Goal: Task Accomplishment & Management: Complete application form

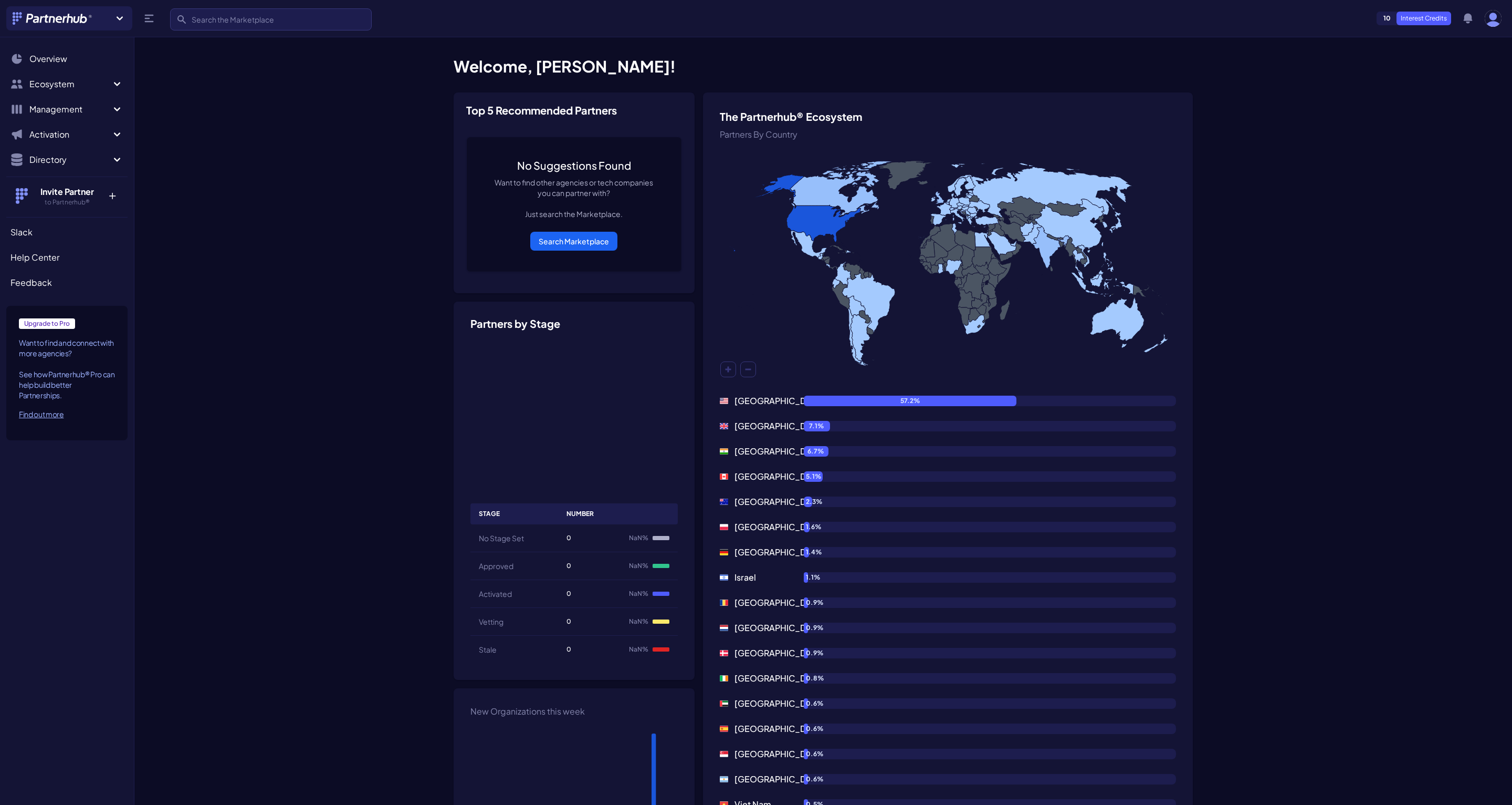
click at [336, 340] on section "Welcome, Jonathan! The Partnerhub® Ecosystem Partners By Country United States …" at bounding box center [824, 669] width 1378 height 1251
click at [71, 173] on ul "10 Interest Credits Search Overview Ecosystem Marketplace M My partners M New m…" at bounding box center [66, 112] width 121 height 126
click at [71, 161] on span "Directory" at bounding box center [70, 159] width 82 height 13
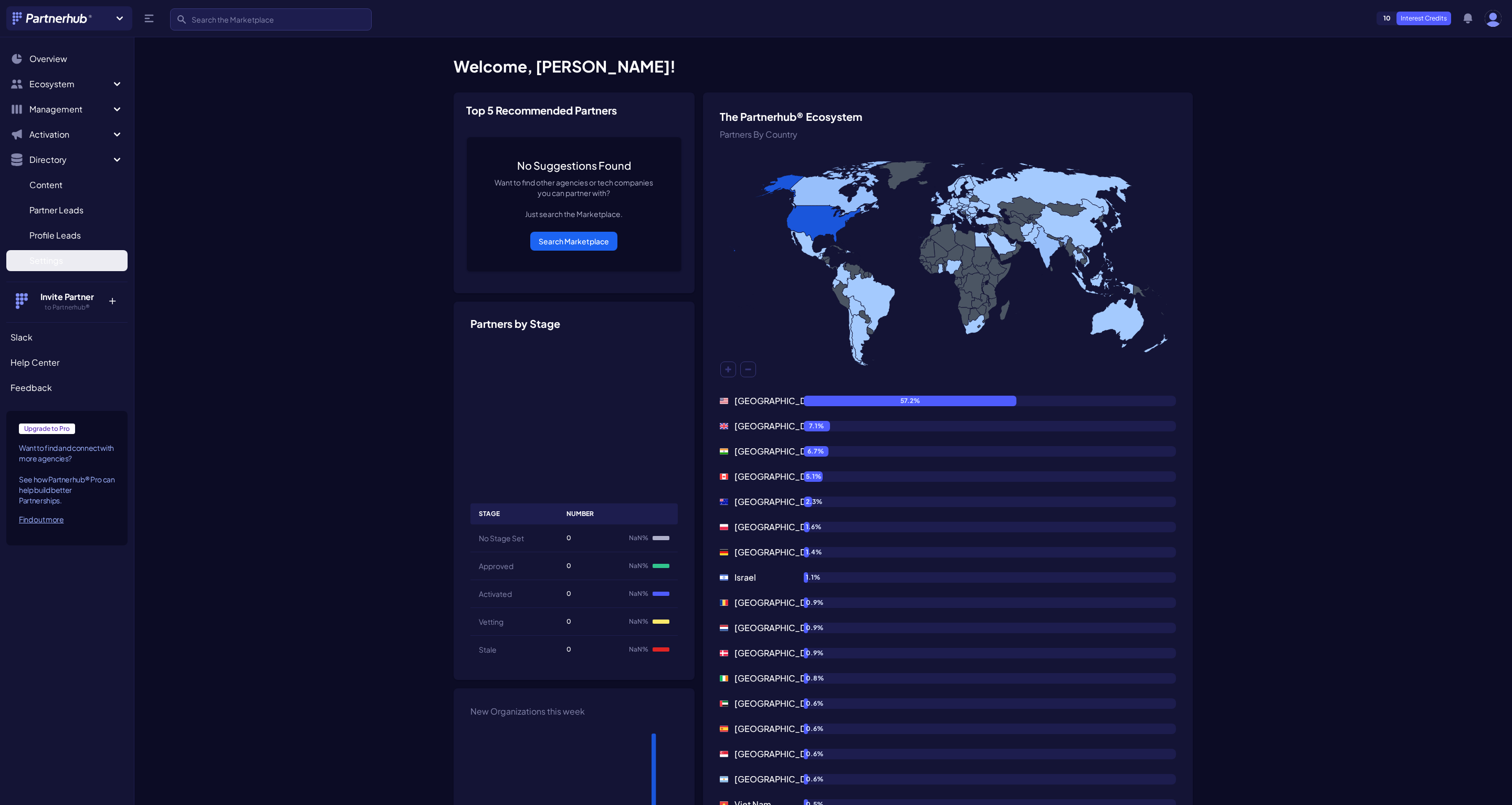
click at [60, 258] on span "Settings" at bounding box center [46, 260] width 34 height 13
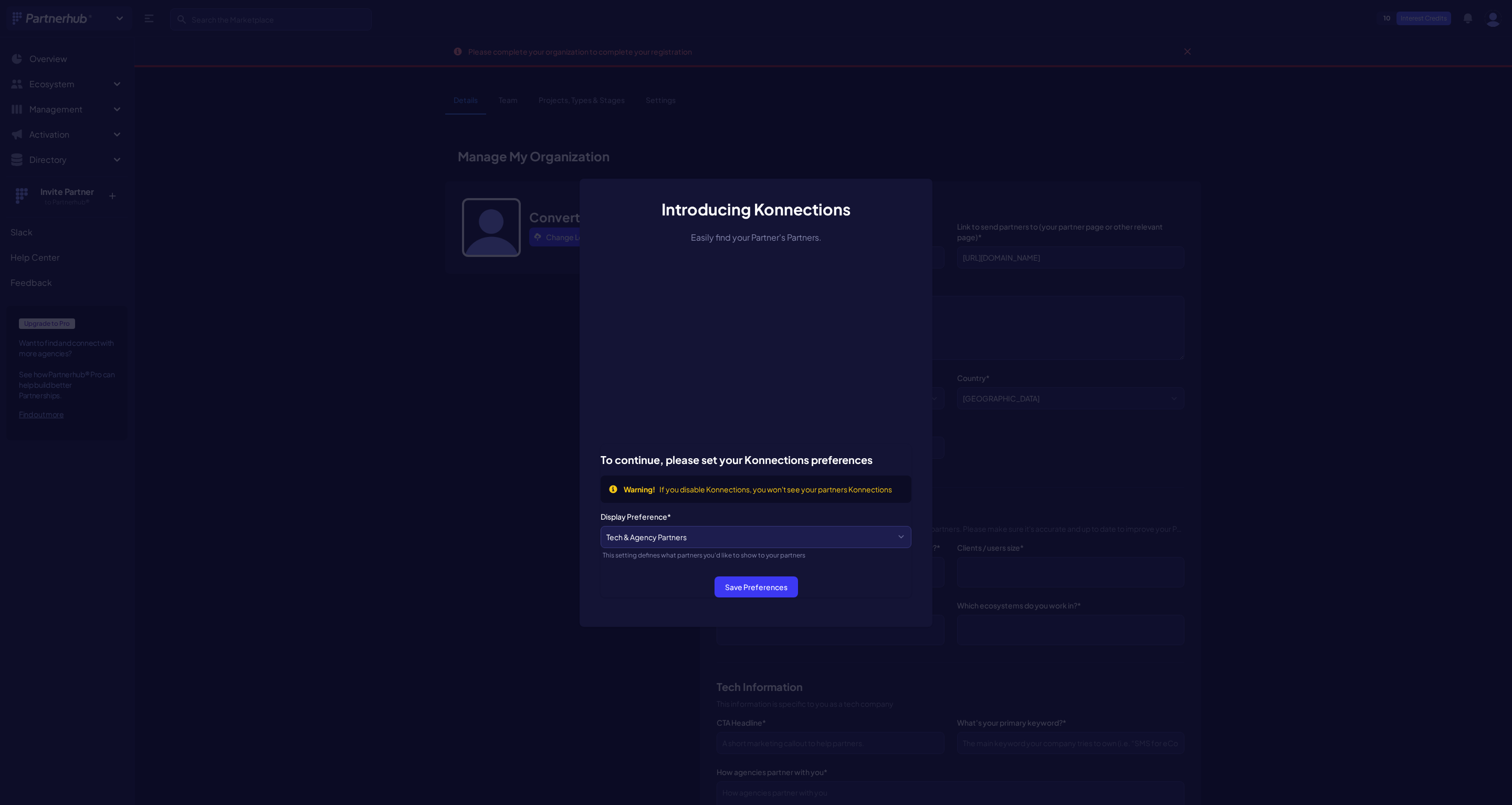
select select
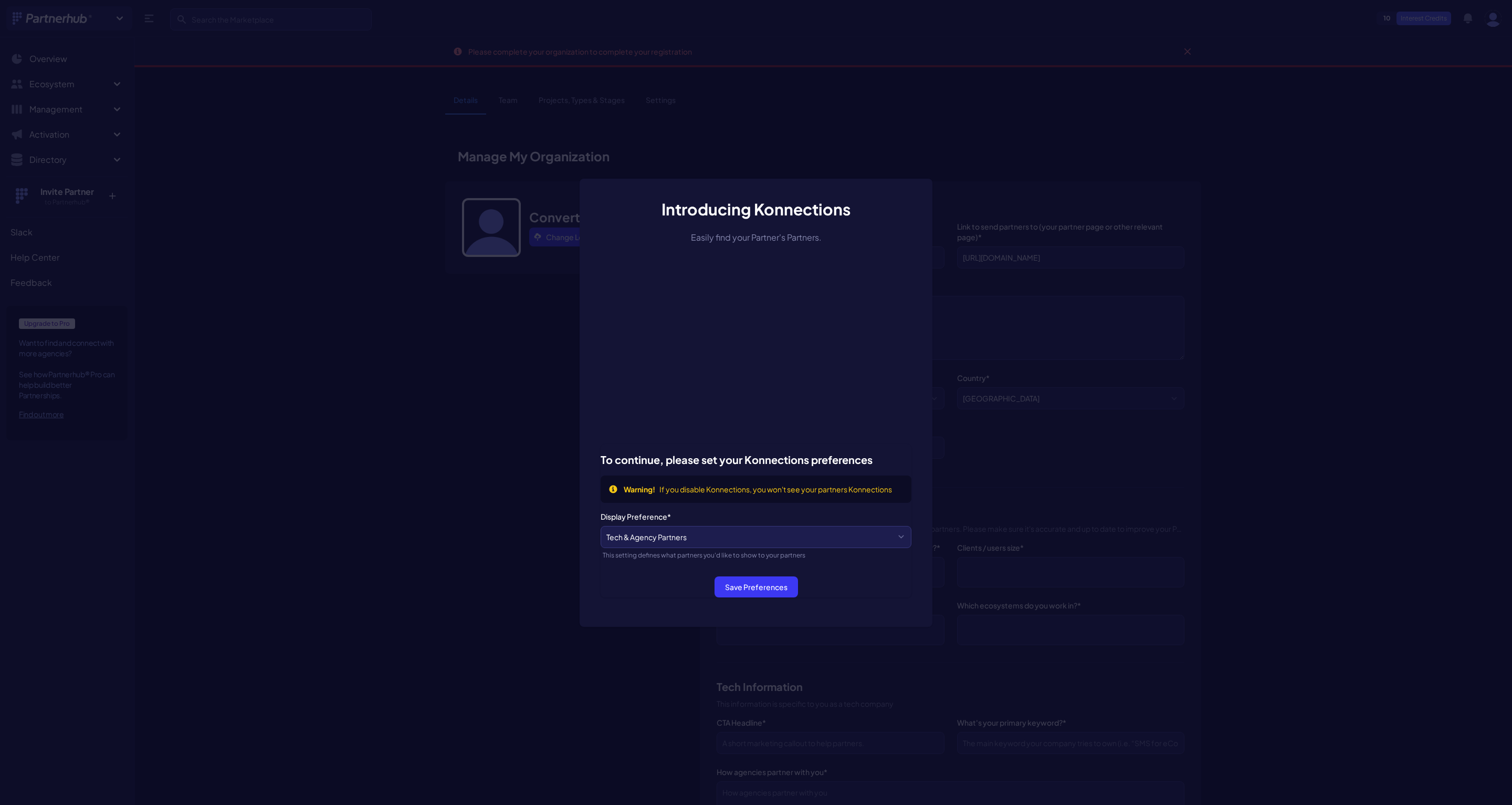
select select
click at [925, 310] on div "Introducing Konnections Easily find your Partner's Partners. To continue, pleas…" at bounding box center [756, 403] width 353 height 449
click at [967, 319] on div "Introducing Konnections Easily find your Partner's Partners. To continue, pleas…" at bounding box center [756, 402] width 1512 height 805
click at [735, 531] on select "Tech & Agency Partners Tech Partners Only Agency Partners Only Disabled" at bounding box center [756, 537] width 311 height 22
click at [757, 591] on button "Save Preferences" at bounding box center [756, 587] width 83 height 21
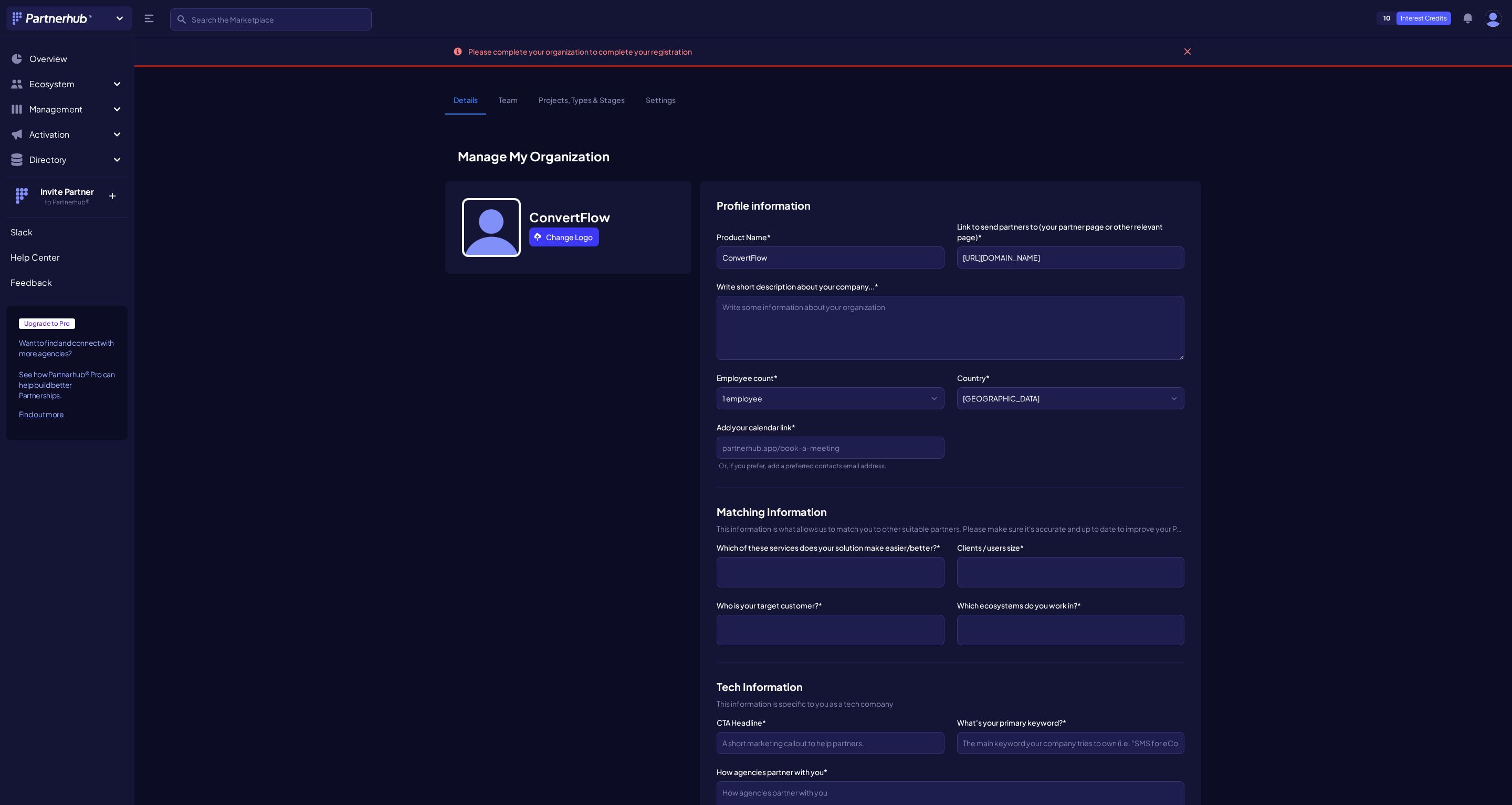
select select
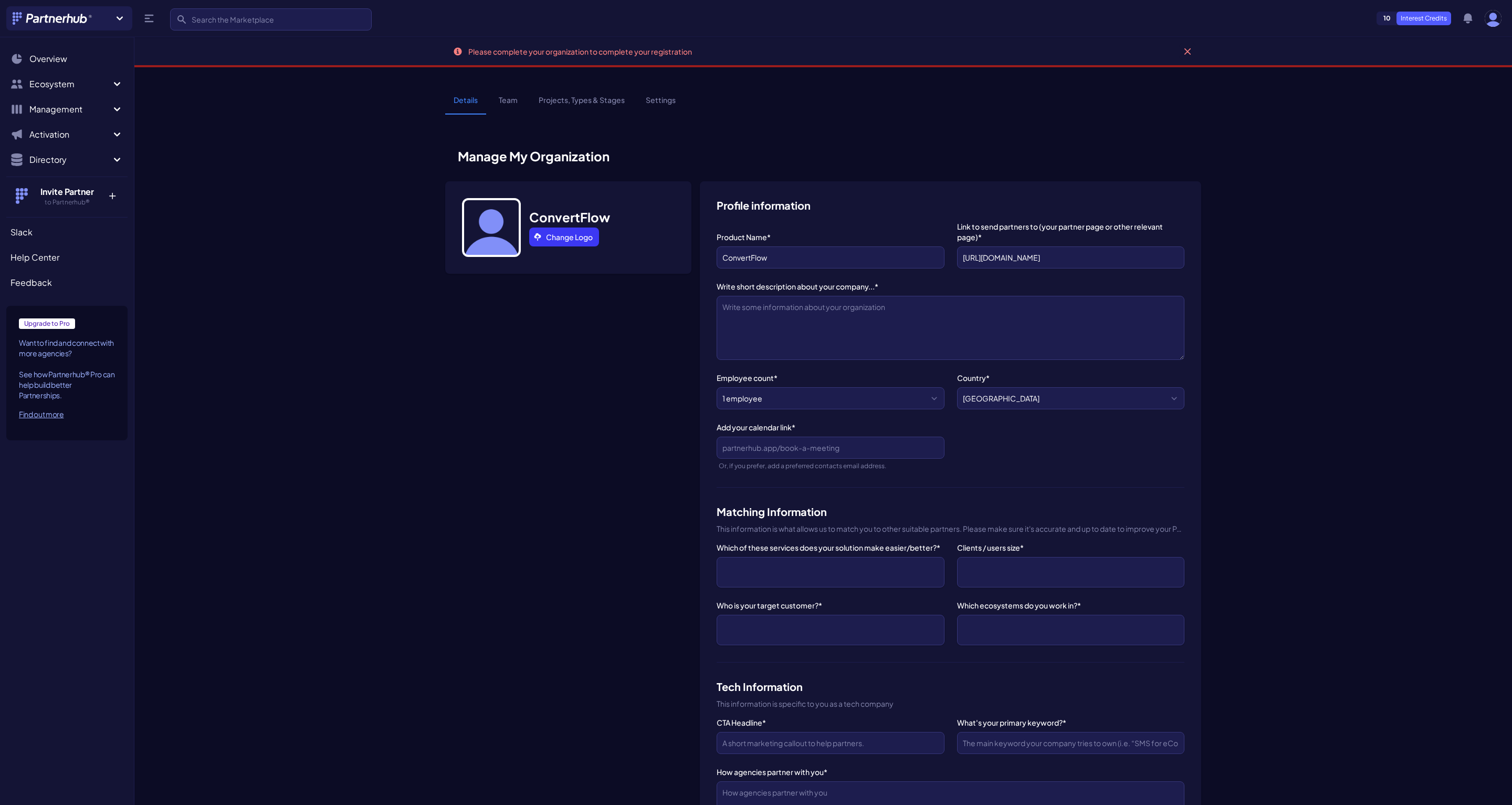
select select
click at [575, 228] on link "Change Logo" at bounding box center [564, 236] width 70 height 18
click at [535, 235] on icon at bounding box center [538, 237] width 9 height 9
click at [820, 314] on textarea "Write short description about your company...*" at bounding box center [951, 328] width 468 height 64
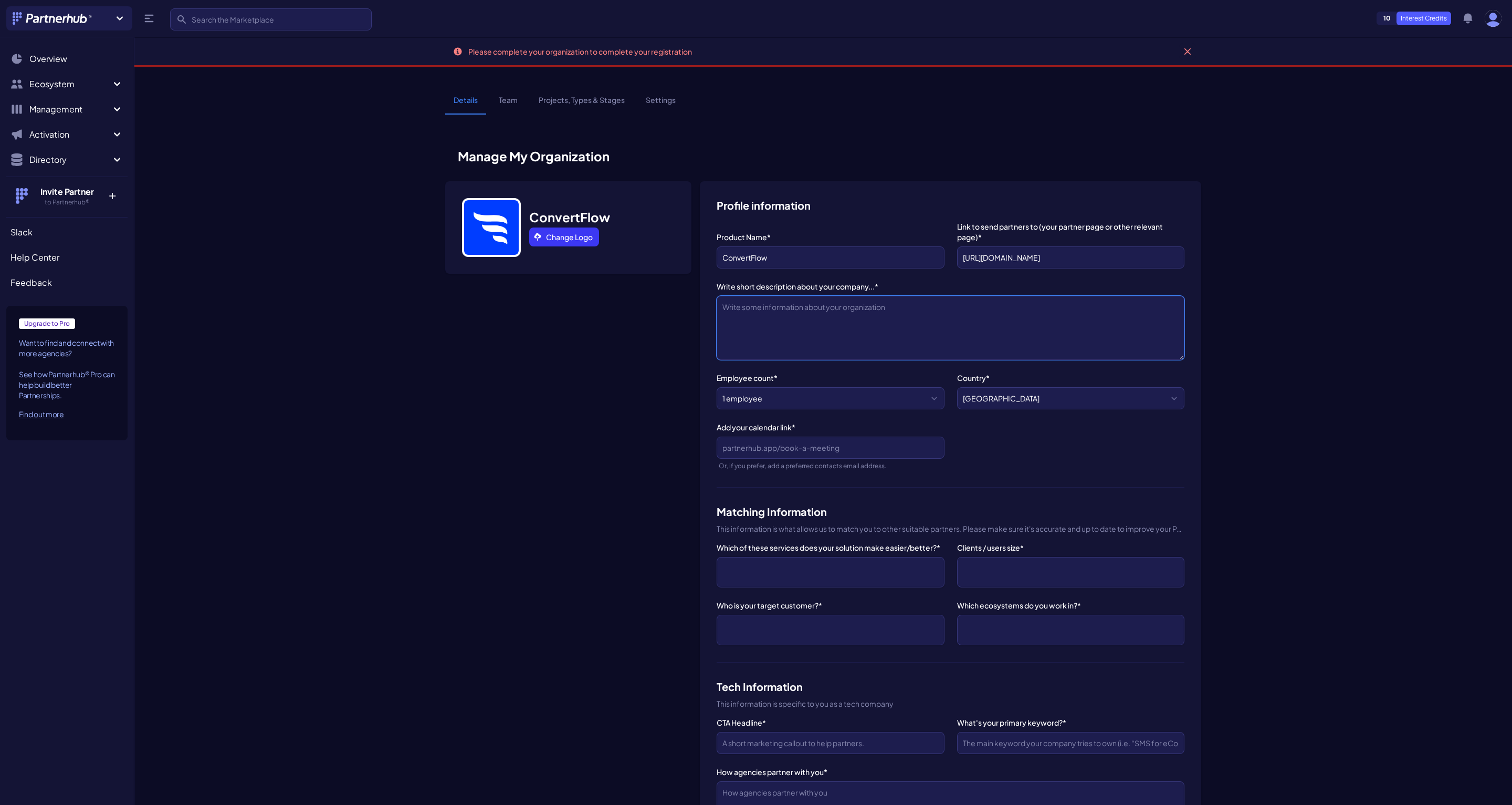
paste textarea "ConvertFlow's AI funnel platform grows your opt-ins, AOV, and ROAS with funnel …"
click at [941, 334] on textarea "ConvertFlow's AI funnel platform grows your opt-ins, AOV, and ROAS with funnel …" at bounding box center [951, 328] width 468 height 64
click at [1167, 308] on textarea "ConvertFlow's AI funnel platform grows your opt-ins, AOV, and ROAS with funnel …" at bounding box center [951, 328] width 468 height 64
click at [733, 316] on textarea "ConvertFlow's AI funnel platform grows your opt-ins, AOV, and ROAS with funnel …" at bounding box center [951, 328] width 468 height 64
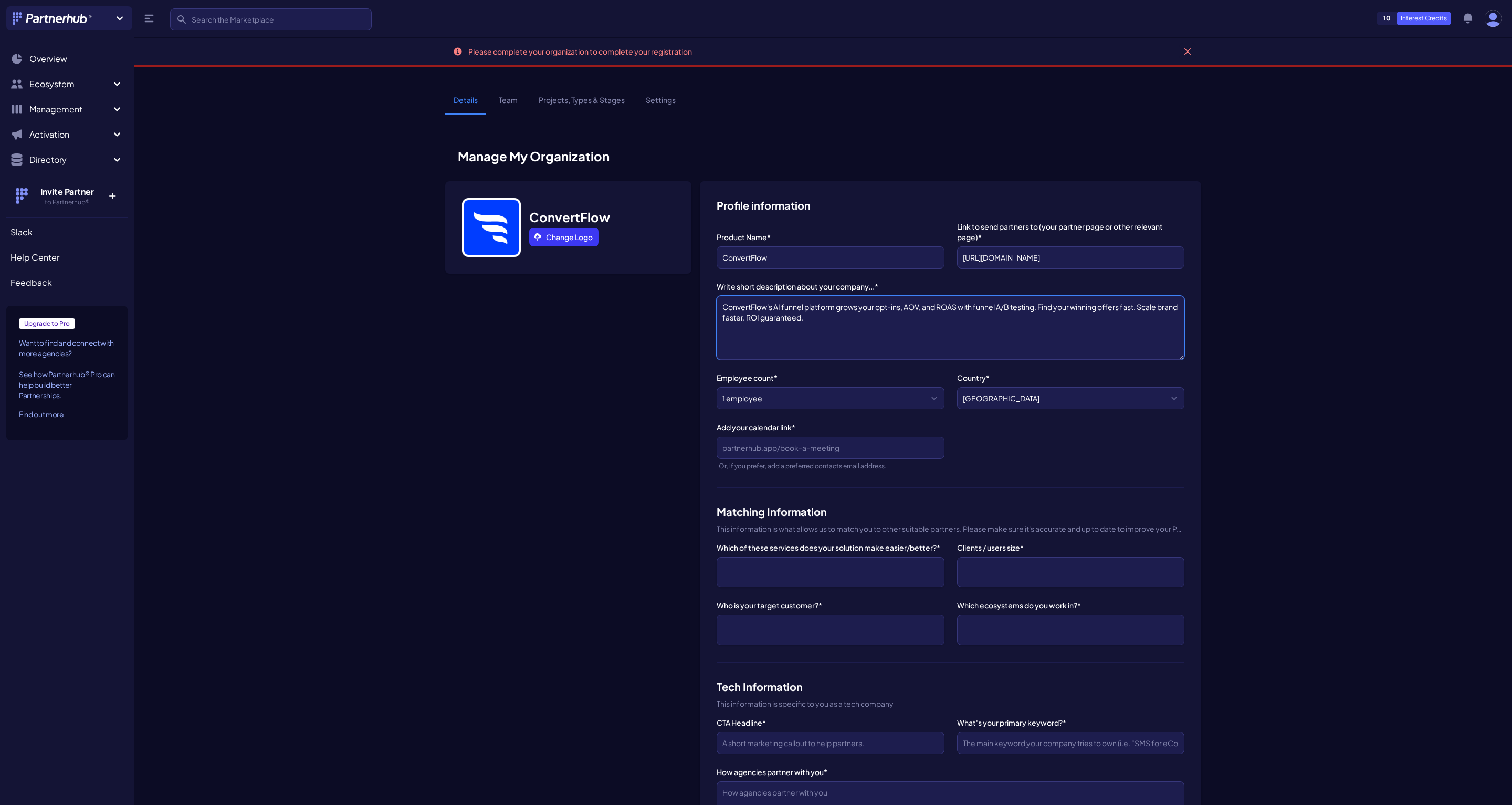
click at [733, 316] on textarea "ConvertFlow's AI funnel platform grows your opt-ins, AOV, and ROAS with funnel …" at bounding box center [951, 328] width 468 height 64
click at [1066, 310] on textarea "ConvertFlow's AI funnel platform grows your opt-ins, AOV, and ROAS with funnel …" at bounding box center [951, 328] width 468 height 64
click at [1098, 325] on textarea "ConvertFlow's AI funnel platform grows your opt-ins, AOV, and ROAS with funnel …" at bounding box center [951, 328] width 468 height 64
click at [868, 303] on textarea "ConvertFlow's AI funnel platform grows your opt-ins, AOV, and ROAS with funnel …" at bounding box center [951, 328] width 468 height 64
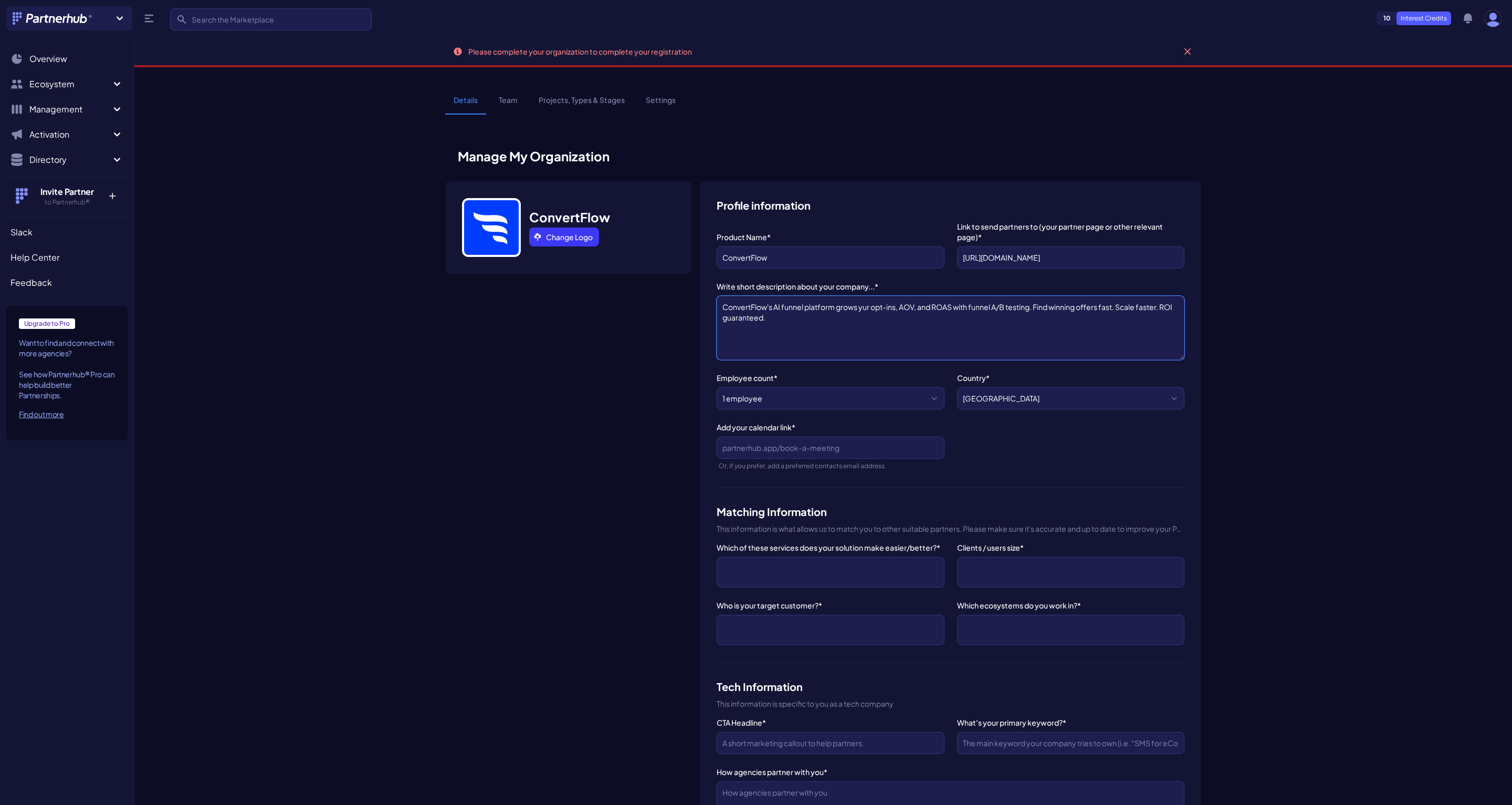
click at [866, 305] on textarea "ConvertFlow's AI funnel platform grows yur opt-ins, AOV, and ROAS with funnel A…" at bounding box center [951, 328] width 468 height 64
click at [866, 306] on textarea "ConvertFlow's AI funnel platform grows yr opt-ins, AOV, and ROAS with funnel A/…" at bounding box center [951, 328] width 468 height 64
click at [944, 311] on textarea "ConvertFlow's AI funnel platform grows opt-ins, AOV, and ROAS with funnel A/B t…" at bounding box center [951, 328] width 468 height 64
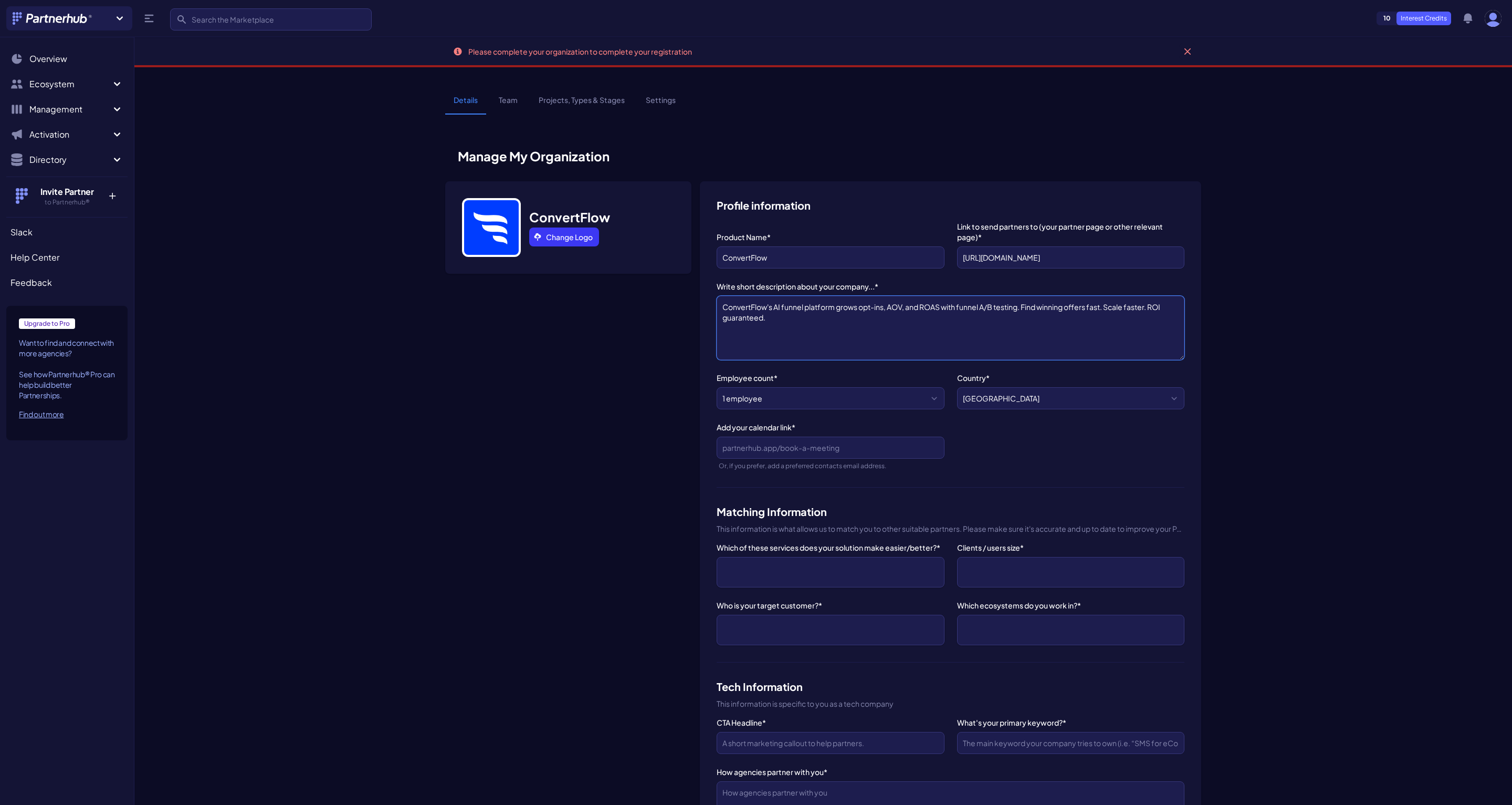
click at [1039, 339] on textarea "ConvertFlow's AI funnel platform grows opt-ins, AOV, and ROAS with funnel A/B t…" at bounding box center [951, 328] width 468 height 64
type textarea "ConvertFlow's AI funnel platform grows opt-ins, AOV, and ROAS with funnel A/B t…"
click at [837, 408] on select "1 employee 2-10 employees 11-20 employees 21-50 employees 51-200 employees 201-…" at bounding box center [831, 398] width 227 height 22
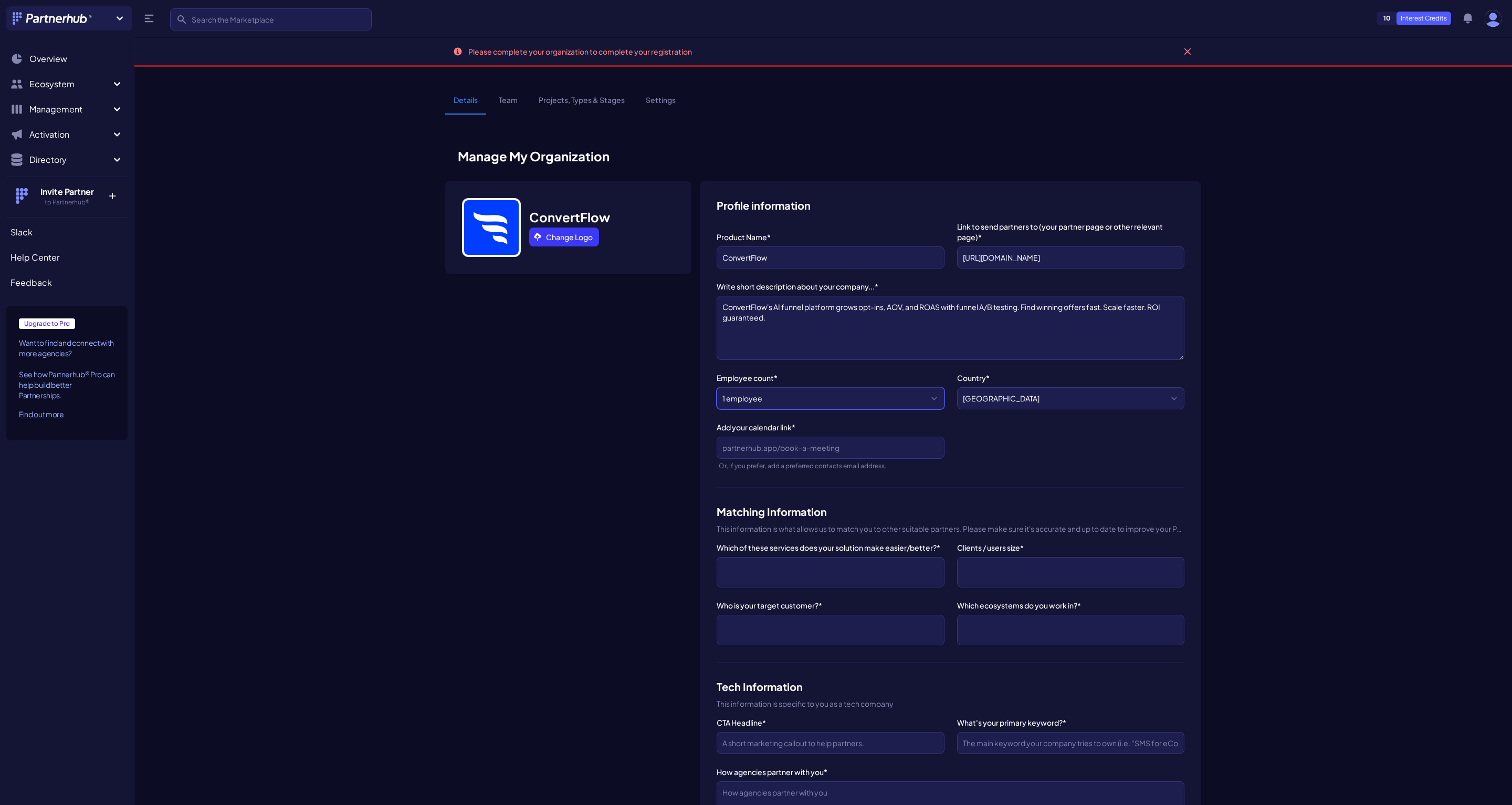
select select "2-10 employees"
click at [717, 387] on select "1 employee 2-10 employees 11-20 employees 21-50 employees 51-200 employees 201-…" at bounding box center [831, 398] width 227 height 22
click at [859, 452] on input "Add your calendar link*" at bounding box center [831, 448] width 227 height 22
paste input "https://hs.convertflow.com/meetings/convertflow/partner-call"
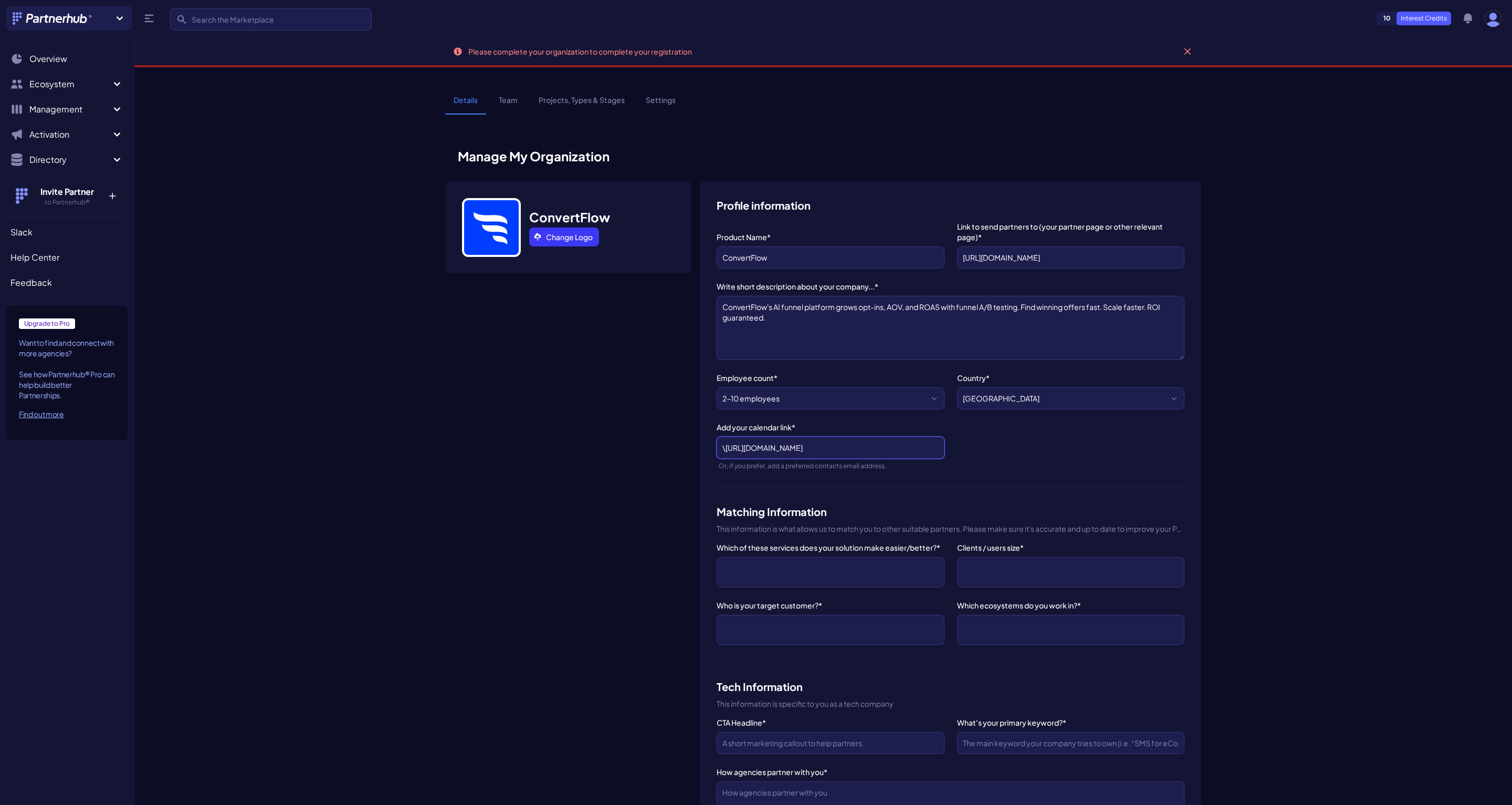
type input "\https://hs.convertflow.com/meetings/convertflow/partner-call"
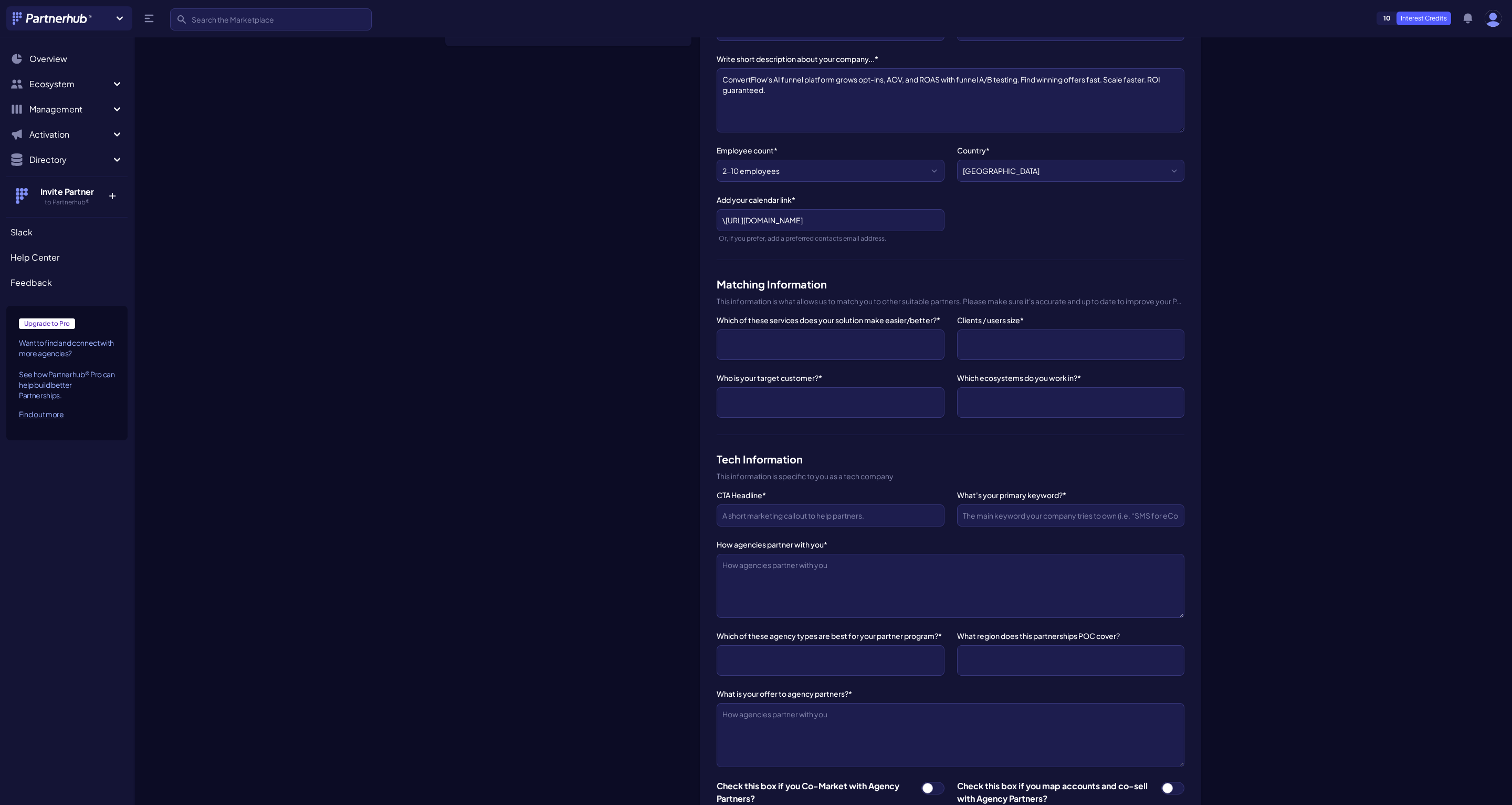
scroll to position [226, 0]
click at [811, 348] on ul at bounding box center [831, 345] width 215 height 18
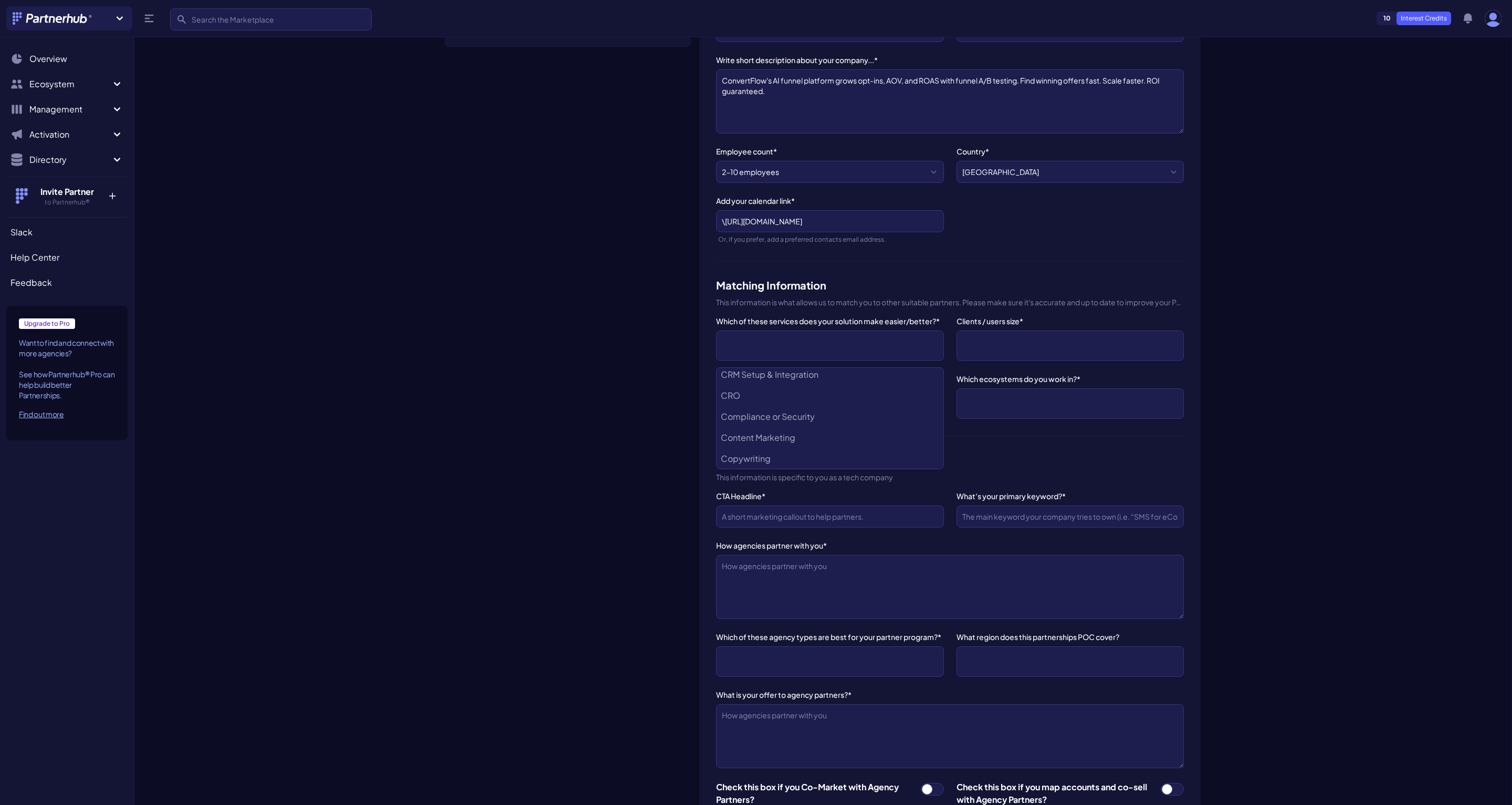
scroll to position [65, 0]
click at [758, 394] on li "CRO" at bounding box center [830, 397] width 226 height 21
click at [758, 404] on Marketing "Email Marketing" at bounding box center [830, 415] width 226 height 21
click at [757, 388] on Analytics "Data Analytics" at bounding box center [830, 393] width 226 height 21
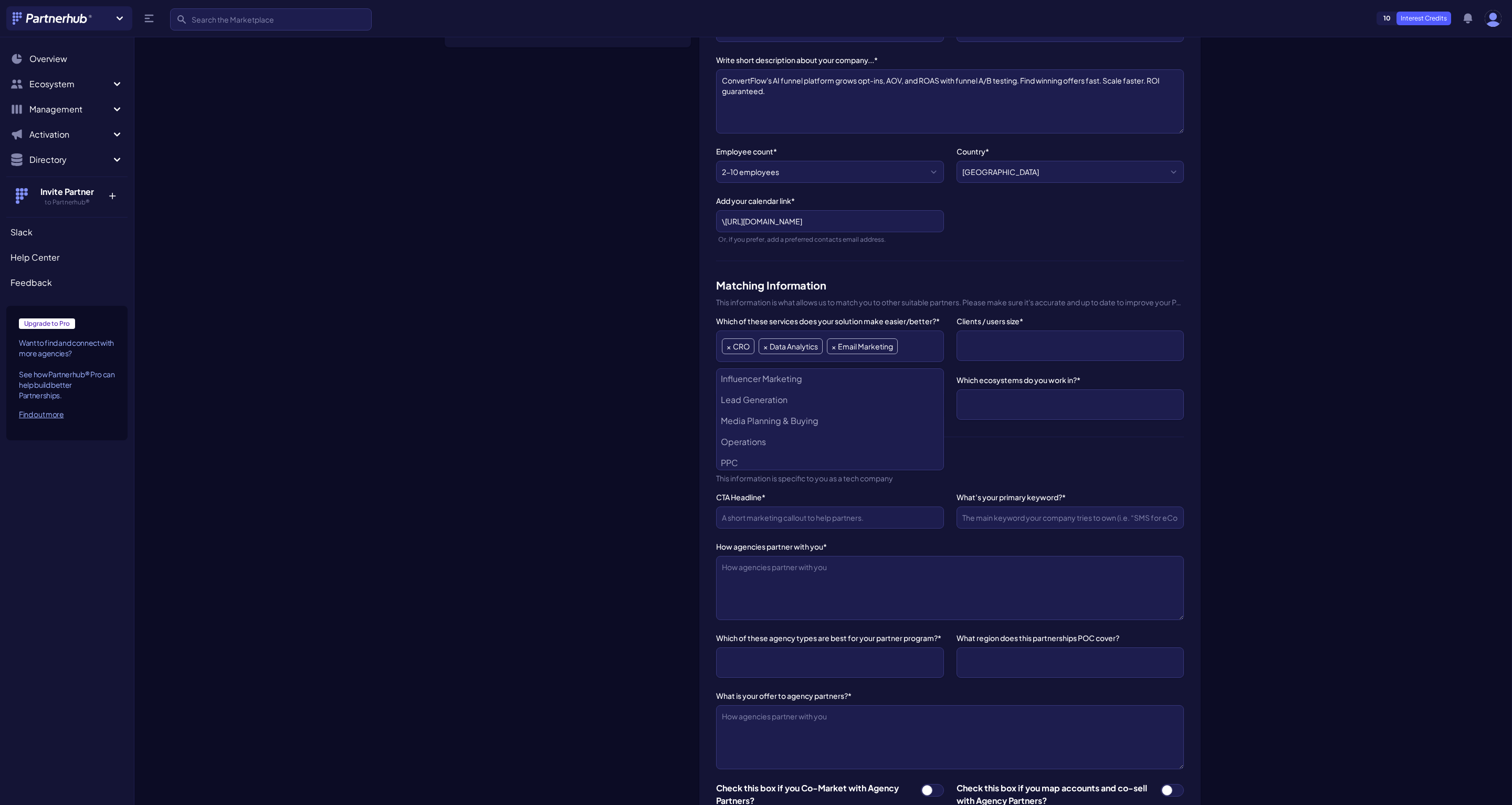
scroll to position [233, 0]
click at [756, 398] on Generation "Lead Generation" at bounding box center [830, 399] width 226 height 21
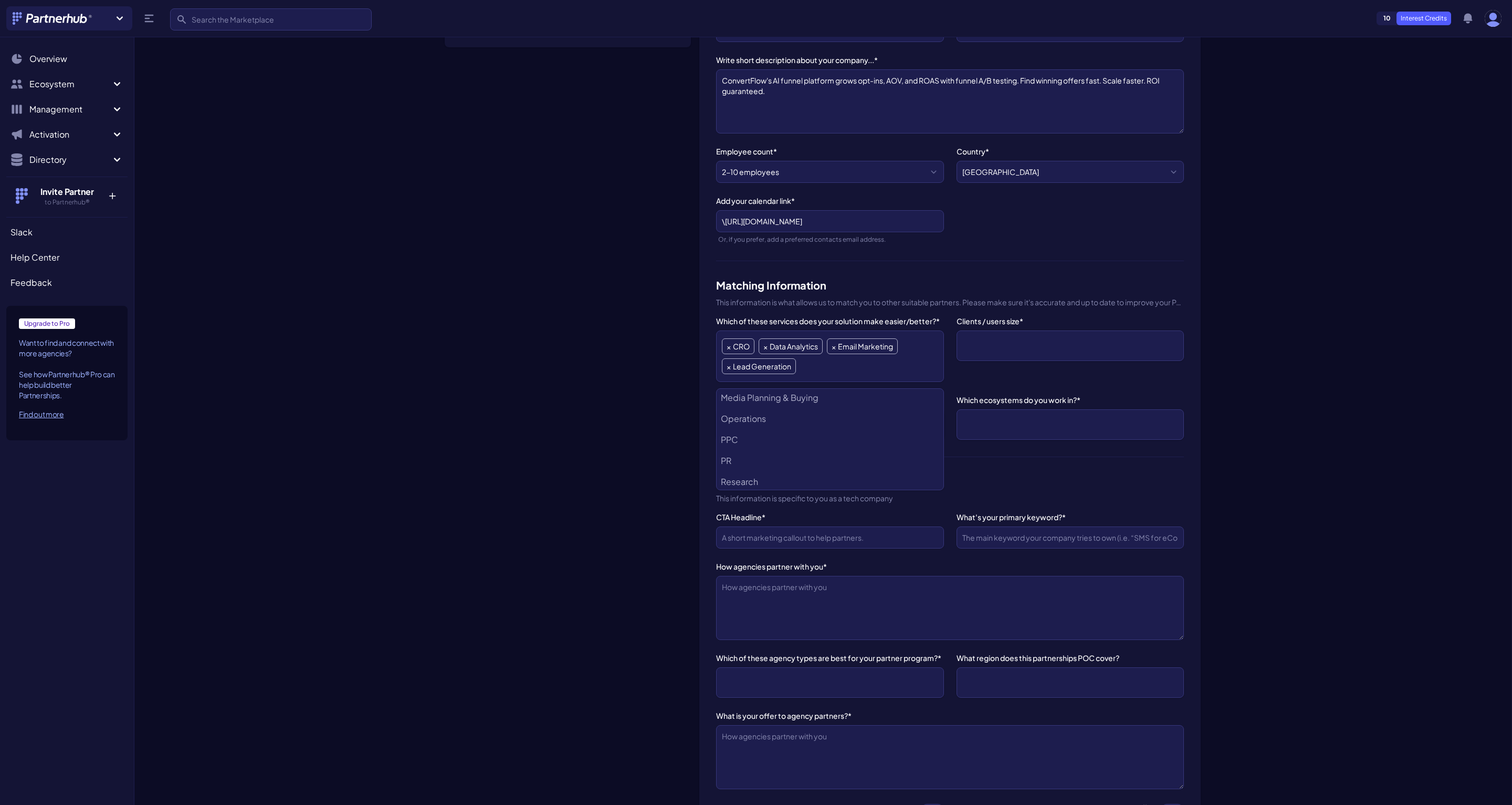
scroll to position [278, 0]
click at [749, 429] on li "PPC" at bounding box center [830, 437] width 226 height 21
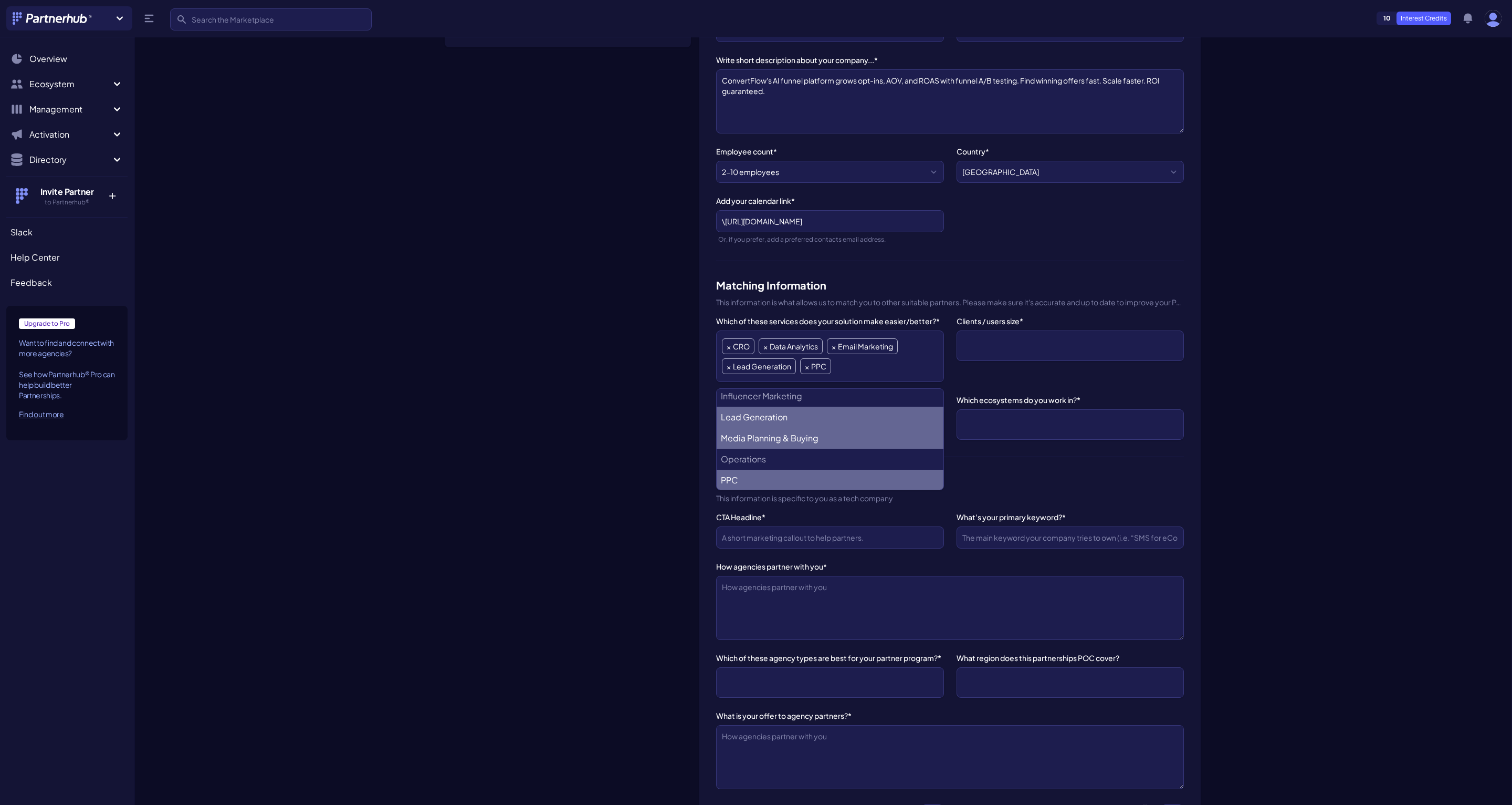
click at [749, 434] on Buying "Media Planning & Buying" at bounding box center [830, 438] width 226 height 21
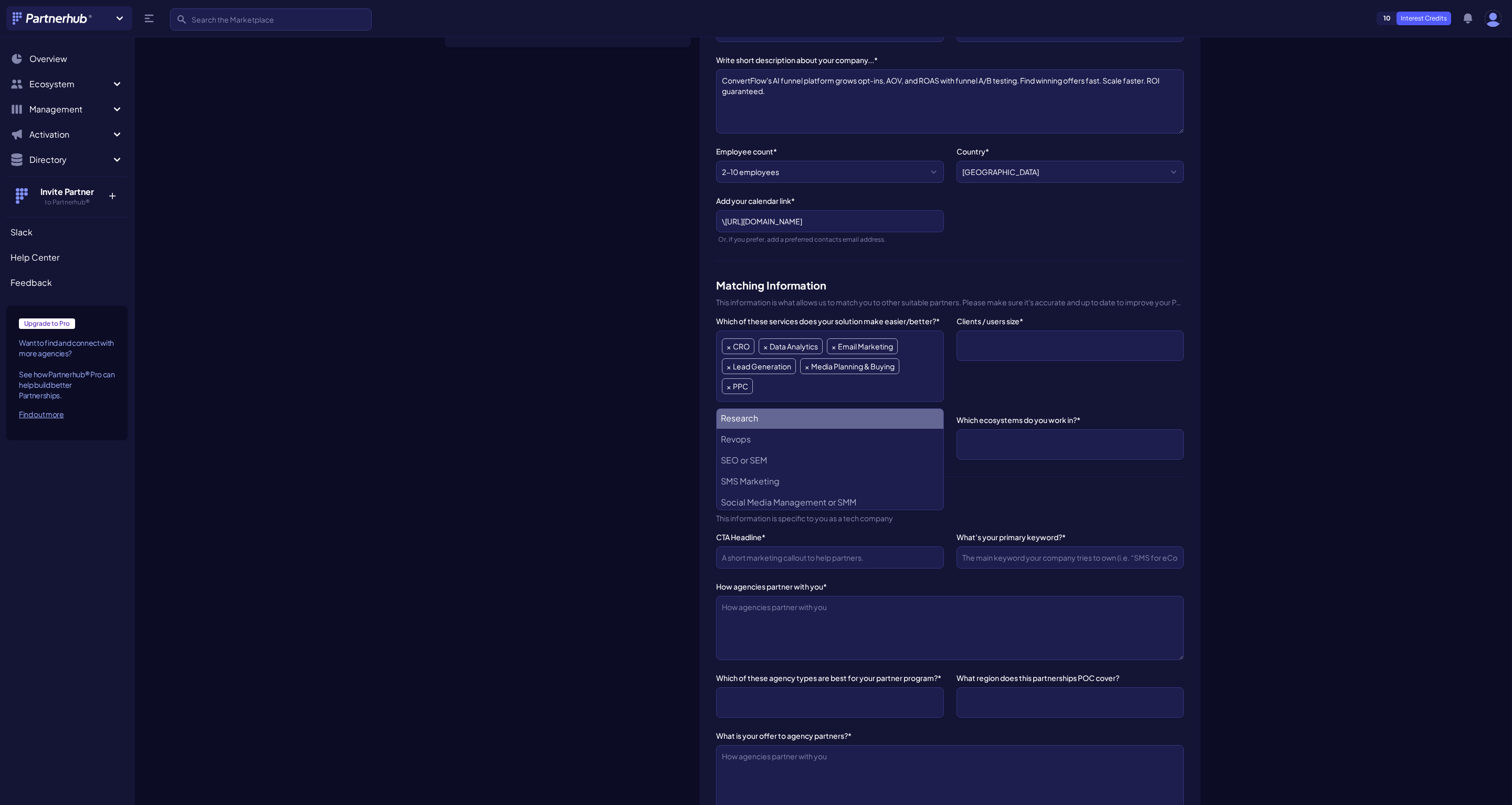
scroll to position [362, 0]
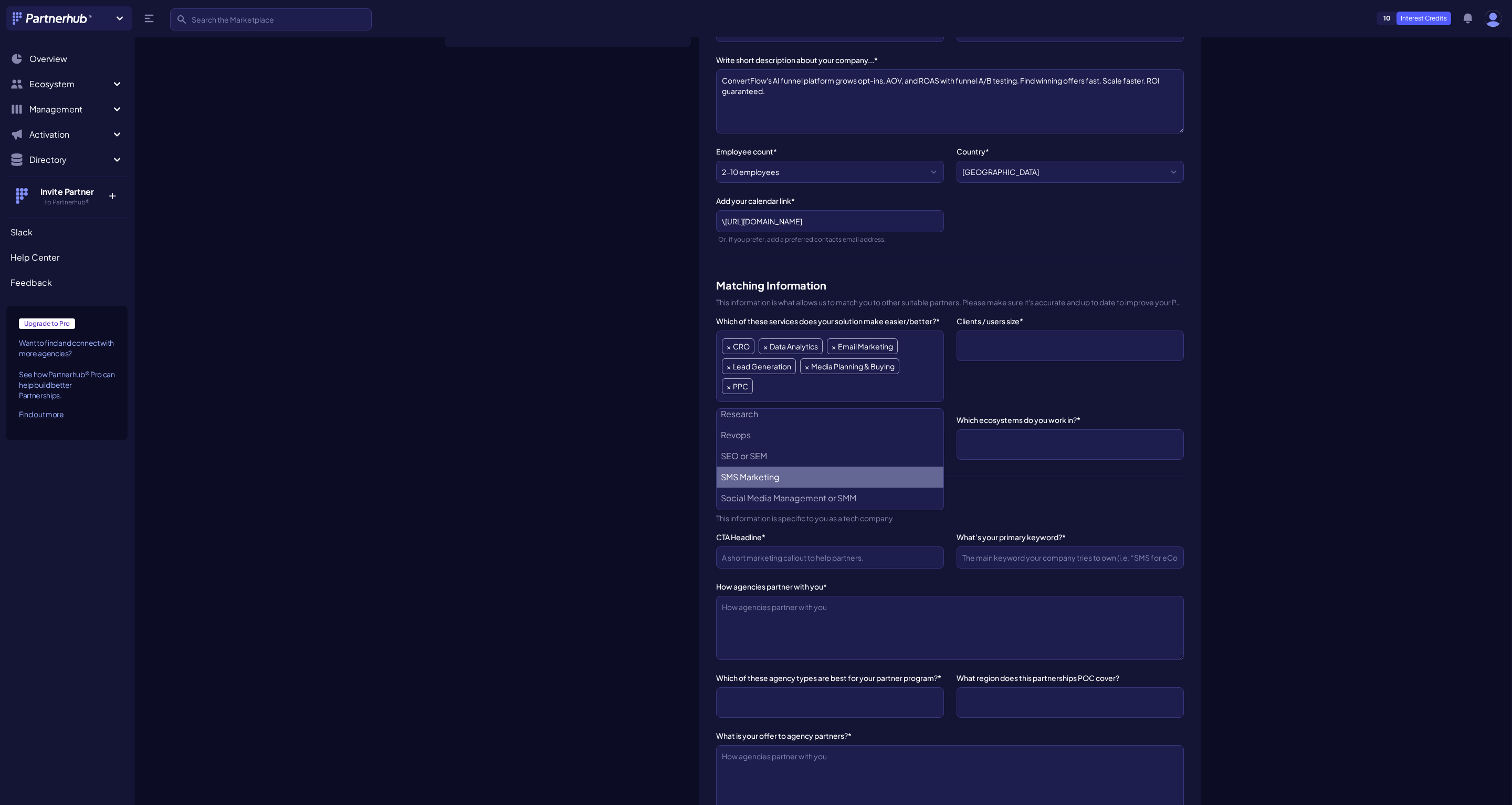
click at [744, 471] on Marketing "SMS Marketing" at bounding box center [830, 477] width 226 height 21
click at [744, 463] on SEM "SEO or SEM" at bounding box center [830, 457] width 226 height 21
click at [753, 478] on Development "Website Design and Development" at bounding box center [830, 479] width 226 height 21
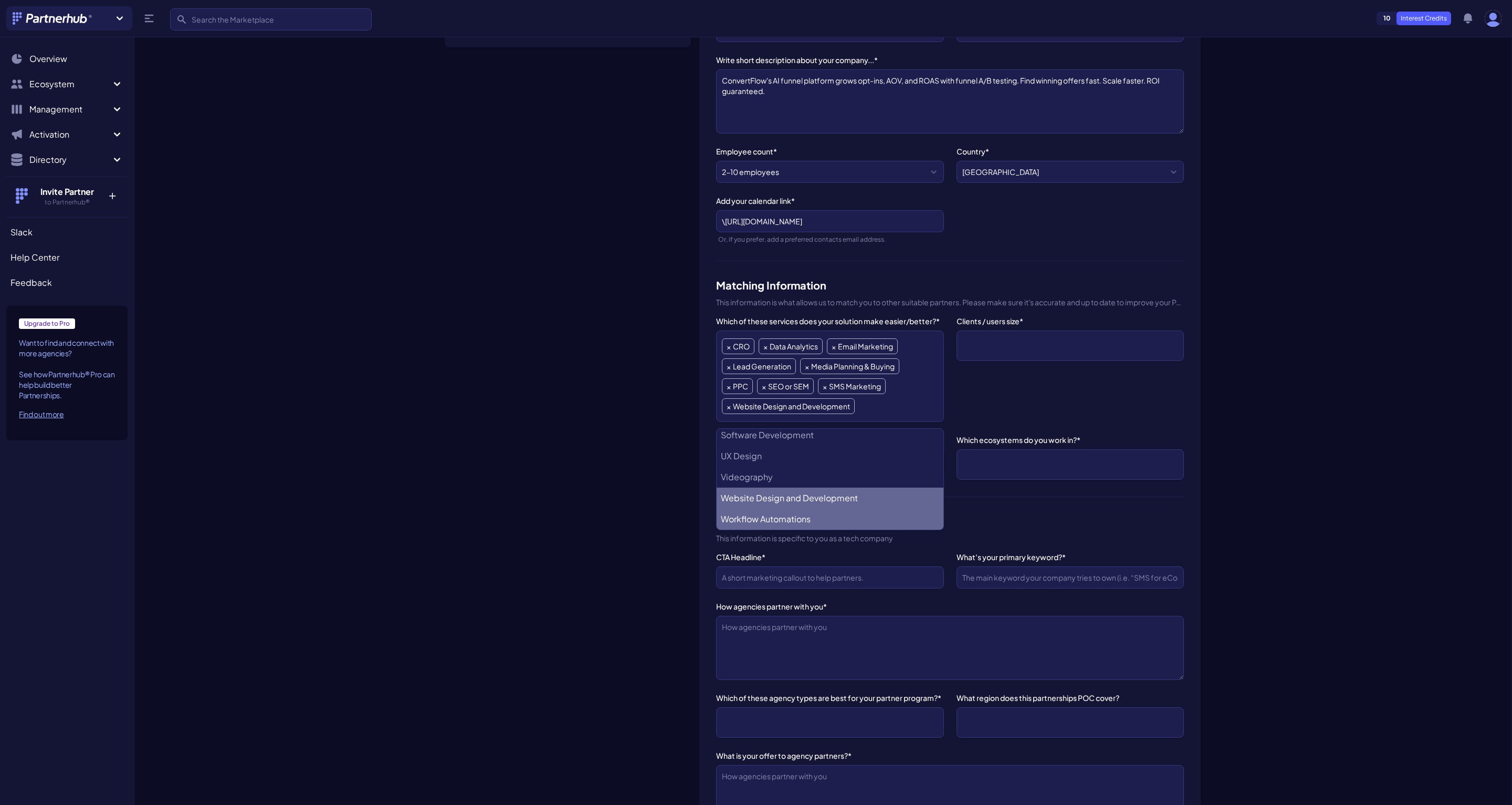
click at [751, 514] on Automations "Workflow Automations" at bounding box center [830, 520] width 226 height 21
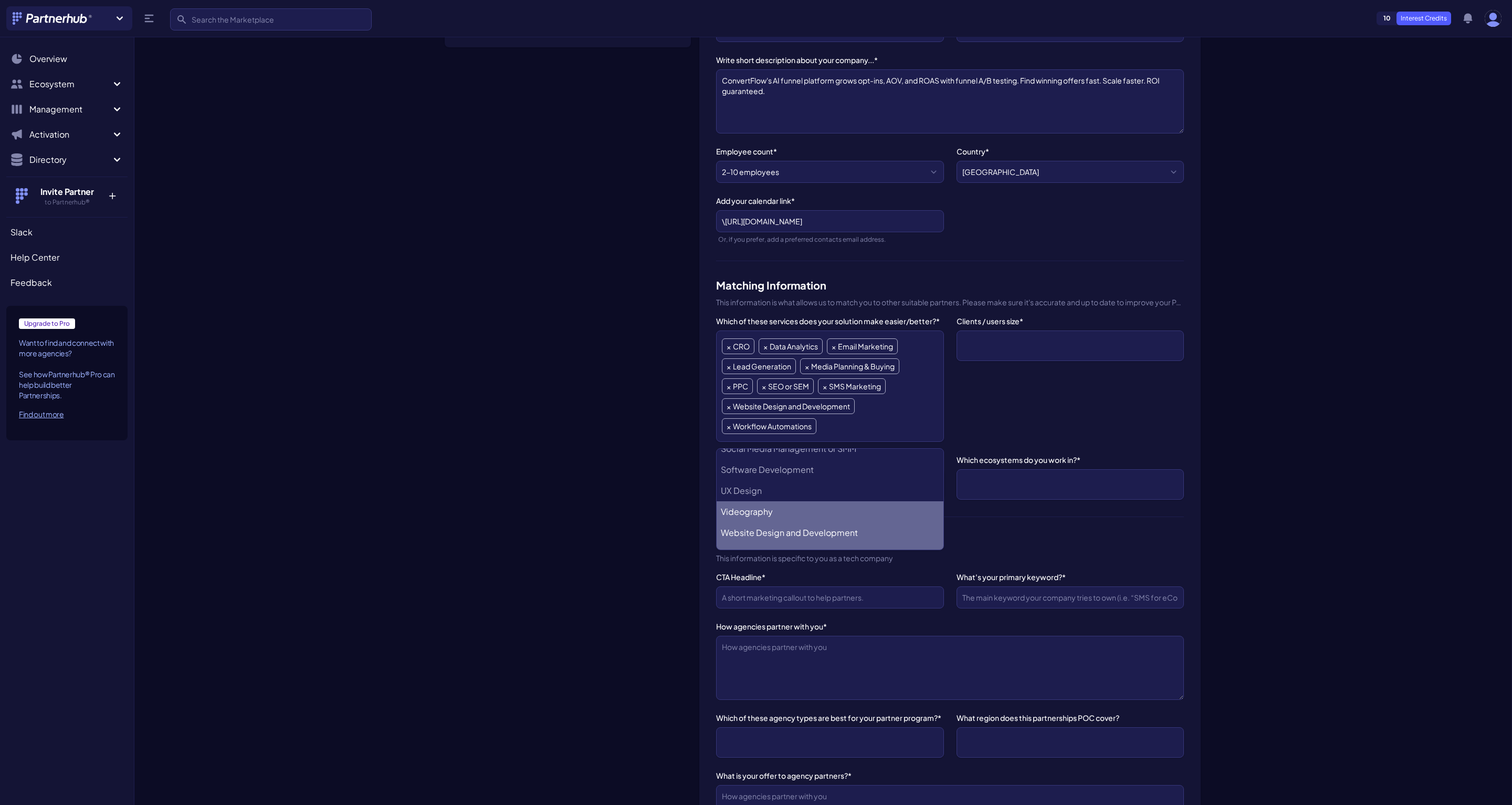
scroll to position [450, 0]
click at [757, 494] on Design "UX Design" at bounding box center [830, 493] width 226 height 21
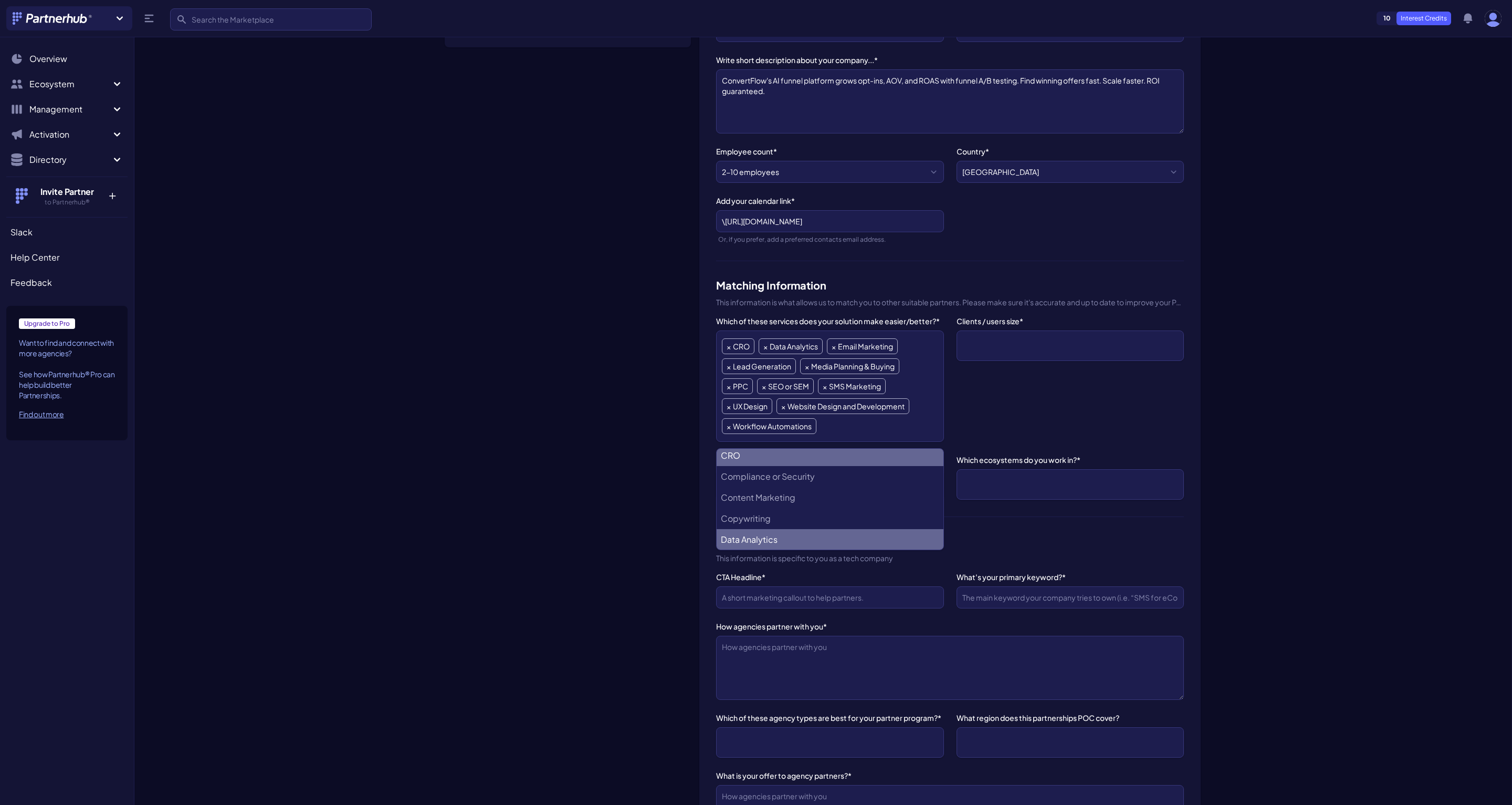
scroll to position [65, 0]
click at [756, 536] on li "Copywriting" at bounding box center [830, 542] width 226 height 21
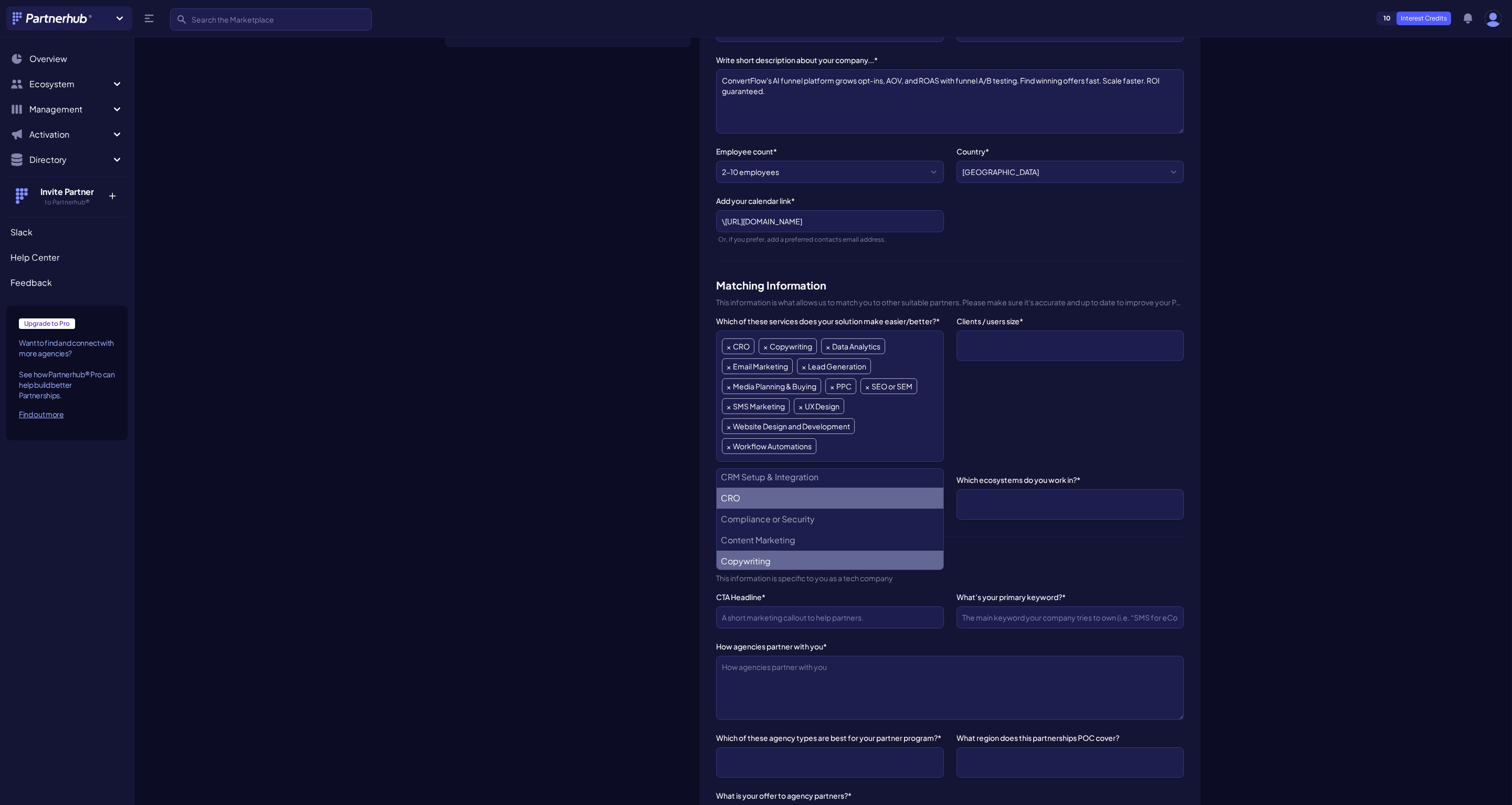
scroll to position [0, 0]
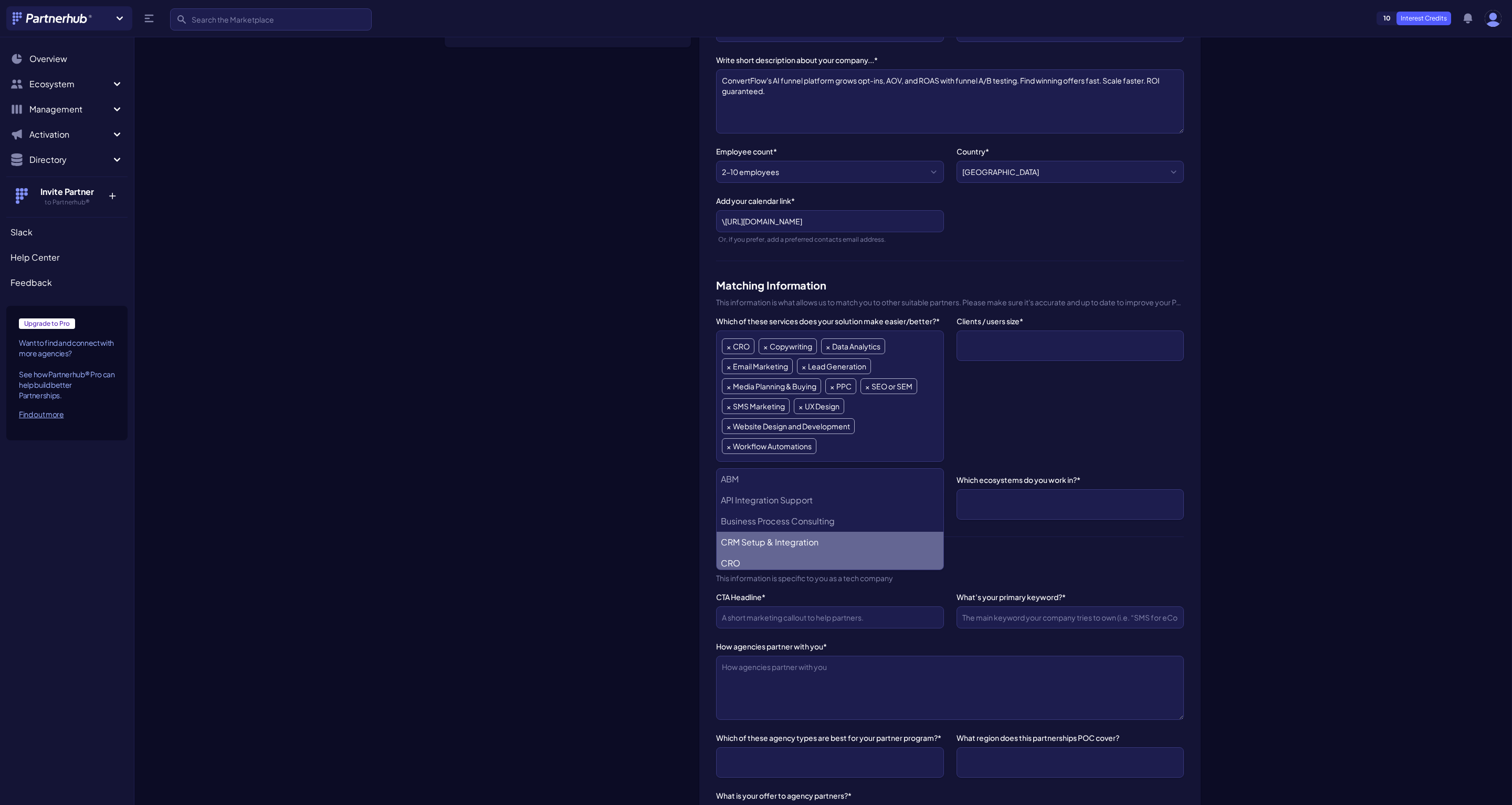
click at [756, 534] on Integration "CRM Setup & Integration" at bounding box center [830, 543] width 226 height 21
select select "CRM Setup & Integration"
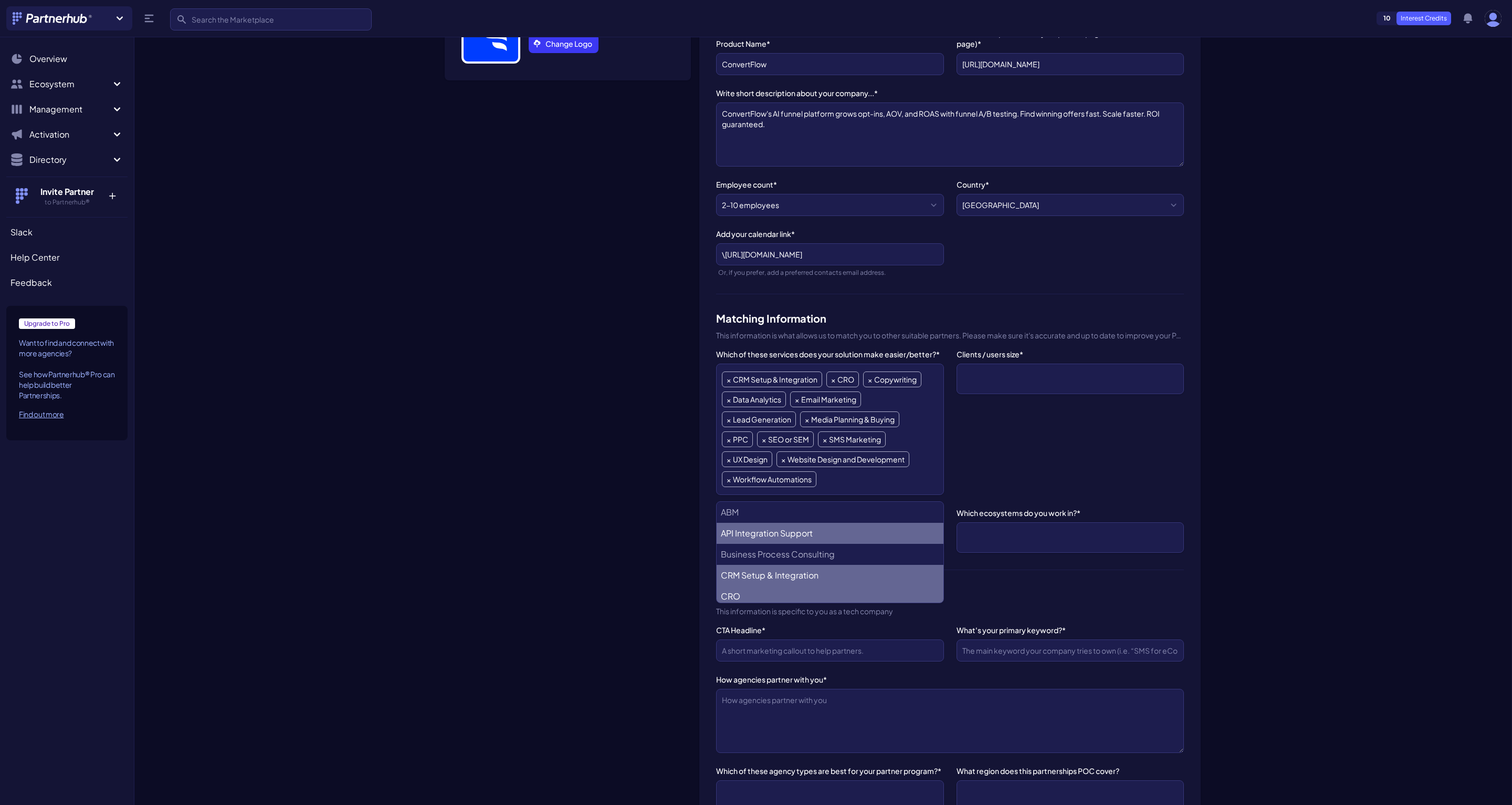
scroll to position [193, 0]
click at [697, 536] on form "Manage My Organization ConvertFlow Change Logo Profile information Product Name…" at bounding box center [823, 740] width 756 height 1622
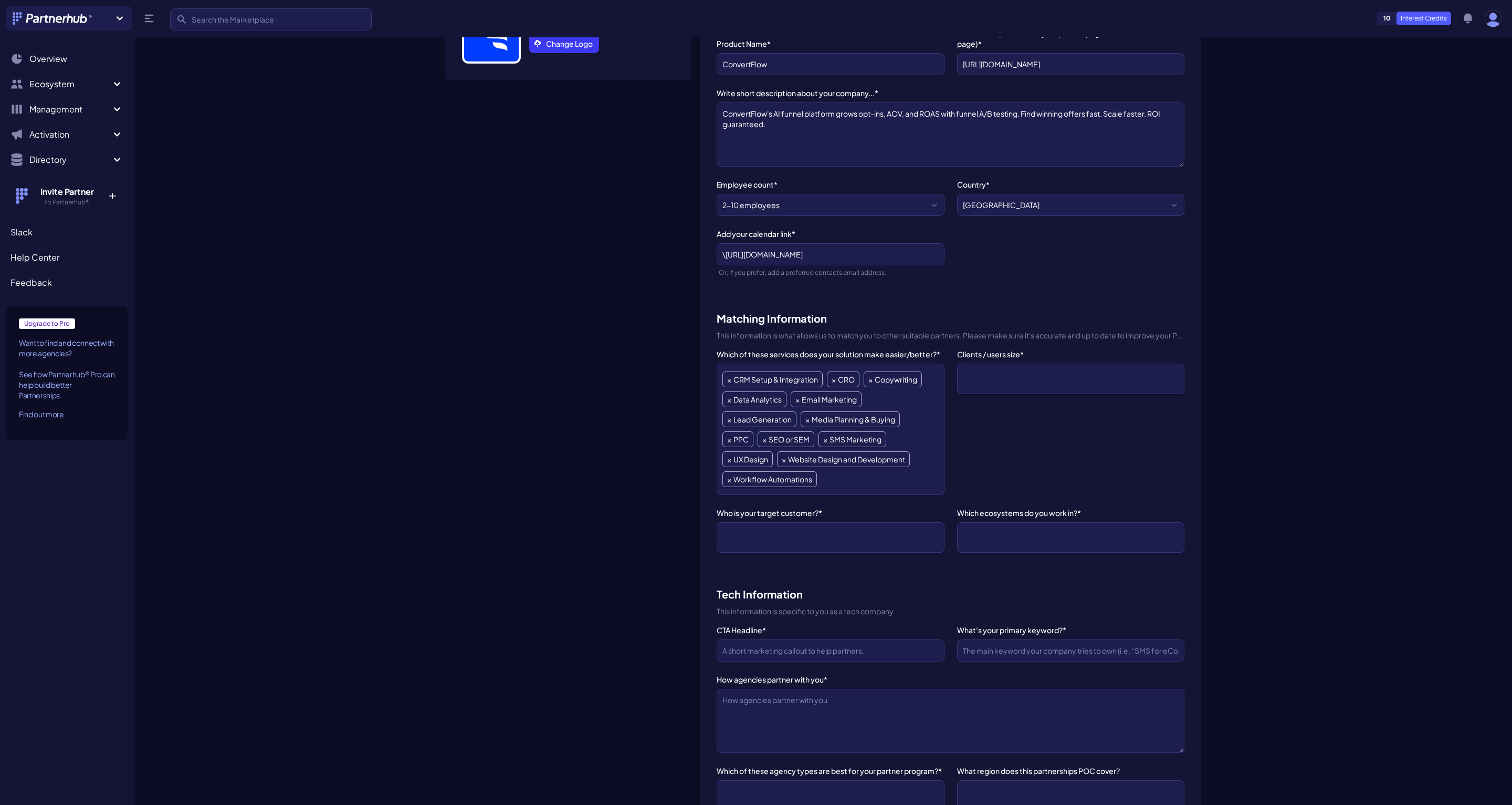
click at [1021, 369] on ul at bounding box center [1070, 378] width 215 height 18
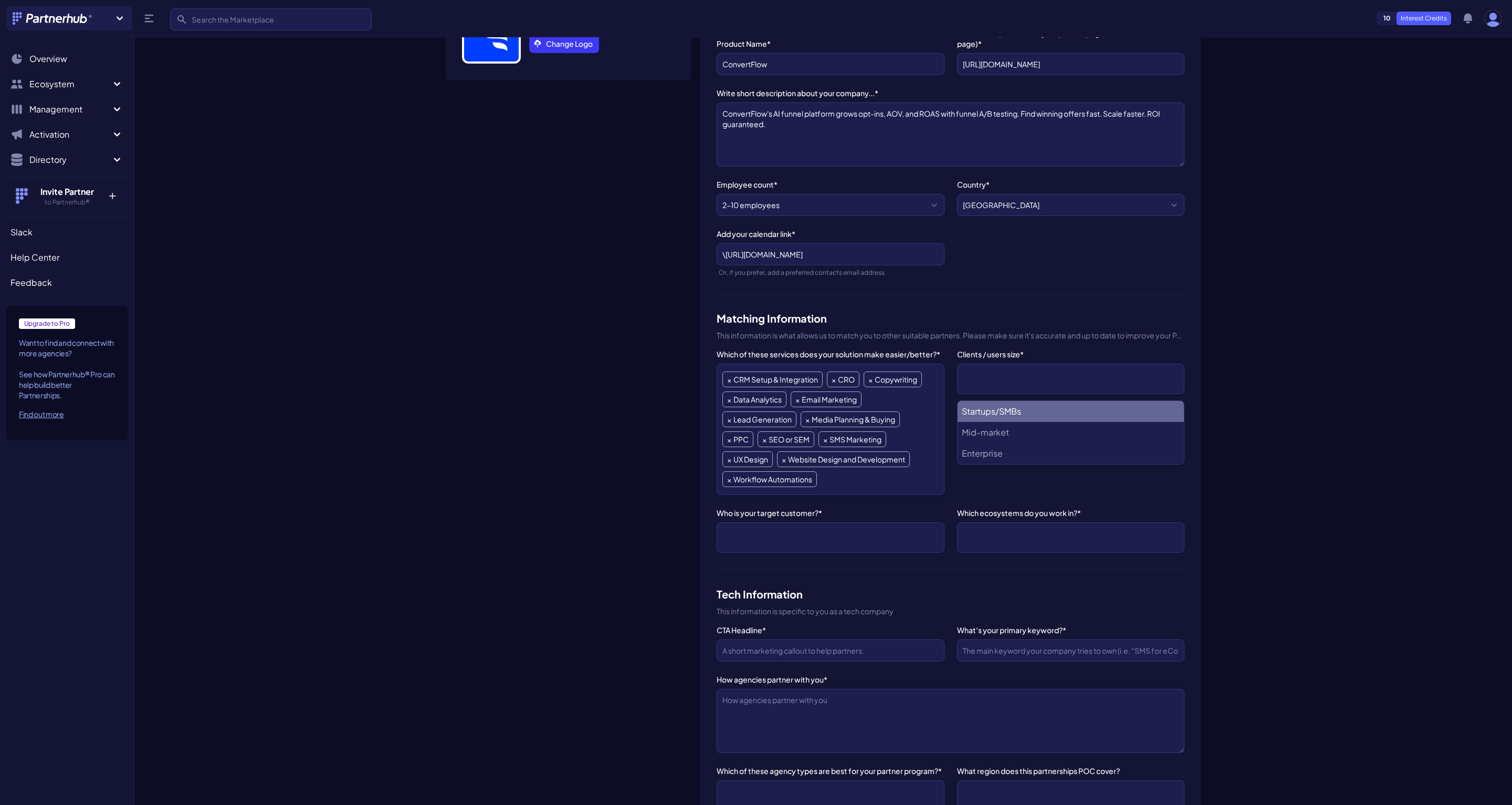
click at [1005, 416] on li "Startups/SMBs" at bounding box center [1070, 412] width 226 height 21
select select "Startups/SMBs"
click at [1004, 429] on li "Mid-market" at bounding box center [1070, 434] width 226 height 21
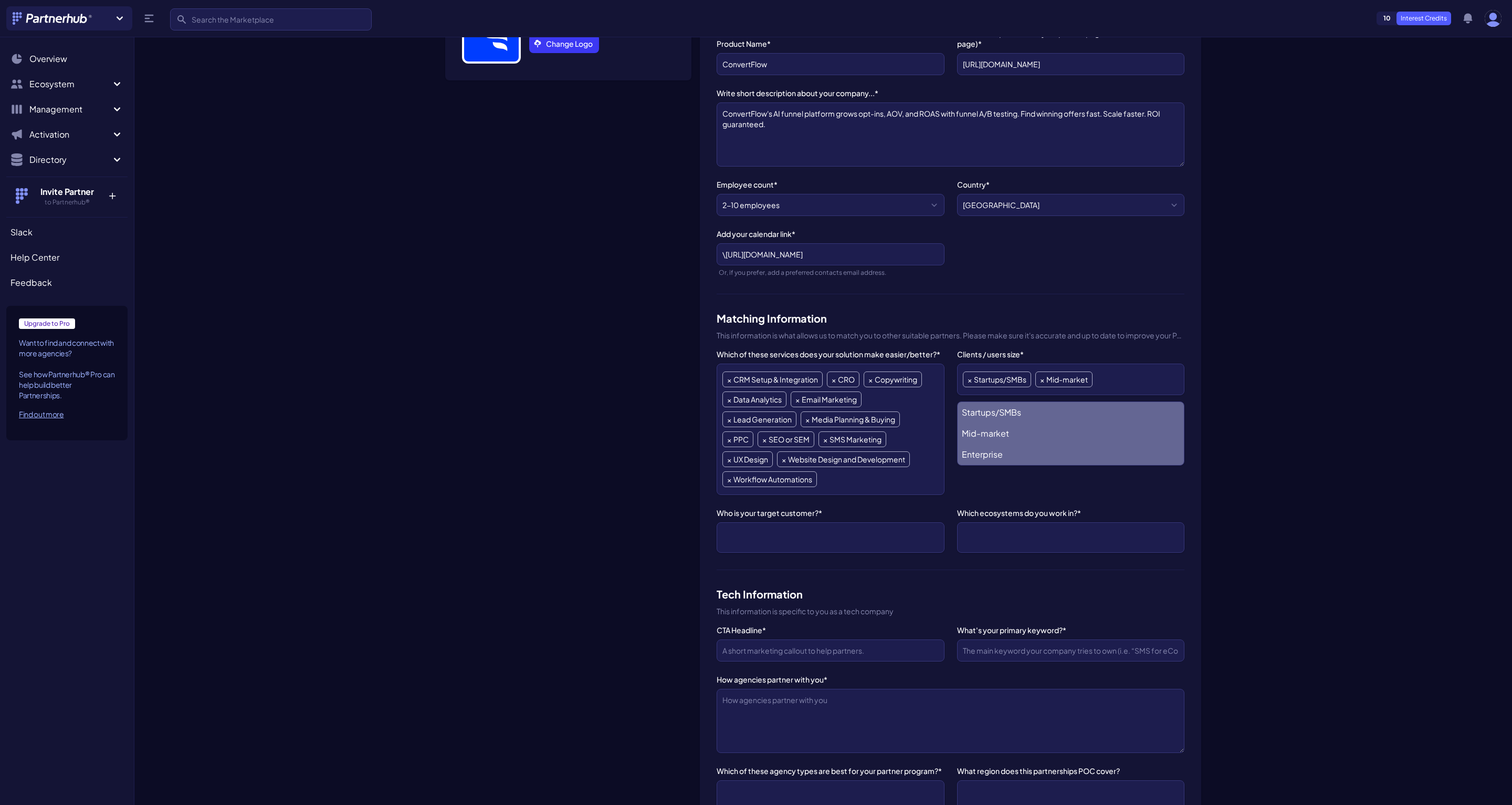
click at [1014, 457] on li "Enterprise" at bounding box center [1070, 454] width 226 height 21
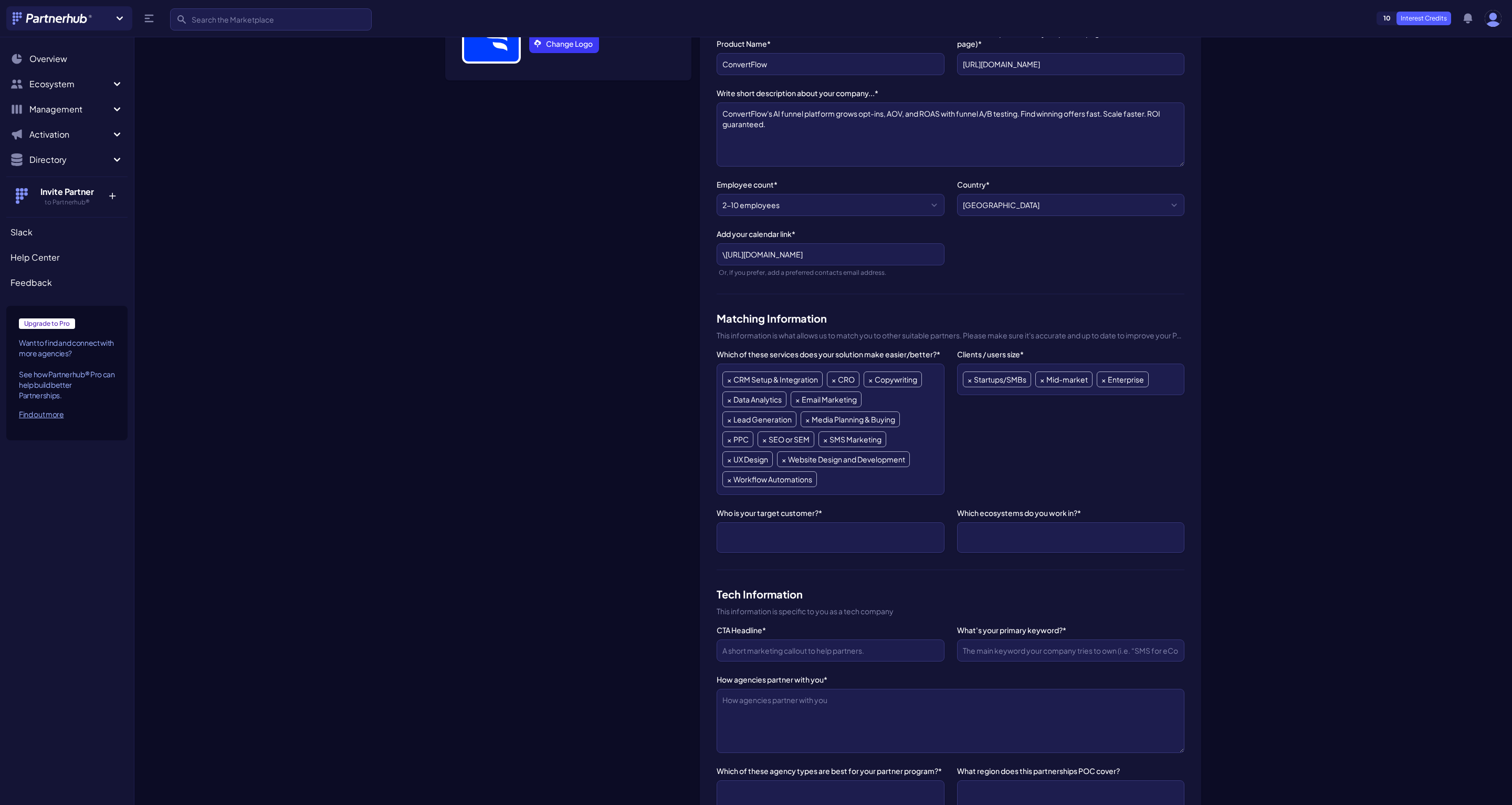
click at [633, 560] on div "ConvertFlow Change Logo" at bounding box center [569, 770] width 247 height 1563
click at [794, 540] on ul at bounding box center [831, 537] width 215 height 18
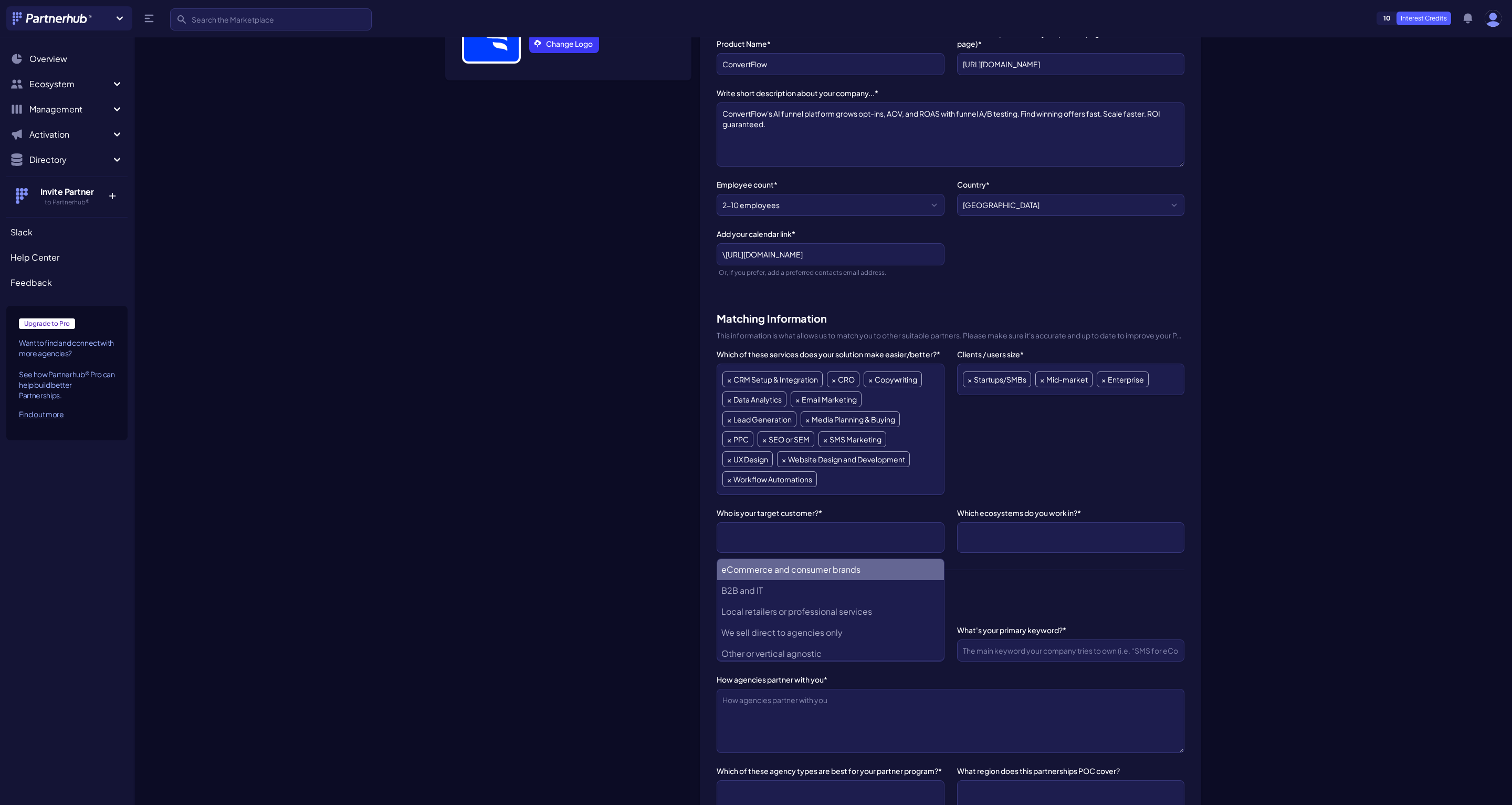
click at [808, 571] on brands "eCommerce and consumer brands" at bounding box center [830, 570] width 226 height 21
select select "eCommerce and consumer brands"
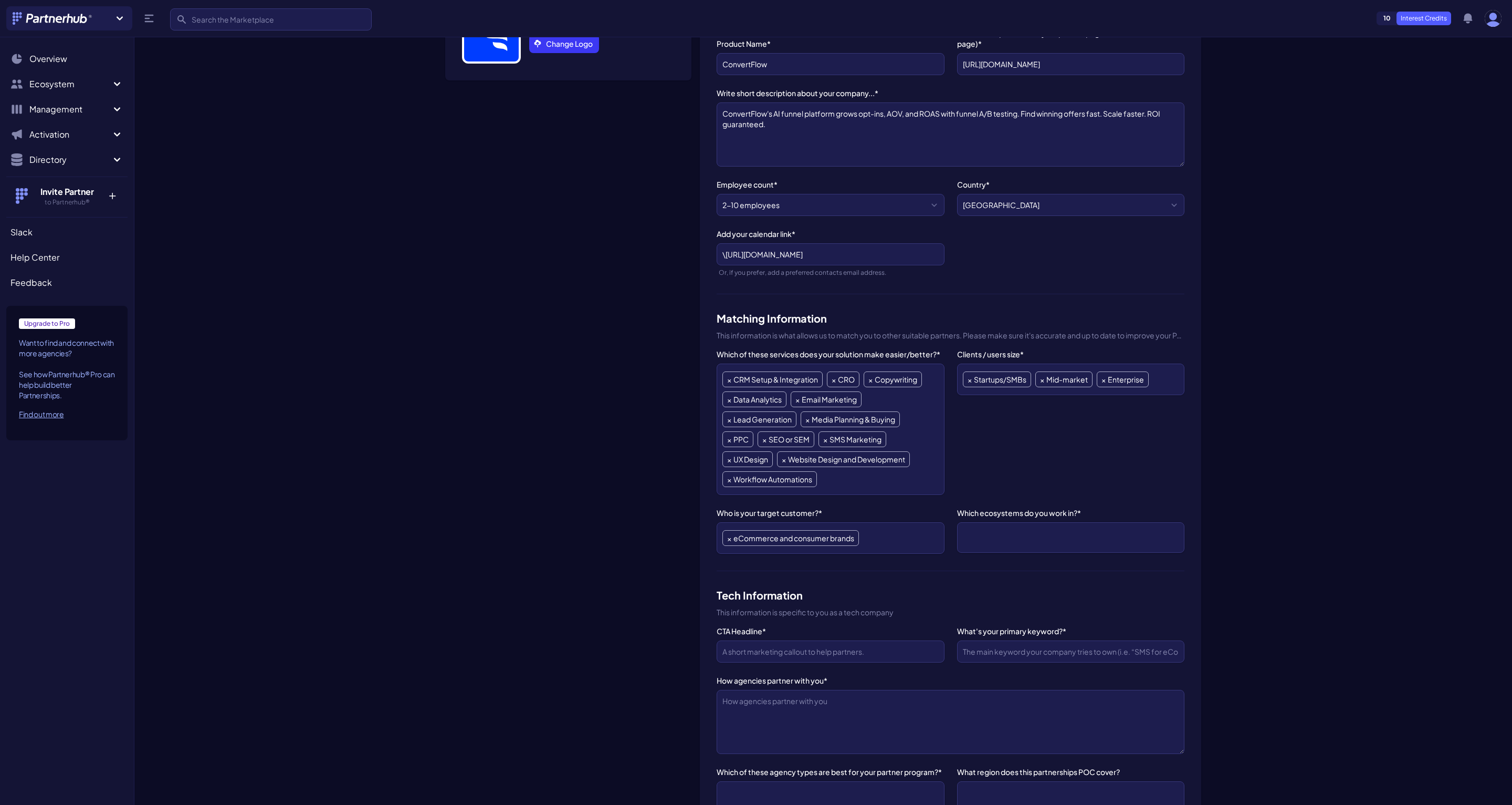
click at [652, 605] on div "ConvertFlow Change Logo" at bounding box center [569, 770] width 247 height 1564
click at [1021, 543] on ul at bounding box center [1070, 537] width 215 height 18
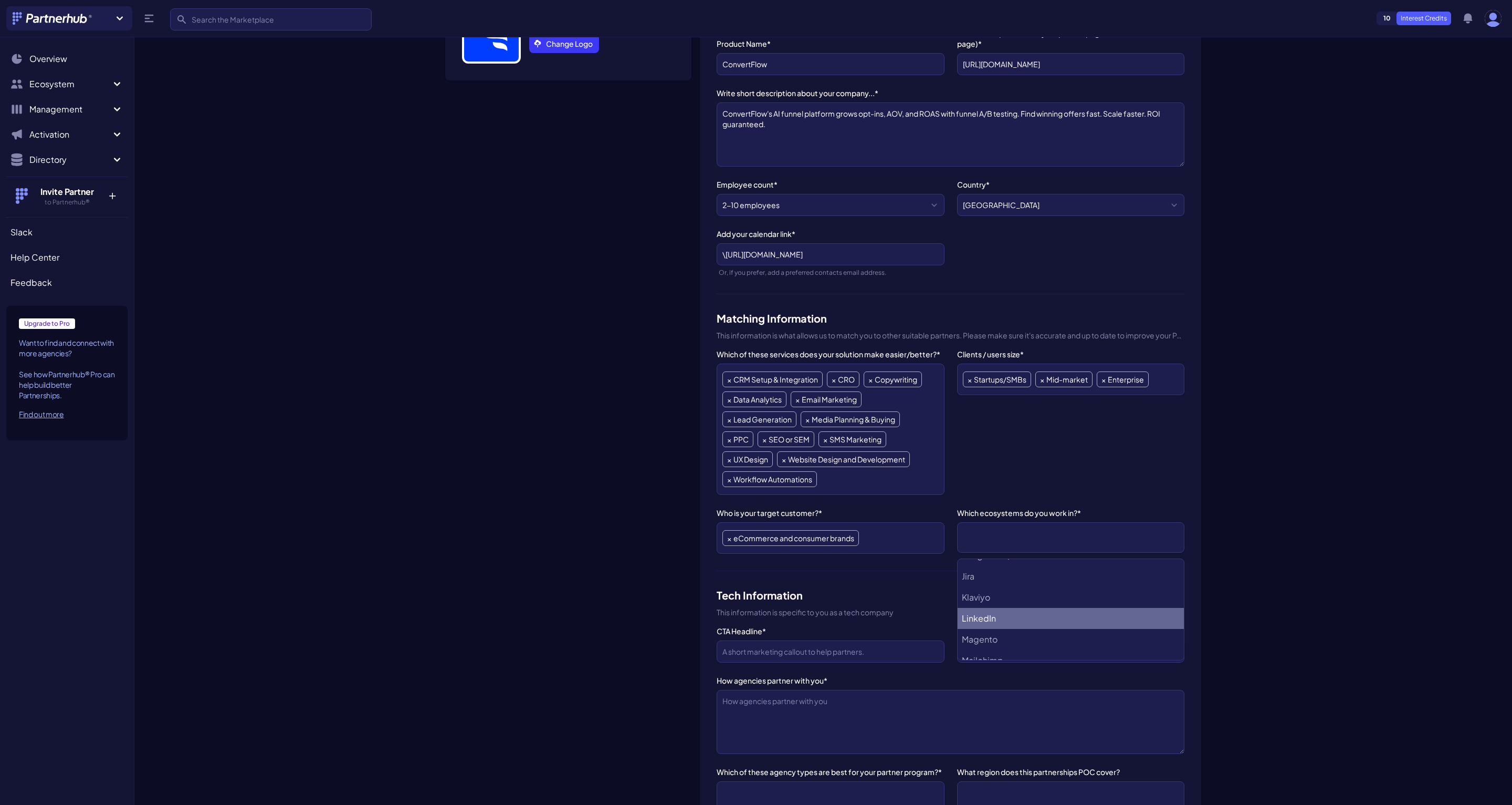
scroll to position [355, 0]
click at [997, 608] on li "Klaviyo" at bounding box center [1070, 614] width 226 height 21
click at [1000, 586] on li "ActiveCampaign" at bounding box center [1070, 591] width 226 height 21
select select "ActiveCampaign"
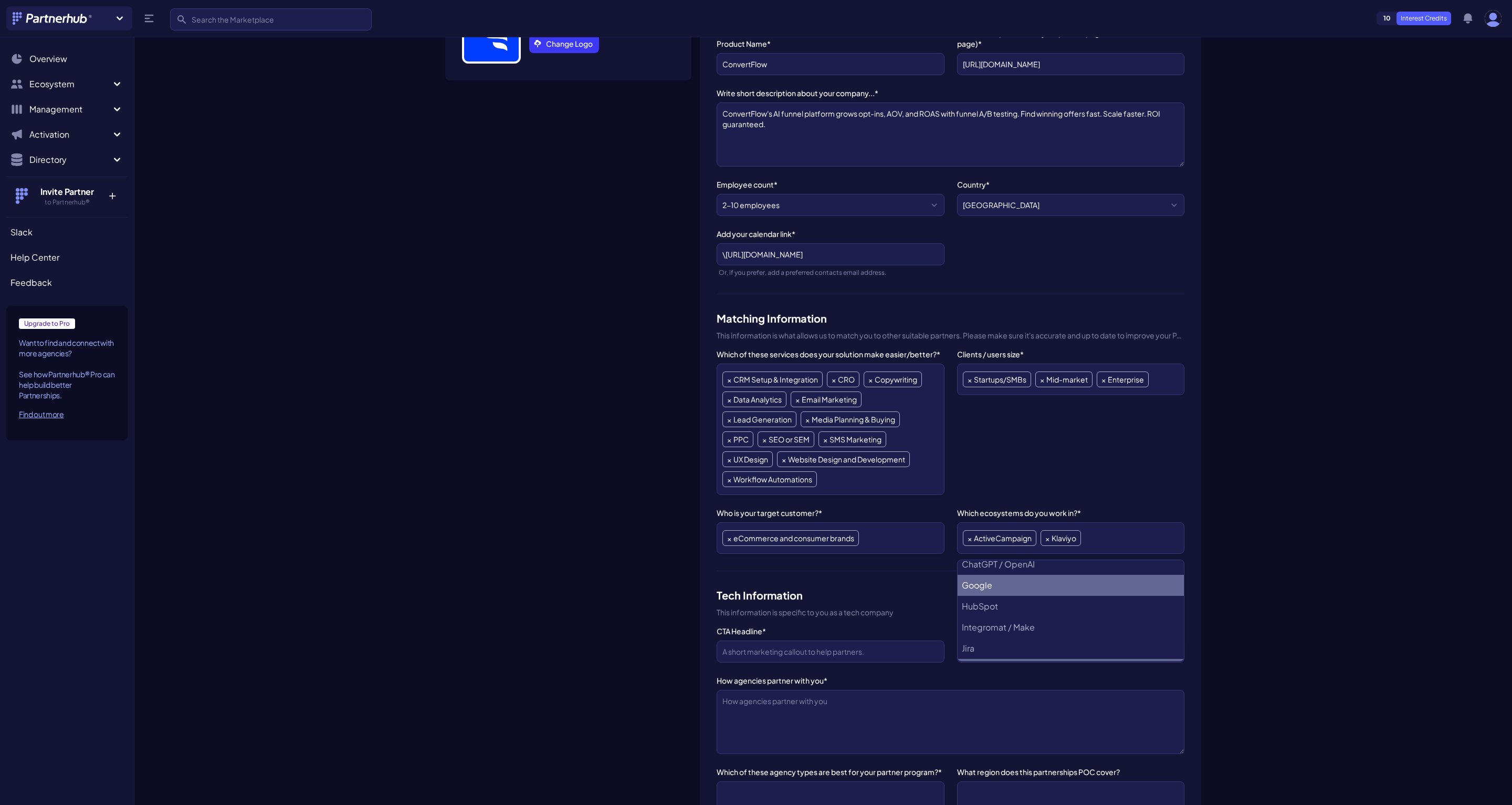
scroll to position [317, 0]
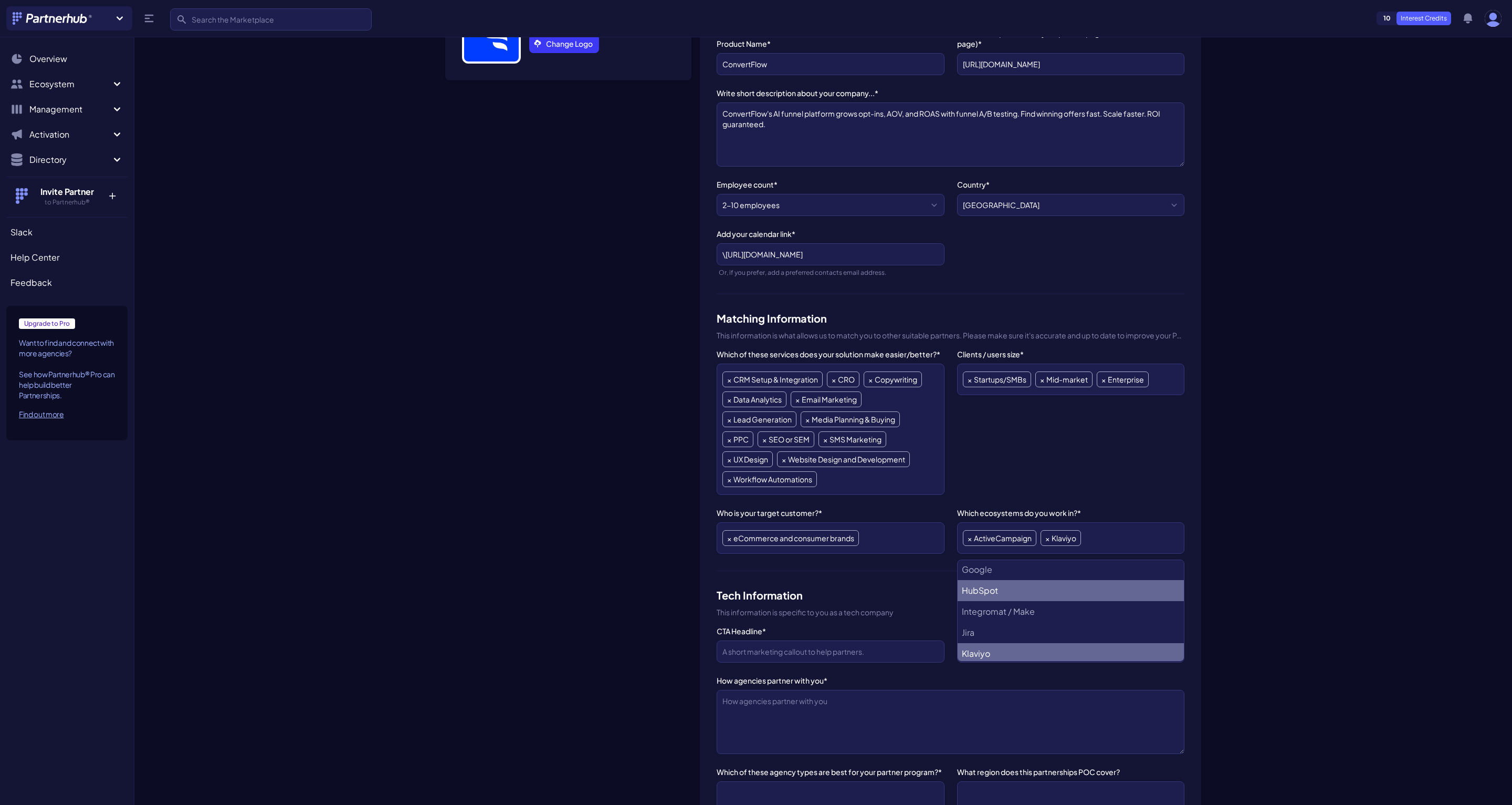
click at [1000, 589] on li "HubSpot" at bounding box center [1070, 590] width 226 height 21
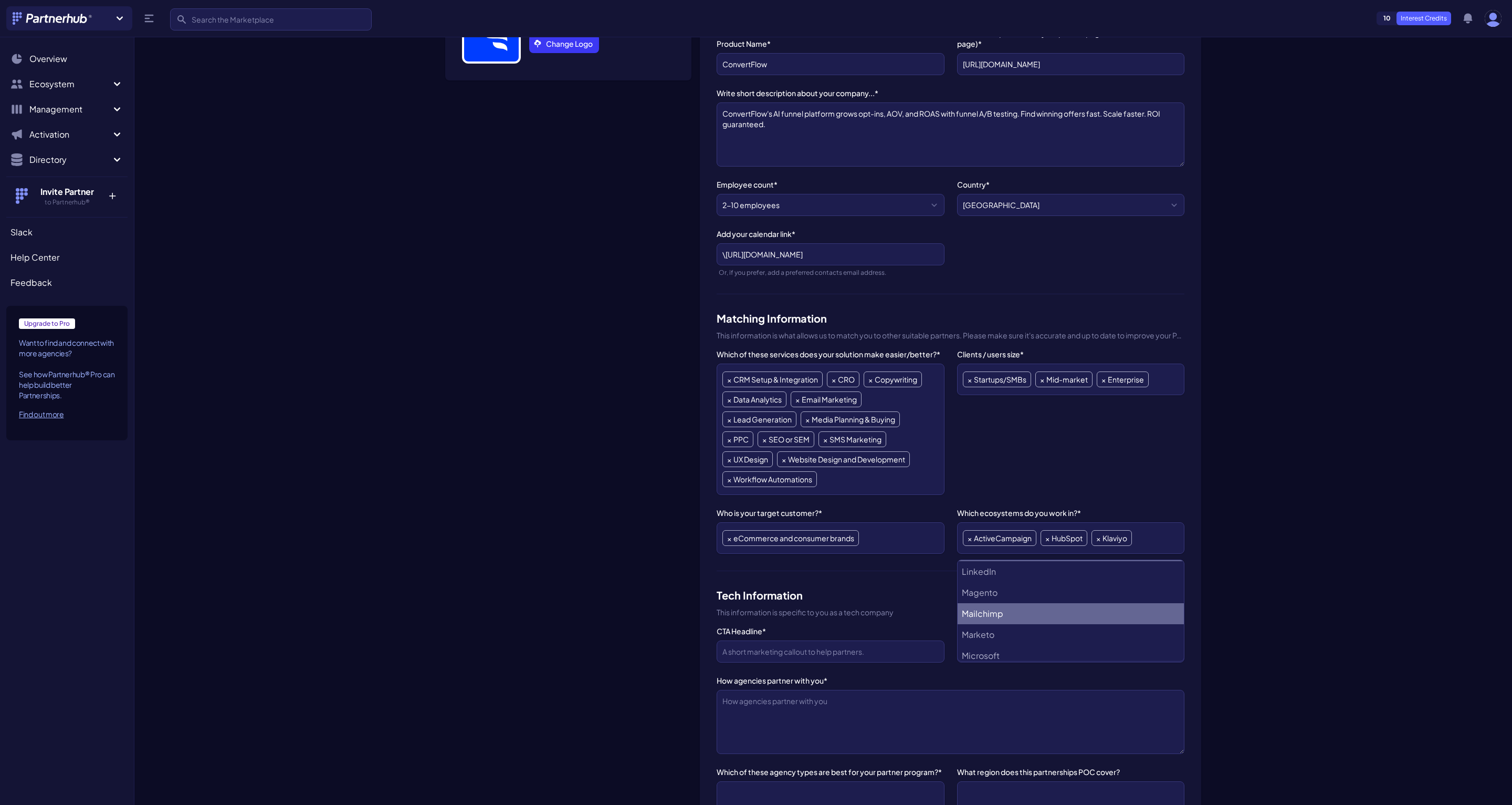
click at [997, 609] on li "Mailchimp" at bounding box center [1070, 614] width 226 height 21
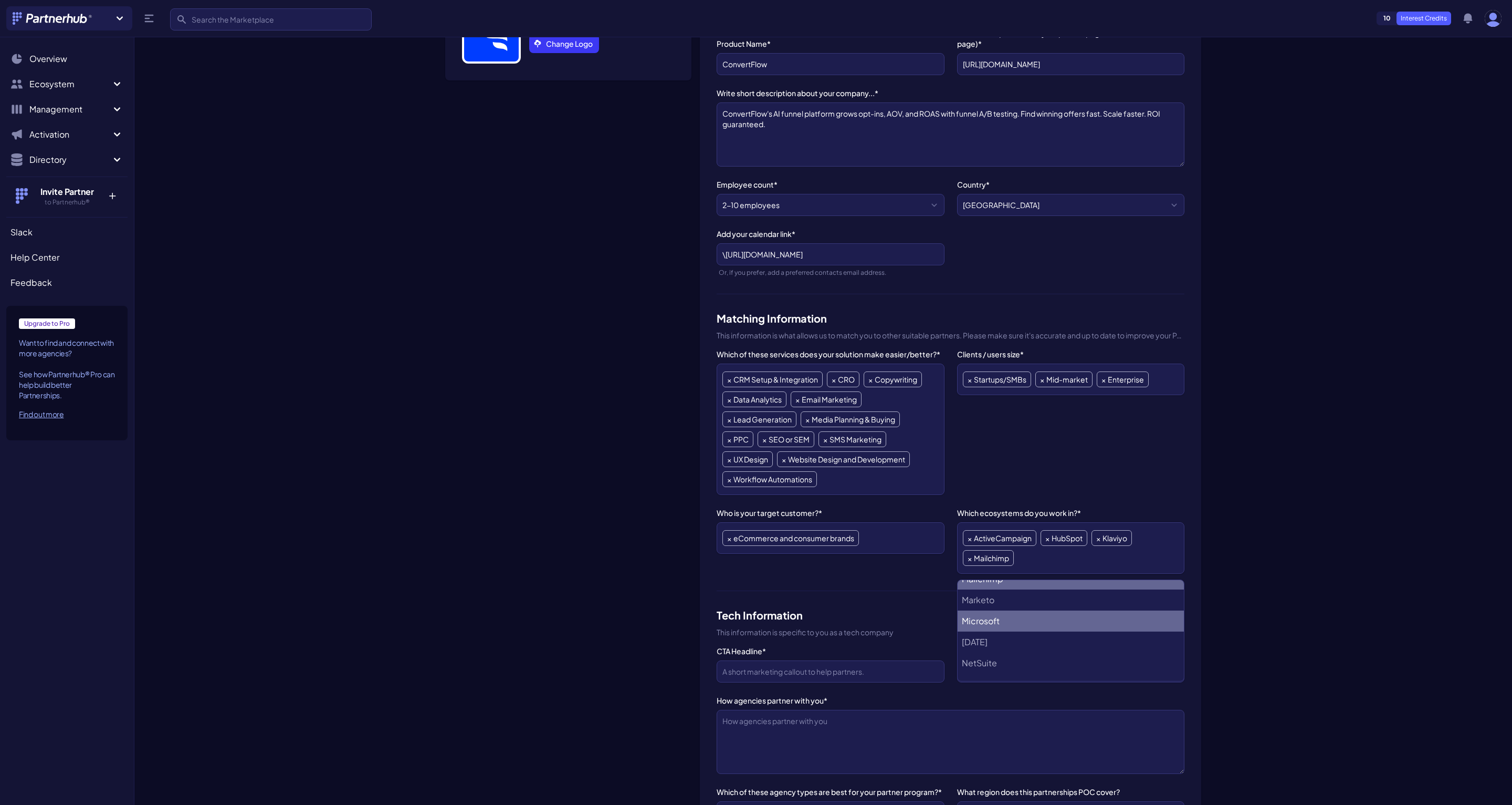
scroll to position [470, 0]
click at [997, 606] on li "Marketo" at bounding box center [1070, 604] width 226 height 21
click at [997, 622] on li "Salesforce" at bounding box center [1070, 629] width 226 height 21
click at [1000, 603] on li "Shopify" at bounding box center [1070, 605] width 226 height 21
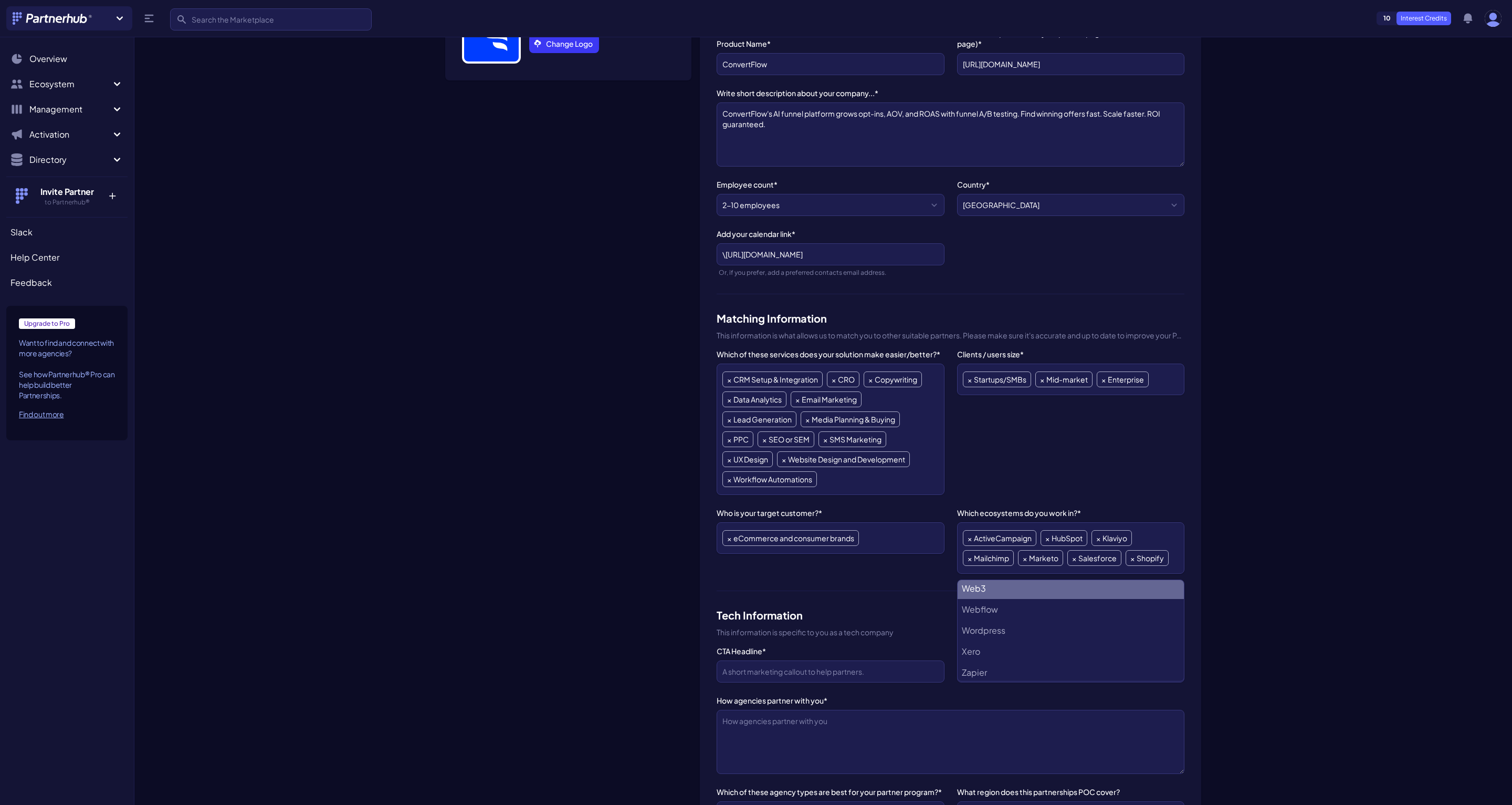
scroll to position [801, 0]
click at [994, 630] on li "Wordpress" at bounding box center [1070, 630] width 226 height 21
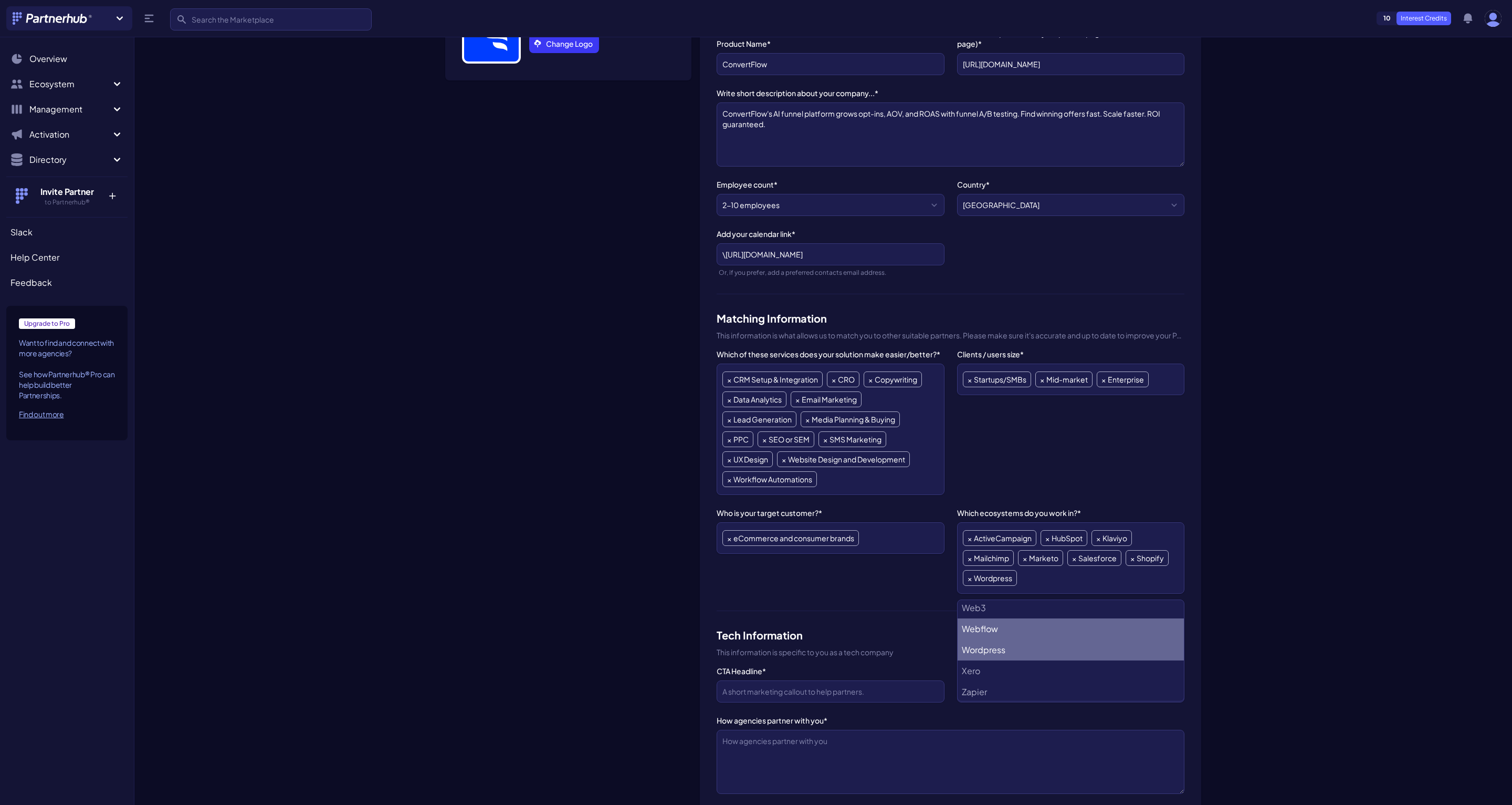
scroll to position [823, 0]
click at [986, 668] on li "Zapier" at bounding box center [1070, 670] width 226 height 21
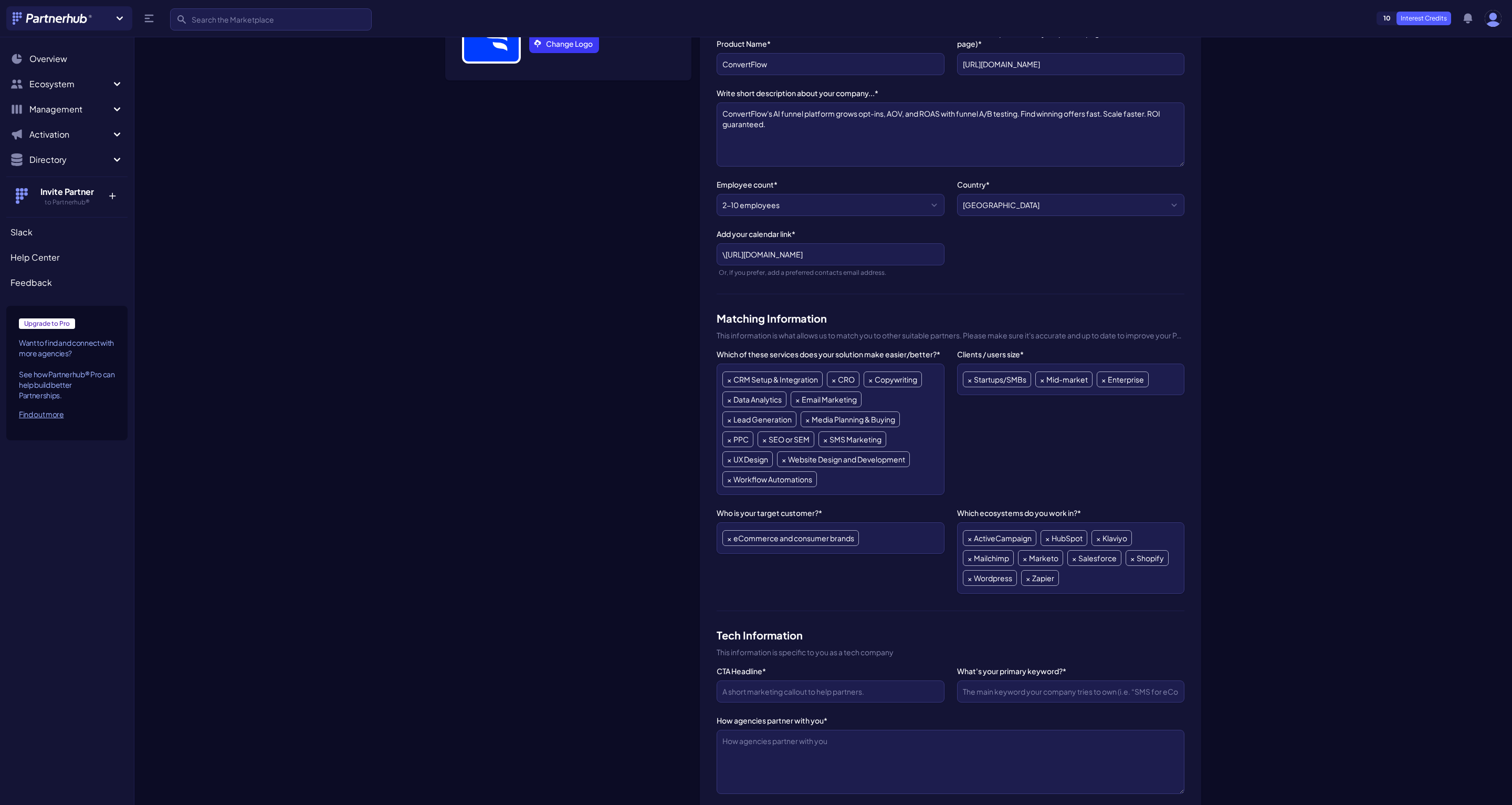
click at [838, 603] on div "Which of these services does your solution make easier/better?* ABM API Integra…" at bounding box center [951, 480] width 468 height 262
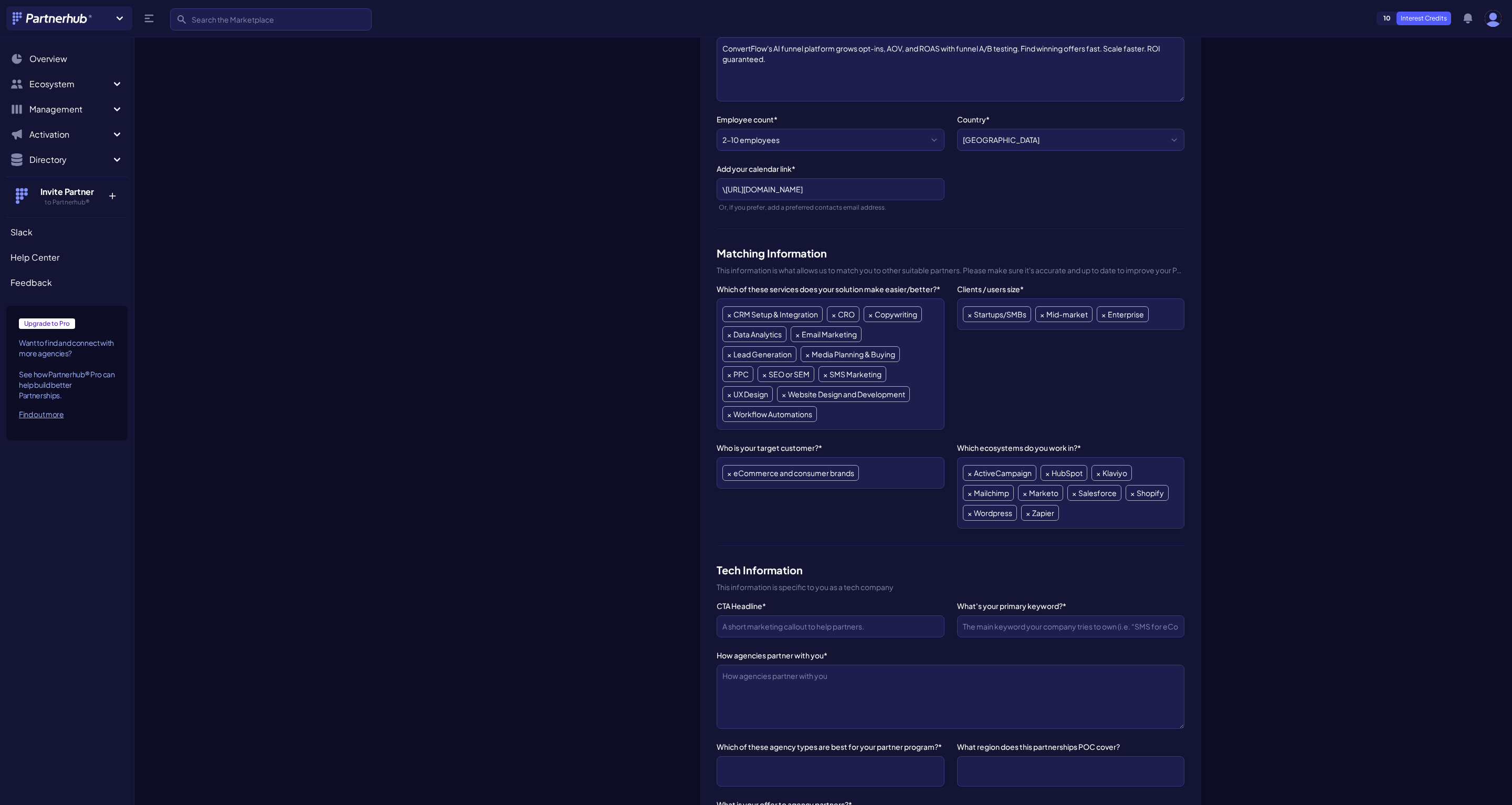
scroll to position [271, 0]
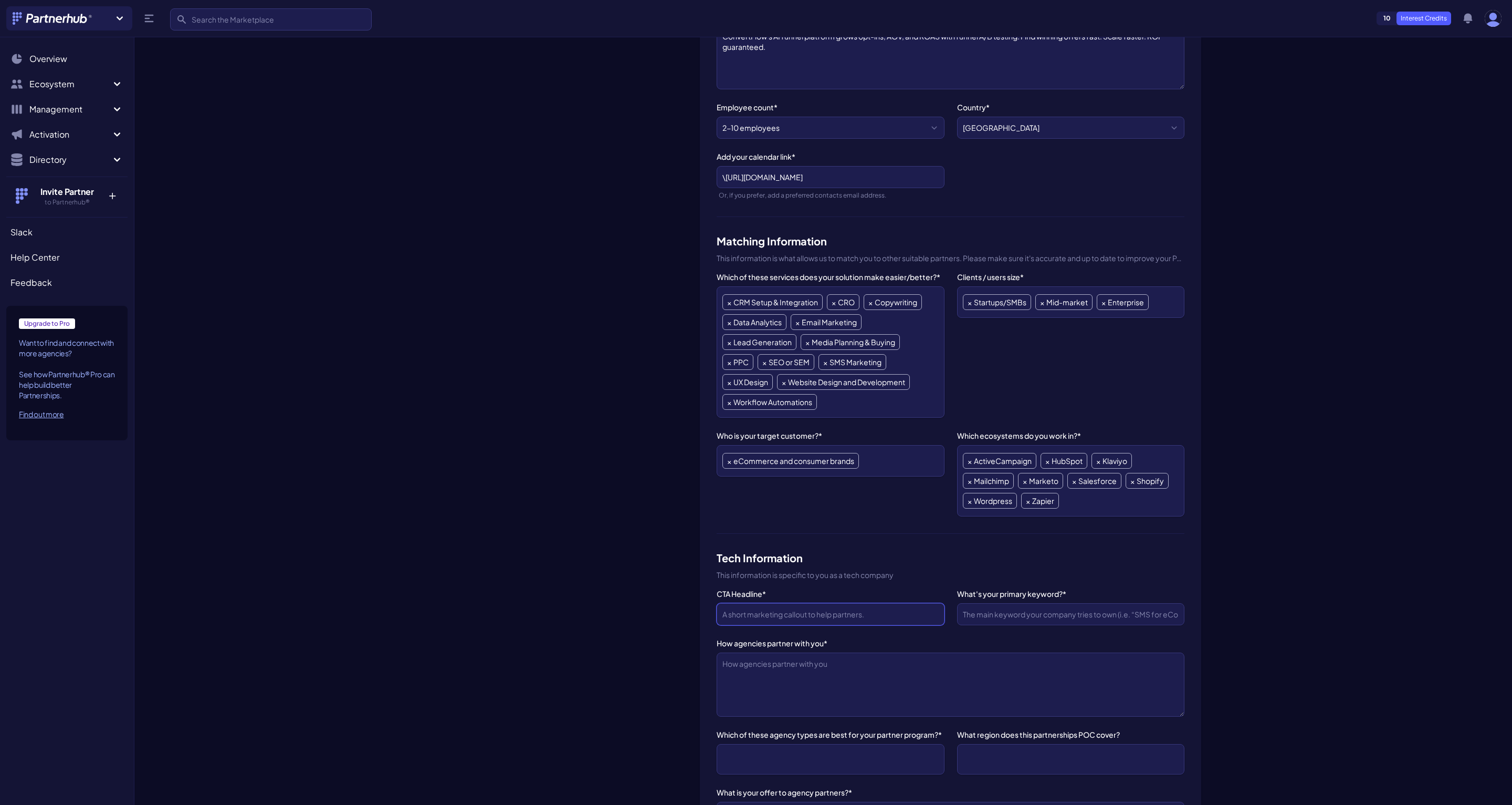
click at [835, 603] on input "CTA Headline*" at bounding box center [831, 614] width 227 height 22
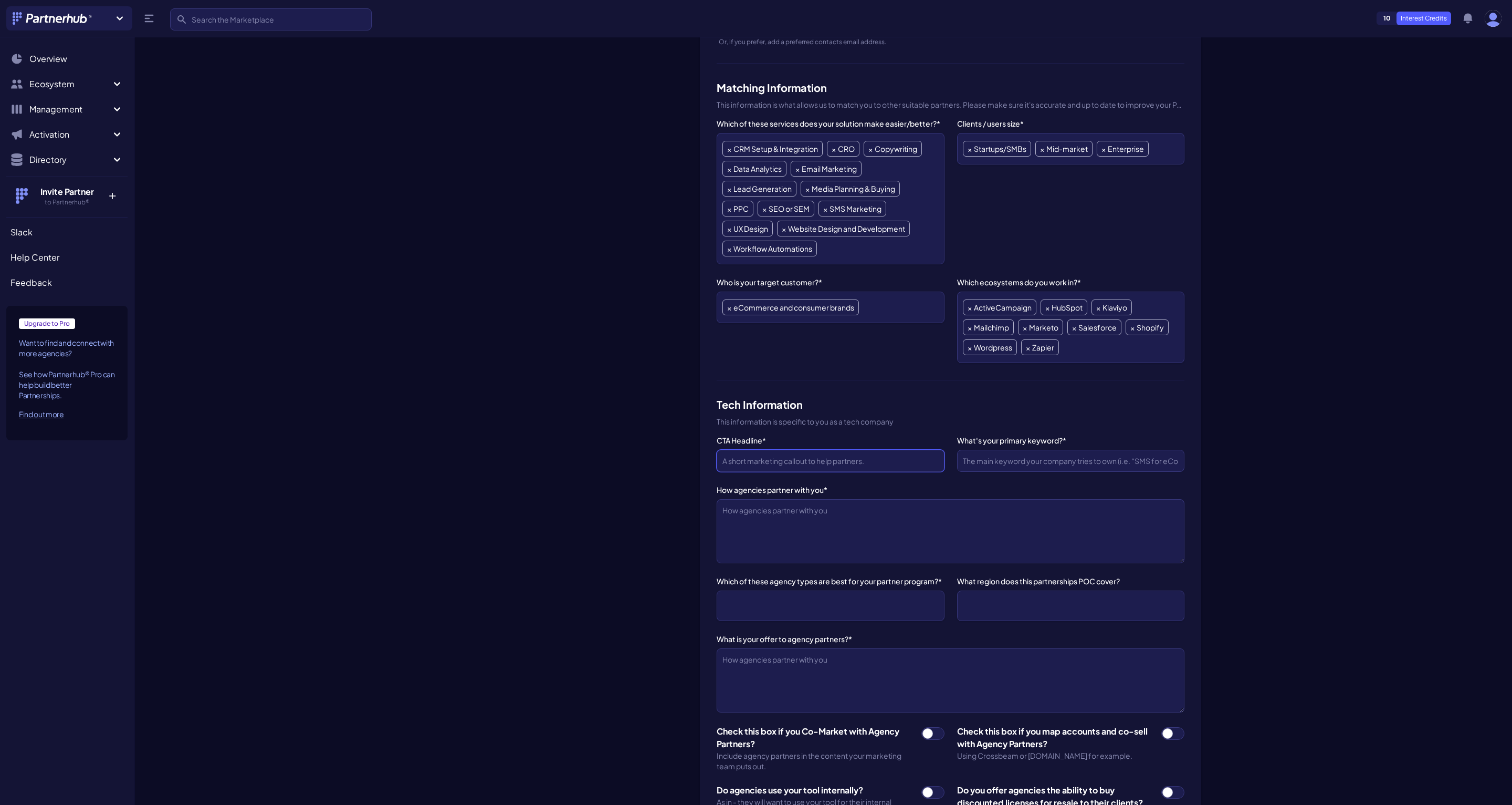
scroll to position [449, 0]
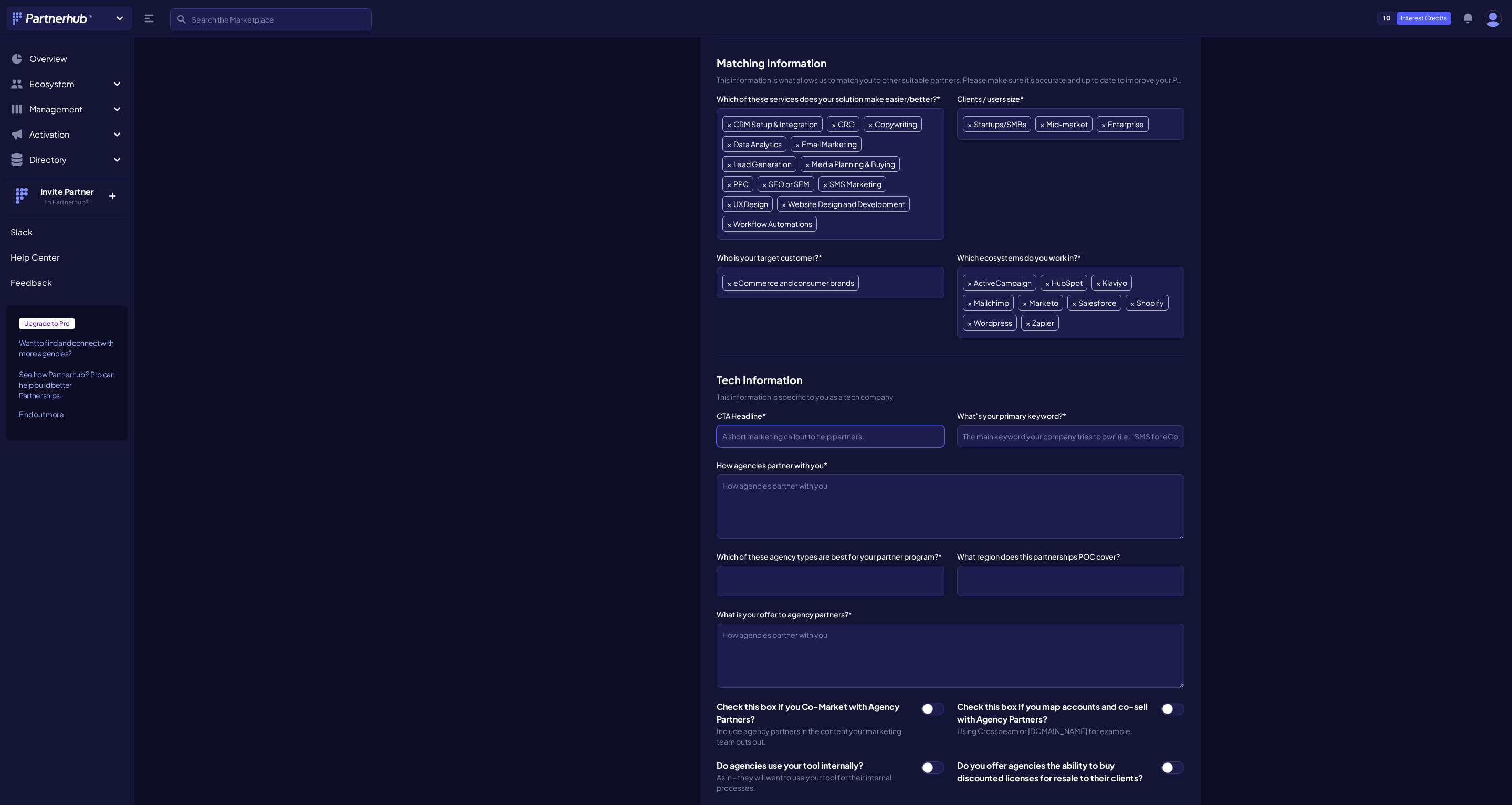
paste input "funnel A/B testing"
click at [721, 435] on input "funnel A/B testing" at bounding box center [831, 436] width 227 height 22
type input "Funnel A/B testing platform"
click at [999, 430] on input "What's your primary keyword?*" at bounding box center [1070, 436] width 227 height 22
type input "Funnels"
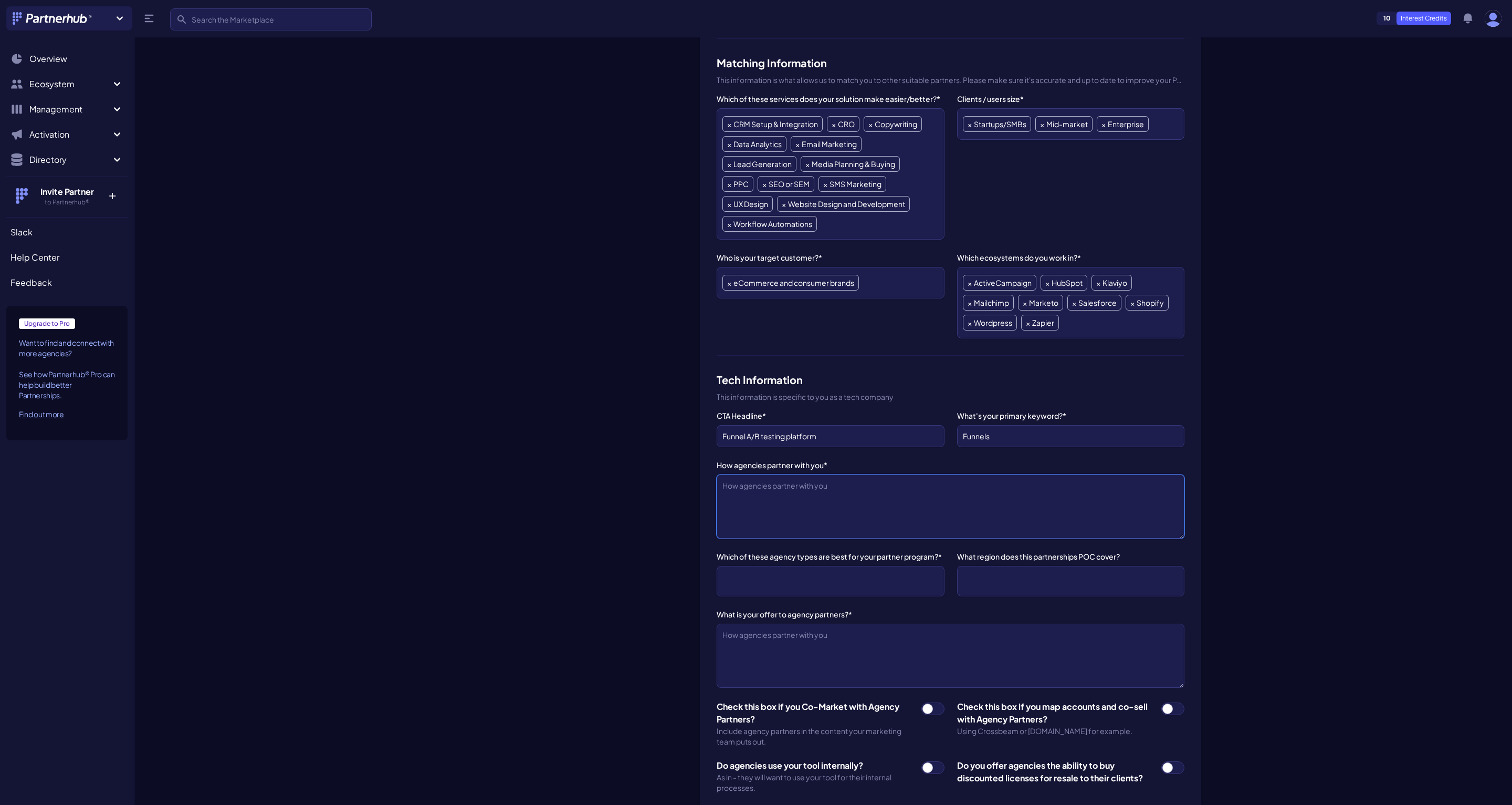
click at [1000, 488] on textarea "How agencies partner with you*" at bounding box center [951, 507] width 468 height 64
paste textarea "Show ROI to your clients by partnering with us to launch and optimize funnels f…"
click at [909, 508] on textarea "Show ROI to your clients by partnering with us to launch and optimize funnels f…" at bounding box center [951, 507] width 468 height 64
type textarea "Show ROI to your clients by partnering with us to launch and optimize funnels f…"
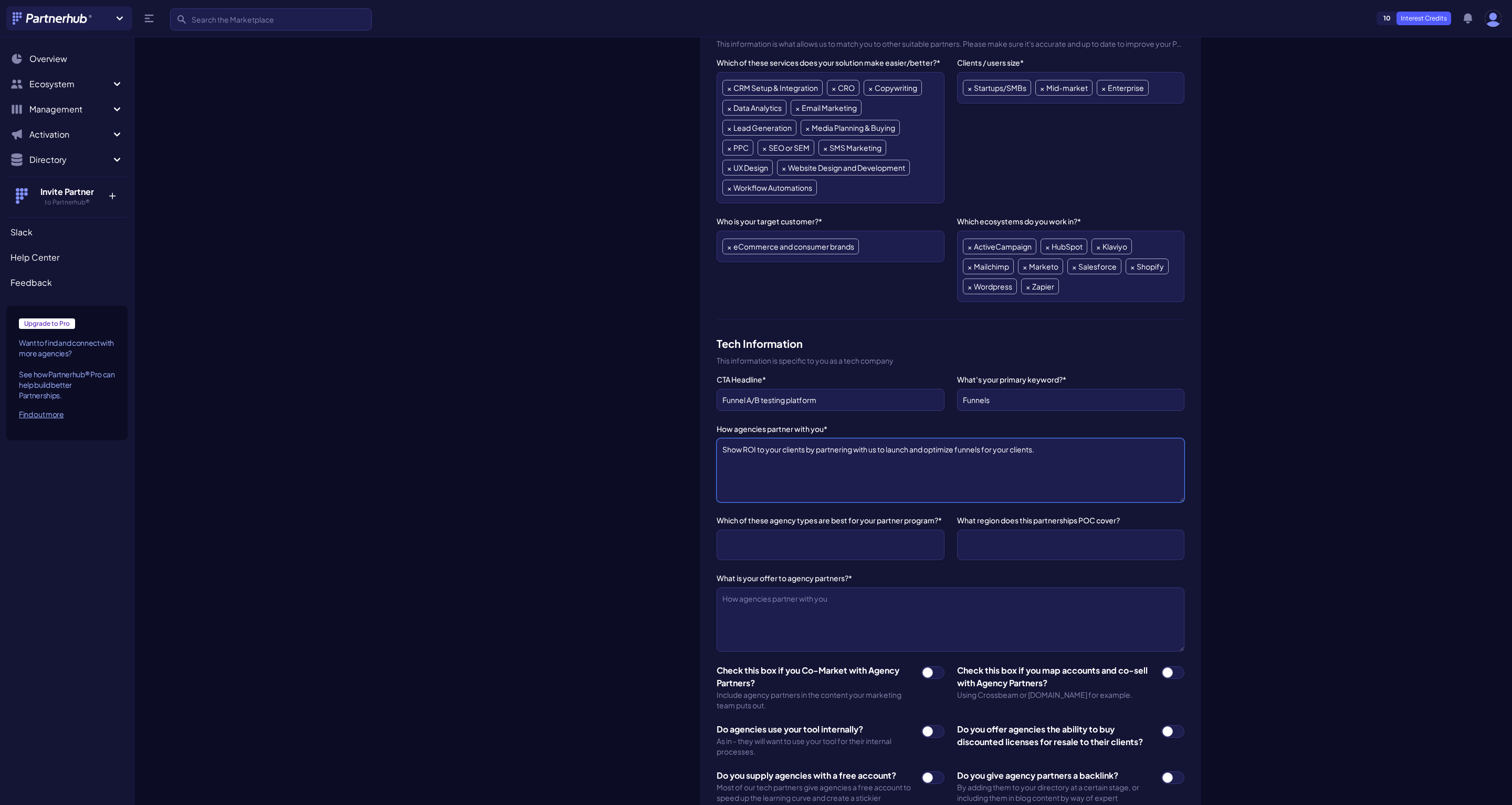
scroll to position [501, 0]
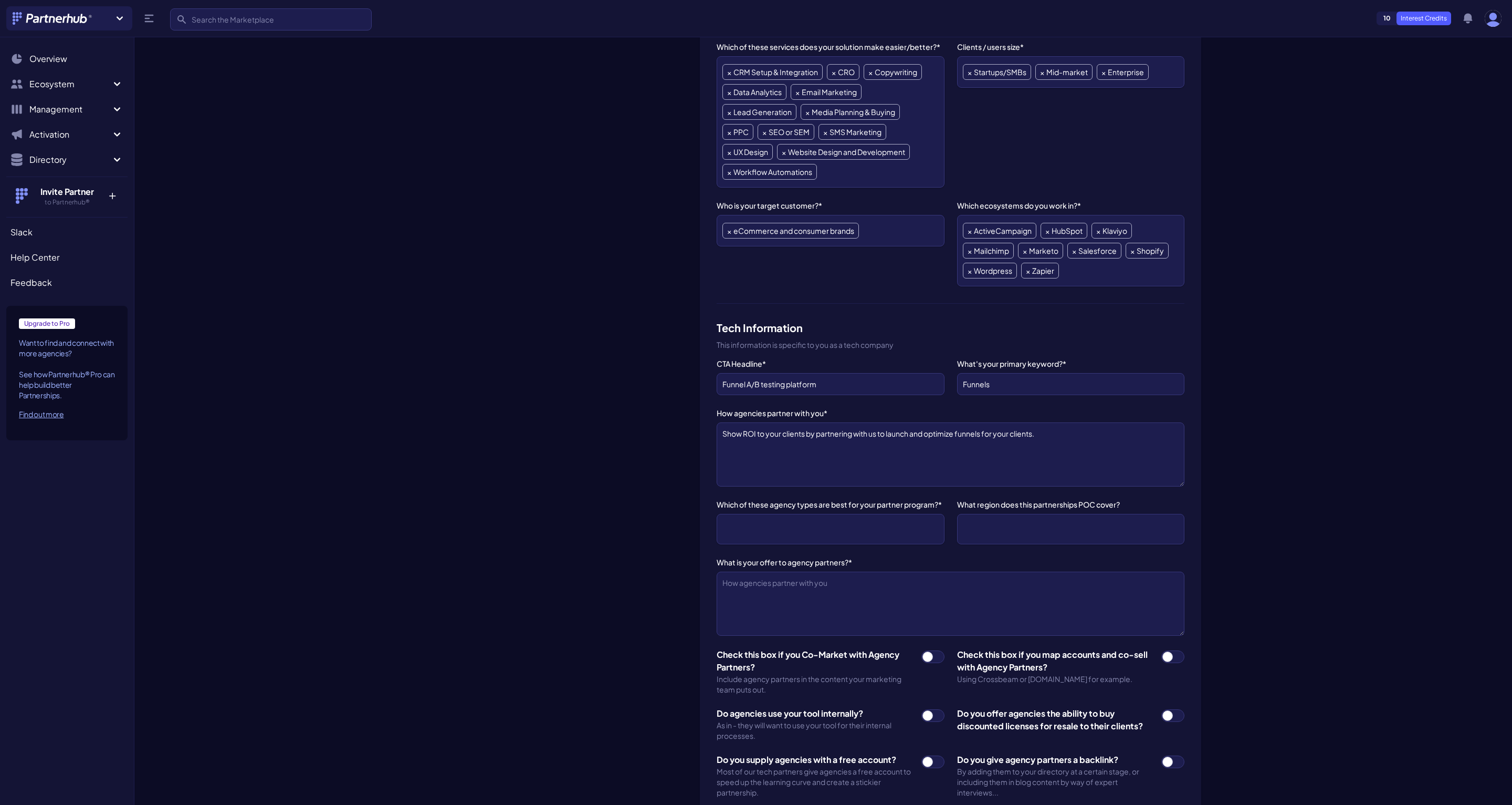
click at [865, 527] on ul at bounding box center [831, 528] width 215 height 18
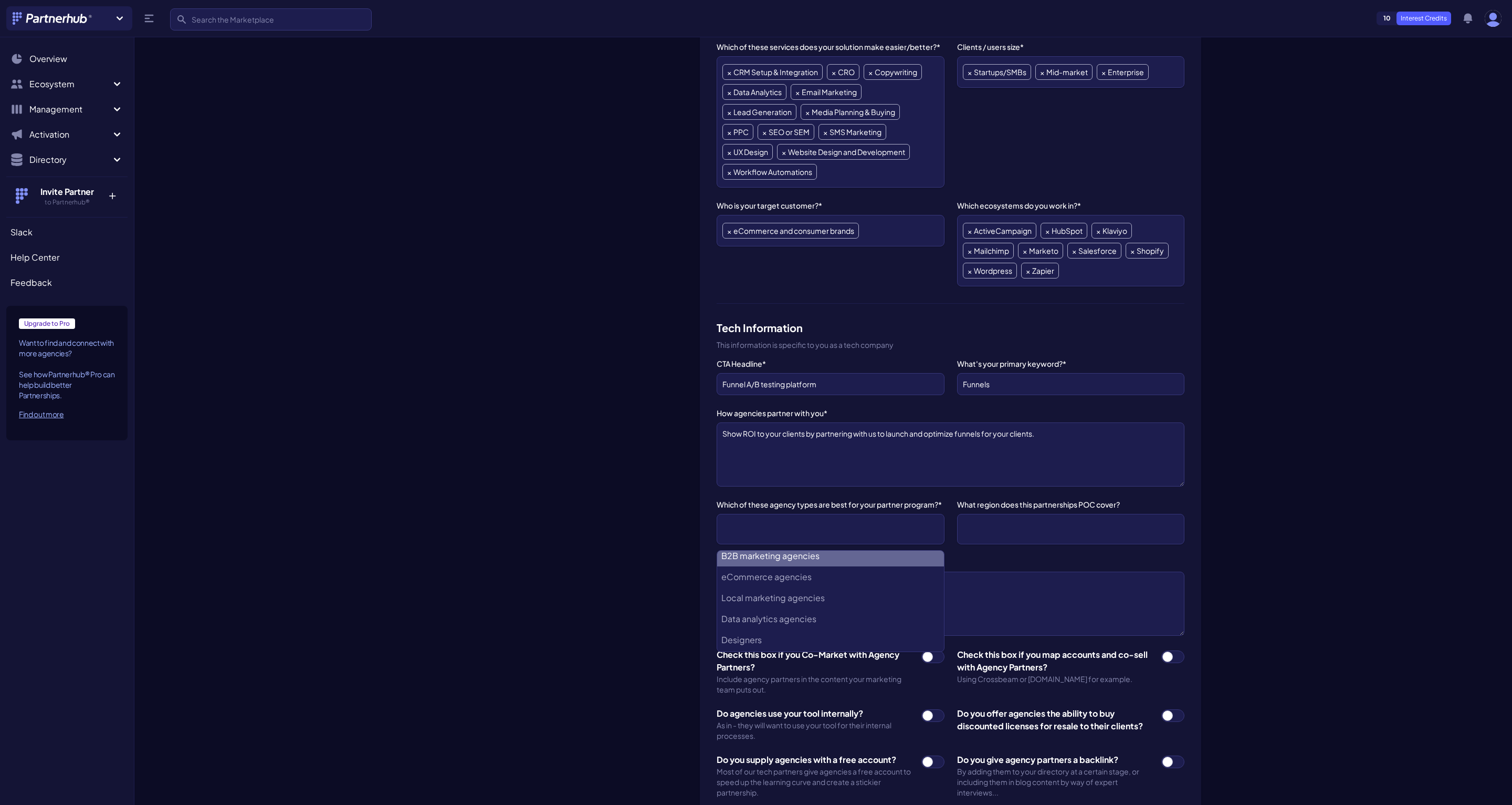
scroll to position [4, 0]
click at [822, 558] on agencies "B2B marketing agencies" at bounding box center [830, 557] width 226 height 21
select select "B2B marketing agencies"
click at [814, 574] on agencies "eCommerce agencies" at bounding box center [830, 579] width 226 height 21
click at [813, 580] on agencies "Local marketing agencies" at bounding box center [830, 587] width 226 height 21
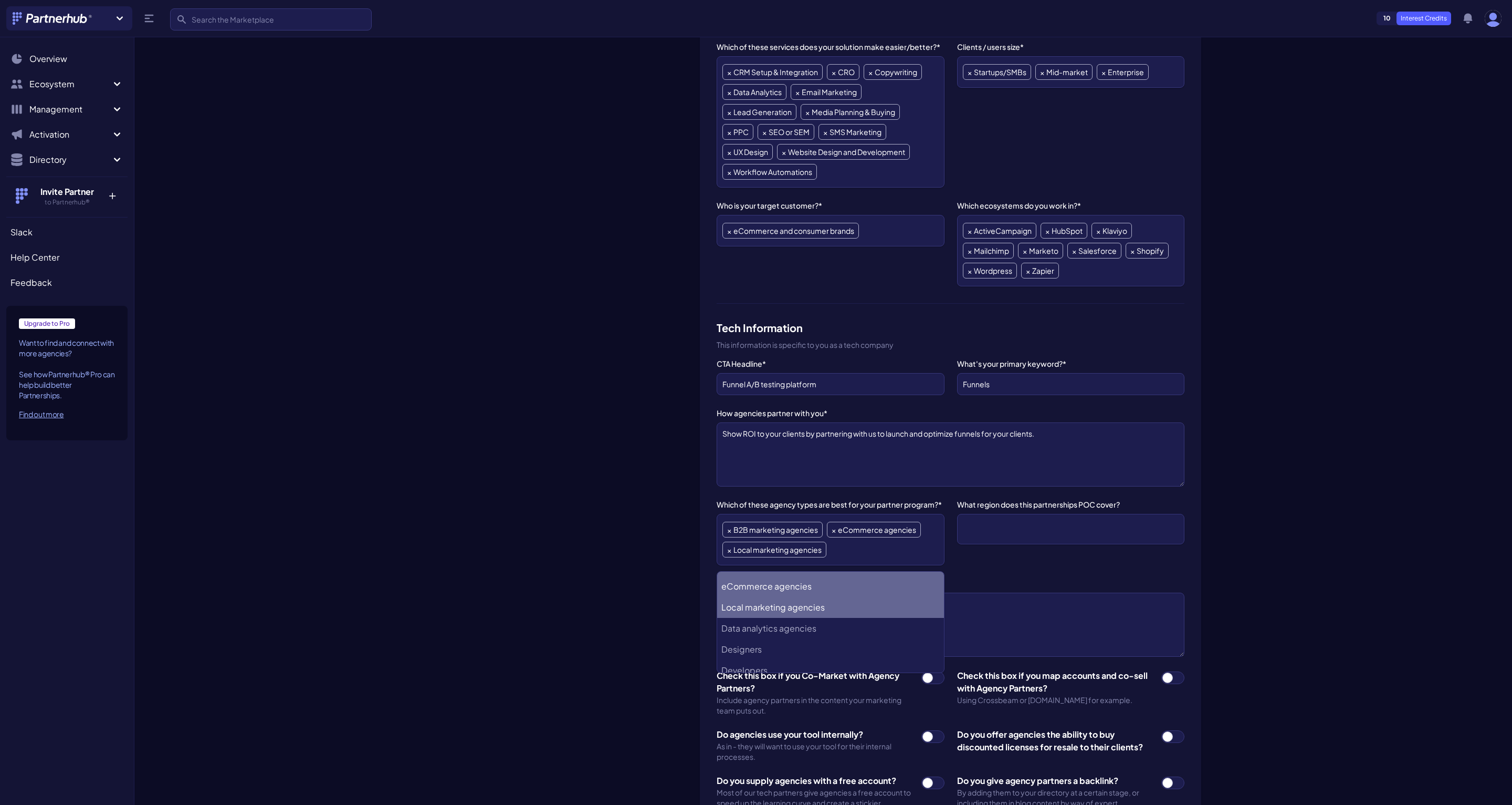
scroll to position [38, 0]
click at [808, 606] on agencies "Data analytics agencies" at bounding box center [830, 608] width 226 height 21
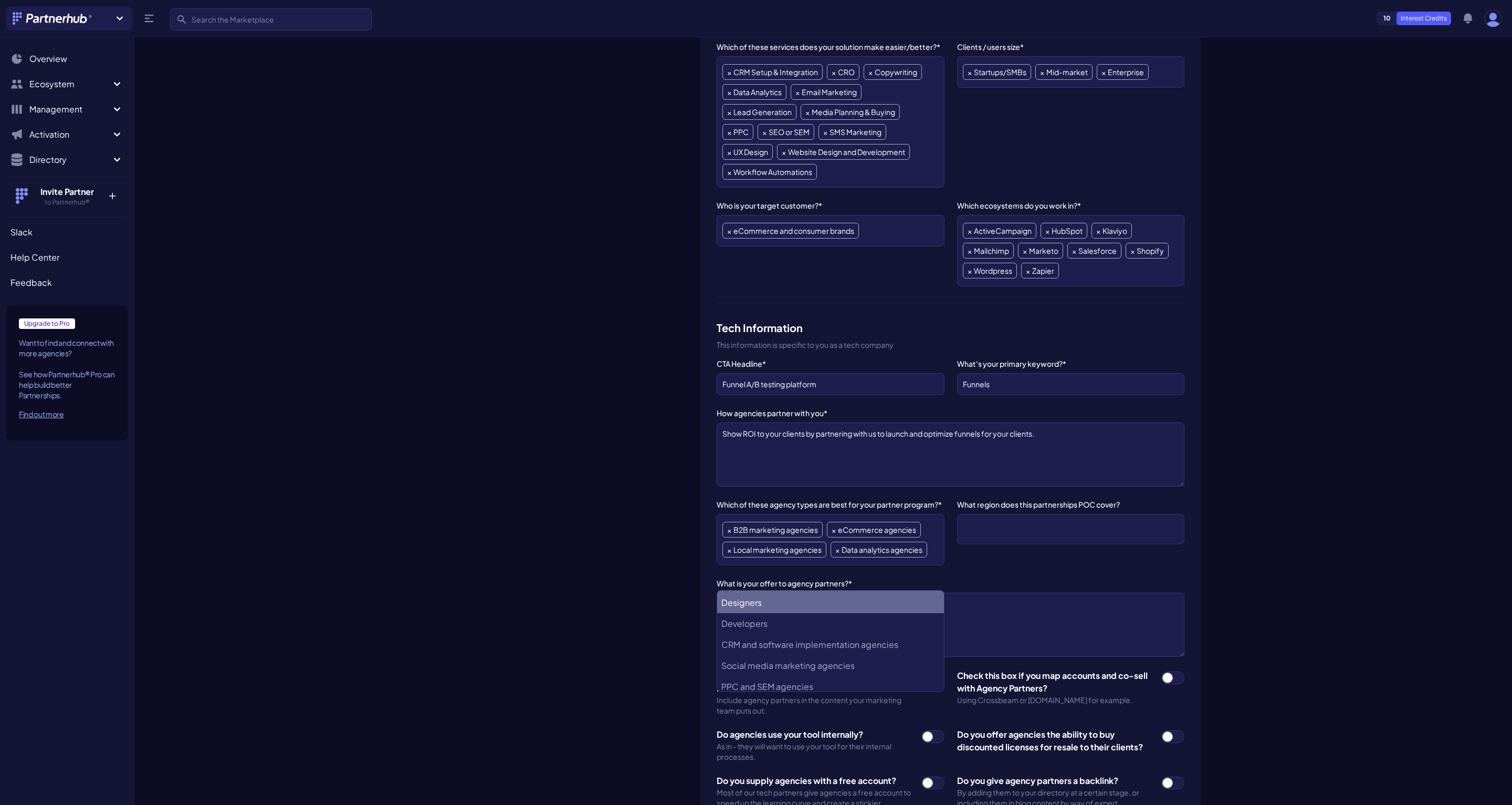
click at [784, 602] on li "Designers" at bounding box center [830, 603] width 226 height 21
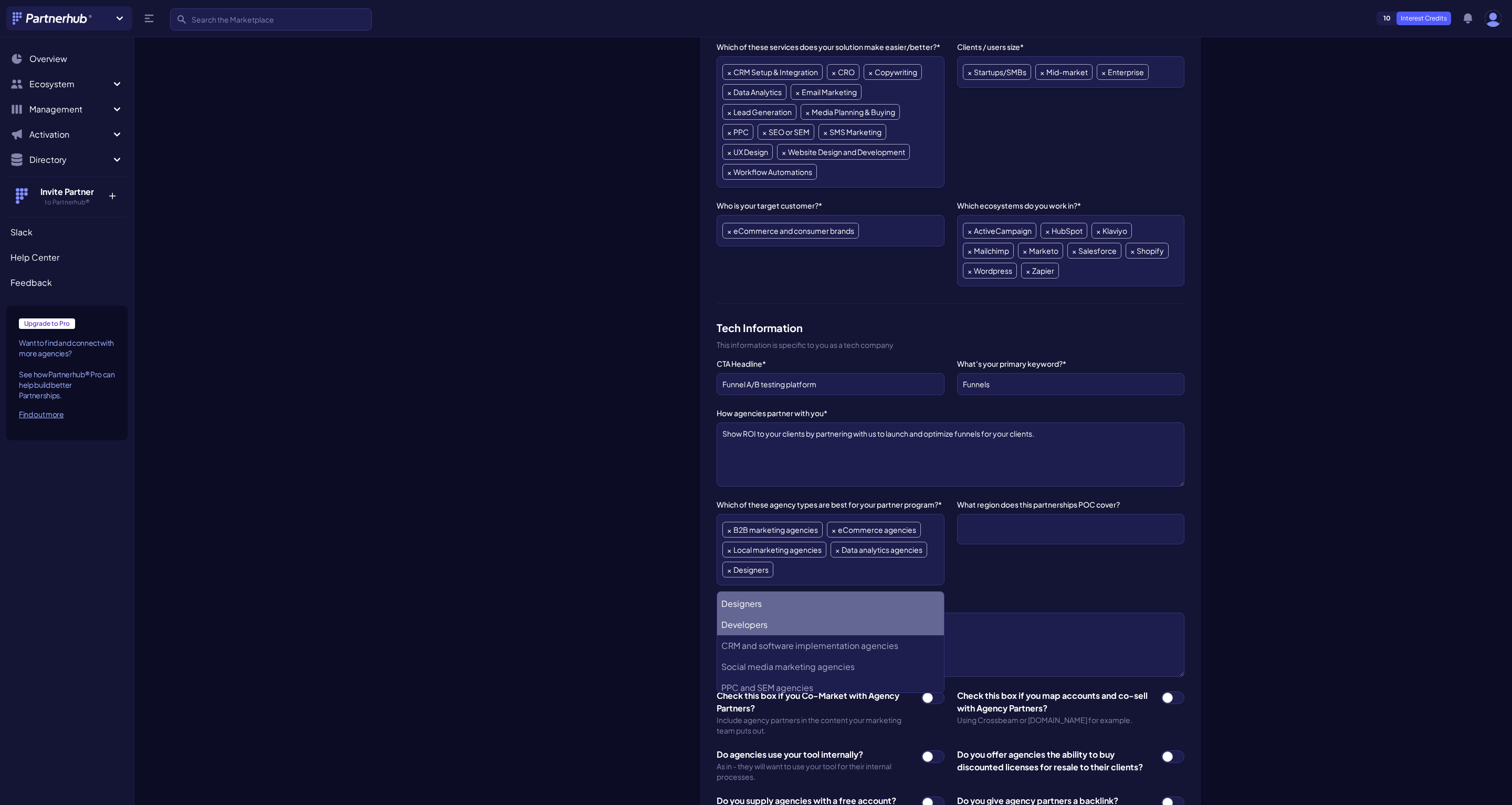
click at [784, 623] on li "Developers" at bounding box center [830, 625] width 226 height 21
click at [781, 628] on agencies "CRM and software implementation agencies" at bounding box center [830, 623] width 226 height 21
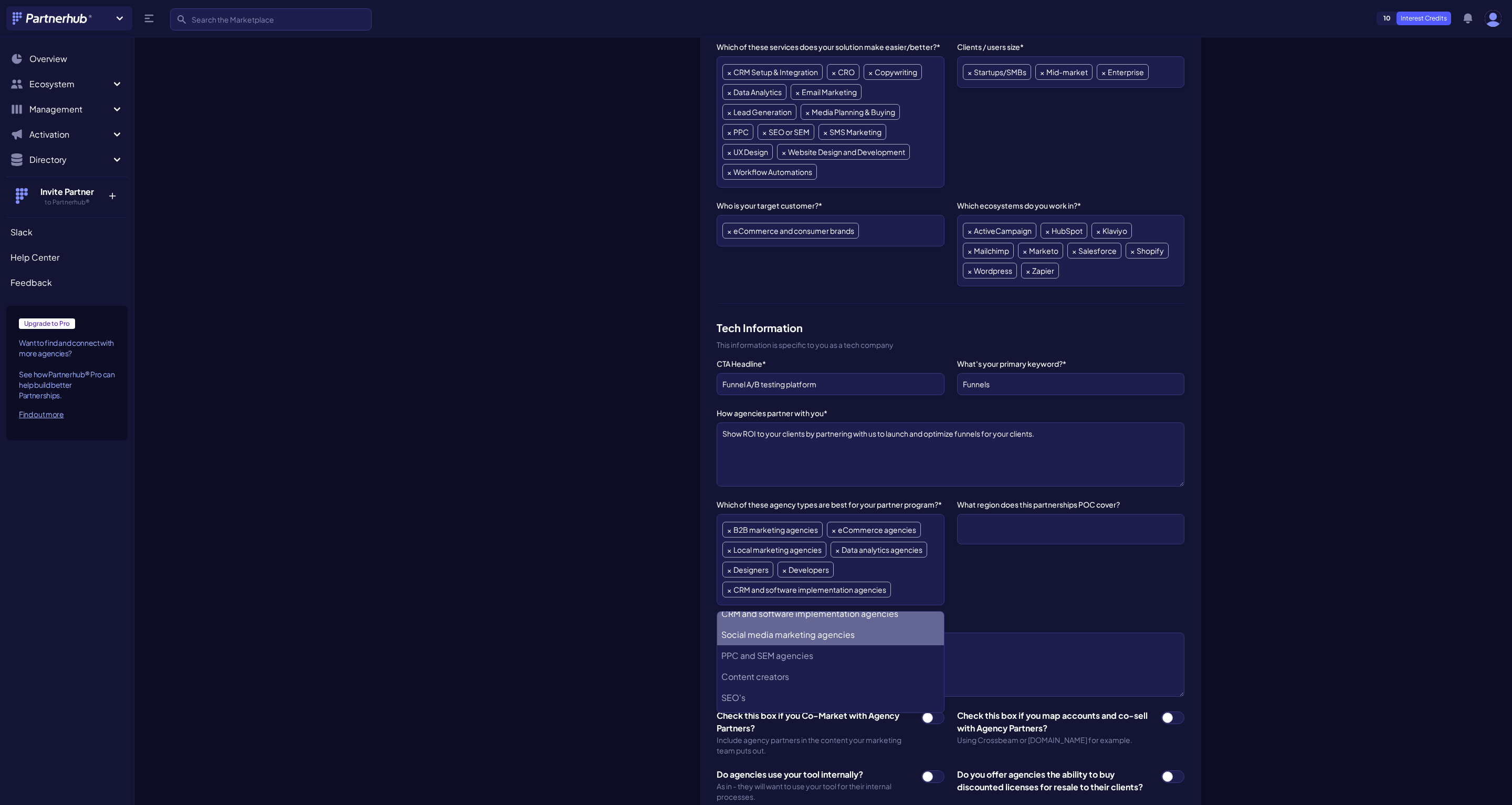
scroll to position [134, 0]
click at [796, 641] on agencies "Social media marketing agencies" at bounding box center [830, 635] width 226 height 21
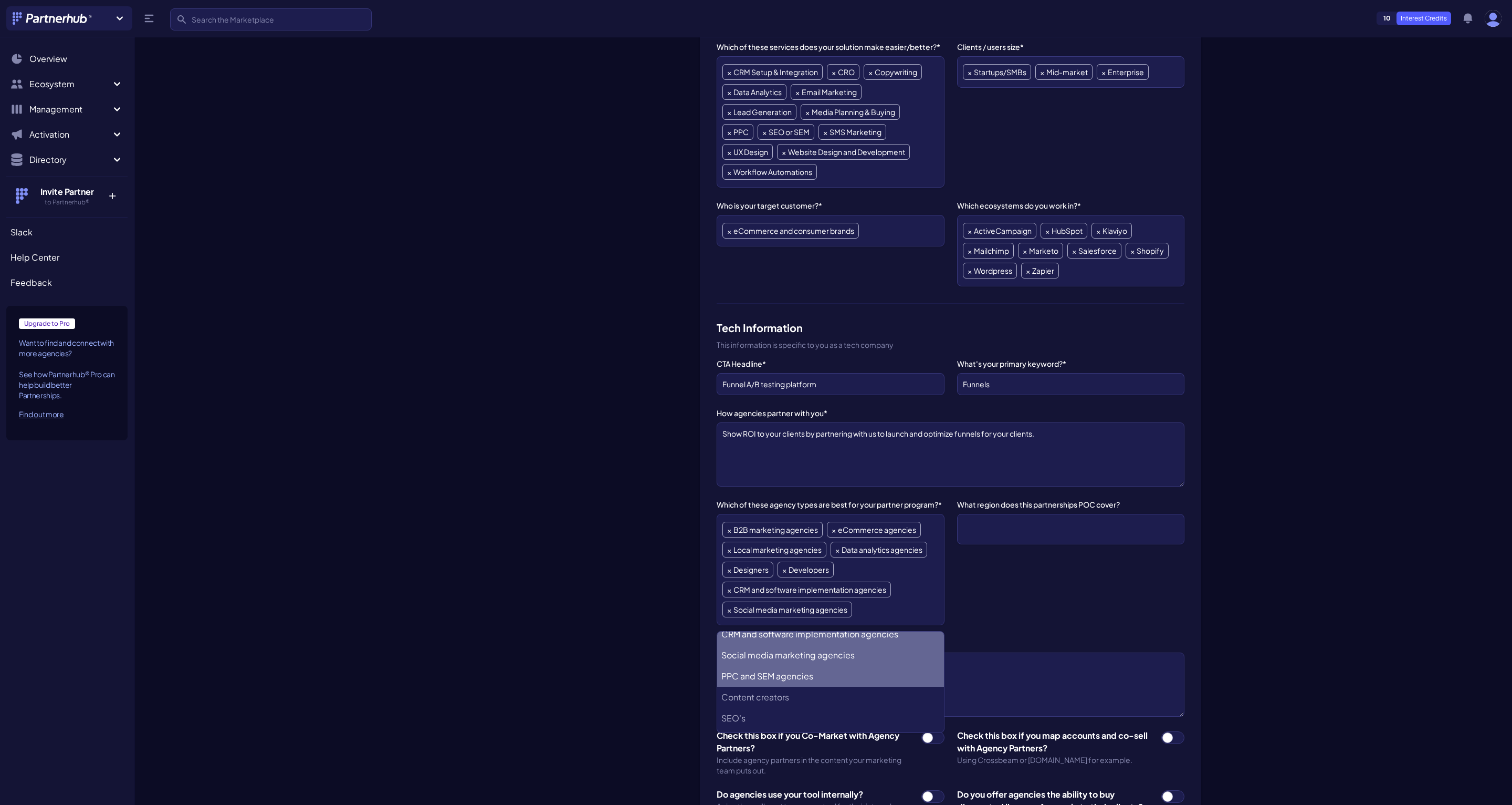
click at [775, 678] on agencies "PPC and SEM agencies" at bounding box center [830, 677] width 226 height 21
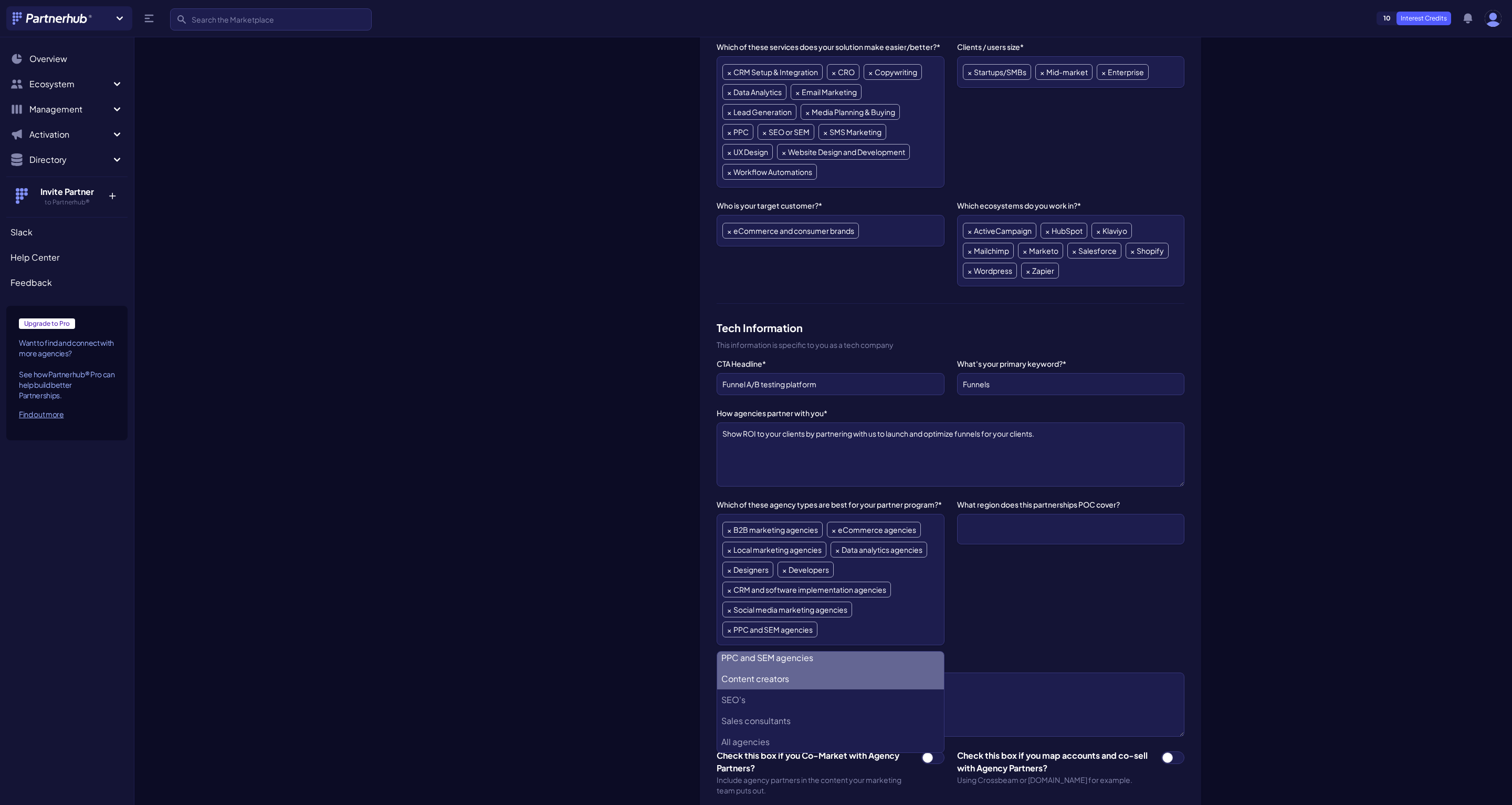
scroll to position [172, 0]
click at [761, 703] on li "SEO's" at bounding box center [830, 700] width 226 height 21
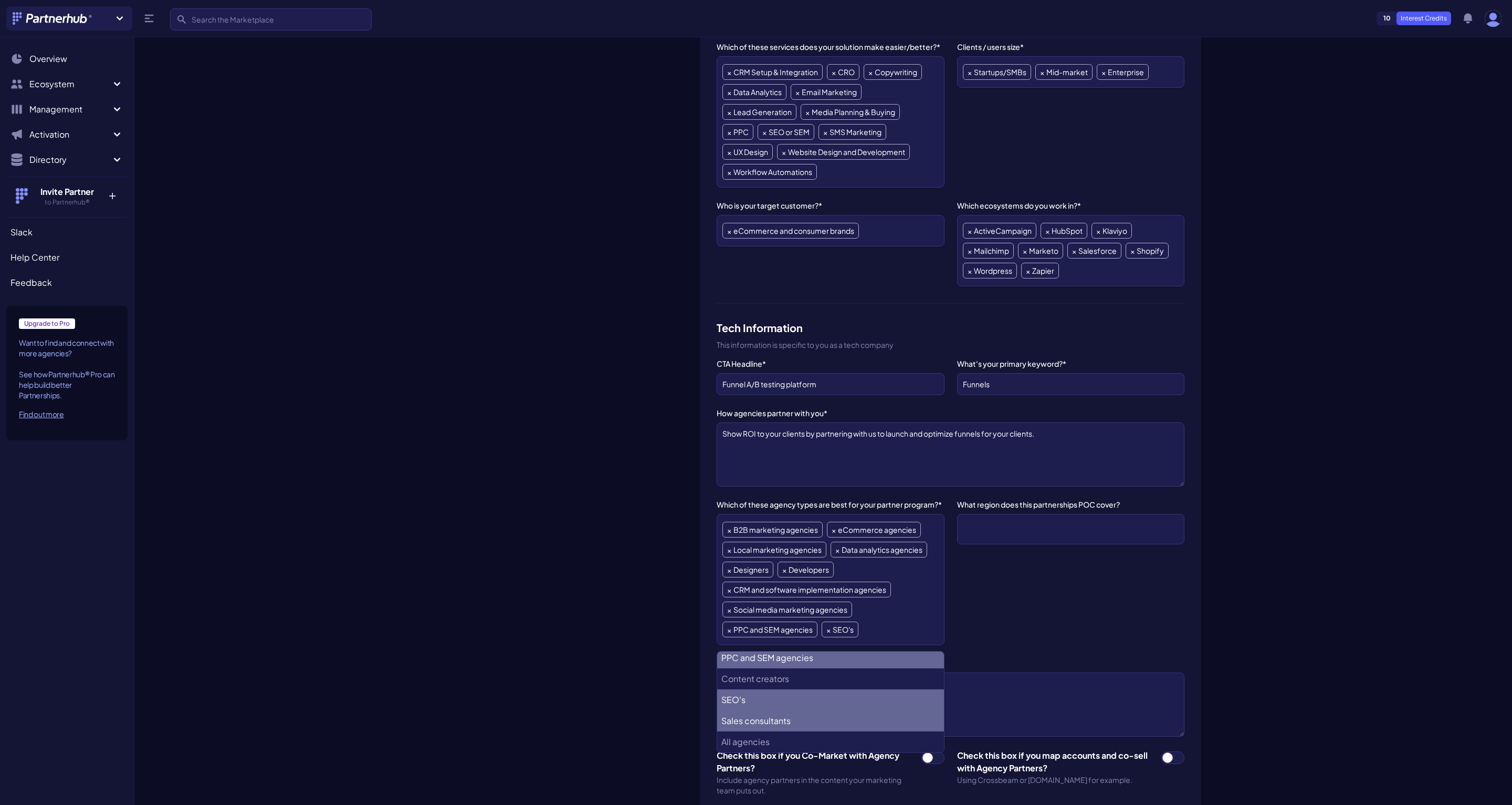
click at [757, 721] on consultants "Sales consultants" at bounding box center [830, 721] width 226 height 21
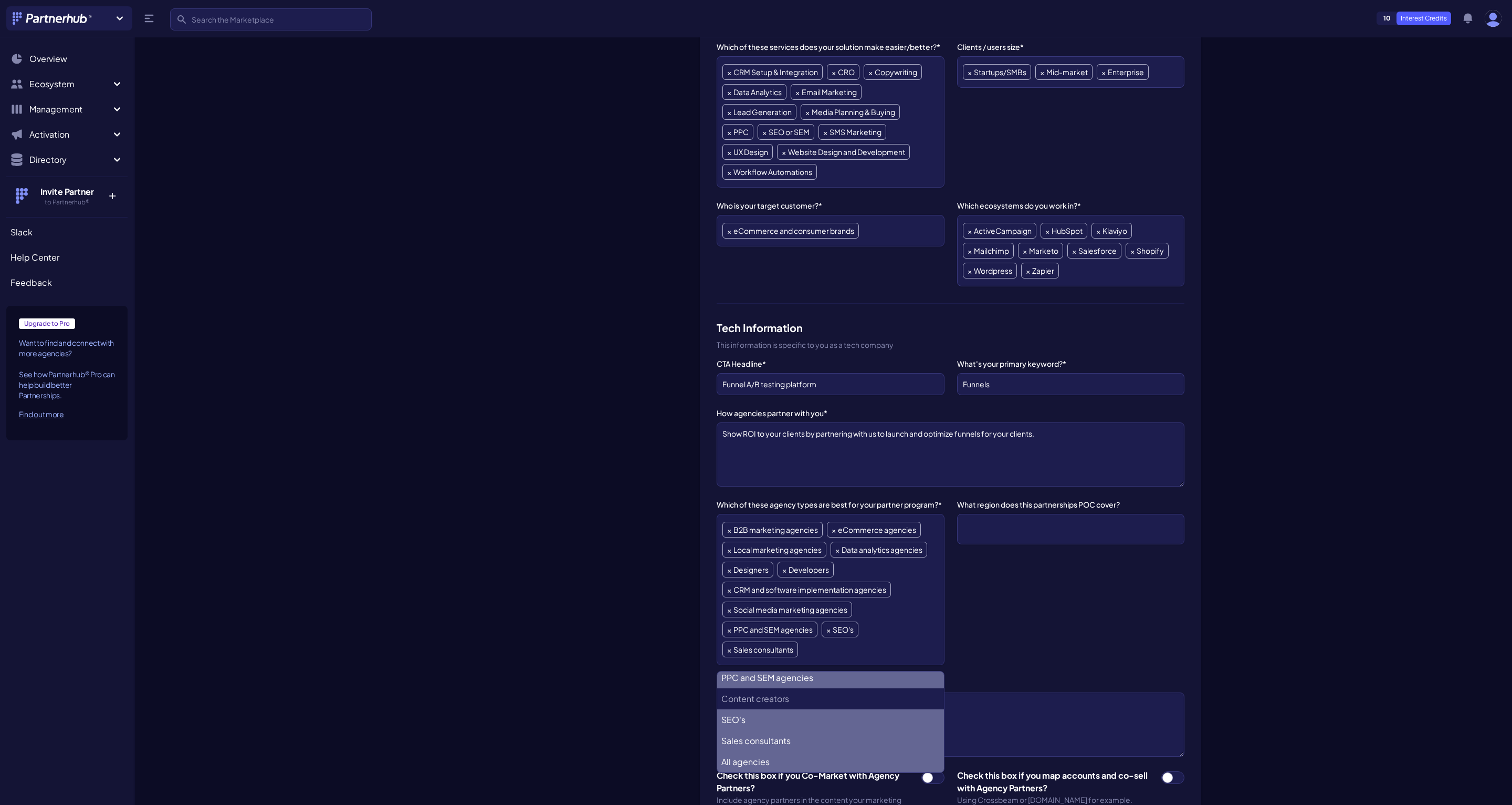
click at [749, 762] on agencies "All agencies" at bounding box center [830, 762] width 226 height 21
click at [752, 695] on "Content creators" at bounding box center [830, 699] width 226 height 21
click at [651, 655] on div "ConvertFlow Change Logo" at bounding box center [569, 543] width 247 height 1725
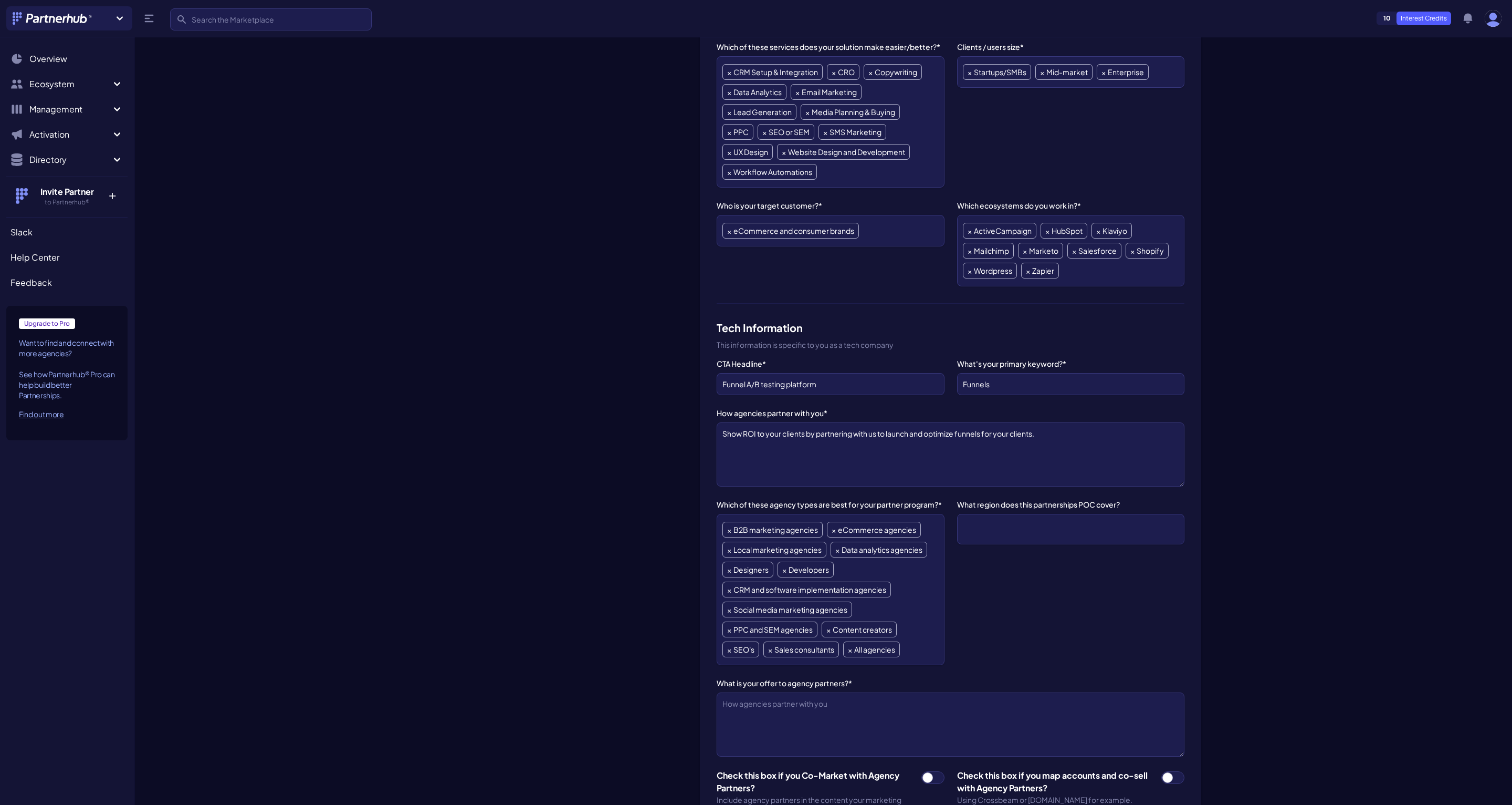
click at [1057, 532] on ul at bounding box center [1070, 528] width 215 height 18
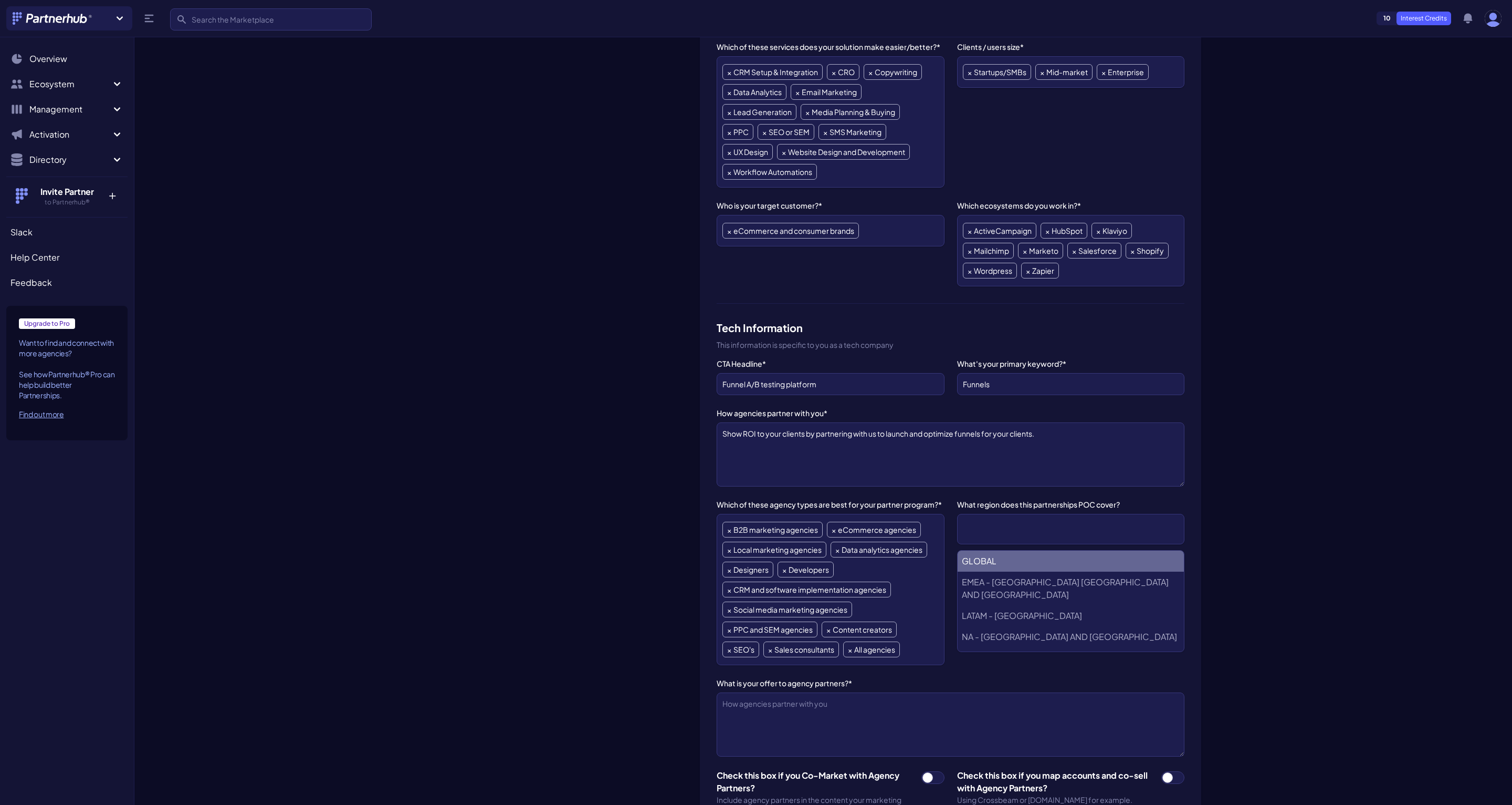
click at [1031, 558] on li "GLOBAL" at bounding box center [1070, 561] width 226 height 21
select select "GLOBAL"
click at [1077, 491] on div "CTA Headline* Funnel A/B testing platform What's your primary keyword?* Funnels…" at bounding box center [951, 753] width 468 height 789
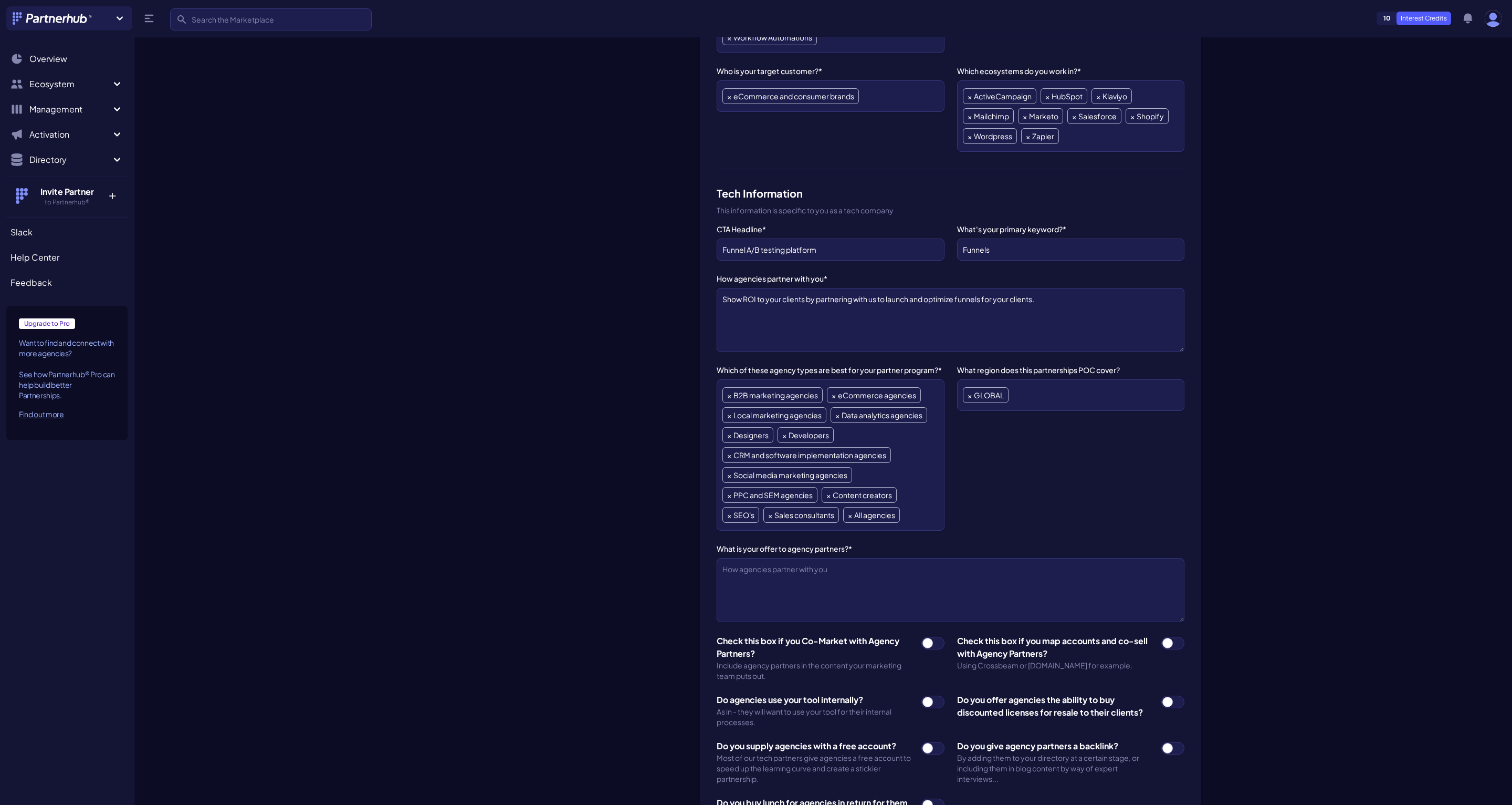
scroll to position [635, 0]
click at [969, 630] on div "CTA Headline* Funnel A/B testing platform What's your primary keyword?* Funnels…" at bounding box center [951, 619] width 468 height 789
click at [969, 584] on textarea "What is your offer to agency partners?*" at bounding box center [951, 590] width 468 height 64
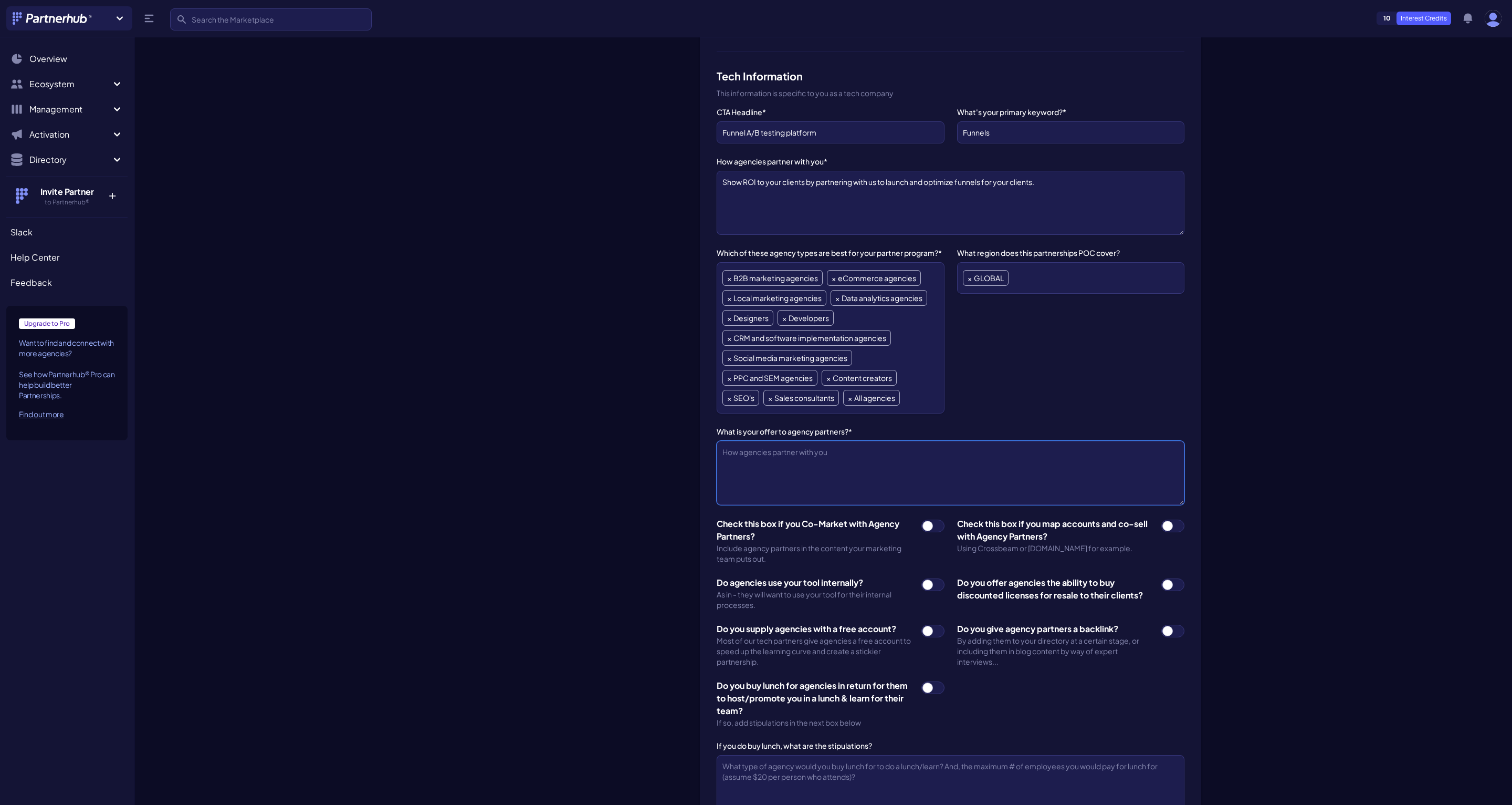
scroll to position [755, 0]
paste textarea "10,000+ companies use ConvertFlow. Let's partner up to help them grow."
click at [781, 453] on textarea "10,000+ companies use ConvertFlow. Let's partner up to help them grow." at bounding box center [951, 470] width 468 height 64
click at [781, 446] on textarea "10,000+ companies use ConvertFlow. Let's partner up to help them grow." at bounding box center [951, 470] width 468 height 64
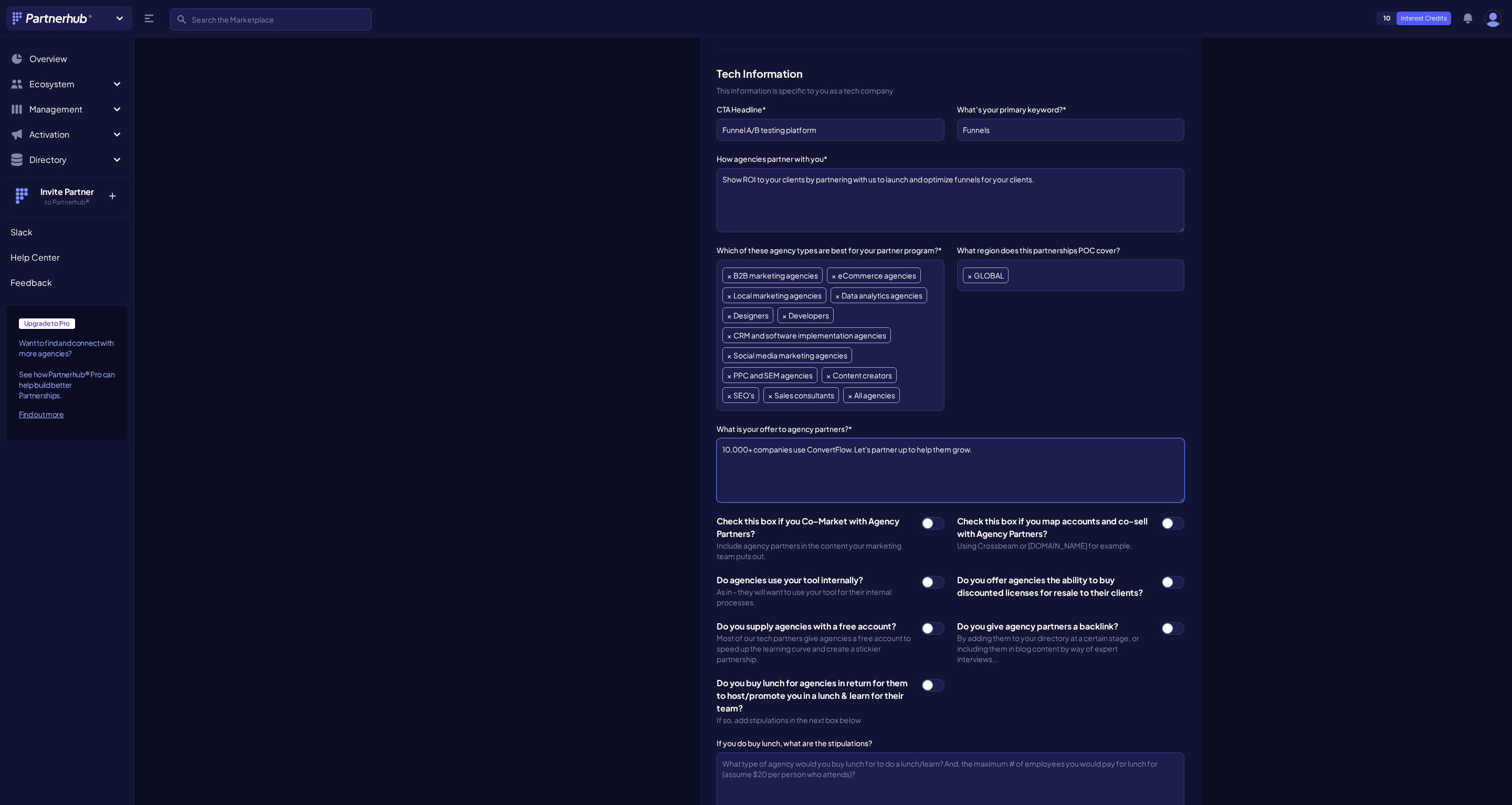
click at [781, 446] on textarea "10,000+ companies use ConvertFlow. Let's partner up to help them grow." at bounding box center [951, 470] width 468 height 64
paste textarea "Intros to clients"
paste textarea "Share your ICP, pricing, and differentiators so our success team can route lead…"
paste textarea "Joint case studies"
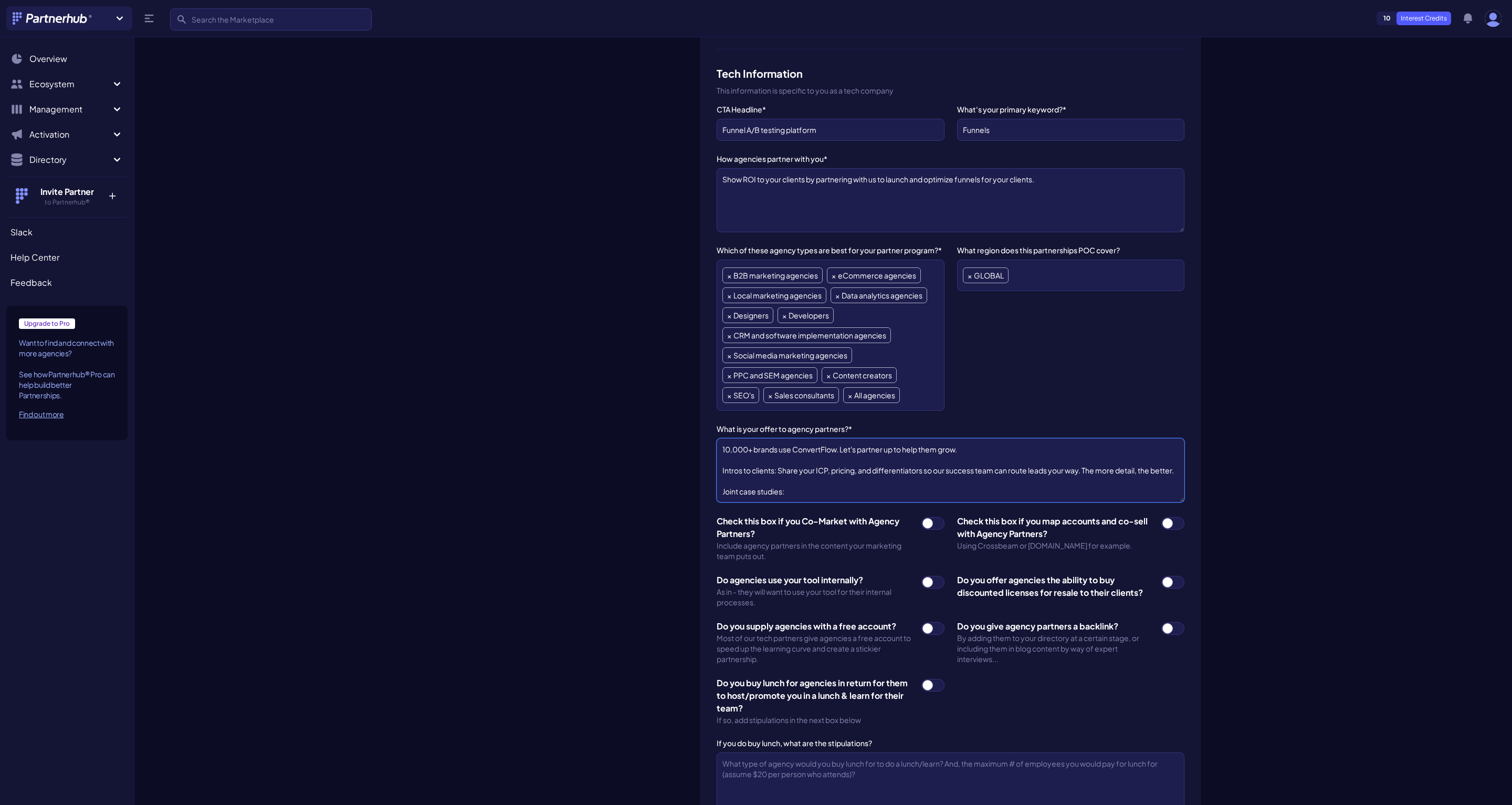
paste textarea "Do case studies with your services and ConvertFlow to get featured on our site,…"
paste textarea "The Funnels Show"
paste textarea "The prospect to co-host with us to showcase your funnels expertise and how you …"
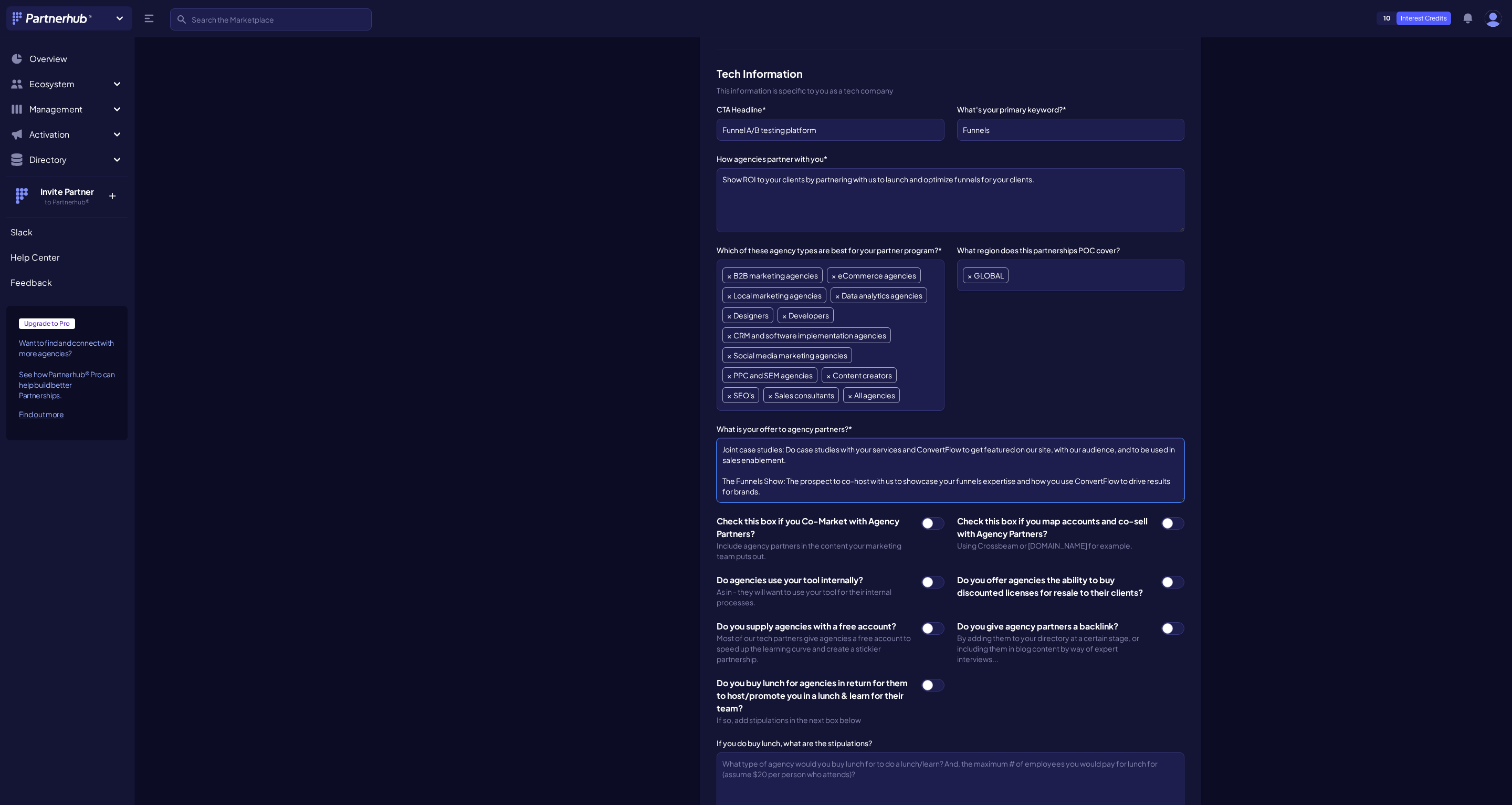
scroll to position [56, 0]
paste textarea "Revenue share"
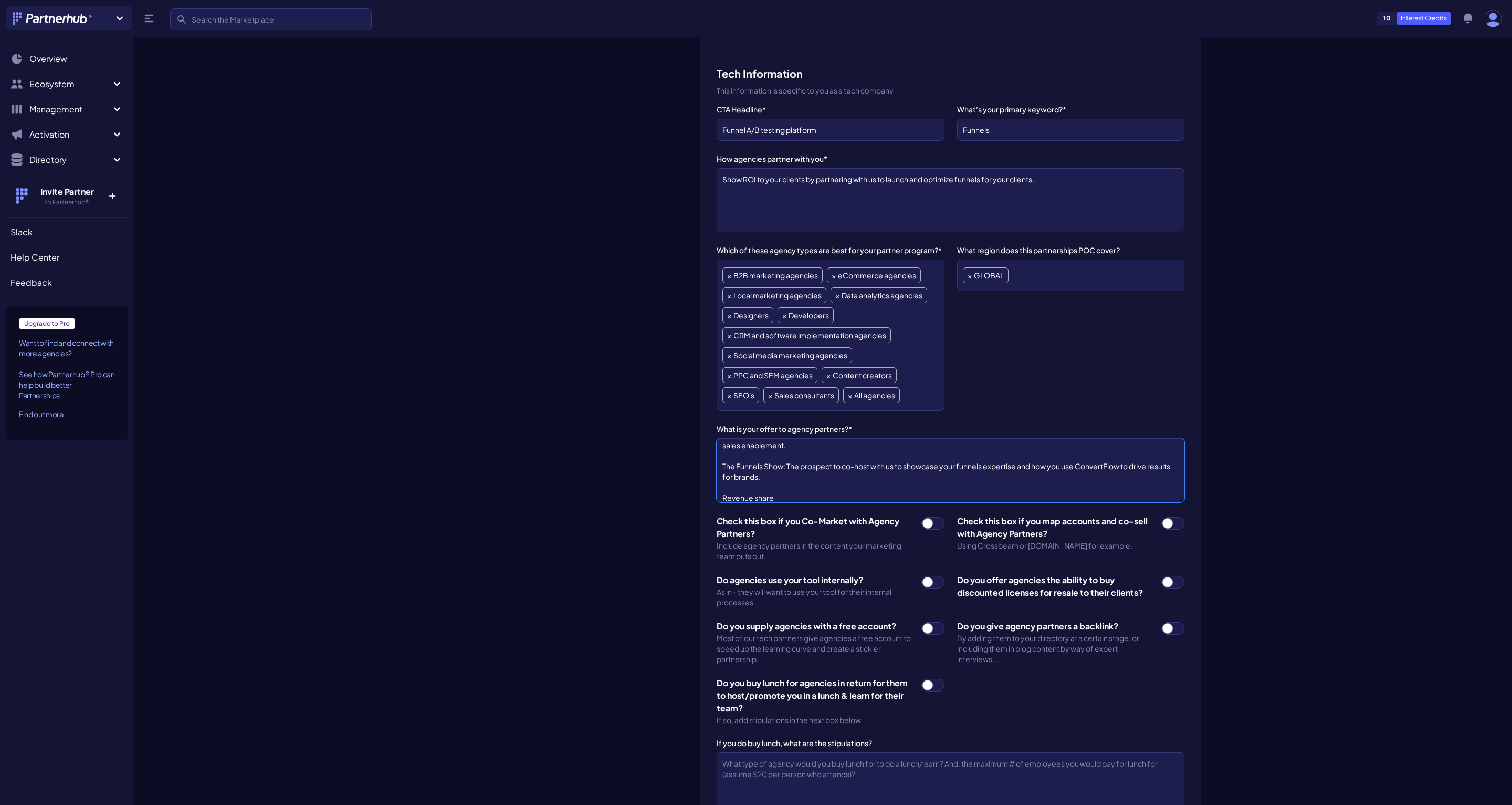
scroll to position [67, 0]
paste textarea "Get a referral link and a lead registration form. For every client you send, ge…"
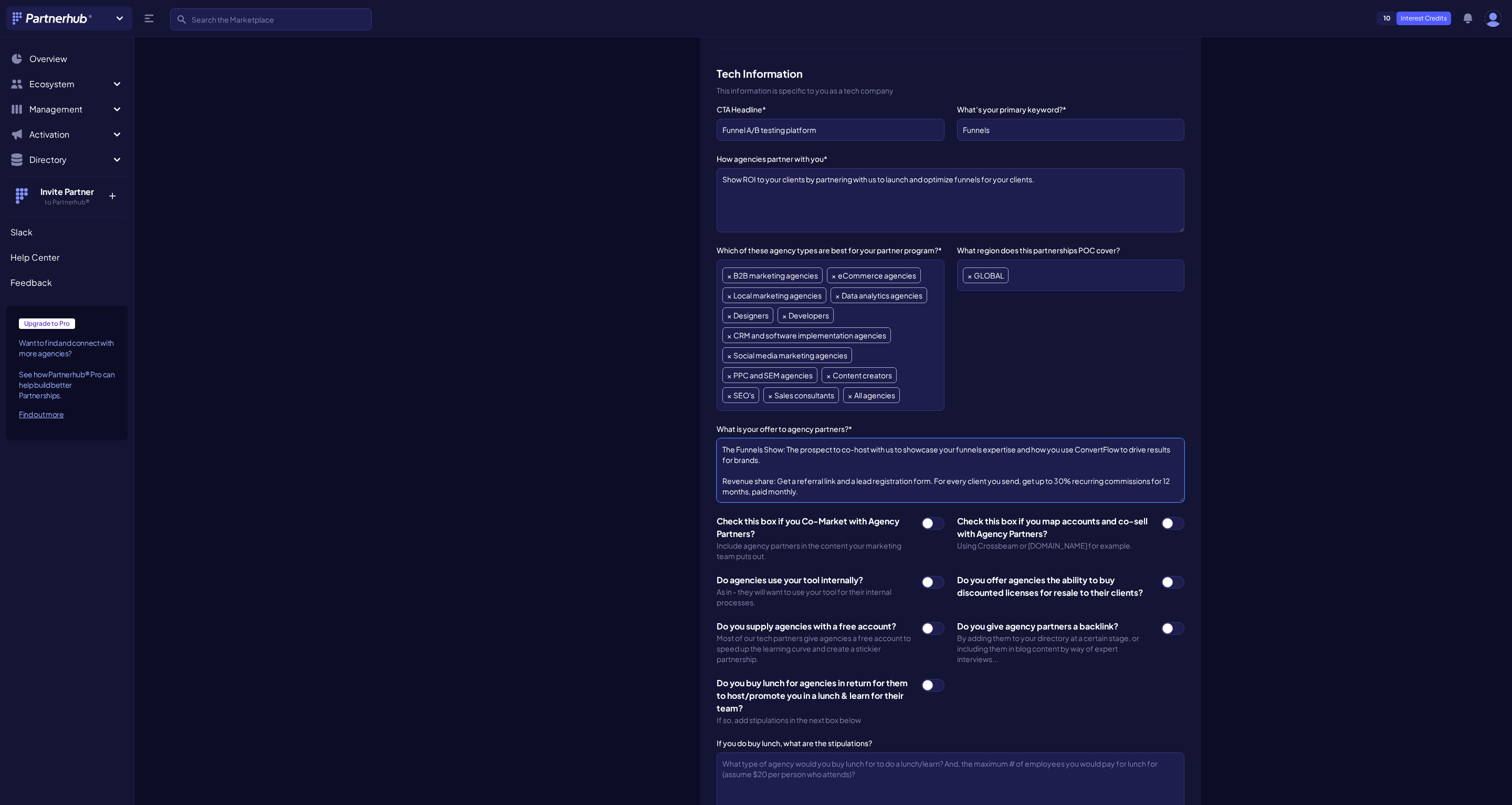
type textarea "10,000+ brands use ConvertFlow. Let's partner up to help them grow. Intros to c…"
click at [937, 520] on span at bounding box center [934, 522] width 23 height 13
click at [922, 517] on input "checkbox" at bounding box center [921, 517] width 1 height 1
checkbox input "true"
click at [1184, 531] on label at bounding box center [1173, 533] width 23 height 34
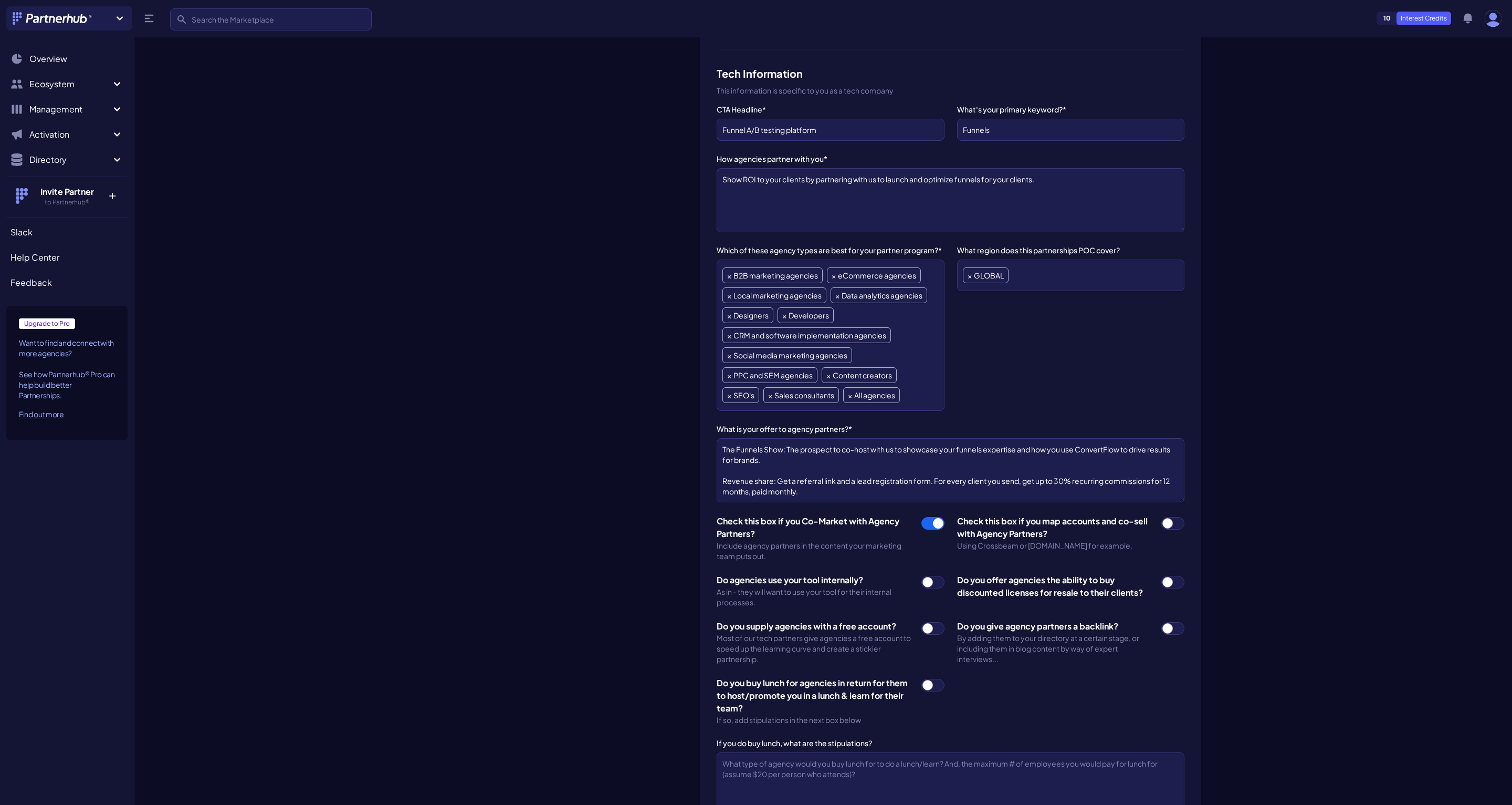
click at [1162, 517] on input "checkbox" at bounding box center [1161, 517] width 1 height 1
checkbox input "true"
click at [926, 585] on span at bounding box center [934, 582] width 23 height 13
click at [922, 576] on input "checkbox" at bounding box center [921, 575] width 1 height 1
checkbox input "true"
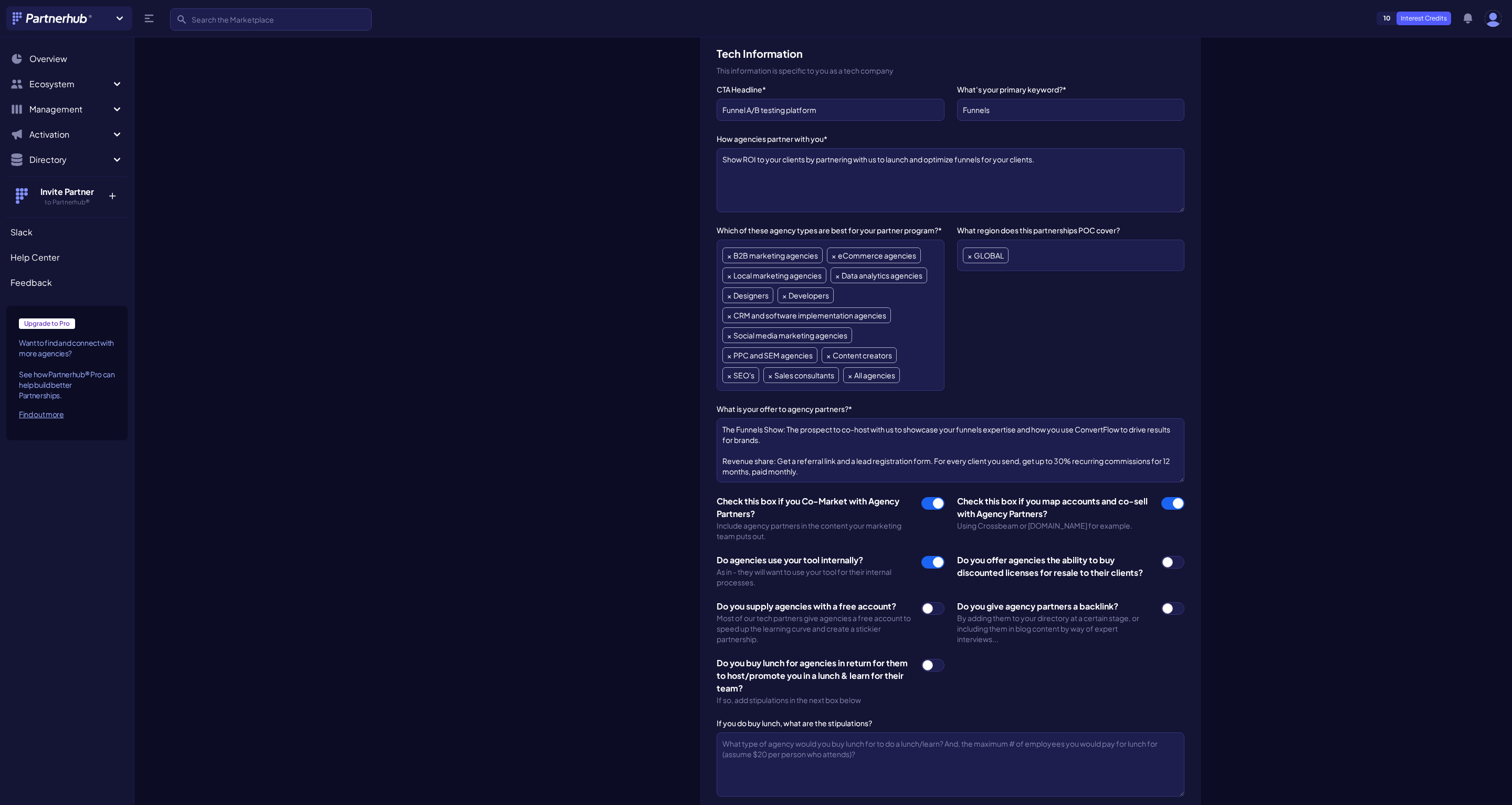
scroll to position [775, 0]
click at [1180, 559] on span at bounding box center [1173, 562] width 23 height 13
click at [1162, 556] on input "checkbox" at bounding box center [1161, 555] width 1 height 1
checkbox input "true"
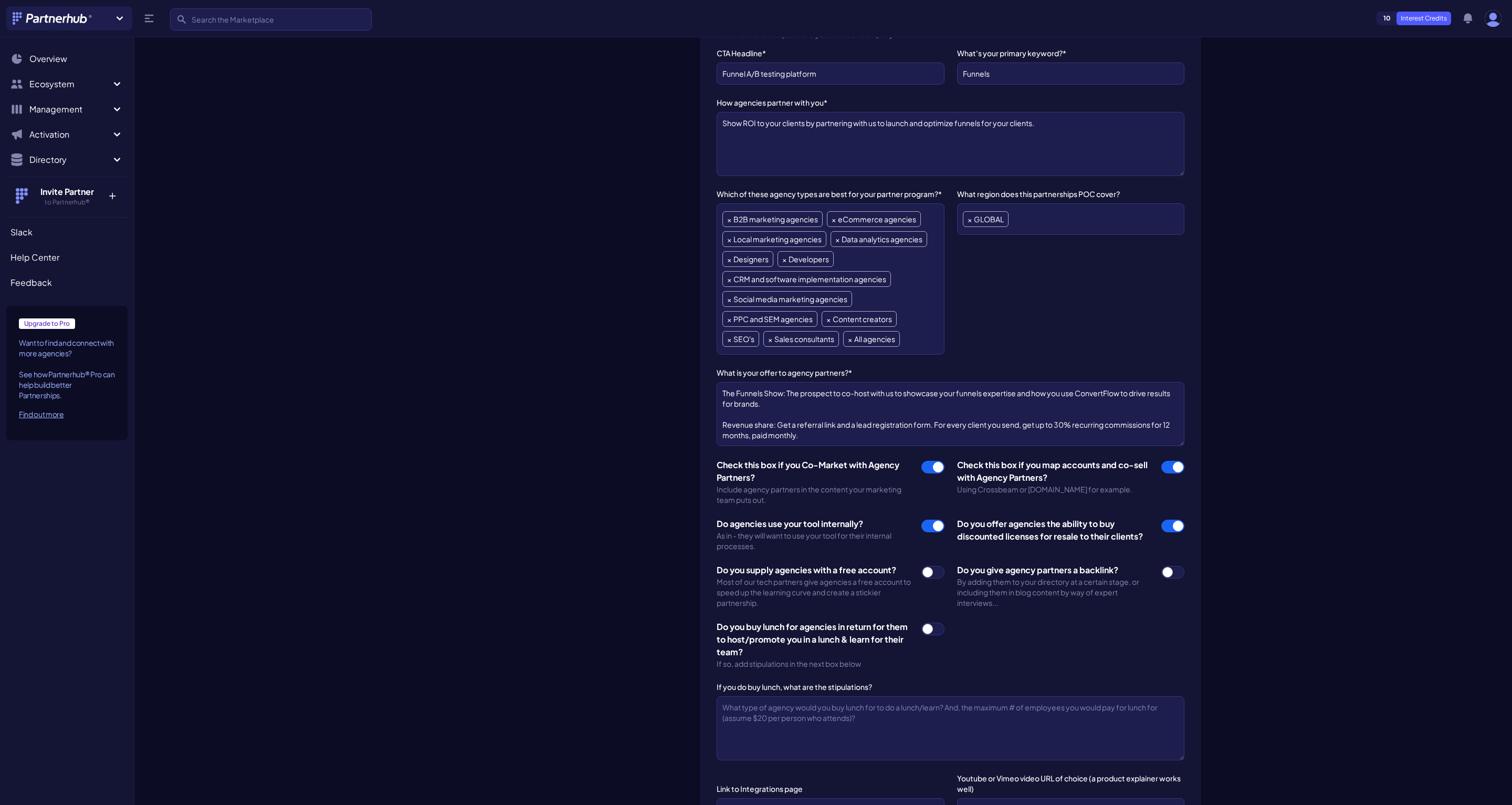
scroll to position [813, 0]
click at [936, 574] on span at bounding box center [934, 571] width 23 height 13
click at [922, 565] on input "checkbox" at bounding box center [921, 564] width 1 height 1
checkbox input "true"
click at [1177, 572] on span at bounding box center [1173, 571] width 23 height 13
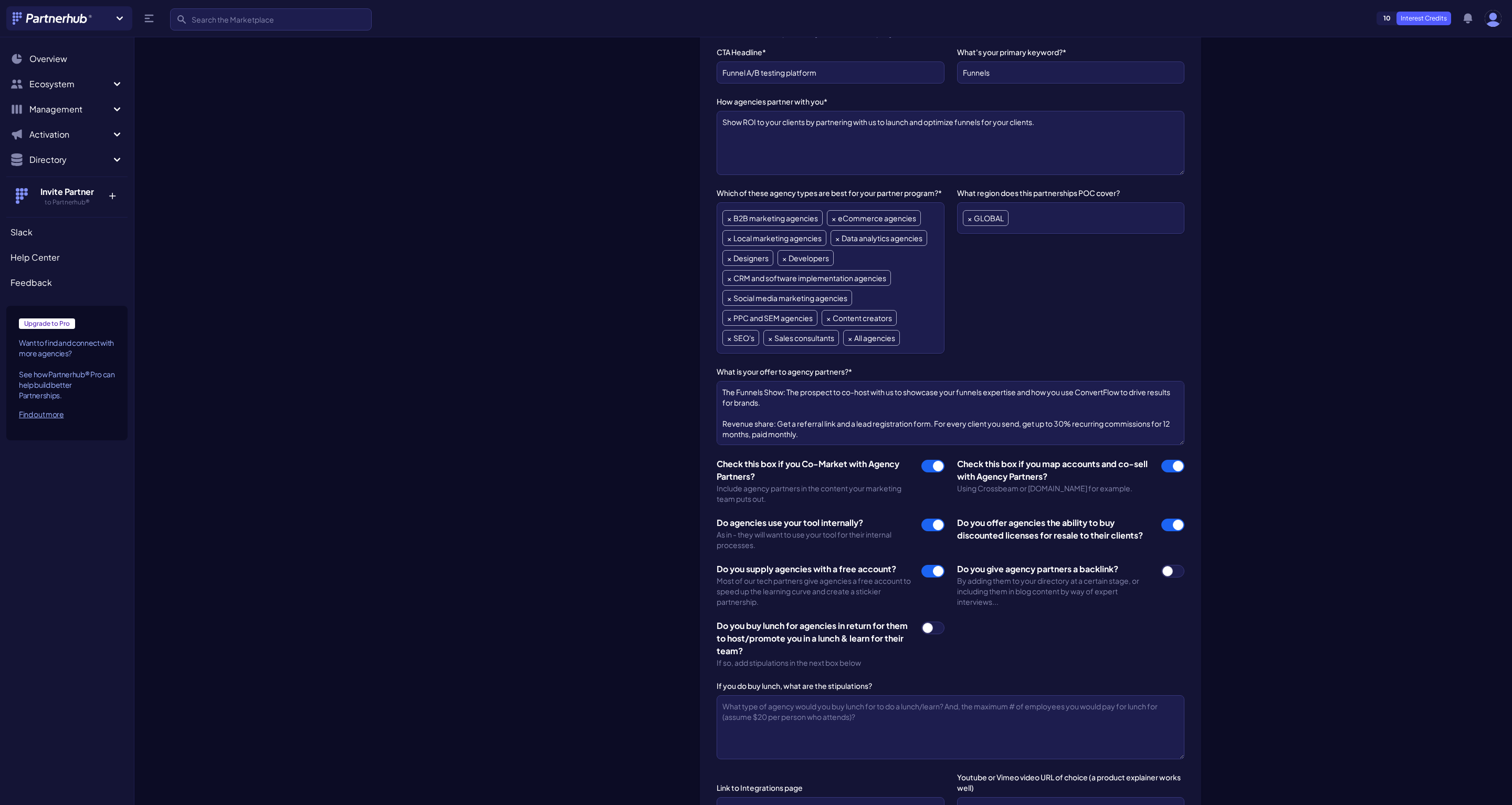
click at [1162, 565] on input "checkbox" at bounding box center [1161, 564] width 1 height 1
checkbox input "true"
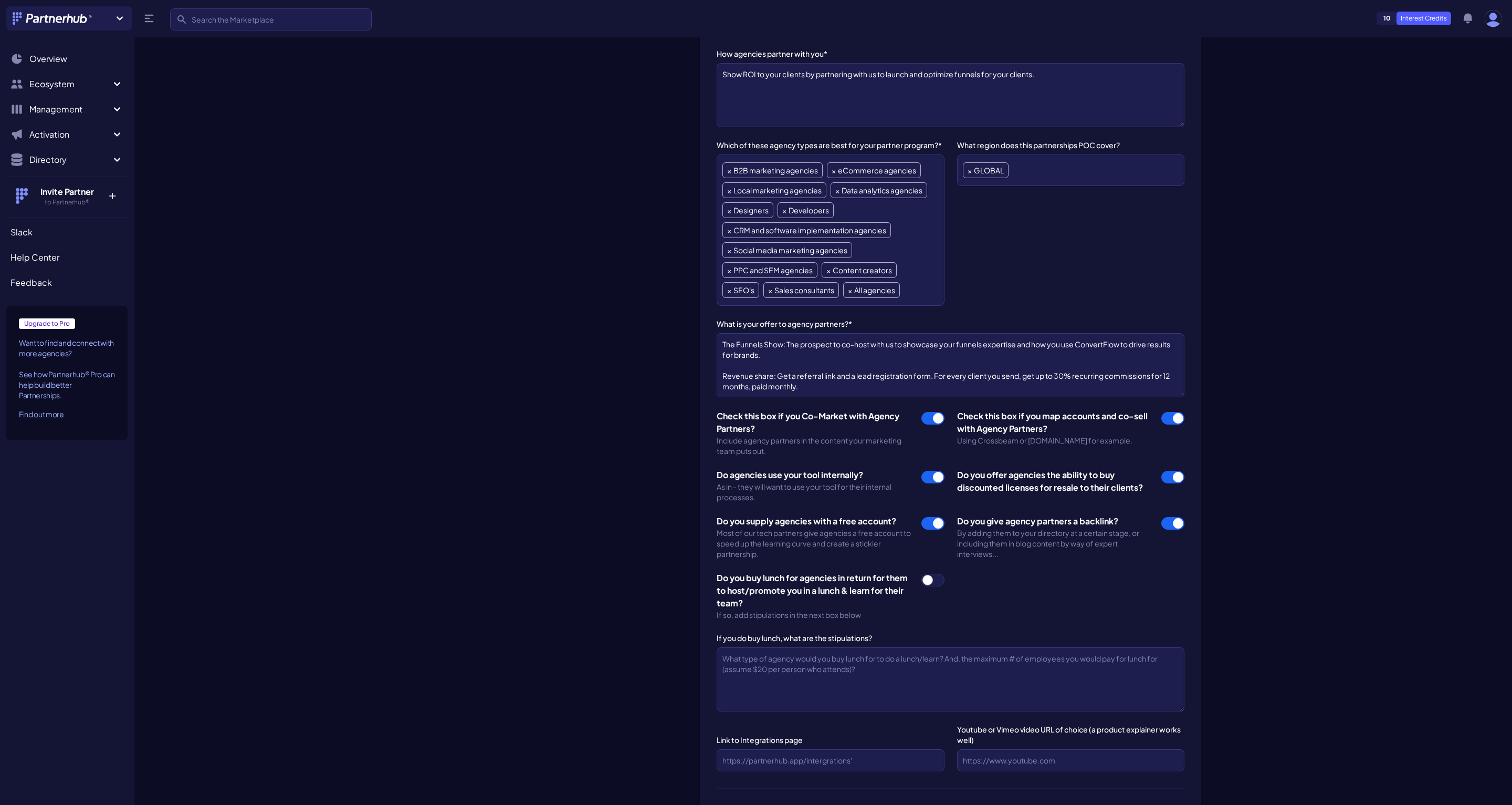
scroll to position [859, 0]
click at [937, 581] on span at bounding box center [934, 580] width 23 height 13
click at [922, 574] on input "checkbox" at bounding box center [921, 574] width 1 height 1
checkbox input "true"
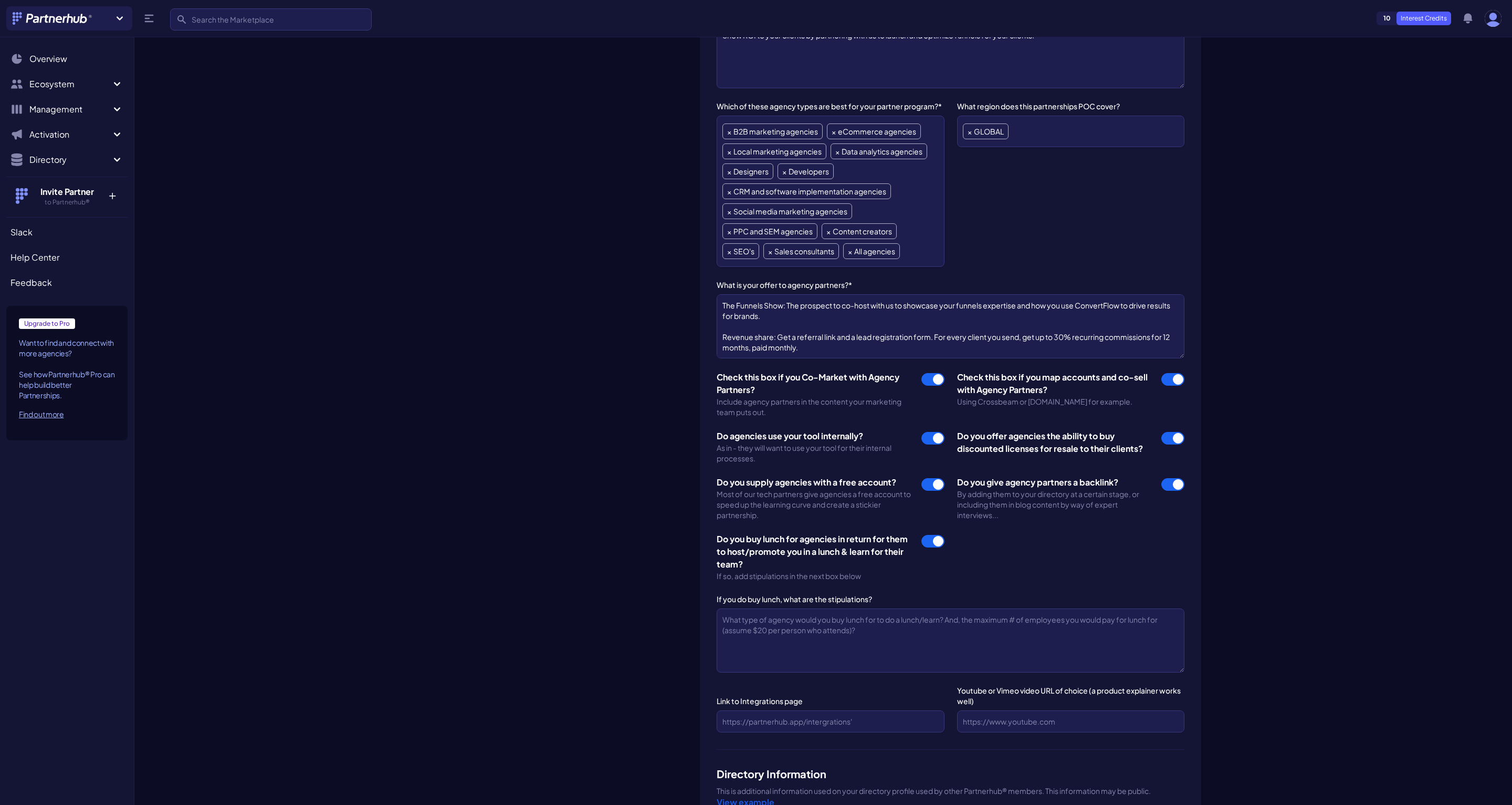
scroll to position [934, 0]
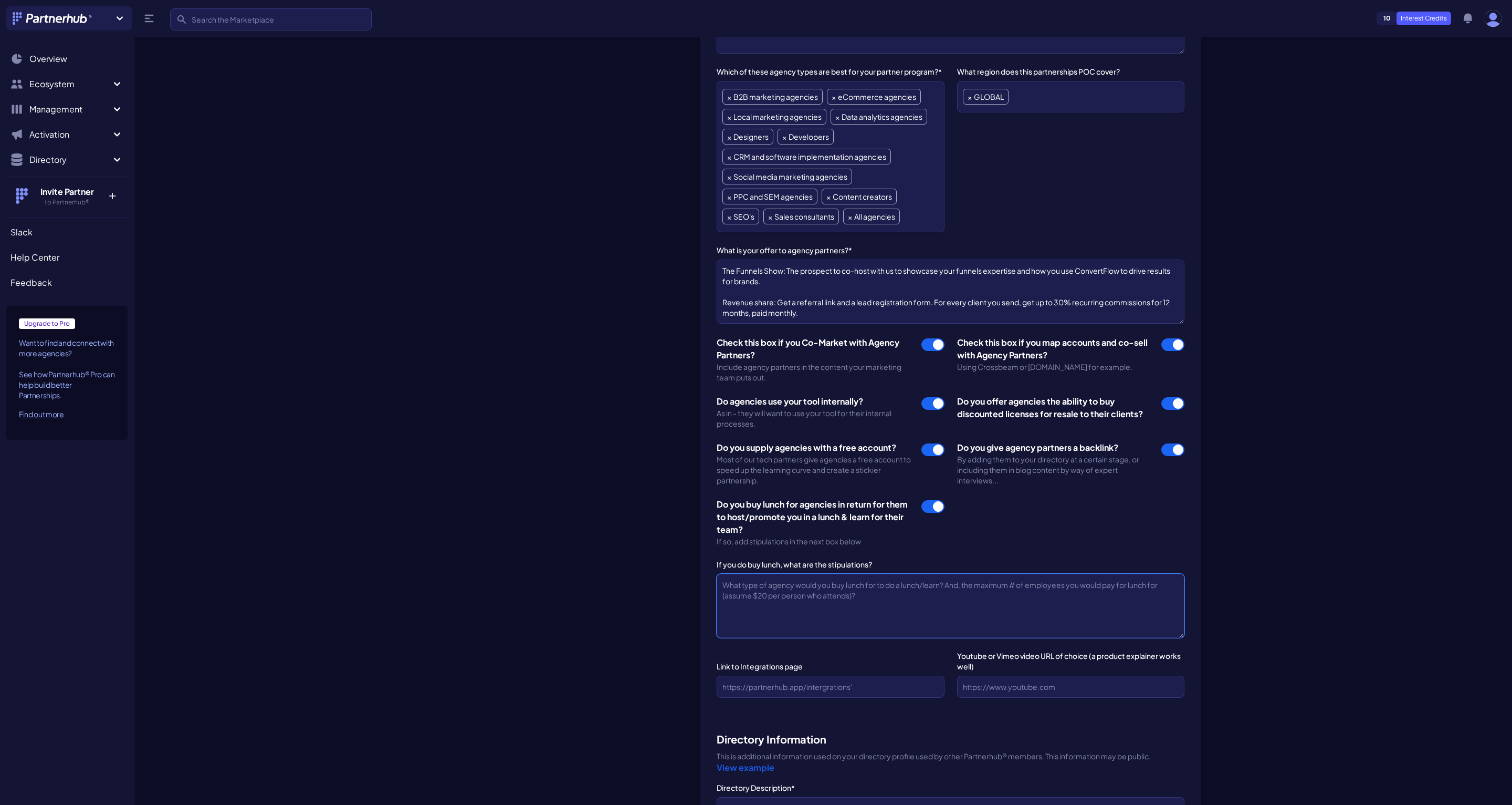
click at [932, 605] on textarea "If you do buy lunch, what are the stipulations?" at bounding box center [951, 606] width 468 height 64
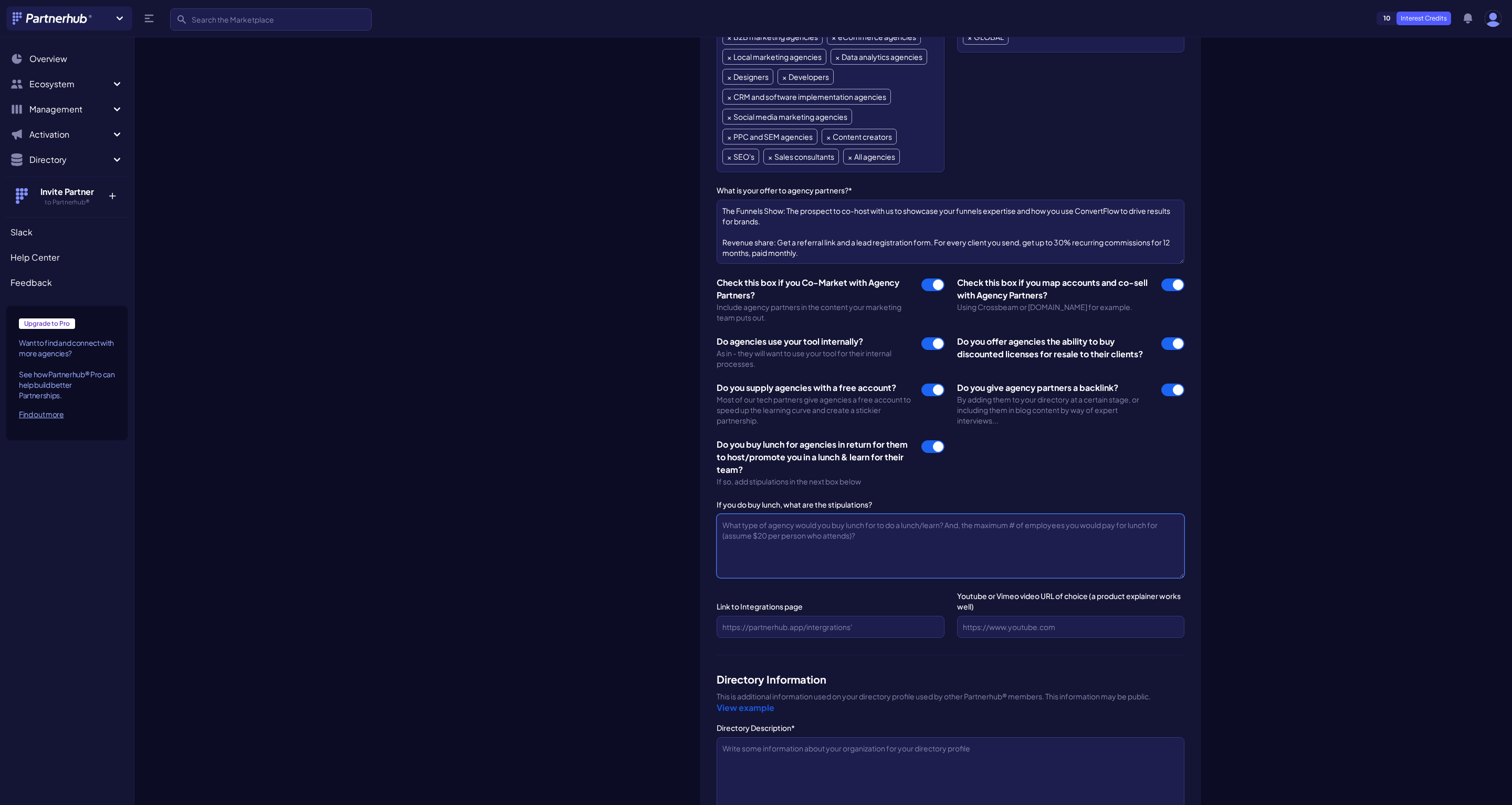
scroll to position [992, 0]
type textarea "Agnei"
type textarea "Agencies that"
paste textarea "Agencies that"
type textarea "Agencies that"
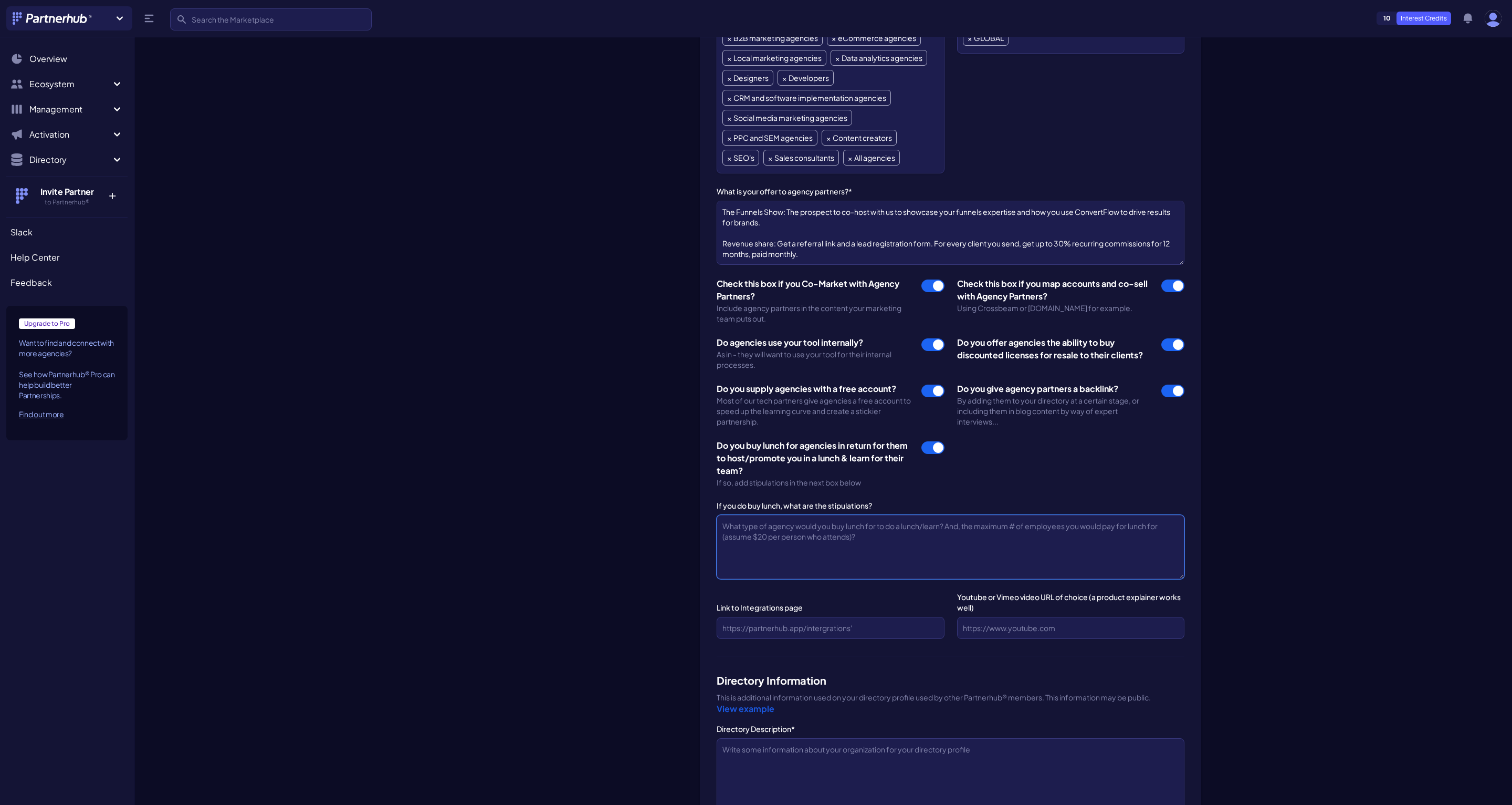
paste textarea "Agencies that"
click at [804, 522] on textarea "Agencies that service ecommerce" at bounding box center [951, 547] width 468 height 64
click at [891, 527] on textarea "Agencies that service e-commerce brands, prefebaly" at bounding box center [951, 547] width 468 height 64
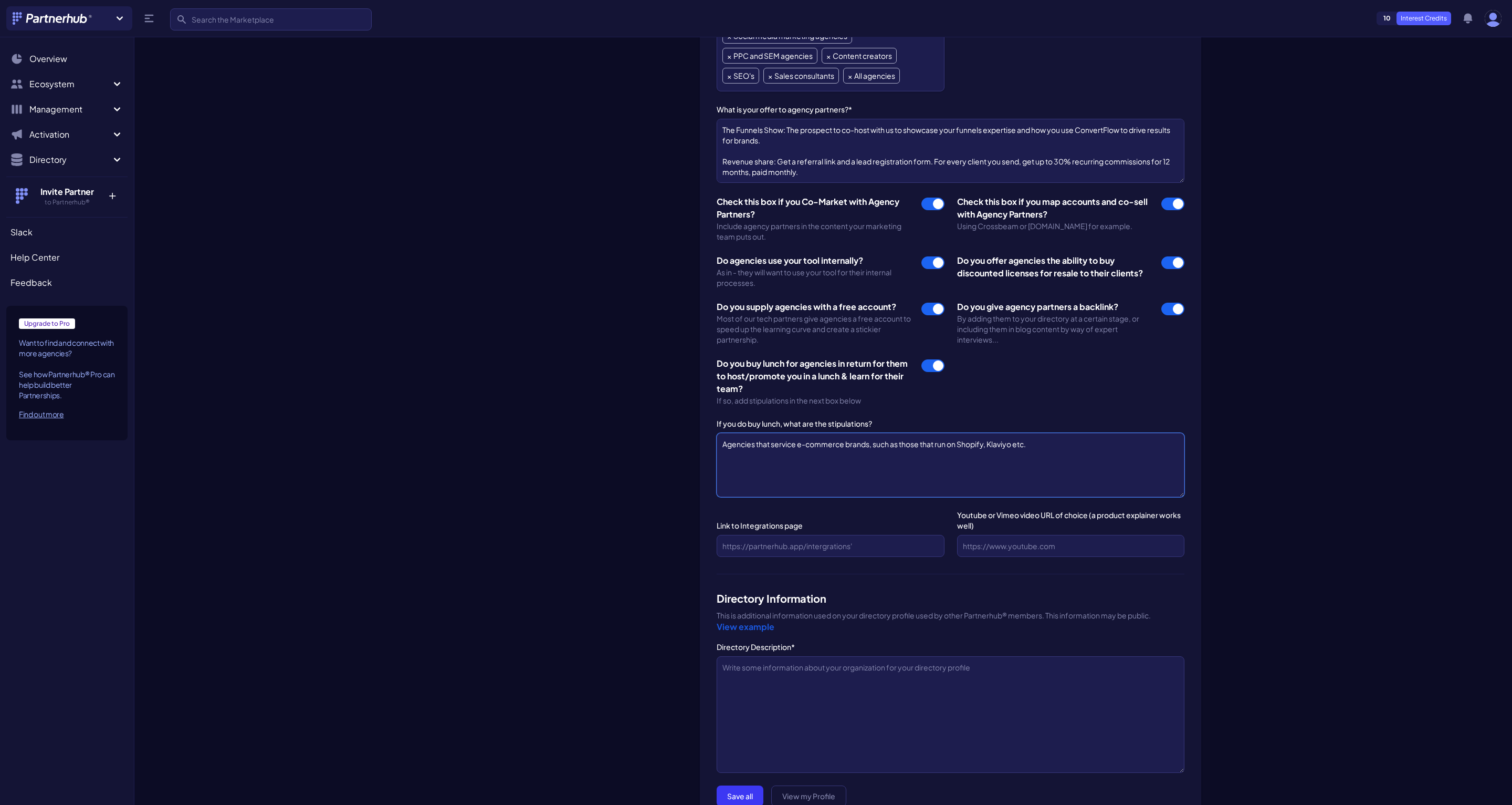
scroll to position [1074, 0]
type textarea "Agencies that service e-commerce brands, such as those that run on Shopify, Kla…"
click at [755, 627] on link "View example" at bounding box center [746, 626] width 58 height 11
click at [756, 625] on link "View example" at bounding box center [746, 626] width 58 height 11
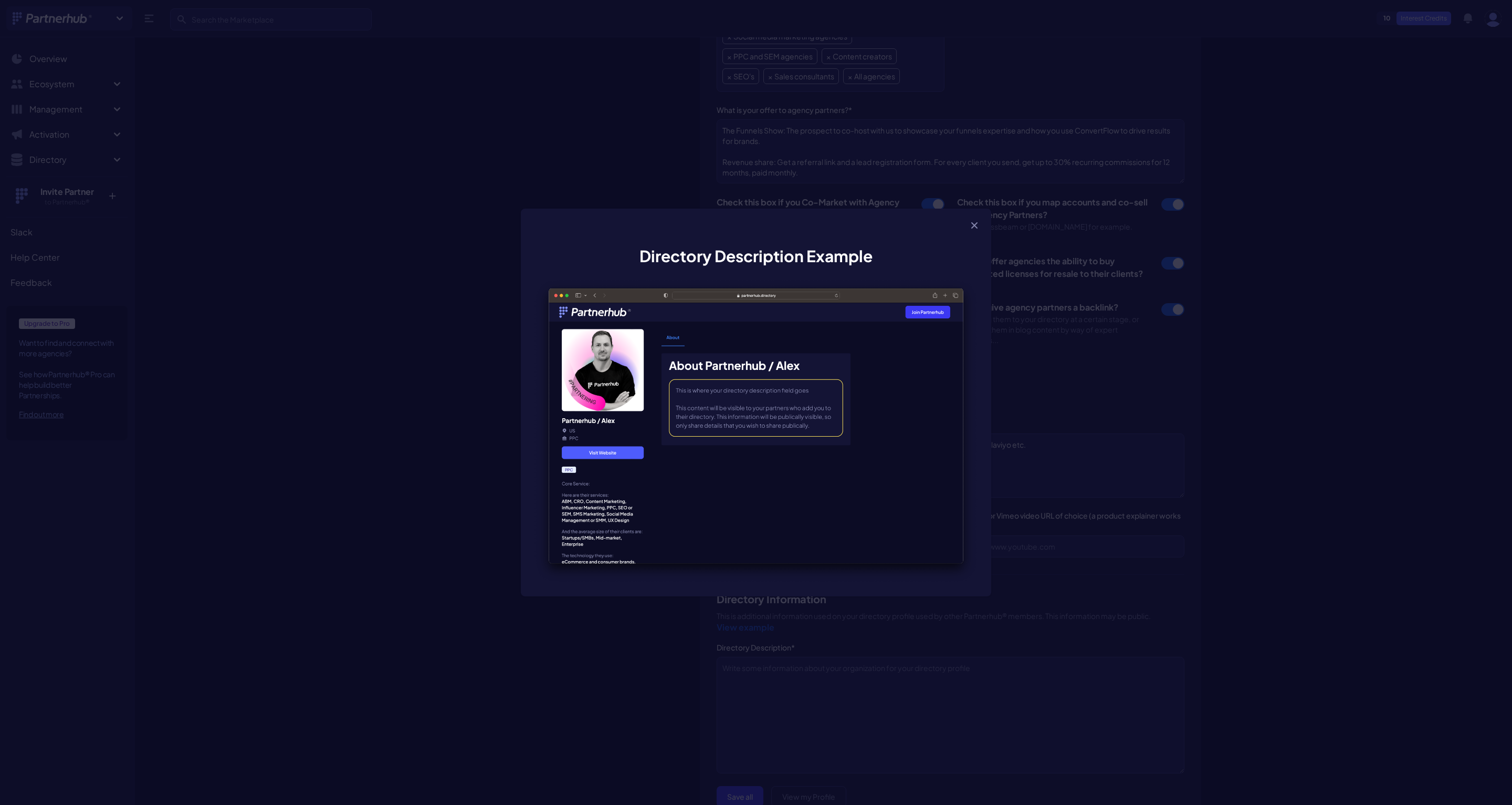
click at [1070, 423] on div "Directory Description Example" at bounding box center [756, 402] width 1512 height 805
click at [978, 220] on icon "button" at bounding box center [974, 225] width 11 height 11
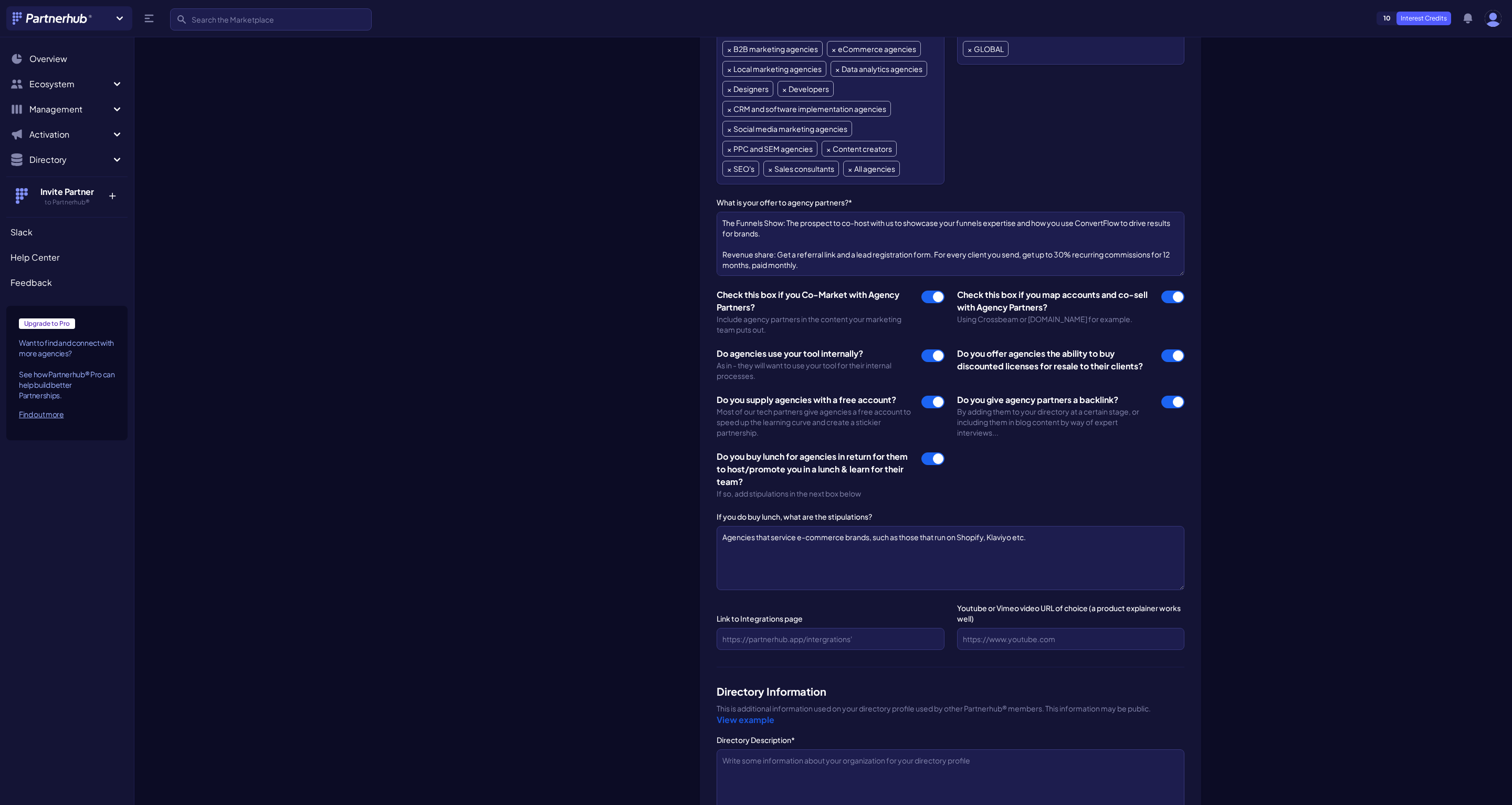
scroll to position [0, 0]
click at [839, 225] on textarea "10,000+ brands use ConvertFlow. Let's partner up to help them grow. Intros to c…" at bounding box center [951, 244] width 468 height 64
click at [778, 237] on textarea "10,000+ brands use ConvertFlow for building and testing funnels. Let's partner …" at bounding box center [951, 244] width 468 height 64
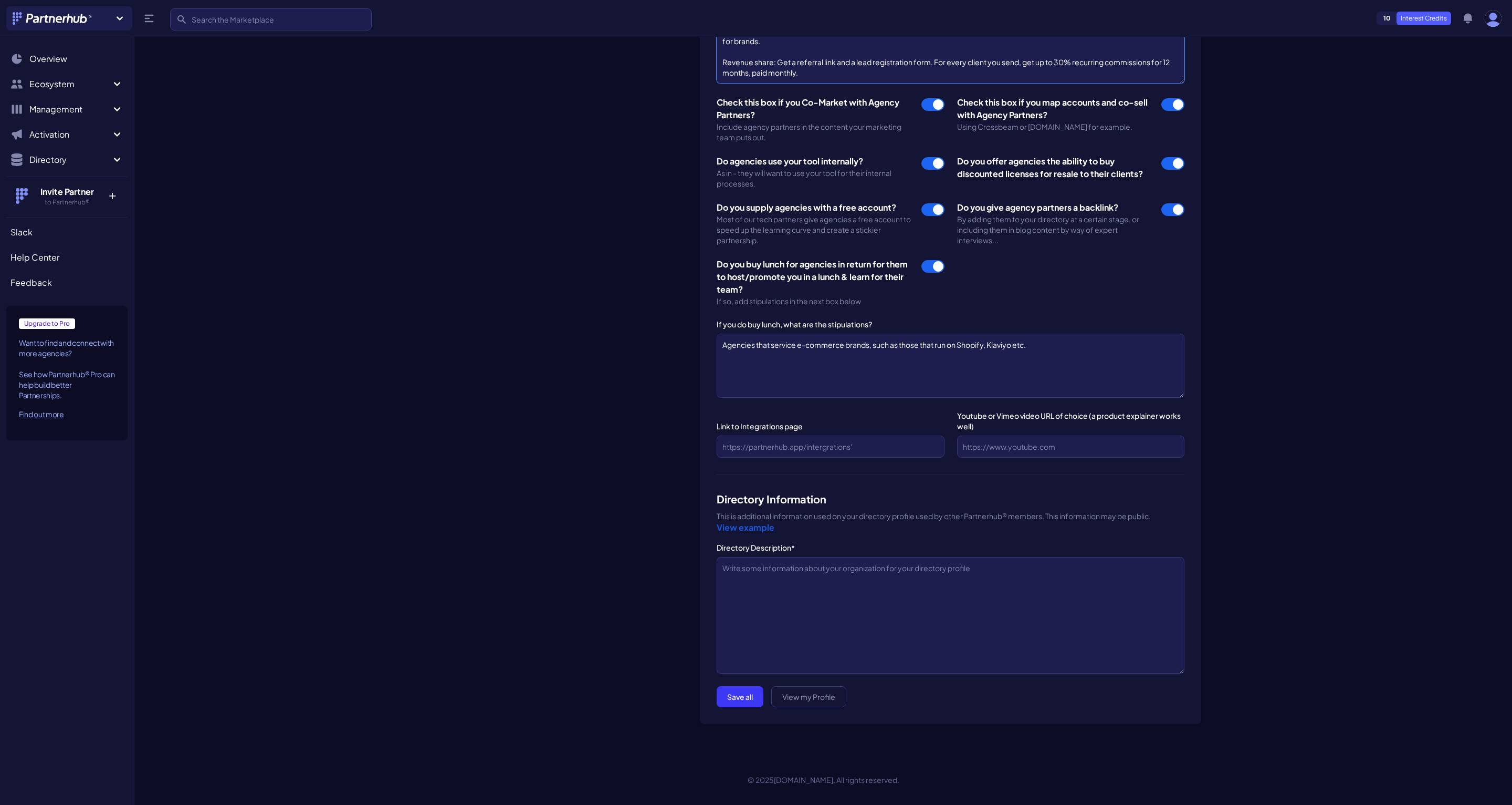
scroll to position [1169, 0]
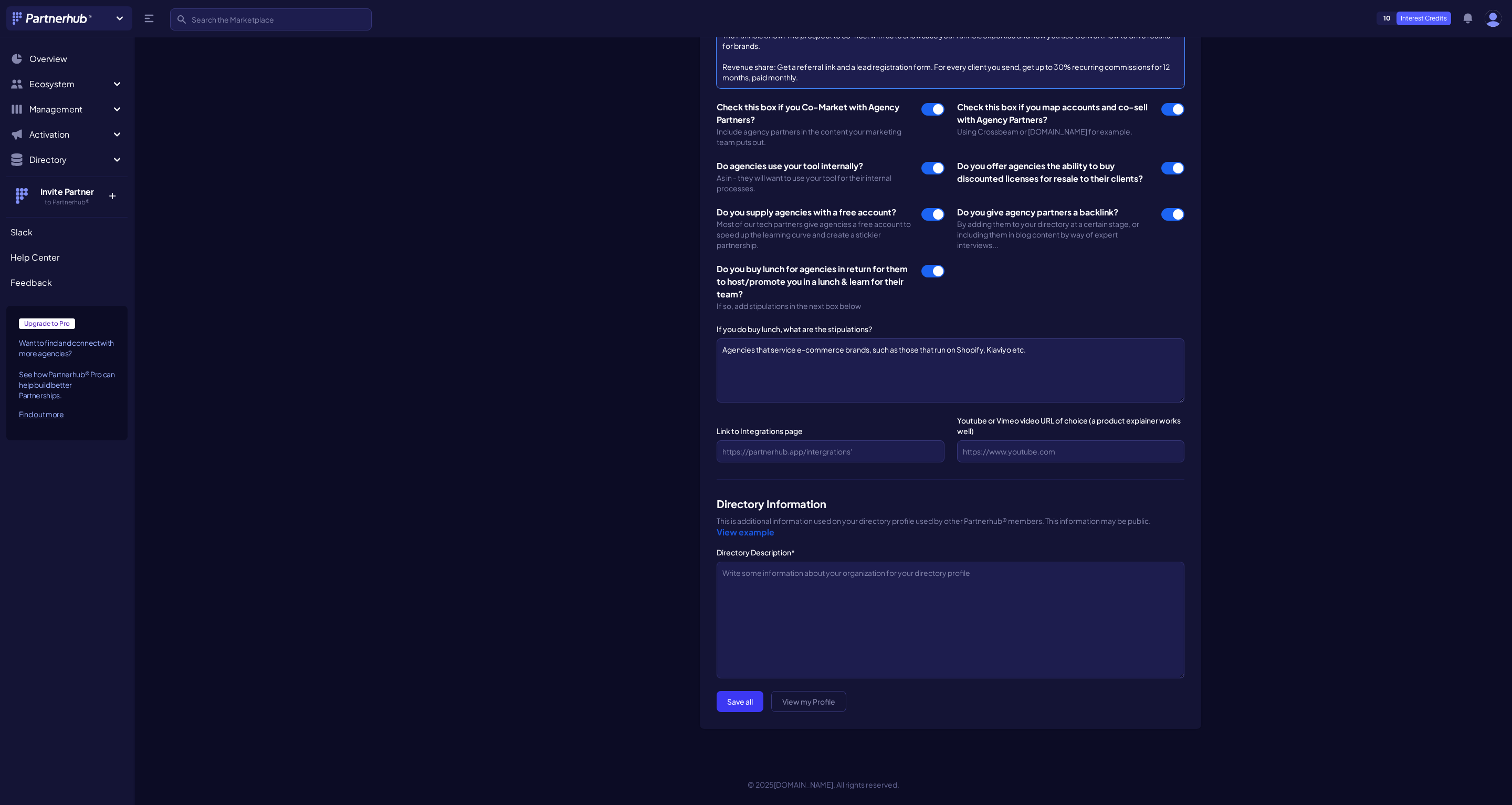
type textarea "10,000+ brands use ConvertFlow for building and testing funnels. Let's partner …"
click at [772, 611] on textarea "Directory Description*" at bounding box center [951, 620] width 468 height 117
click at [843, 452] on input "Link to Integrations page" at bounding box center [831, 451] width 227 height 22
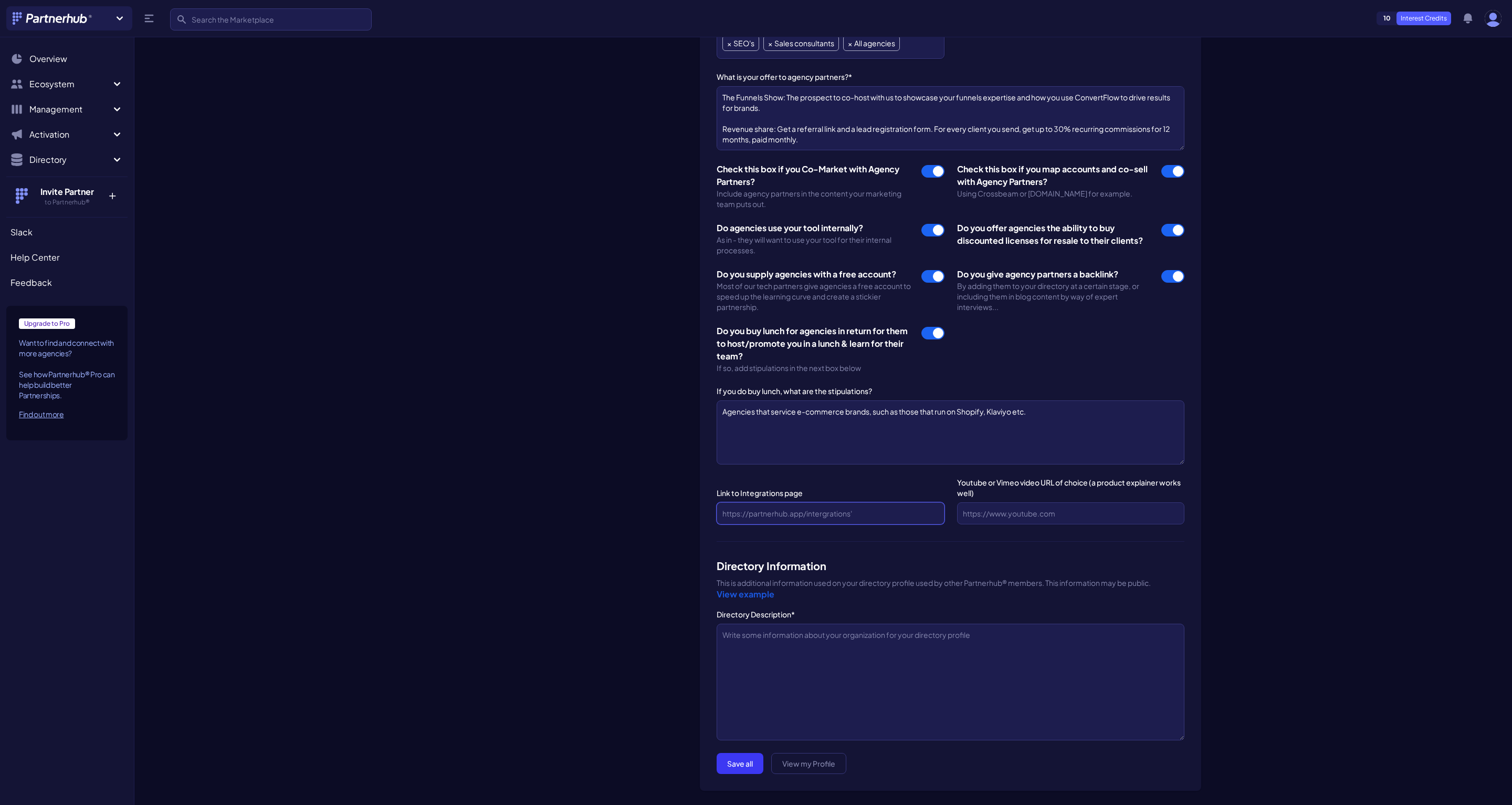
scroll to position [1107, 0]
click at [843, 452] on textarea "Agencies that service e-commerce brands, such as those that run on Shopify, Kla…" at bounding box center [951, 433] width 468 height 64
click at [795, 409] on textarea "Agencies that service e-commerce brands, such as those that run on Shopify, Kla…" at bounding box center [951, 433] width 468 height 64
click at [884, 461] on textarea "Agencies that service 7+ figure e-commerce brands, such as those that run on Sh…" at bounding box center [951, 433] width 468 height 64
click at [870, 451] on textarea "Agencies that service 7+ figure e-commerce brands, such as those that run on Sh…" at bounding box center [951, 433] width 468 height 64
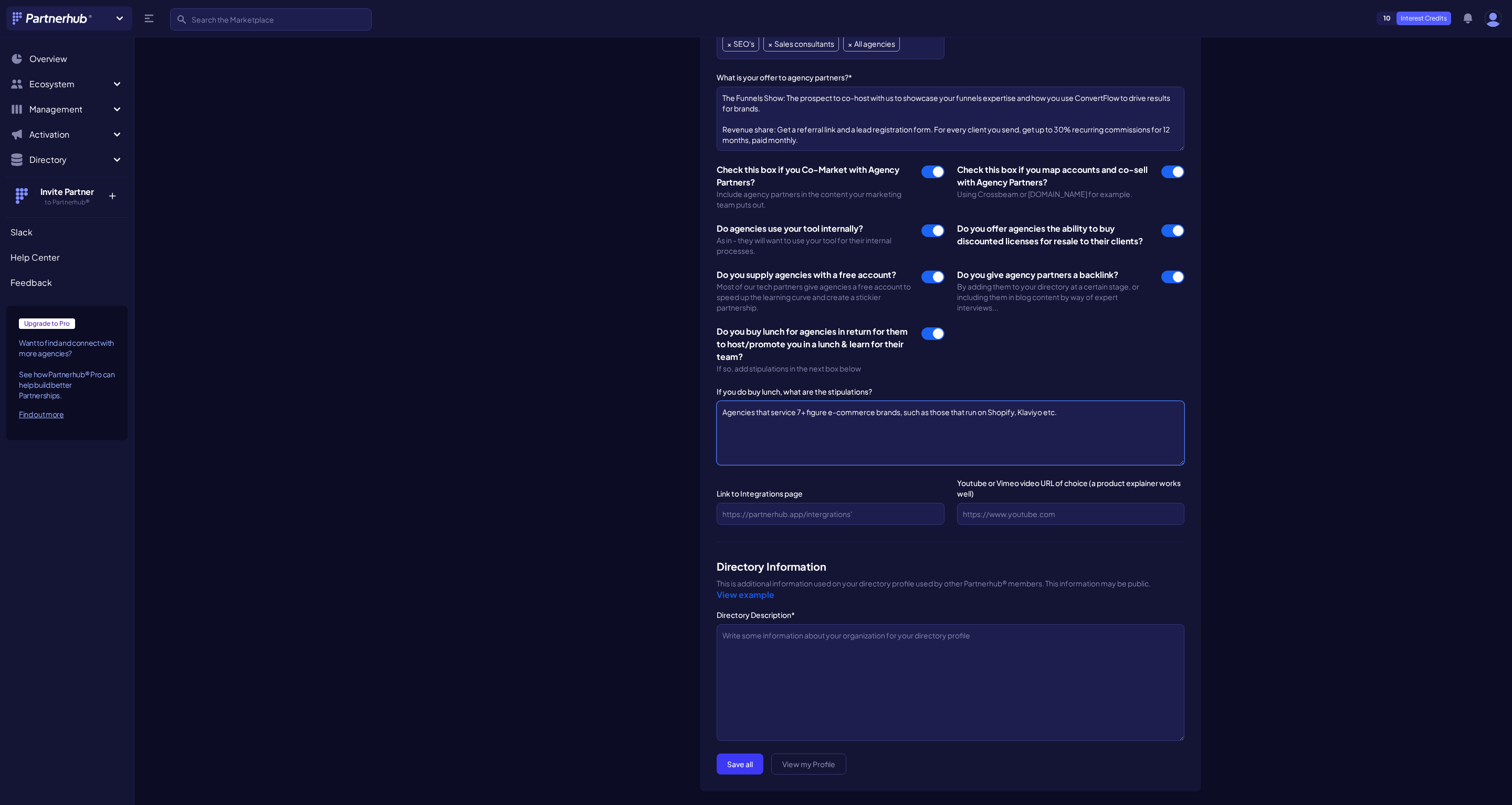
click at [968, 414] on textarea "Agencies that service 7+ figure e-commerce brands, such as those that run on Sh…" at bounding box center [951, 433] width 468 height 64
click at [904, 410] on textarea "Agencies that service 7+ figure e-commerce brands, such as those that run on Sh…" at bounding box center [951, 433] width 468 height 64
click at [957, 412] on textarea "Agencies that service 7+ figure e-commerce brands, with platforms like Shopify,…" at bounding box center [951, 433] width 468 height 64
click at [1000, 412] on textarea "Agencies that service 7+ figure e-commerce brands, with platforms like Shopify,…" at bounding box center [951, 433] width 468 height 64
click at [1023, 413] on textarea "Agencies that service 7+ figure e-commerce brands, with platforms like Shopify,…" at bounding box center [951, 433] width 468 height 64
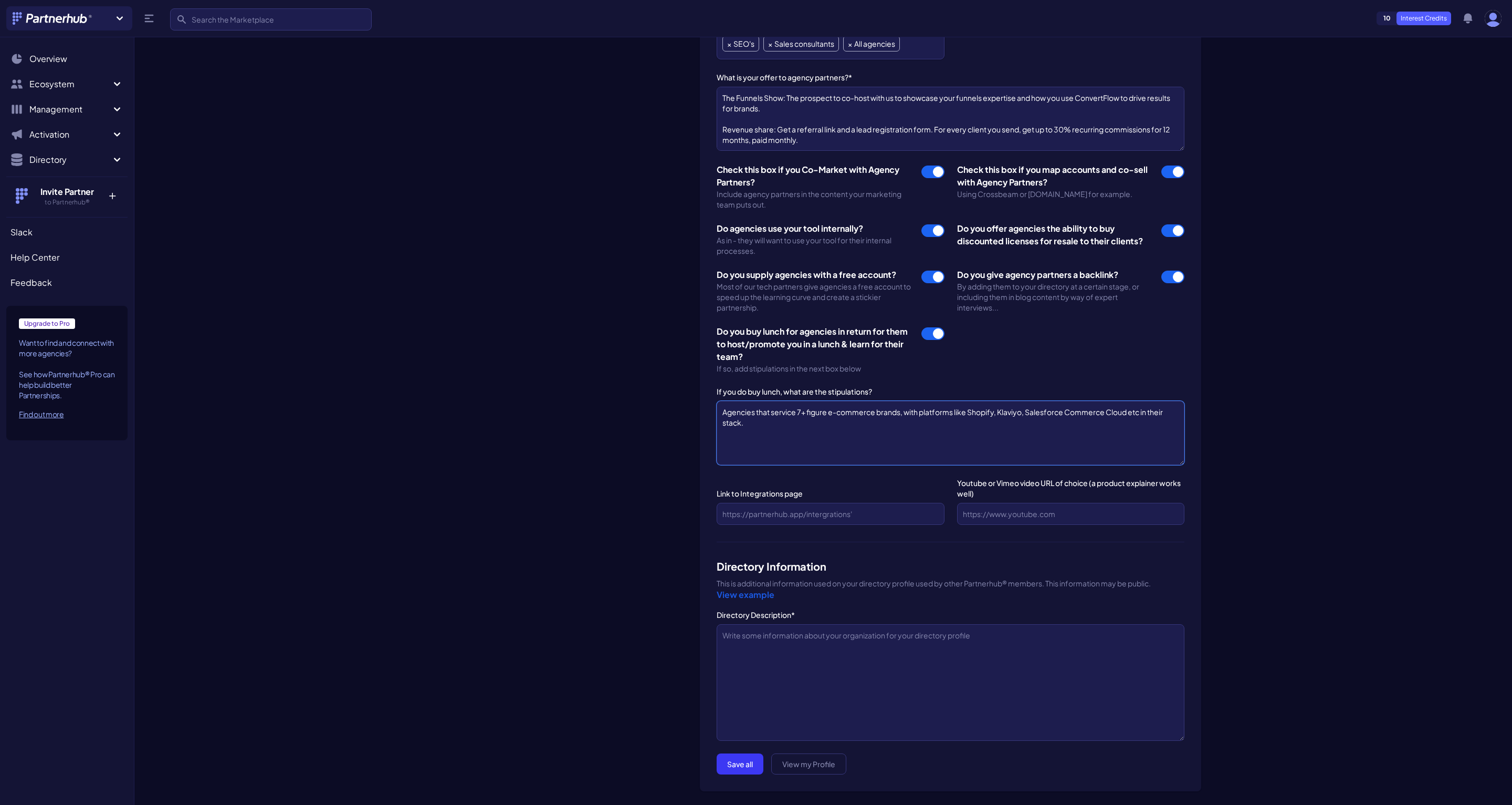
click at [989, 427] on textarea "Agencies that service 7+ figure e-commerce brands, with platforms like Shopify,…" at bounding box center [951, 433] width 468 height 64
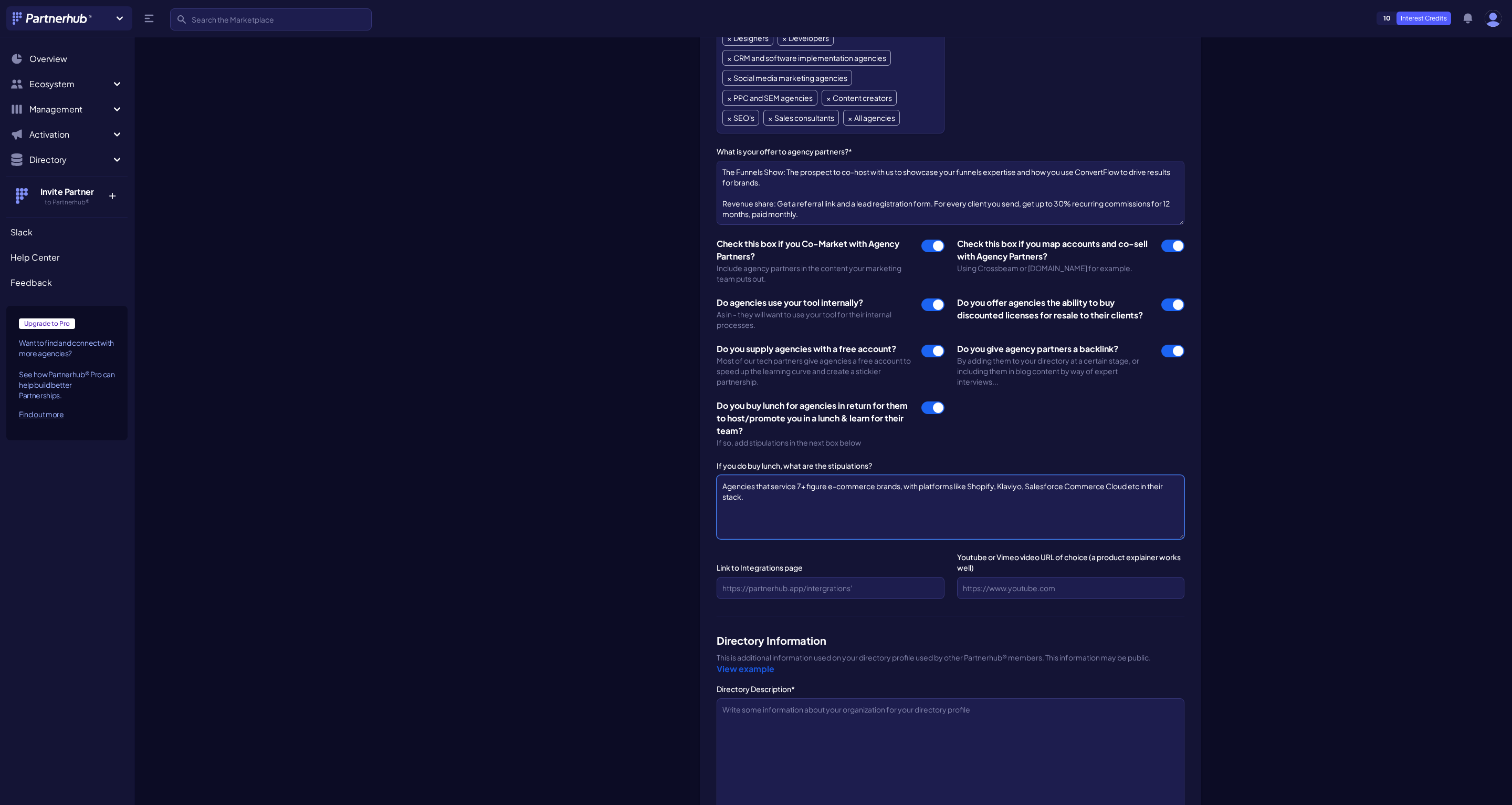
scroll to position [1035, 0]
type textarea "Agencies that service 7+ figure e-commerce brands, with platforms like Shopify,…"
click at [780, 583] on input "Link to Integrations page" at bounding box center [831, 585] width 227 height 22
paste input "https://www.convertflow.com/integrations"
type input "https://www.convertflow.com/integrations"
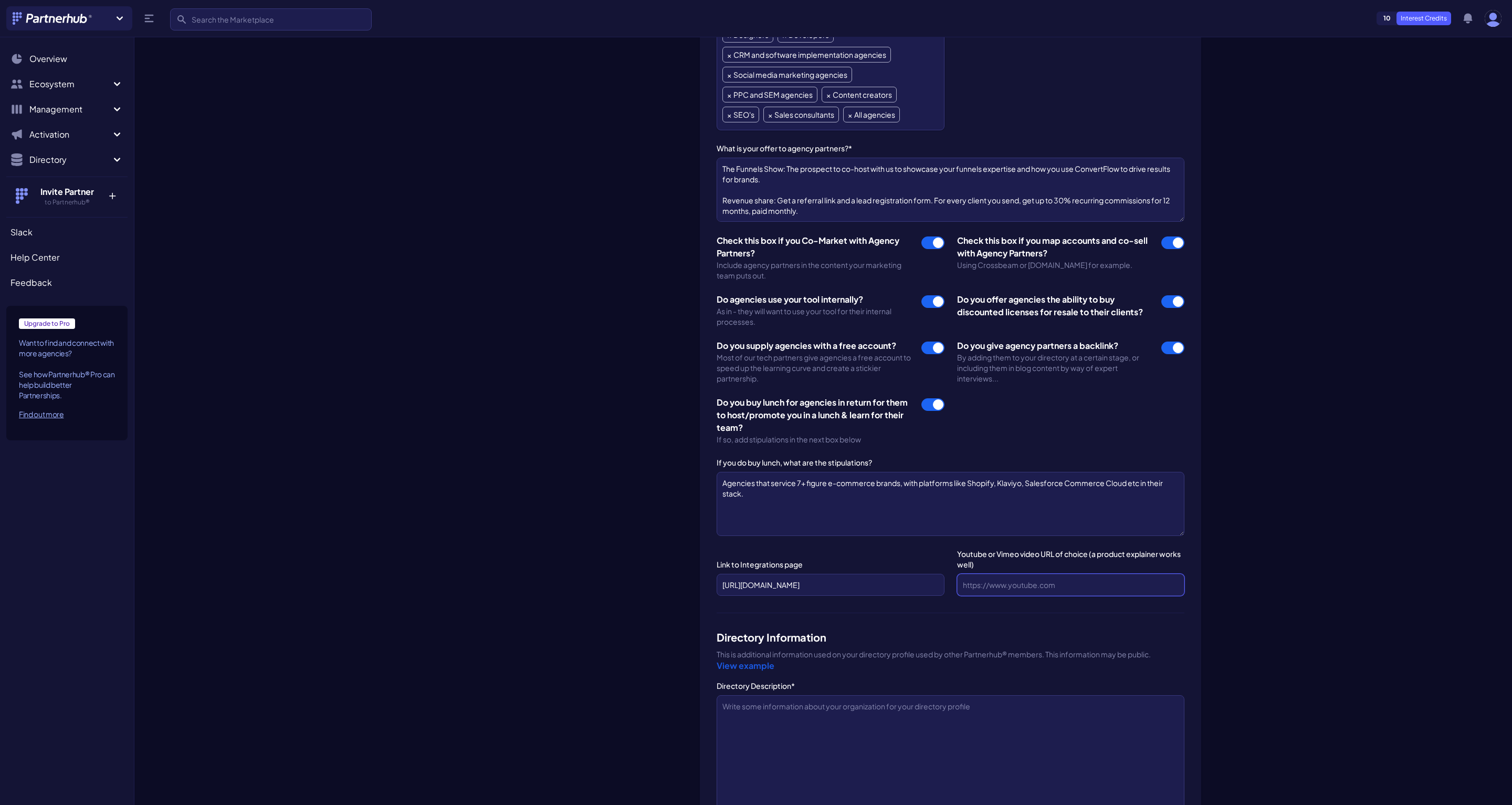
click at [1001, 588] on input "Youtube or Vimeo video URL of choice (a product explainer works well)" at bounding box center [1070, 585] width 227 height 22
paste input "https://www.youtube.com/watch?v=sshEFBRTXxo"
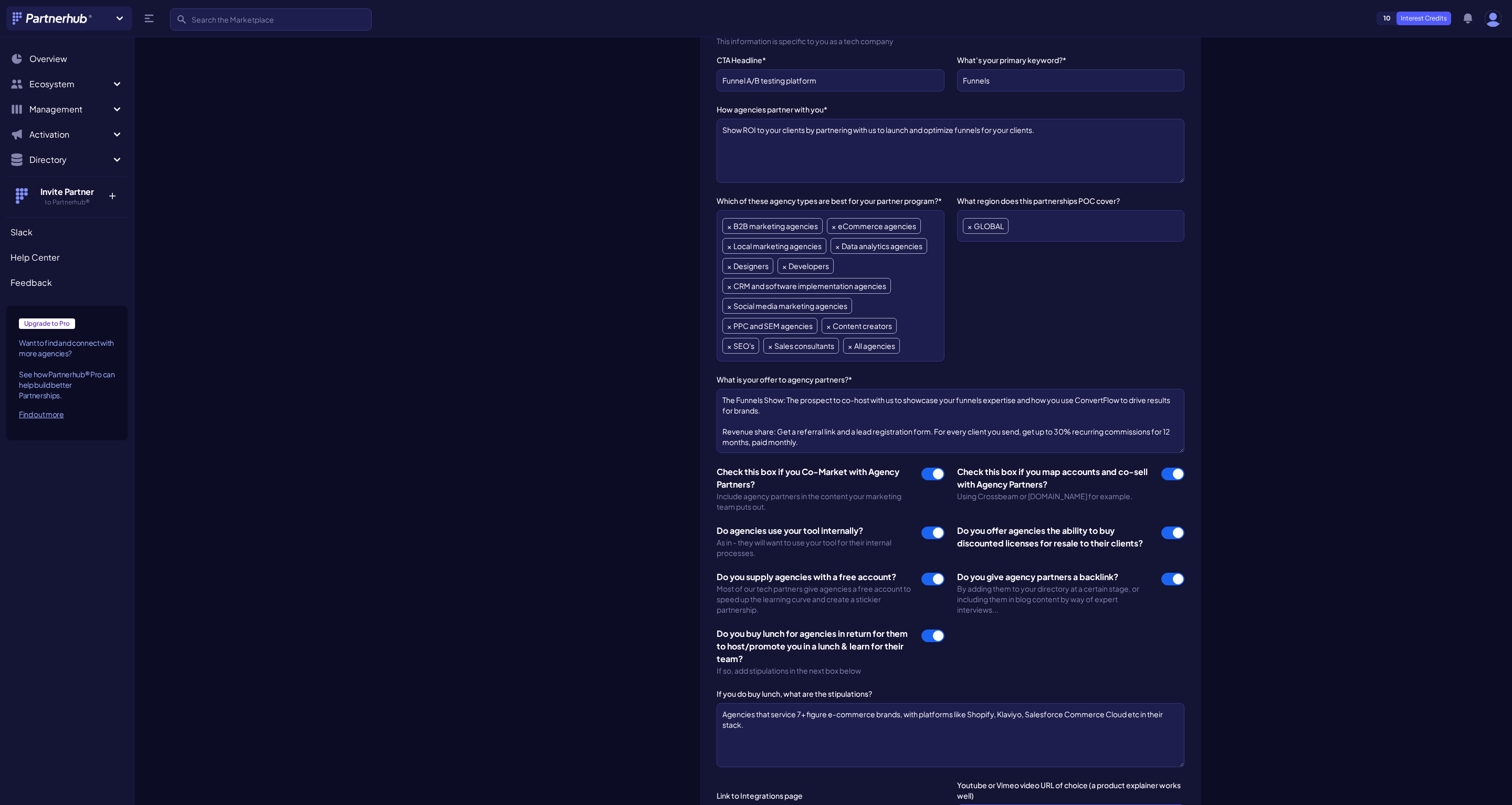
scroll to position [772, 0]
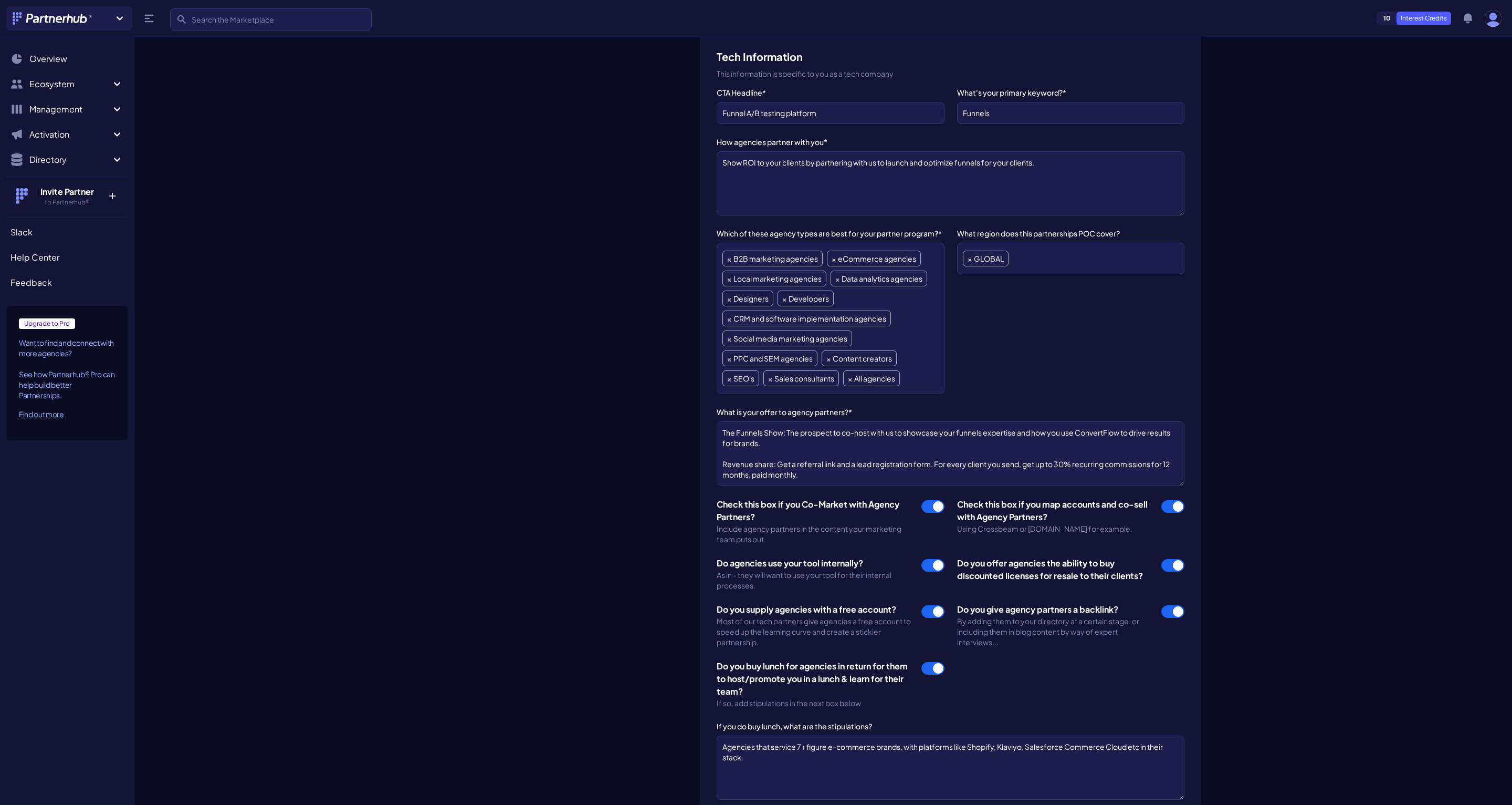
type input "https://www.youtube.com/watch?v=sshEFBRTXxo"
click at [917, 443] on textarea "10,000+ brands use ConvertFlow for building and testing funnels. Let's partner …" at bounding box center [951, 453] width 468 height 64
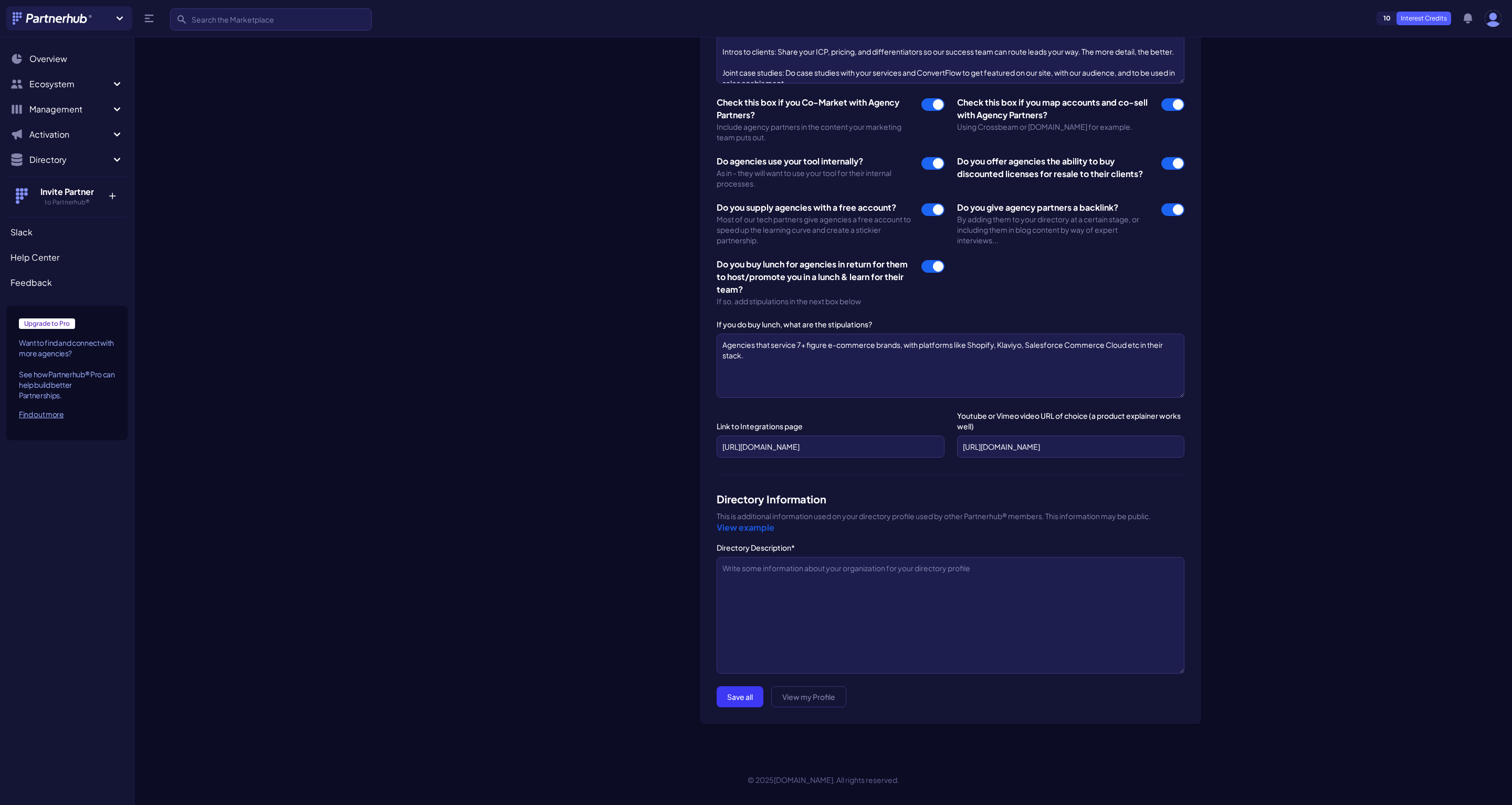
click at [759, 524] on link "View example" at bounding box center [746, 526] width 58 height 11
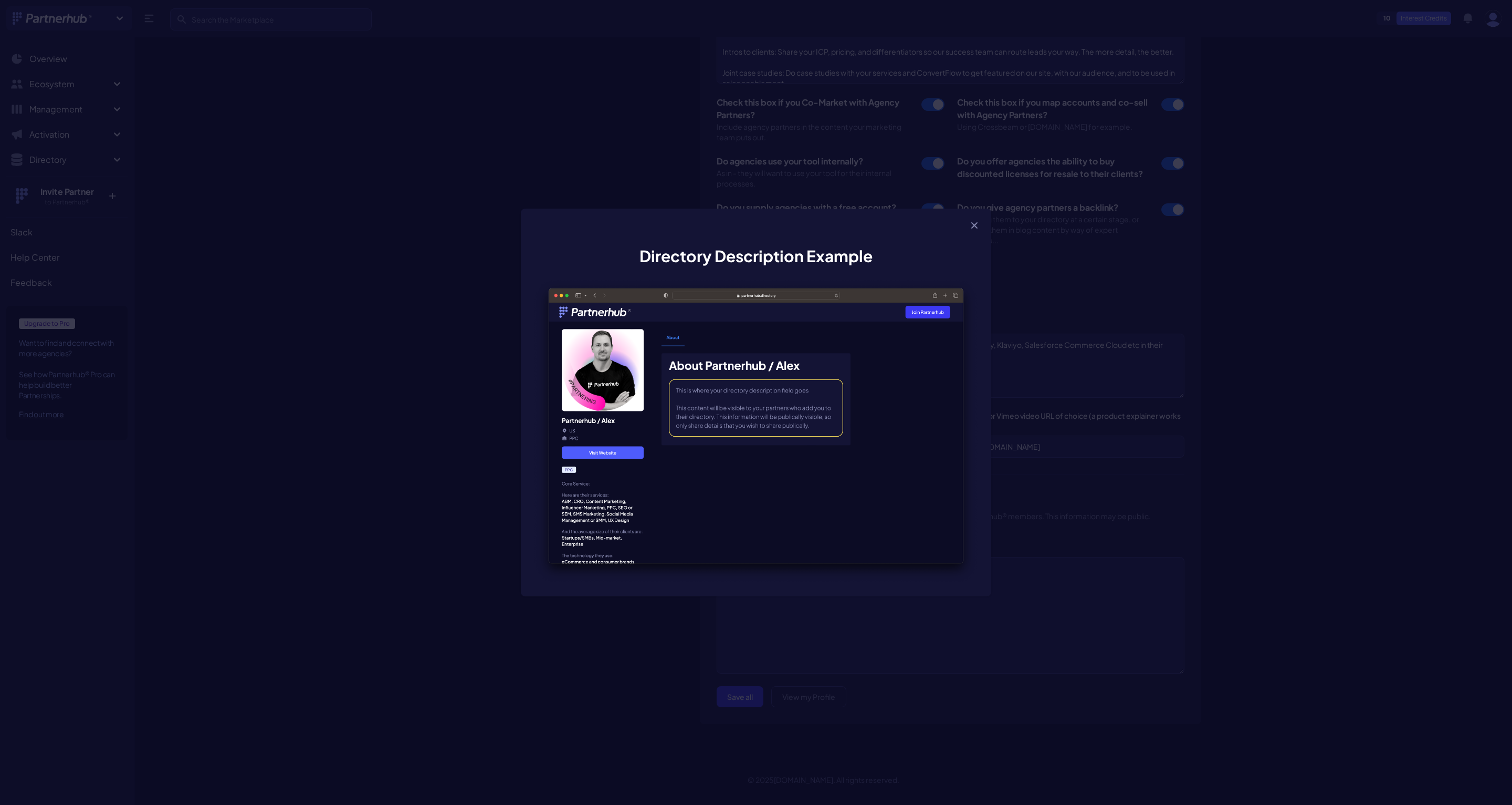
click at [791, 601] on div "Directory Description Example" at bounding box center [756, 402] width 1512 height 805
click at [975, 227] on icon "button" at bounding box center [974, 225] width 11 height 11
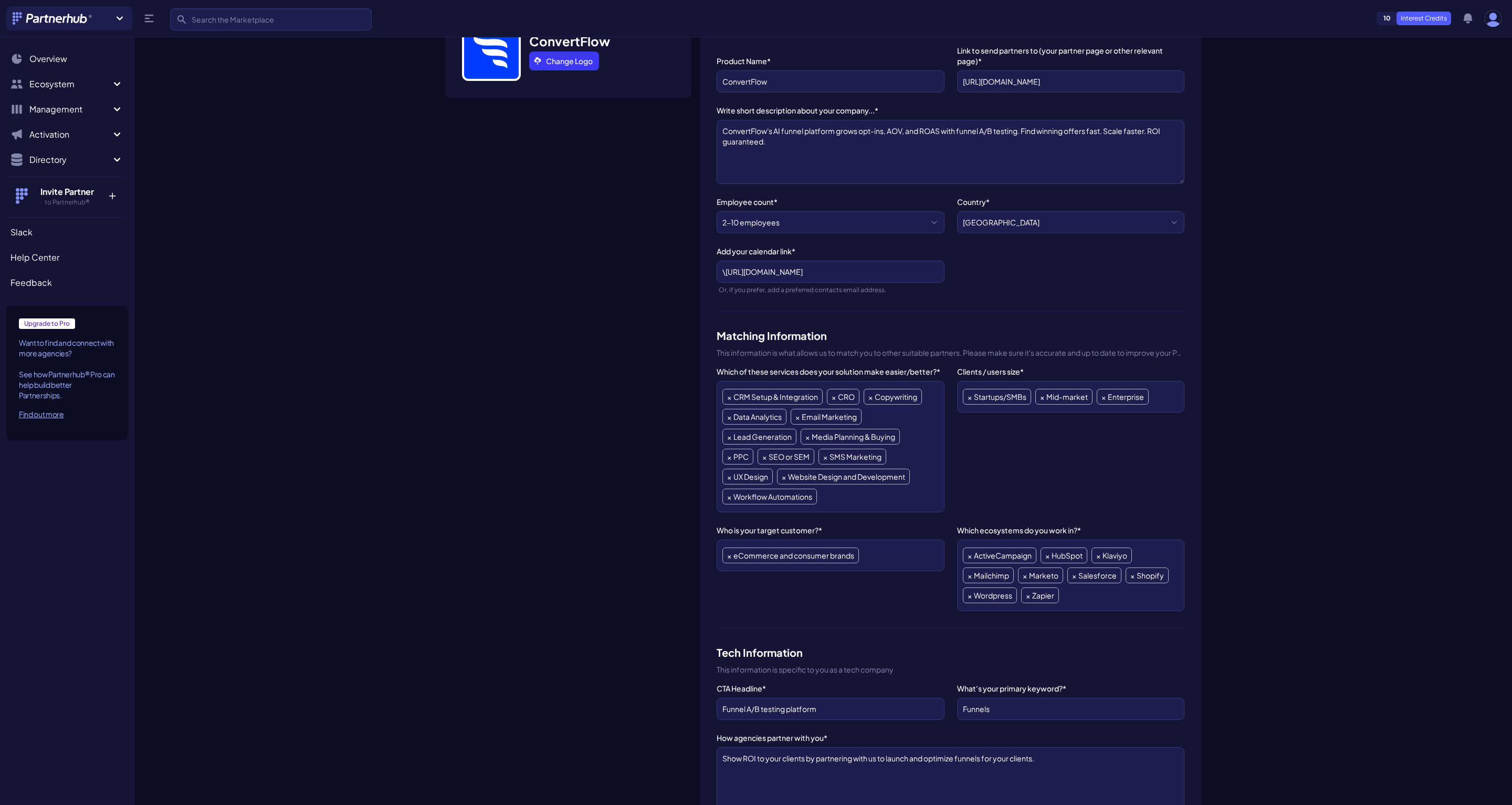
scroll to position [113, 0]
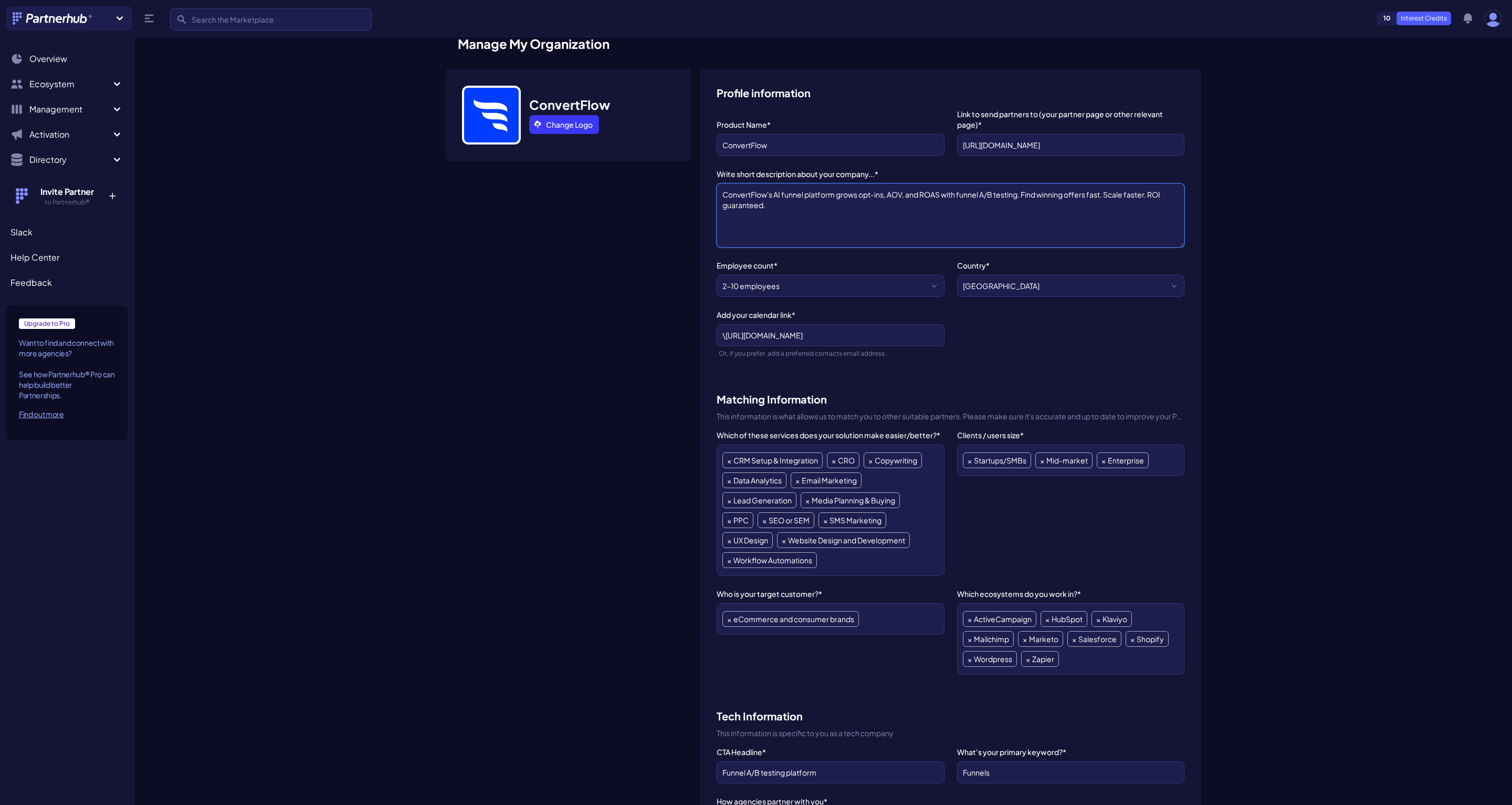
click at [926, 209] on textarea "ConvertFlow's AI funnel platform grows opt-ins, AOV, and ROAS with funnel A/B t…" at bounding box center [951, 216] width 468 height 64
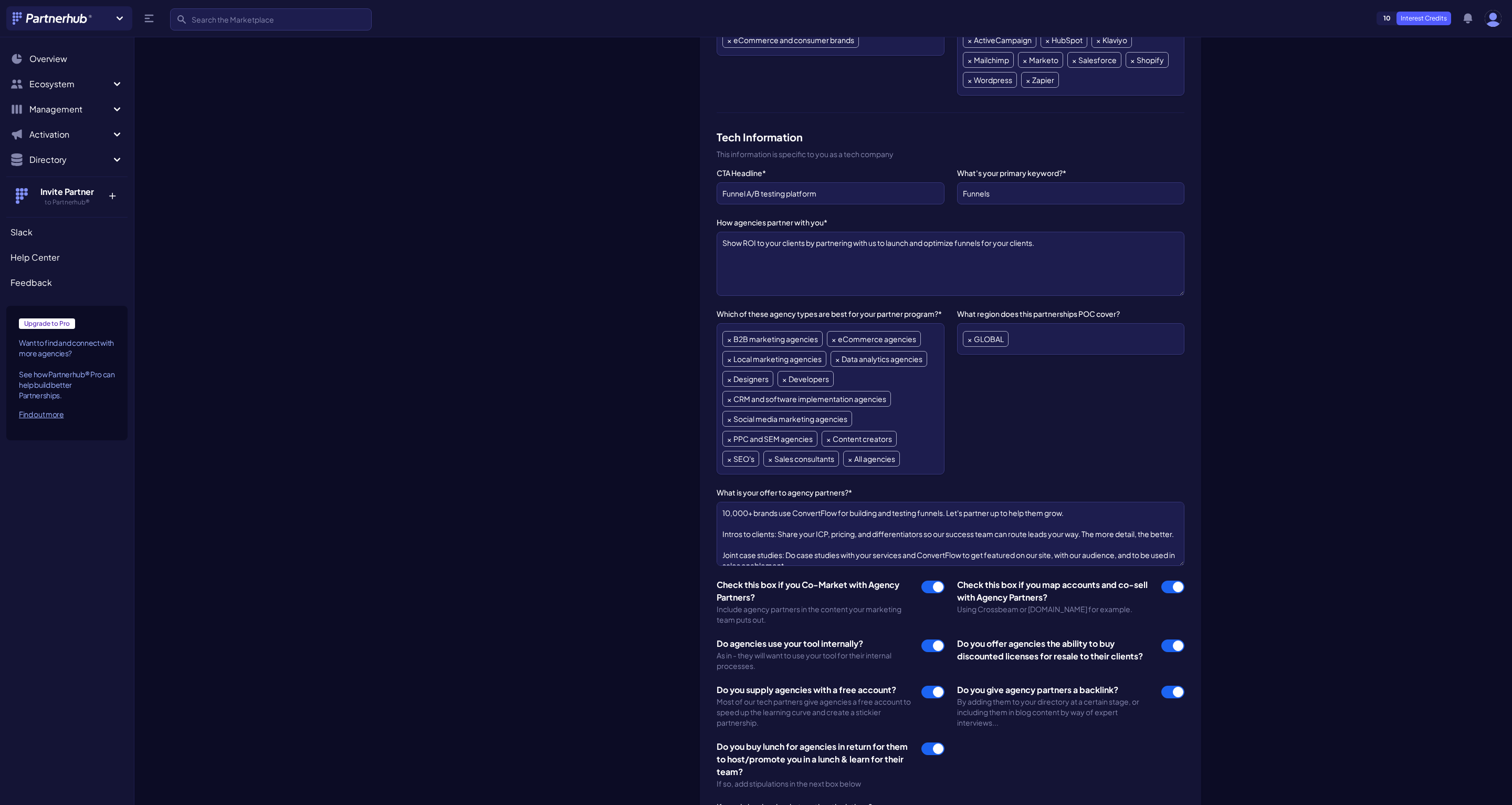
scroll to position [1174, 0]
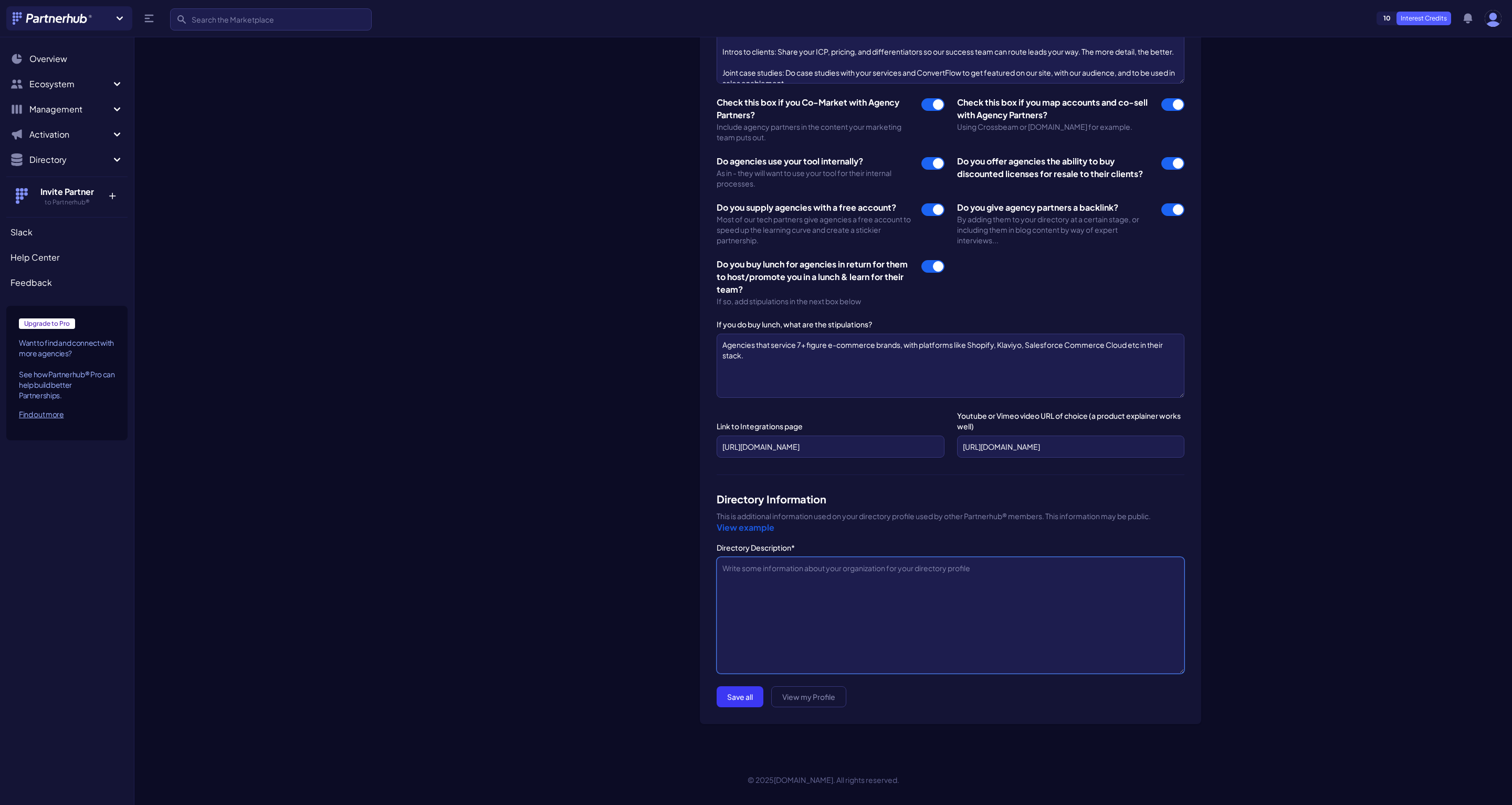
click at [859, 597] on textarea "Directory Description*" at bounding box center [951, 616] width 468 height 117
paste textarea "ConvertFlow's AI funnel platform grows opt-ins, AOV, and ROAS with funnel A/B t…"
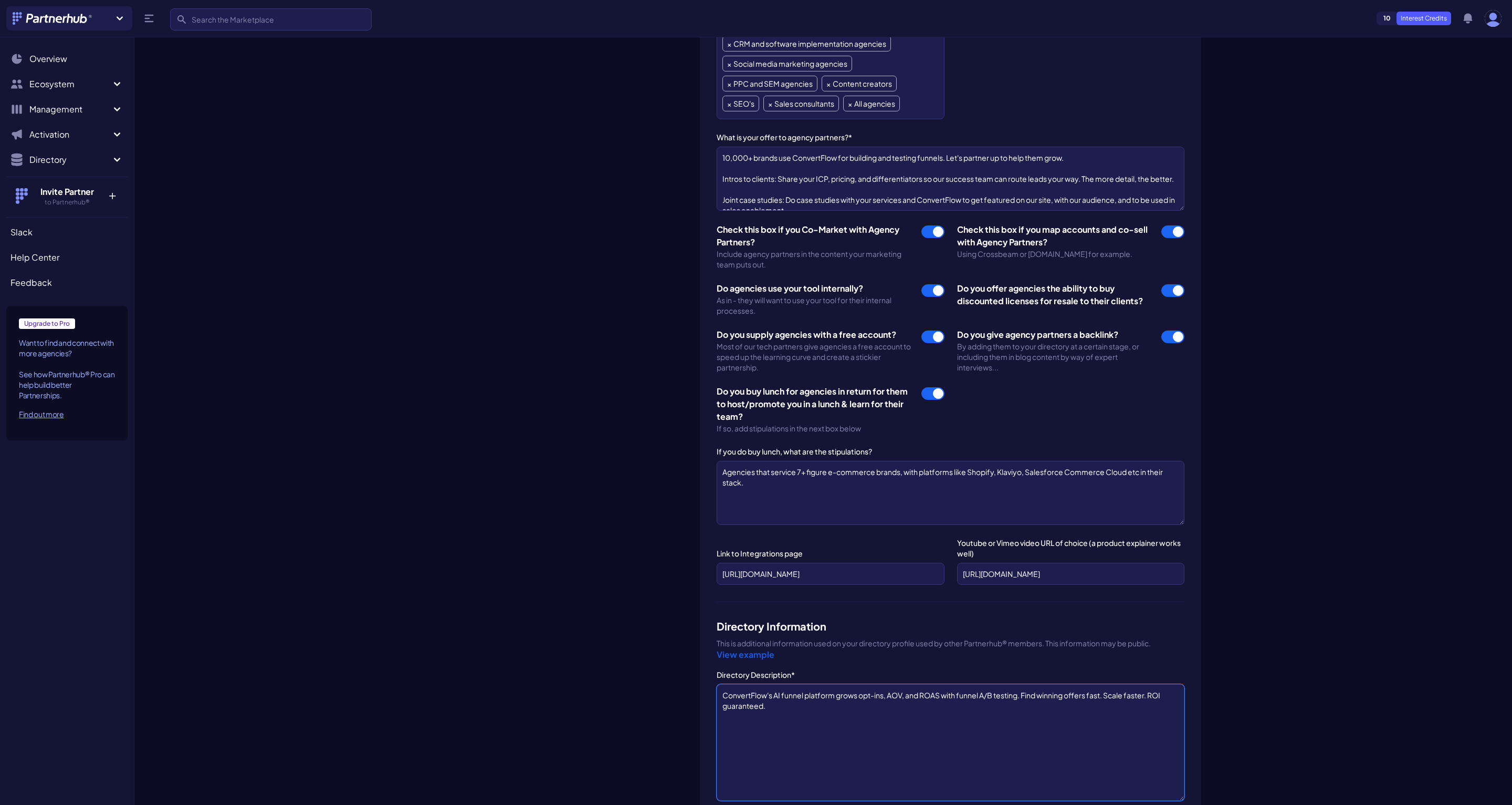
scroll to position [915, 0]
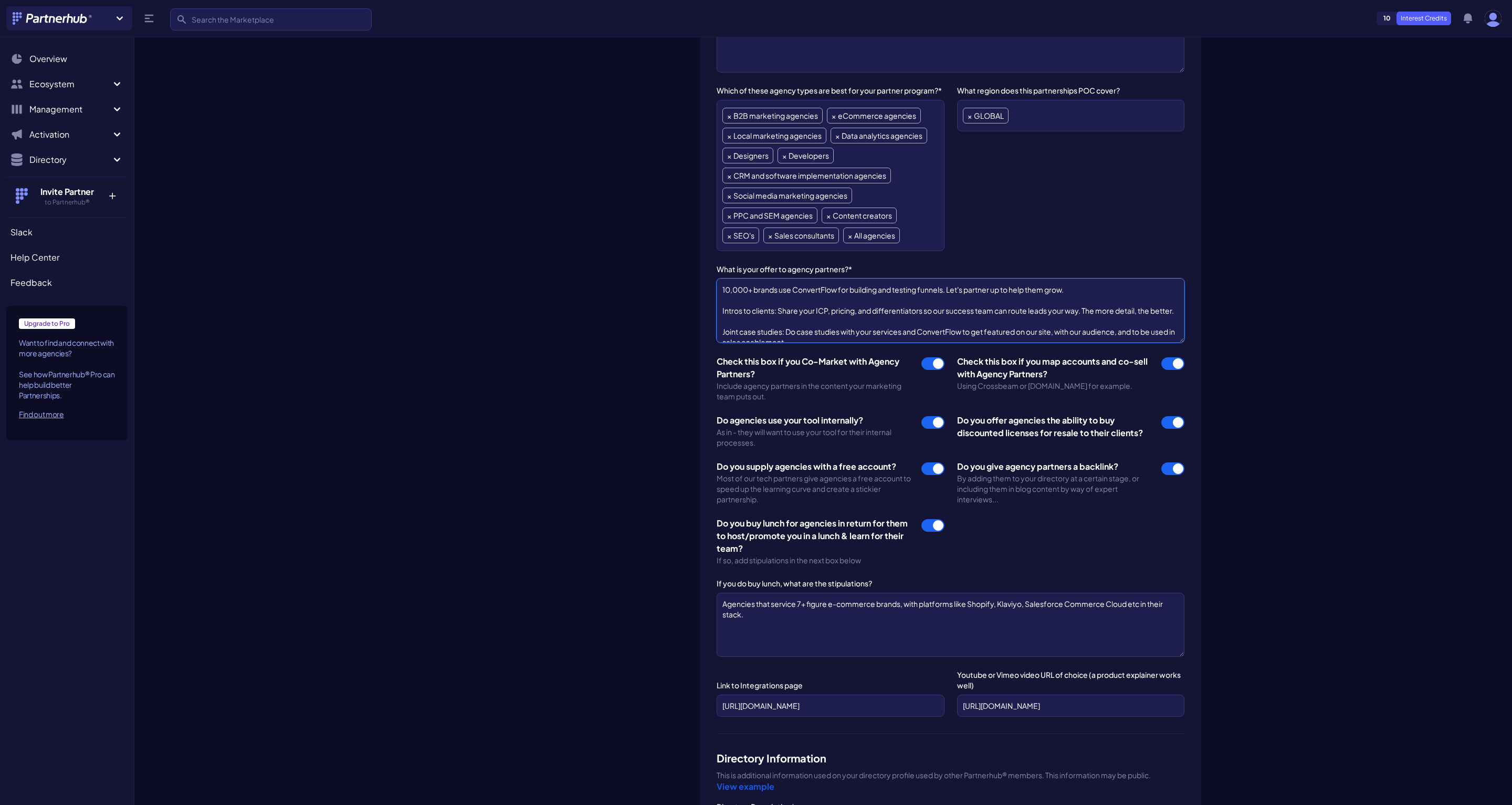
click at [853, 313] on textarea "10,000+ brands use ConvertFlow for building and testing funnels. Let's partner …" at bounding box center [951, 311] width 468 height 64
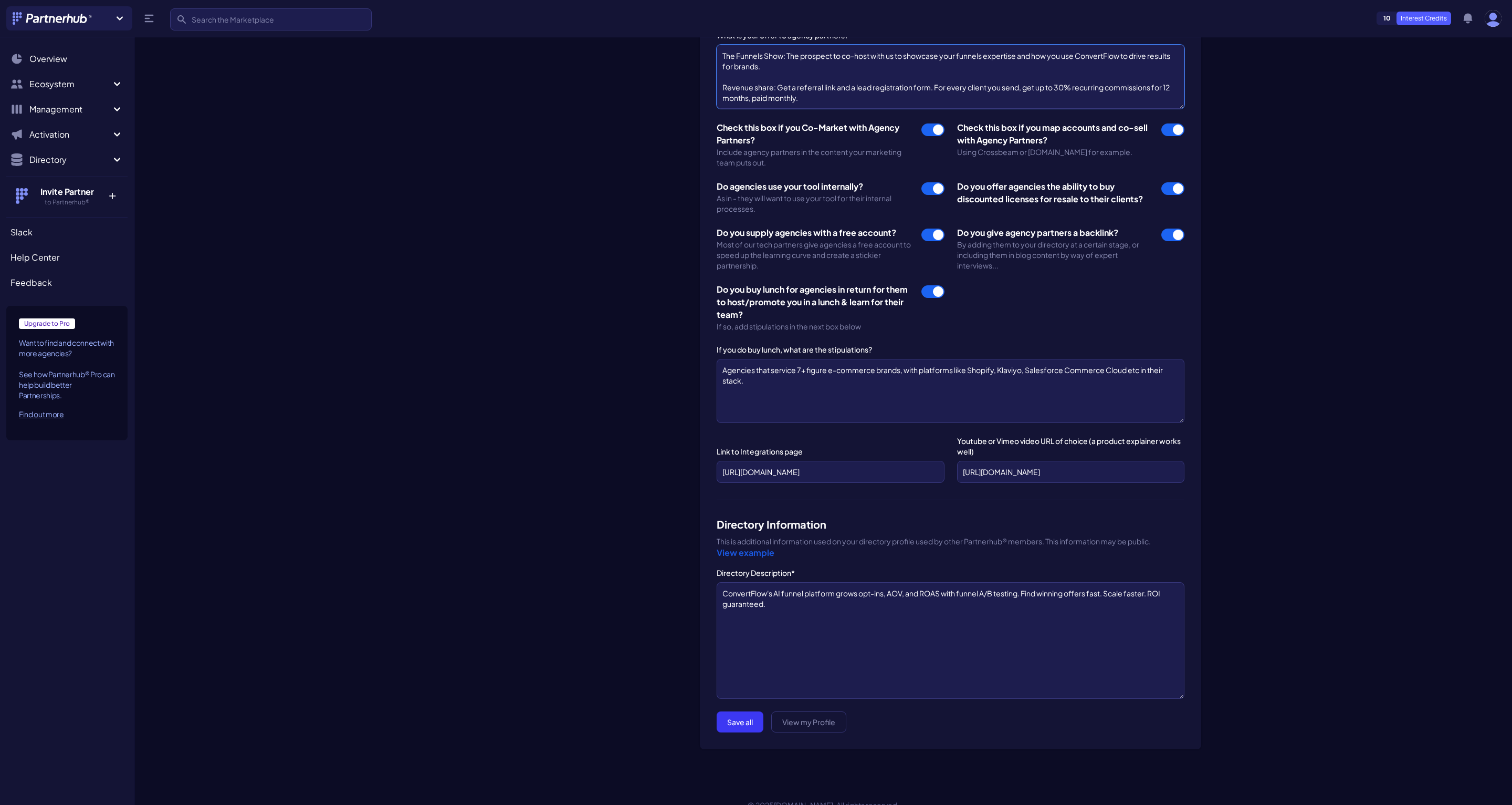
scroll to position [1174, 0]
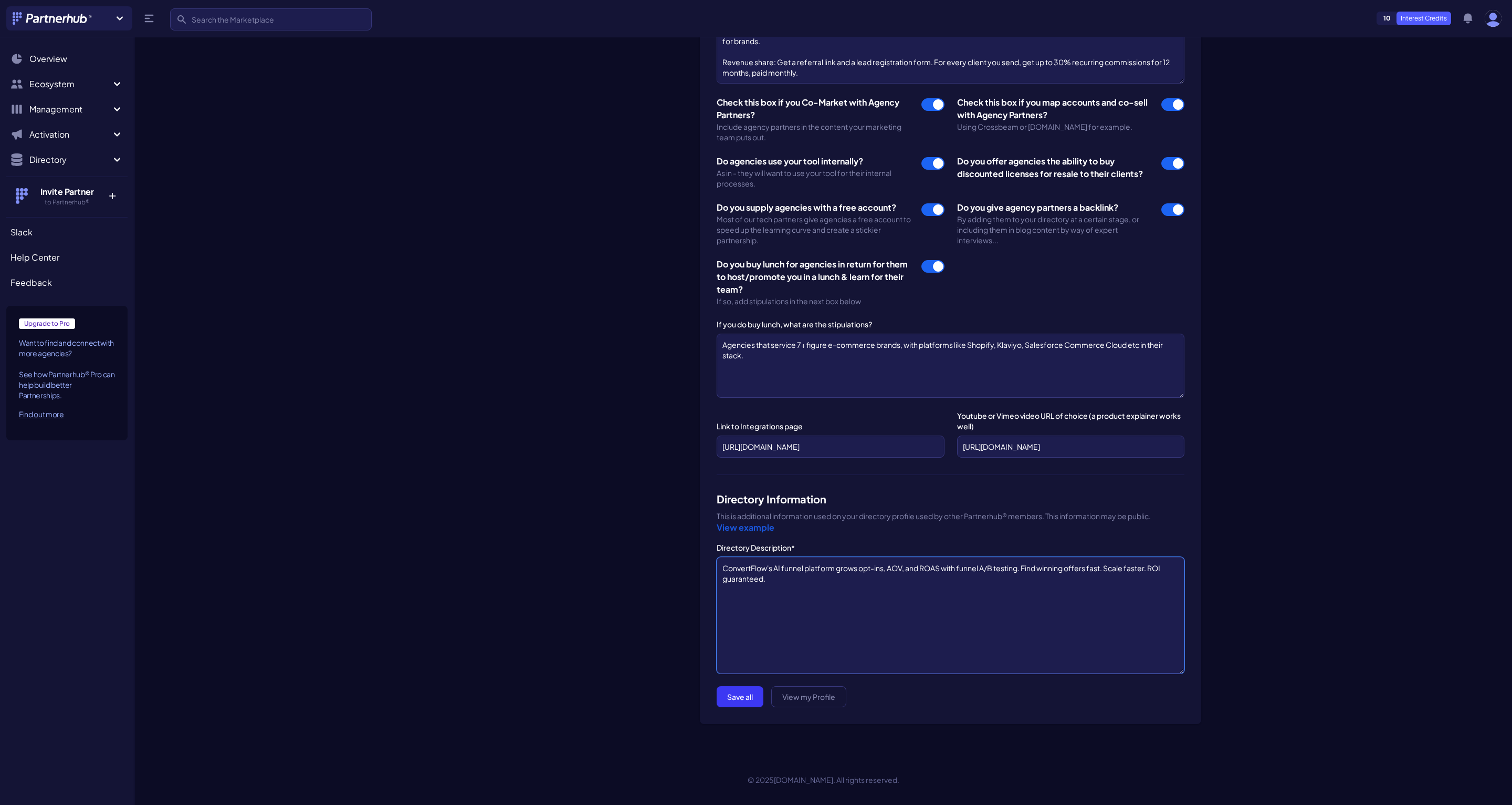
click at [838, 624] on textarea "ConvertFlow's AI funnel platform grows opt-ins, AOV, and ROAS with funnel A/B t…" at bounding box center [951, 616] width 468 height 117
paste textarea "10,000+ brands use ConvertFlow for building and testing funnels. Let's partner …"
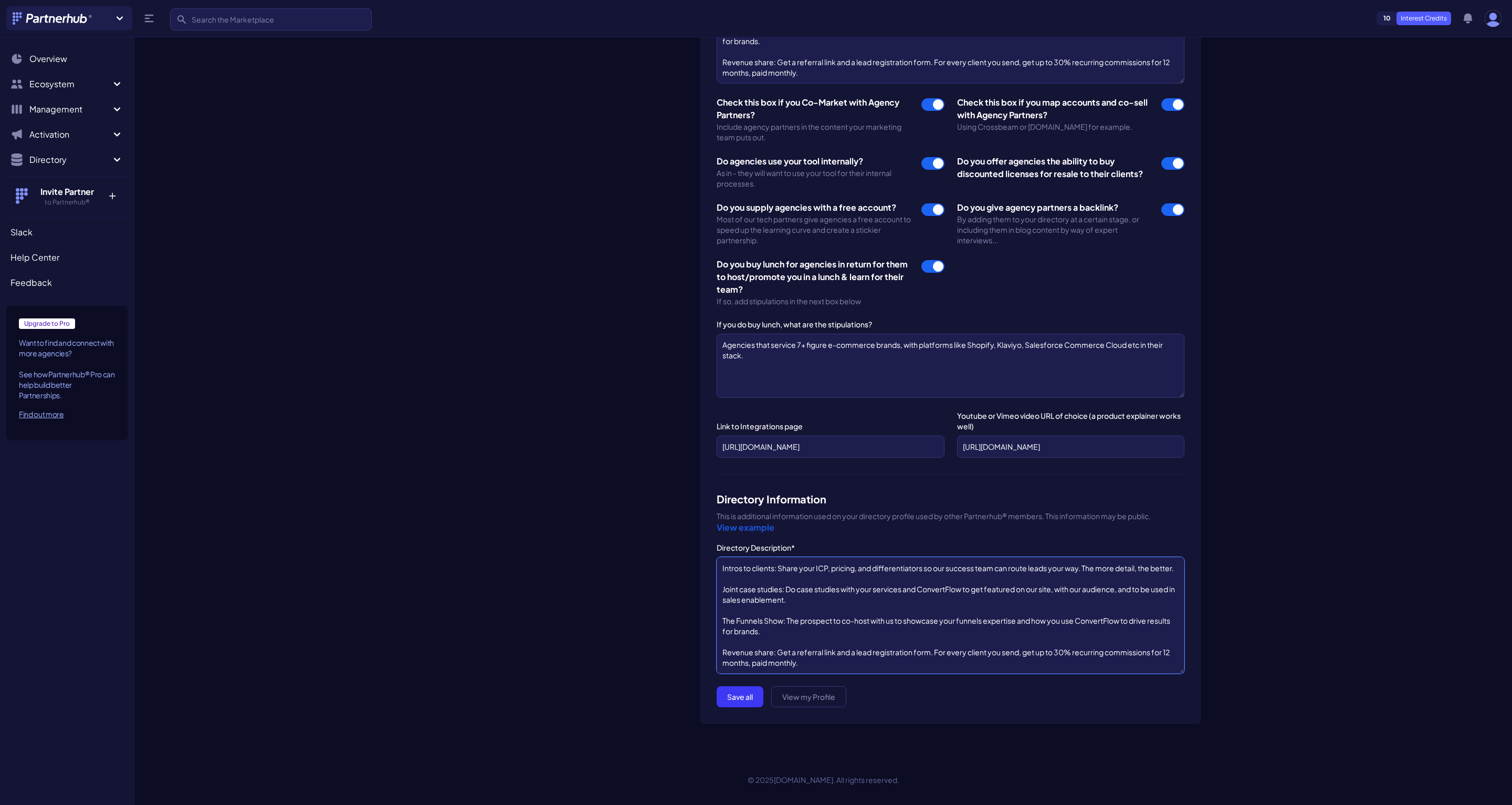
scroll to position [0, 0]
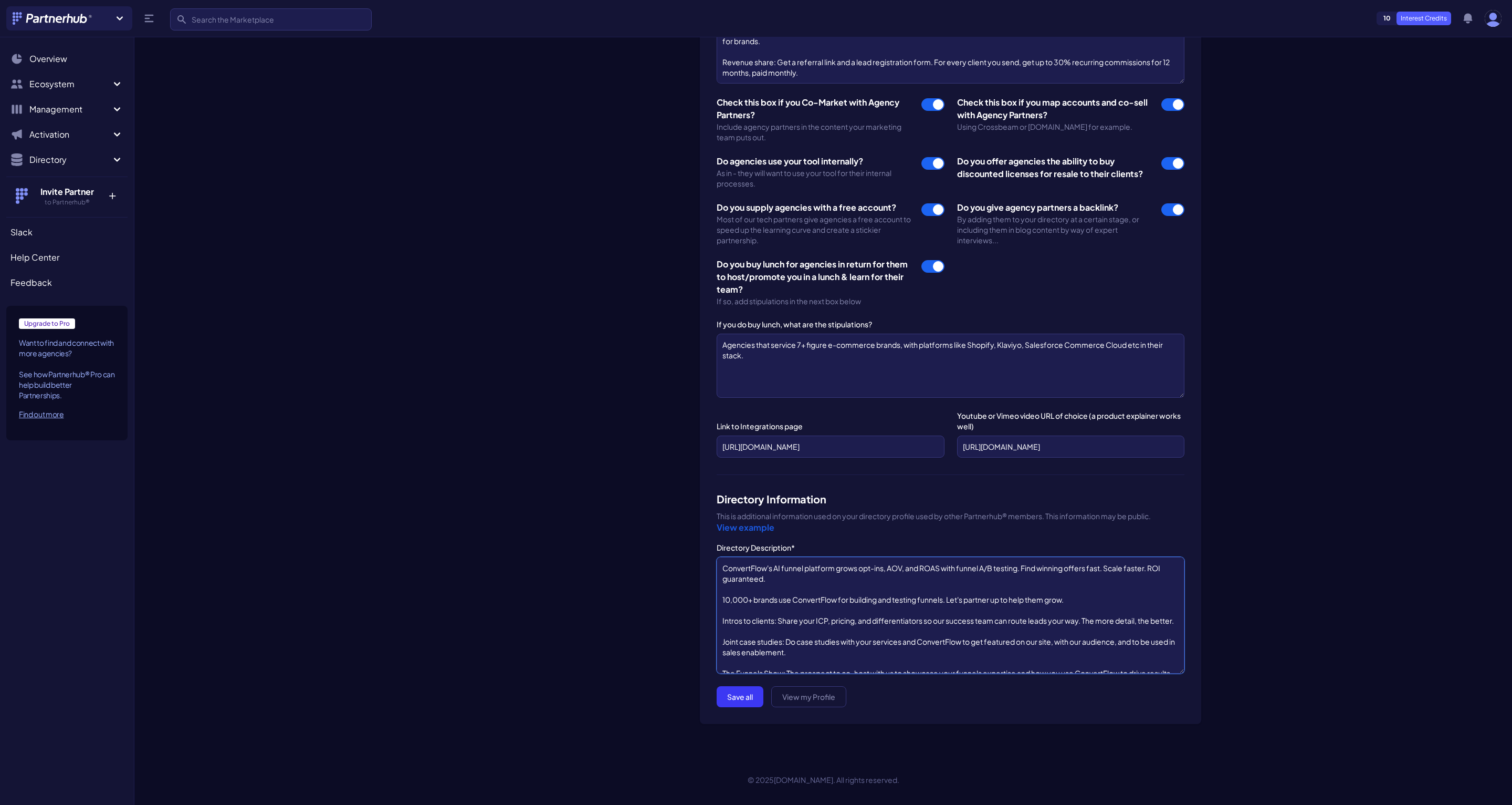
type textarea "ConvertFlow's AI funnel platform grows opt-ins, AOV, and ROAS with funnel A/B t…"
click at [803, 702] on link "View my Profile" at bounding box center [808, 697] width 75 height 21
click at [743, 695] on button "Save all" at bounding box center [740, 697] width 47 height 21
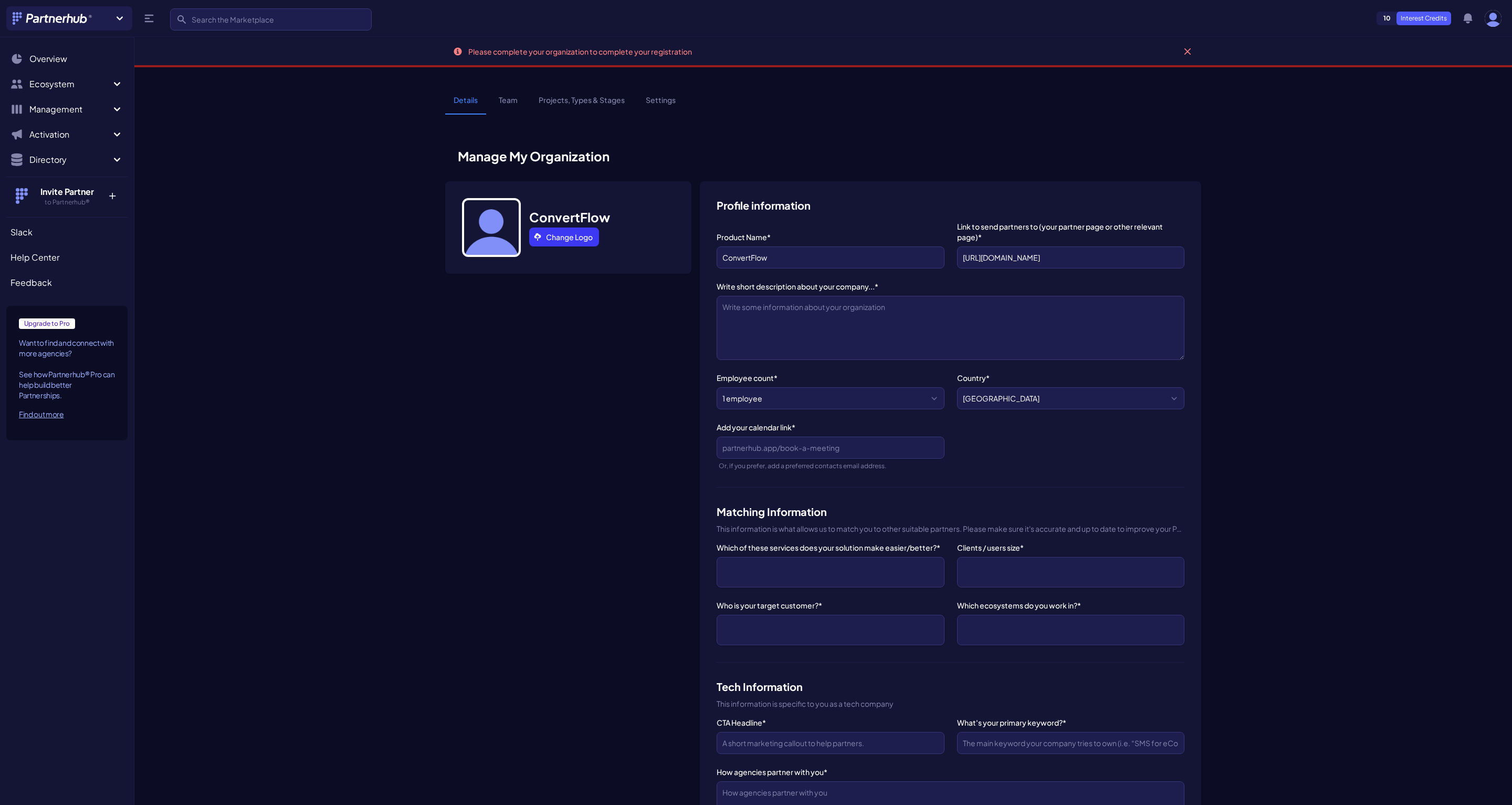
select select
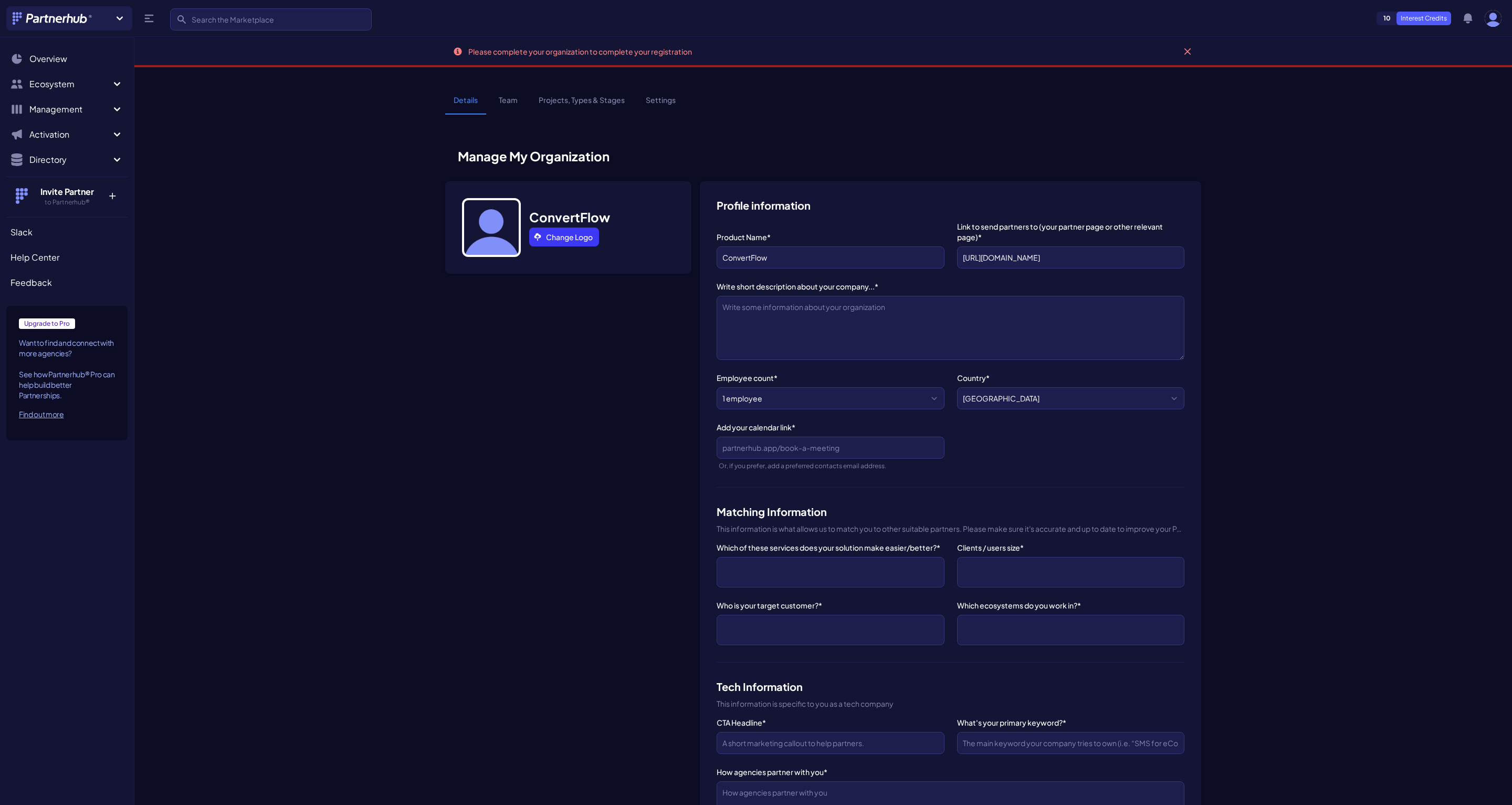
select select
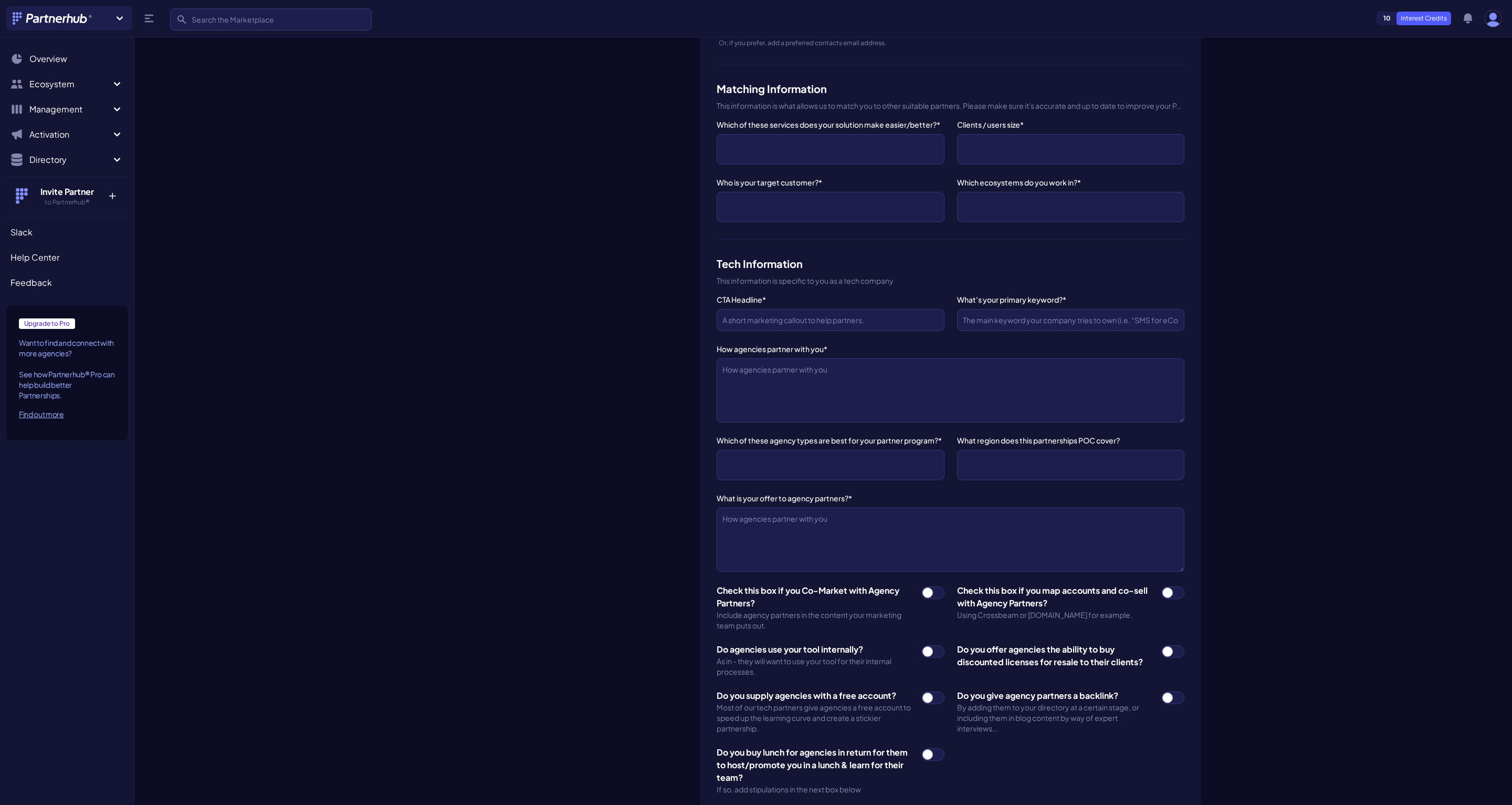
scroll to position [638, 0]
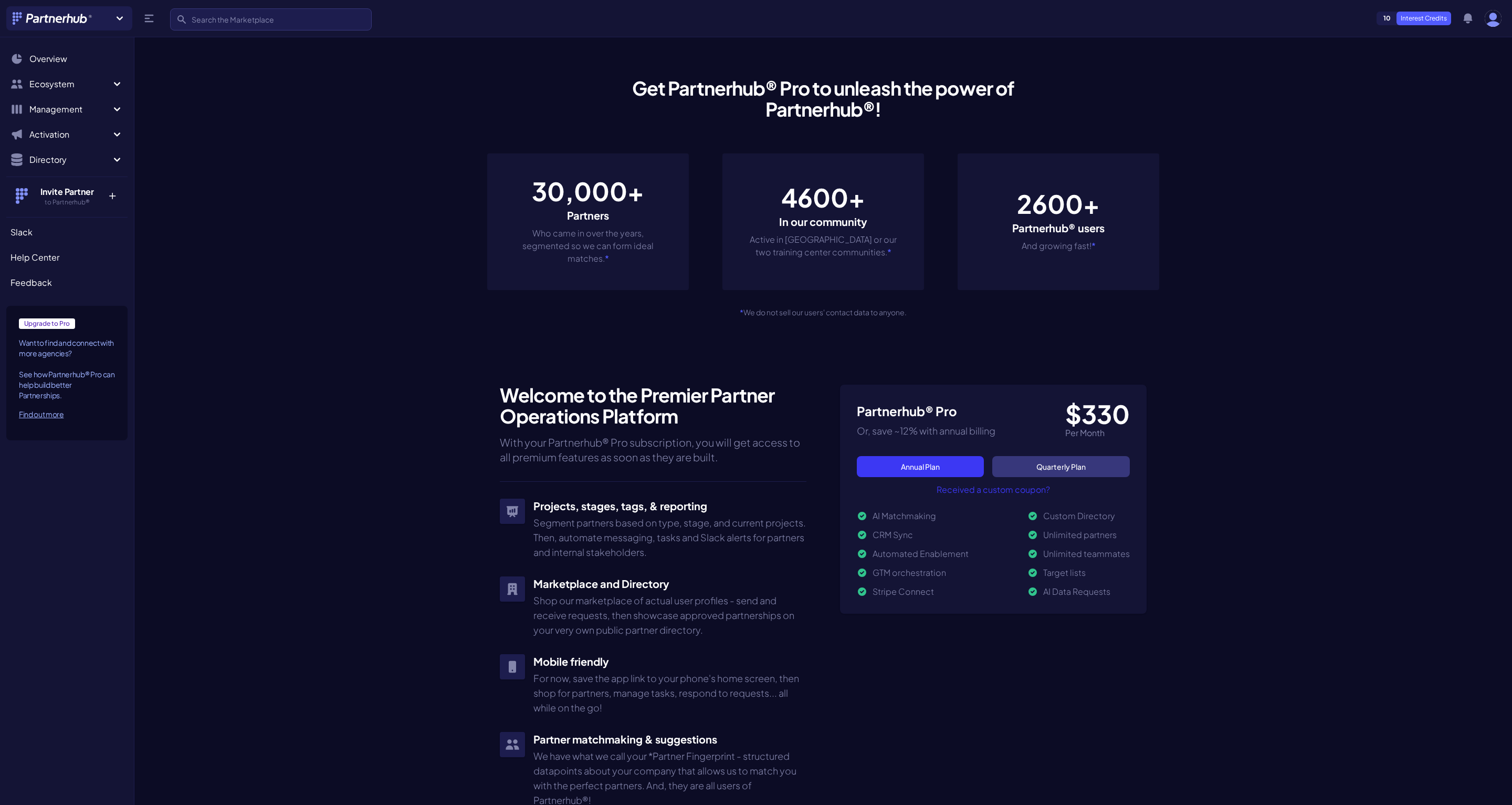
click at [740, 388] on h2 "Welcome to the Premier Partner Operations Platform" at bounding box center [653, 405] width 307 height 42
click at [1069, 471] on link "Quarterly Plan" at bounding box center [1062, 467] width 138 height 21
click at [954, 466] on link "Annual Plan" at bounding box center [920, 467] width 127 height 21
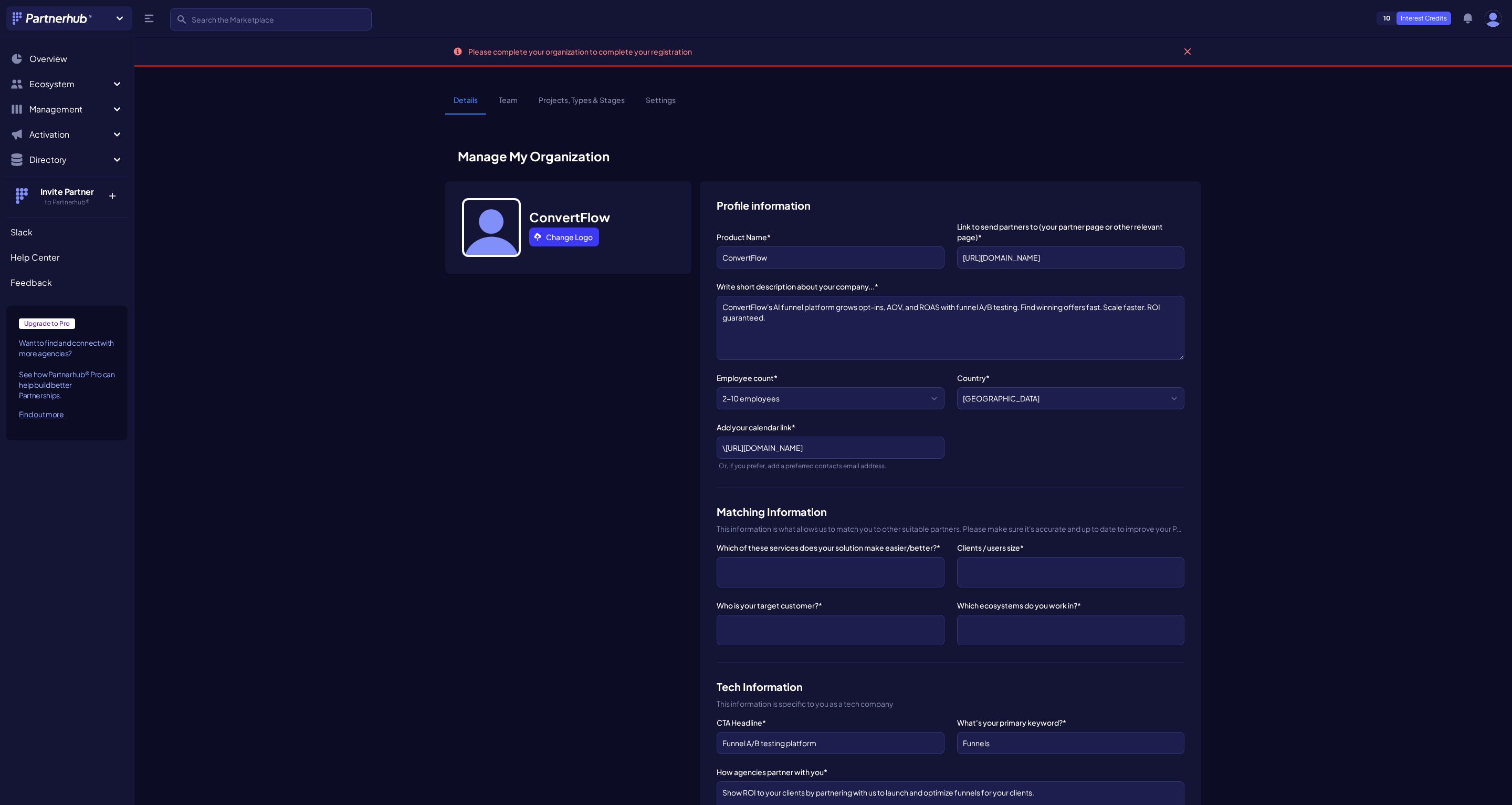
select select "2-10 employees"
select select "CRM Setup & Integration"
select select "ActiveCampaign"
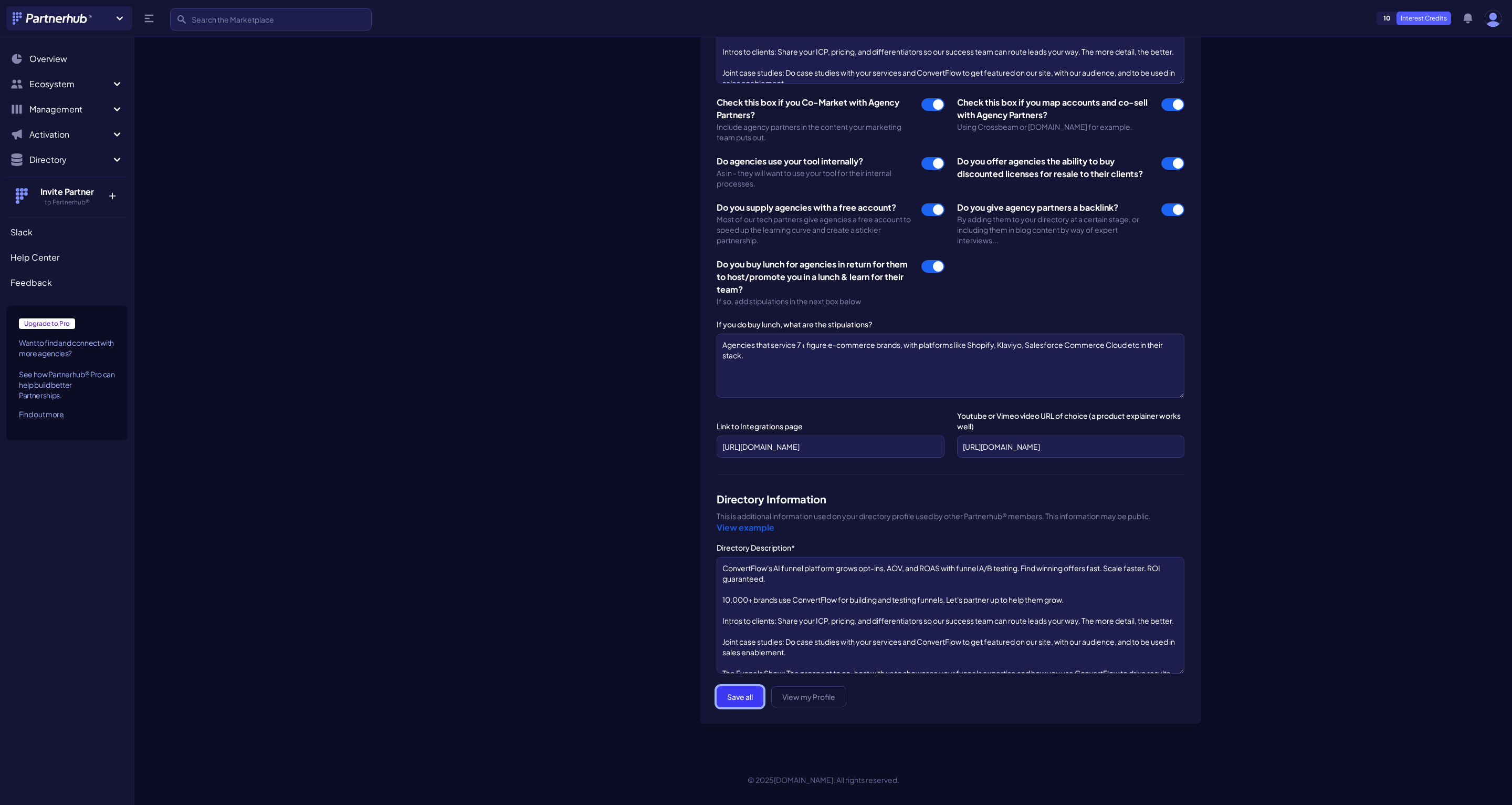
click at [740, 697] on button "Save all" at bounding box center [740, 697] width 47 height 21
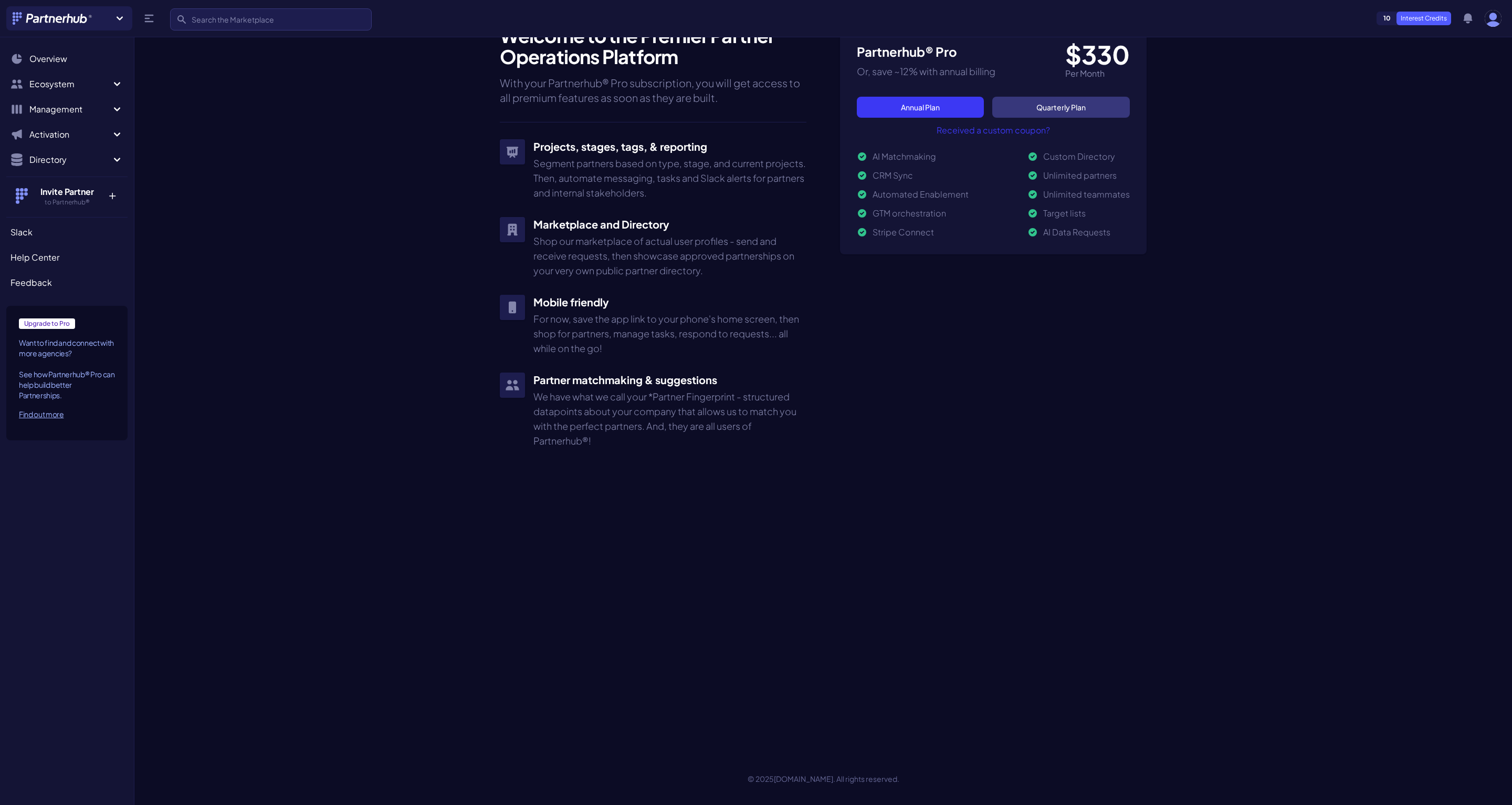
scroll to position [50, 0]
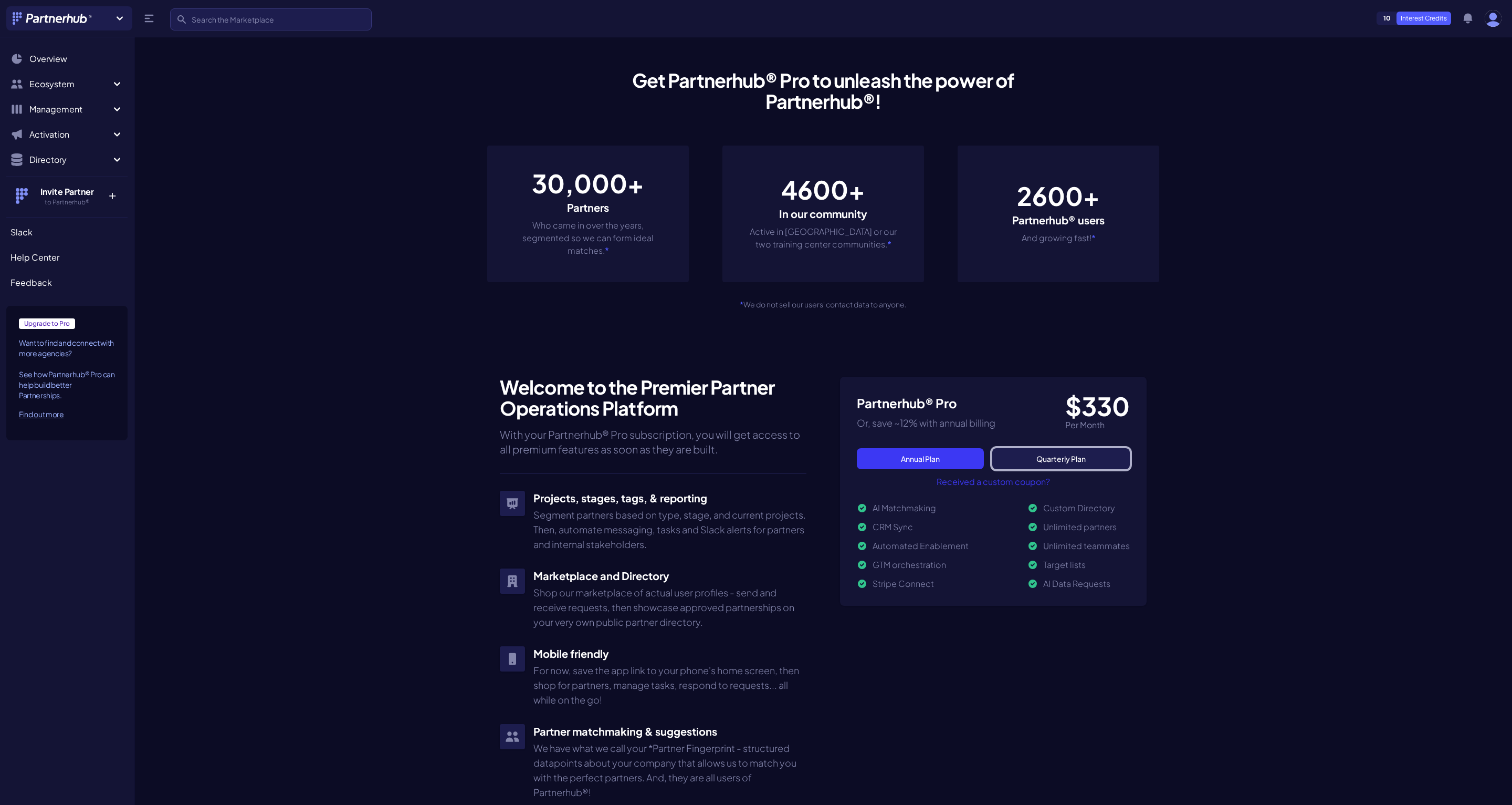
click at [1066, 457] on link "Quarterly Plan" at bounding box center [1062, 459] width 138 height 21
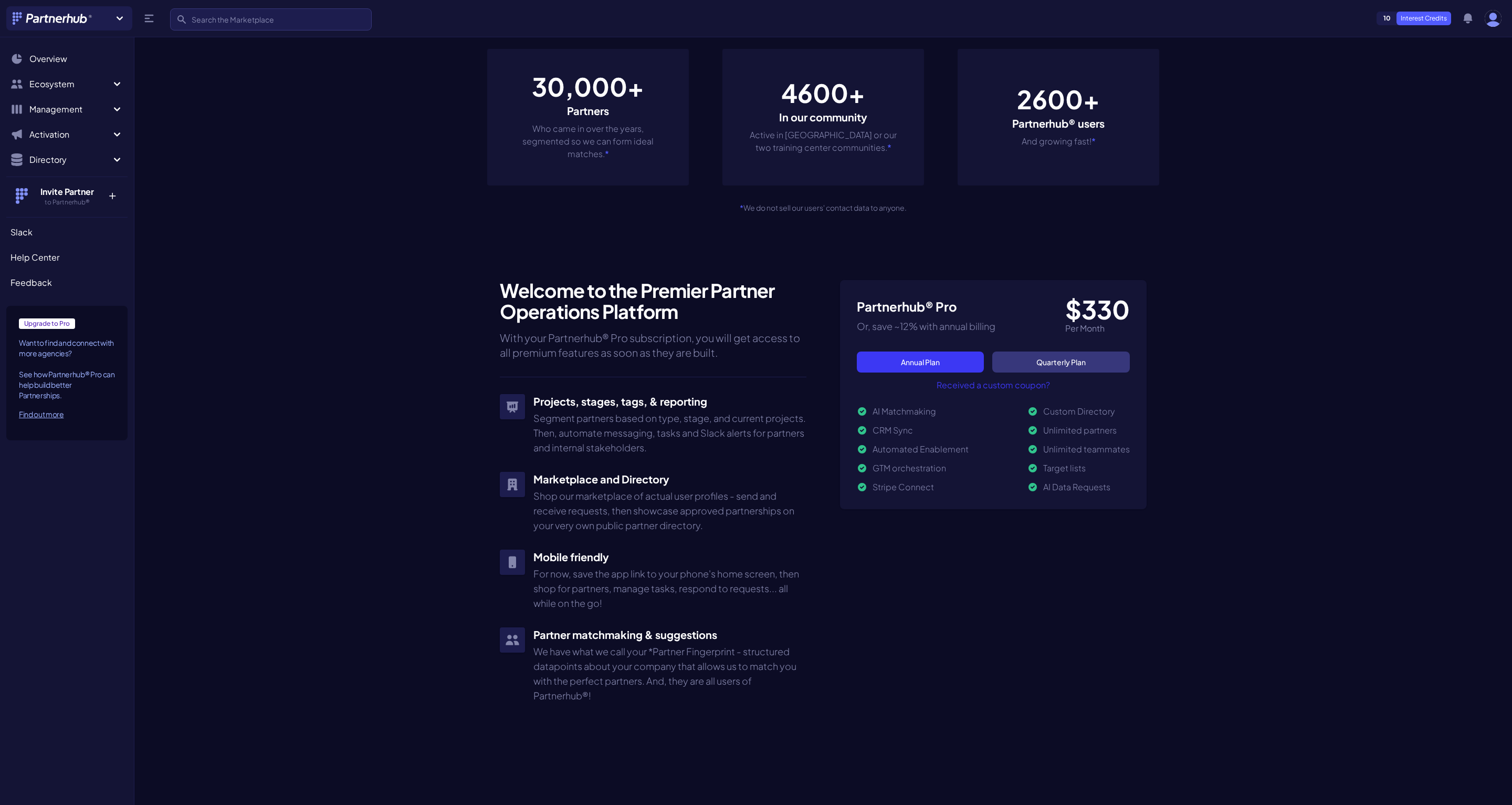
scroll to position [139, 0]
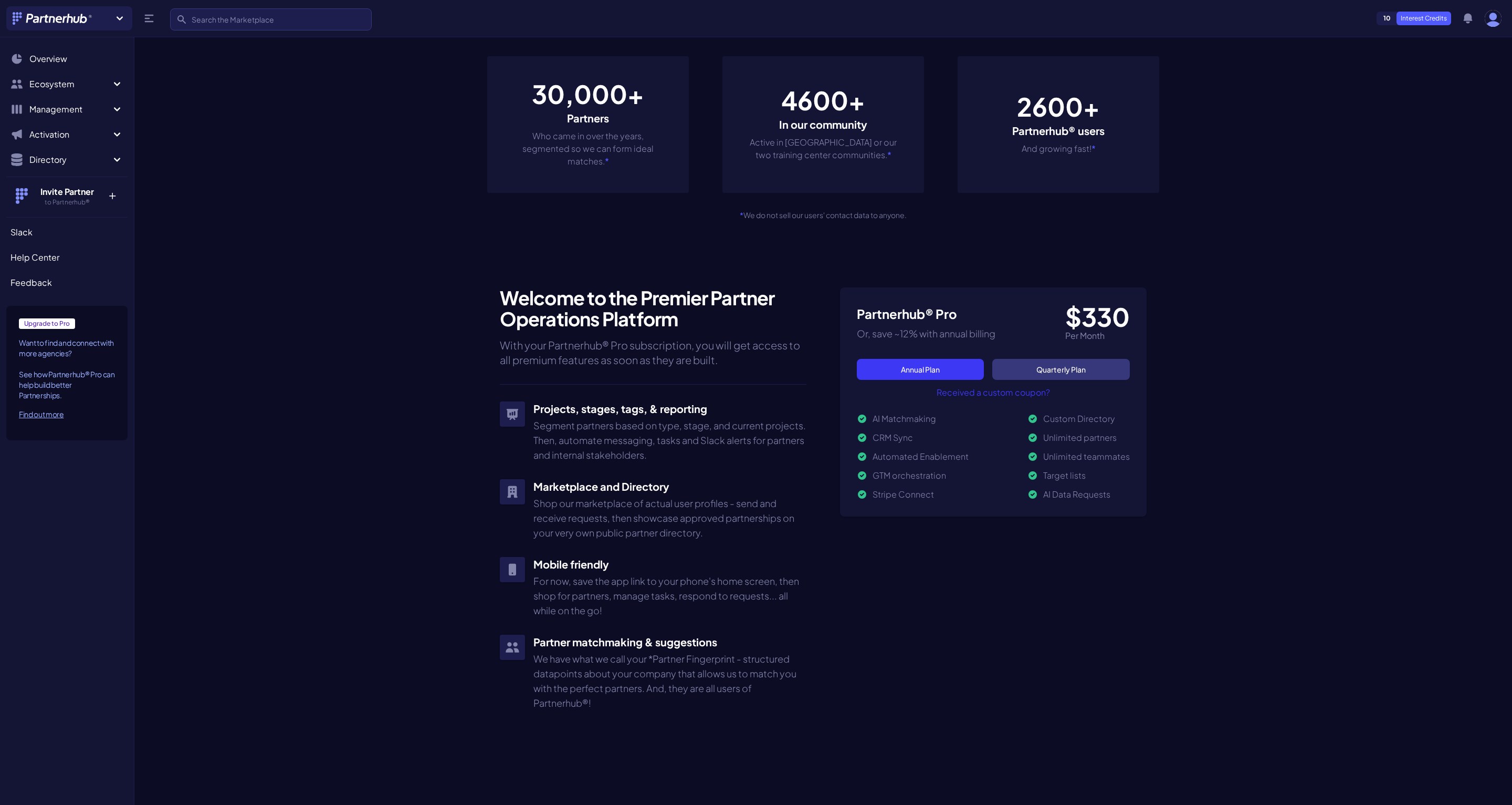
click at [897, 237] on div "Get Partnerhub® Pro to unleash the power of Partnerhub®! 30,000+ Partners Who c…" at bounding box center [823, 100] width 673 height 307
click at [54, 324] on span "Upgrade to Pro" at bounding box center [47, 323] width 56 height 11
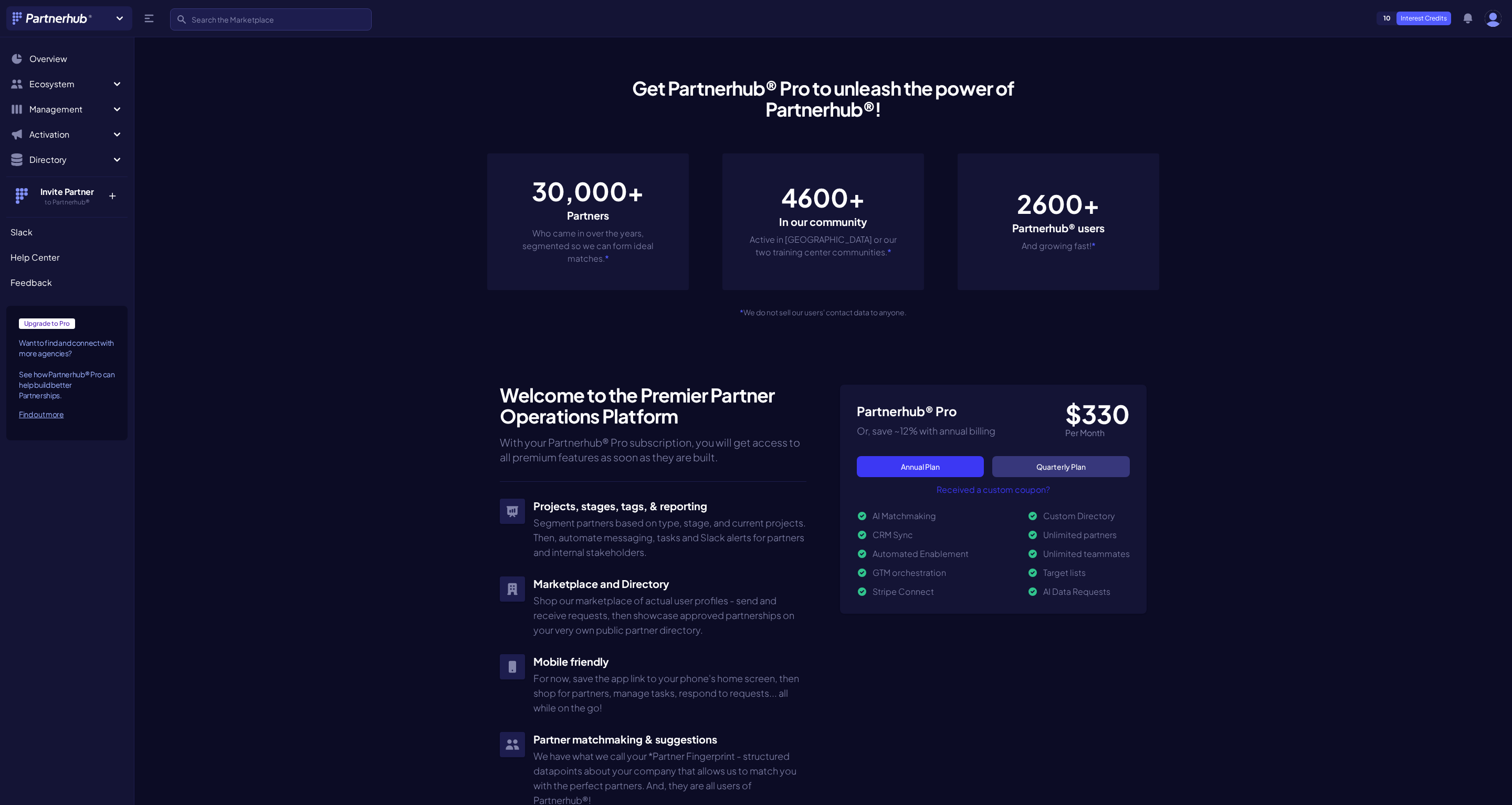
click at [273, 322] on section "Get Partnerhub® Pro to unleash the power of Partnerhub®! 30,000+ Partners Who c…" at bounding box center [824, 572] width 1378 height 1057
click at [1493, 23] on img "button" at bounding box center [1493, 17] width 16 height 17
click at [1451, 68] on ul "My Organization Projects & Types Edit Profile Sign out" at bounding box center [1498, 106] width 202 height 81
click at [1451, 73] on link "My Organization" at bounding box center [1498, 77] width 202 height 18
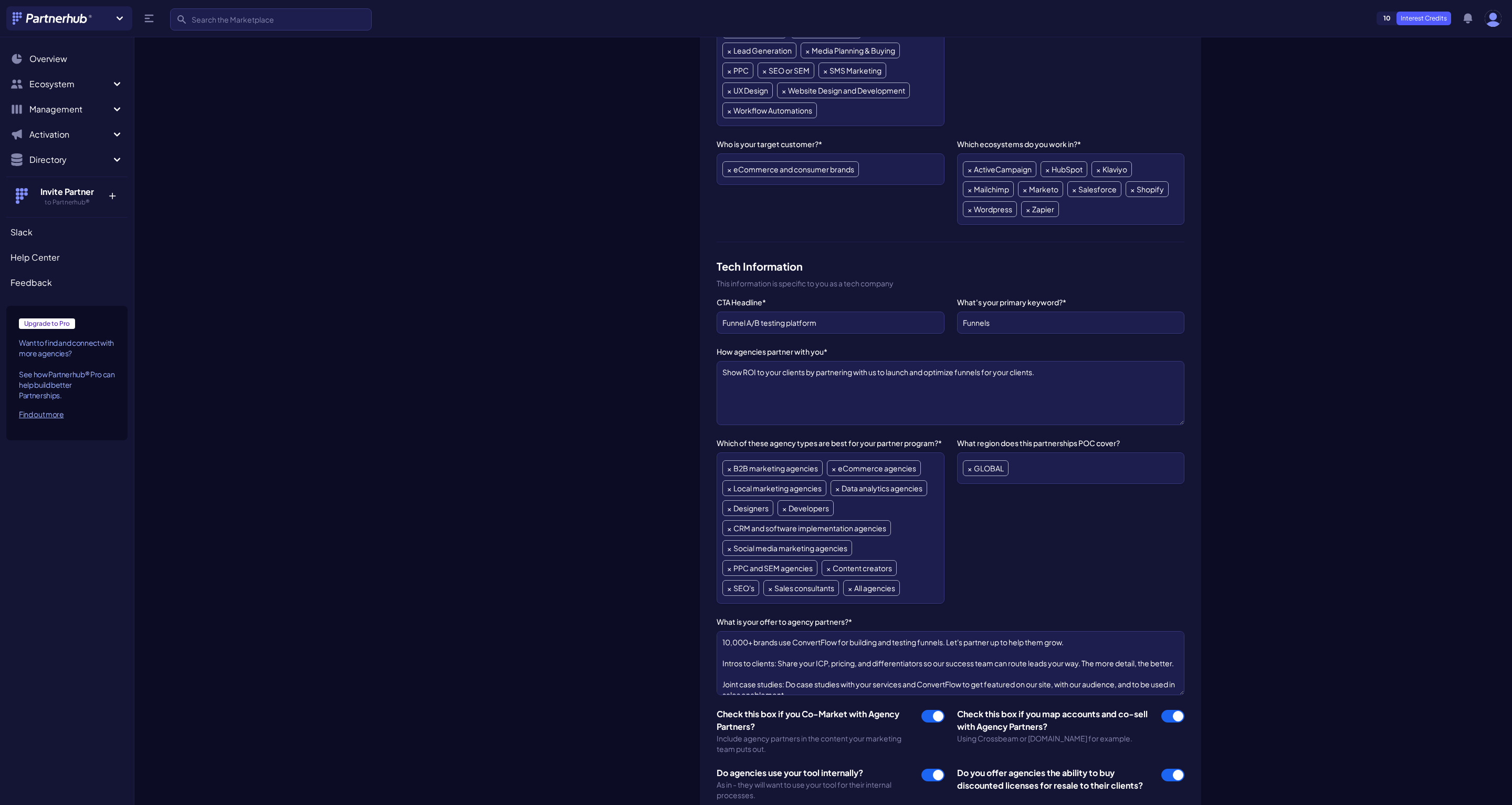
scroll to position [1132, 0]
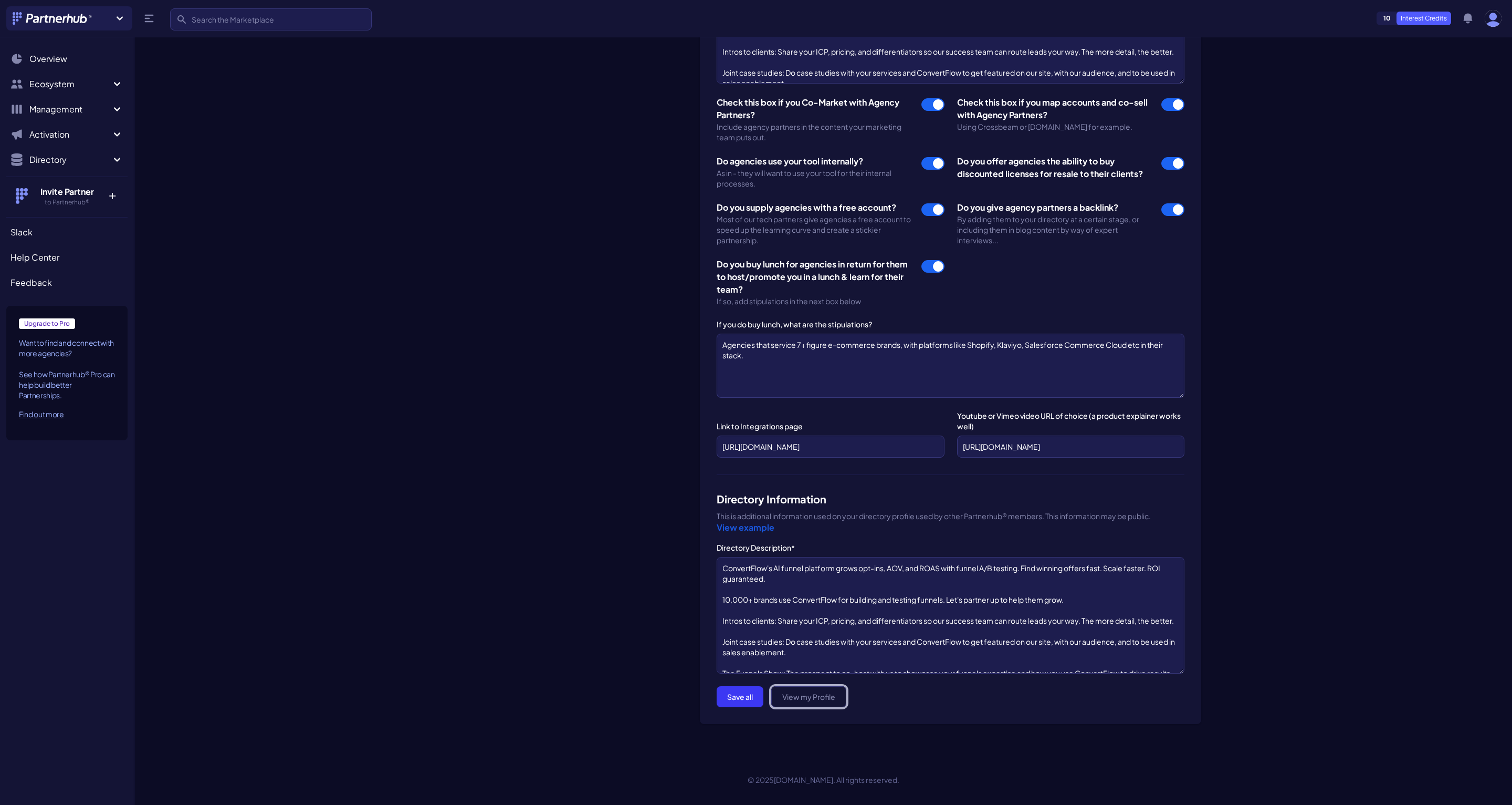
click at [807, 688] on link "View my Profile" at bounding box center [808, 697] width 75 height 21
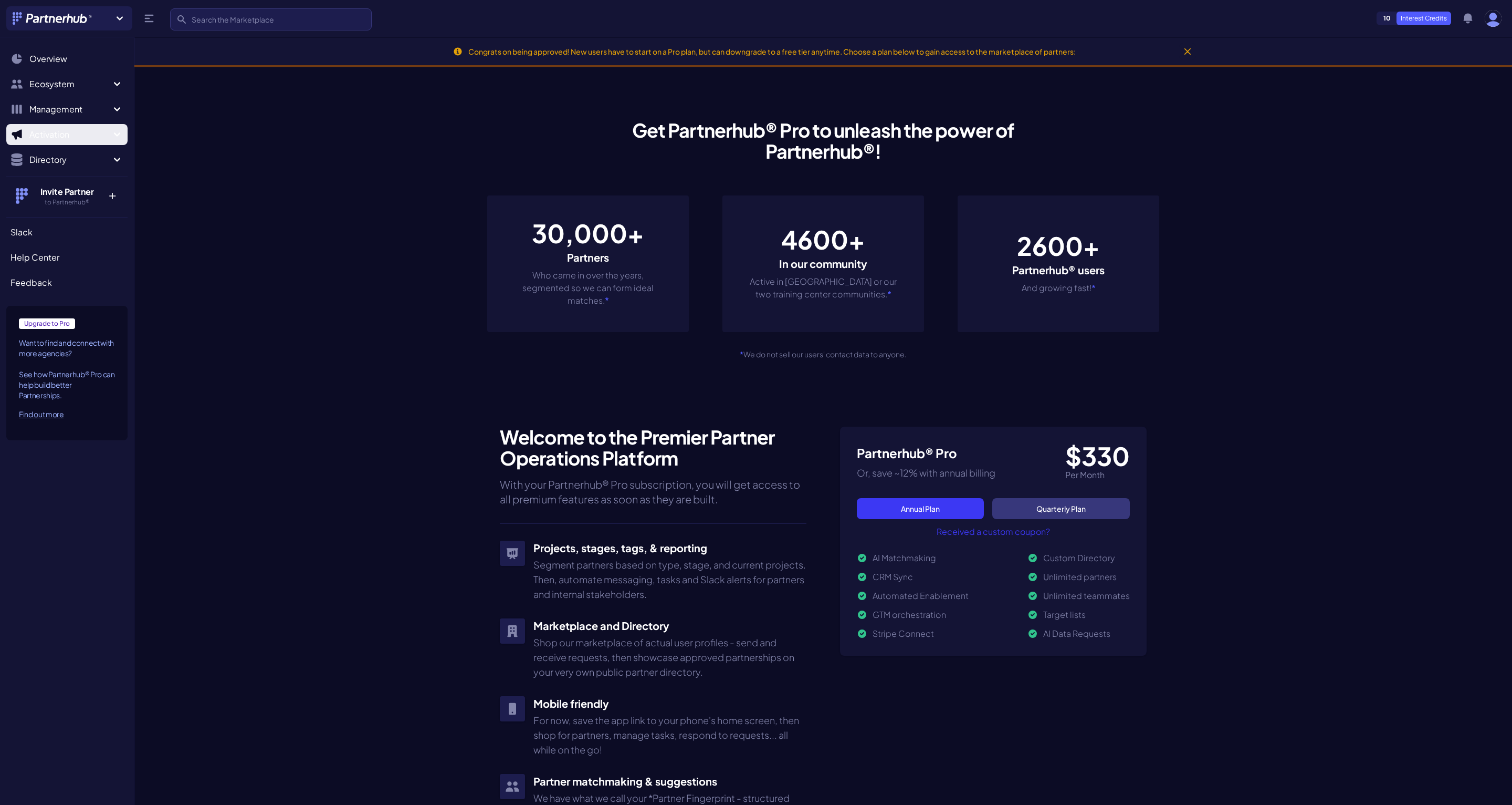
click at [42, 127] on button "Activation" at bounding box center [66, 135] width 121 height 21
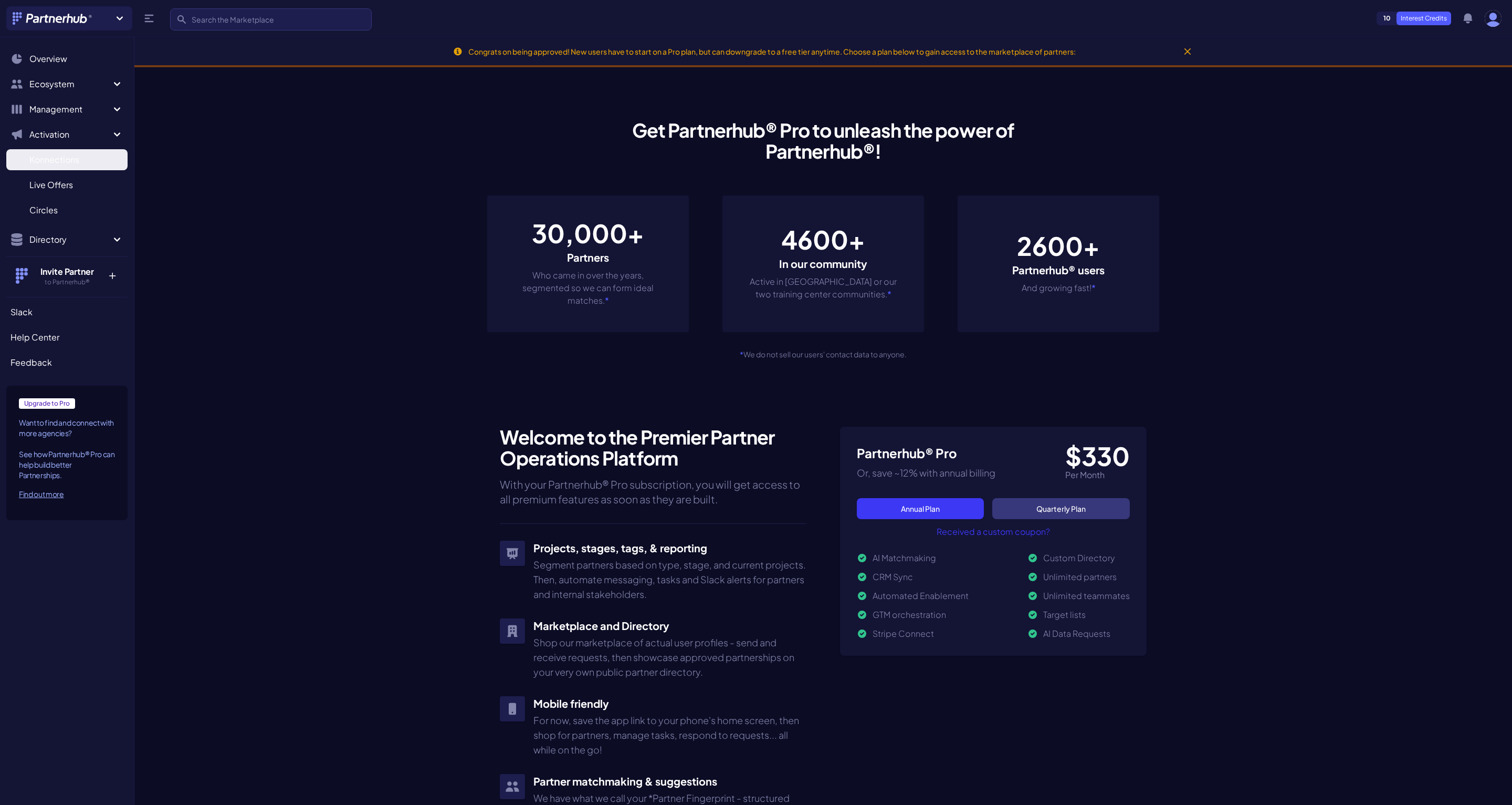
click at [65, 158] on span "Konnections" at bounding box center [53, 159] width 49 height 13
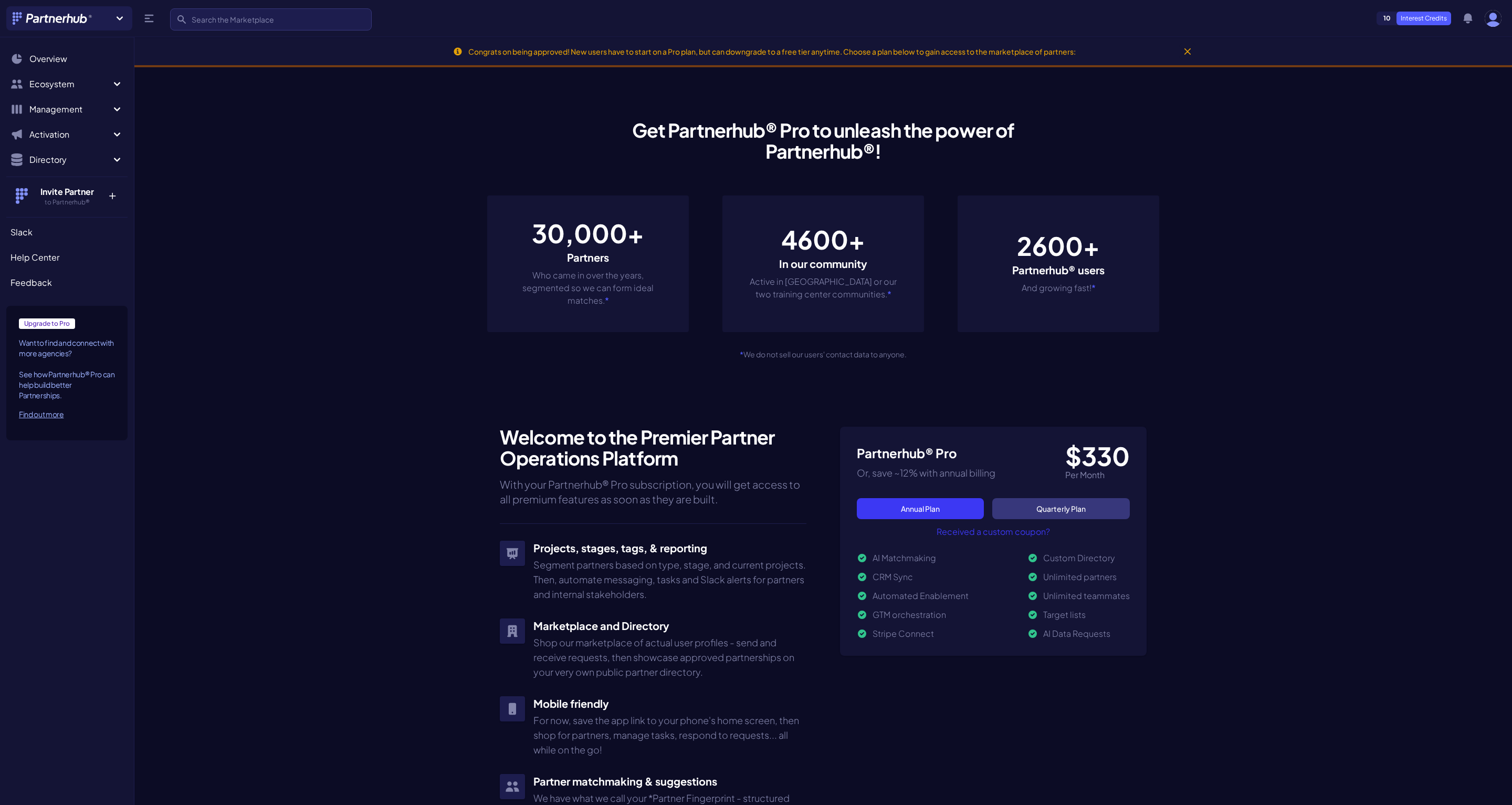
click at [63, 177] on button "Invite Partner to Partnerhub® +" at bounding box center [66, 195] width 121 height 38
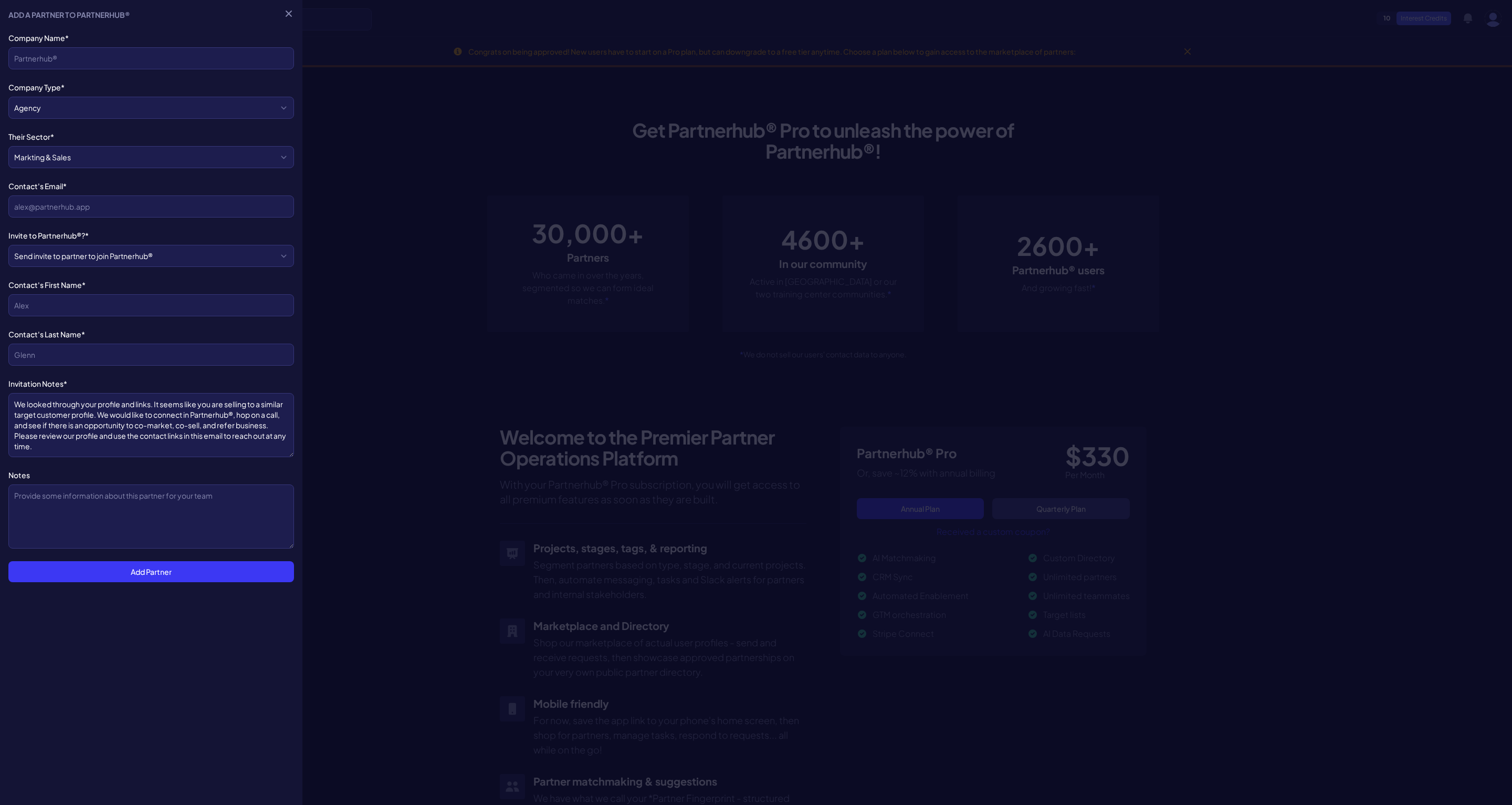
click at [429, 41] on div at bounding box center [756, 402] width 1512 height 805
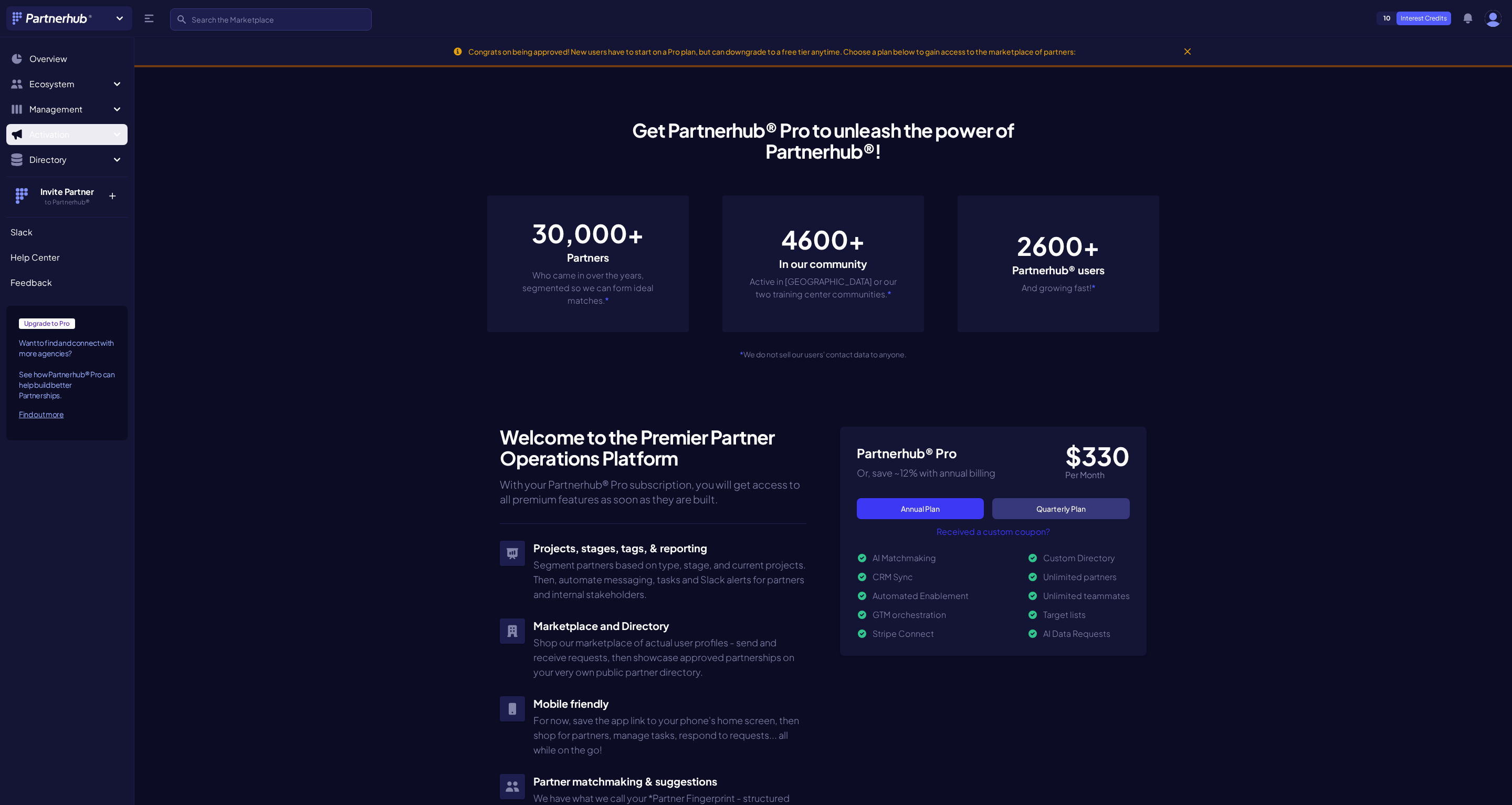
click at [60, 137] on span "Activation" at bounding box center [70, 134] width 82 height 13
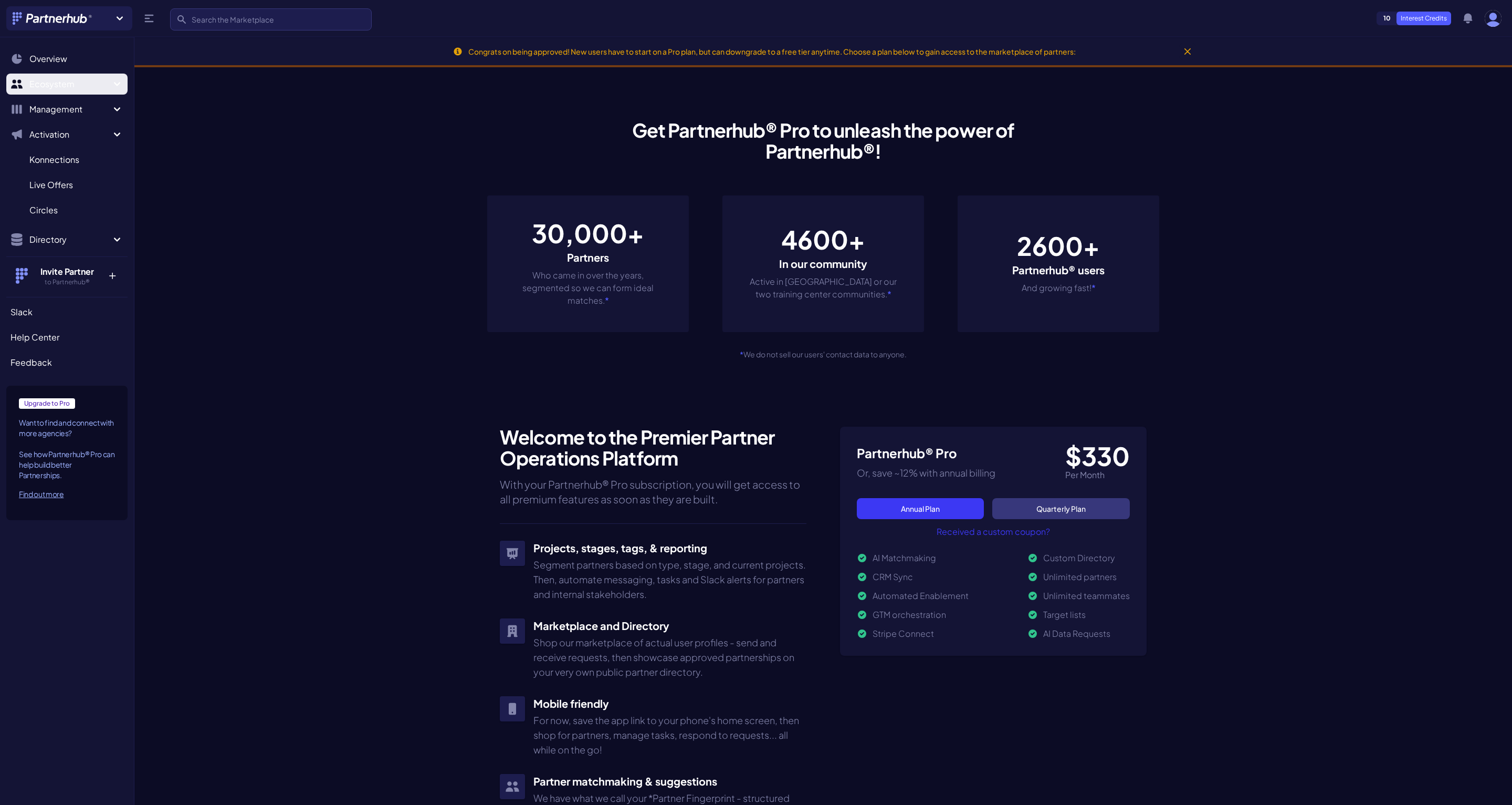
click at [55, 78] on button "Ecosystem" at bounding box center [66, 84] width 121 height 21
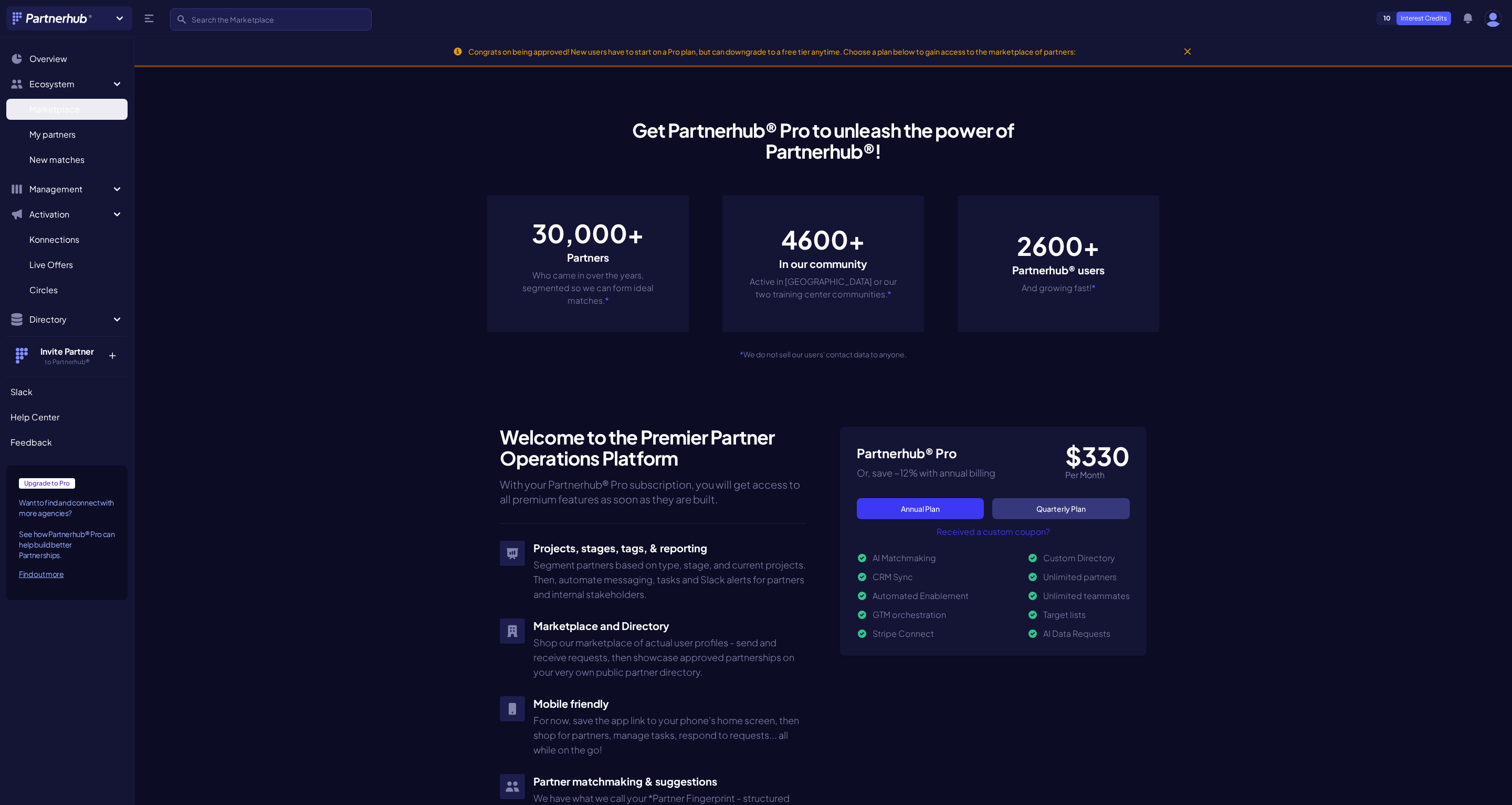
click at [58, 109] on span "Marketplace" at bounding box center [54, 109] width 50 height 13
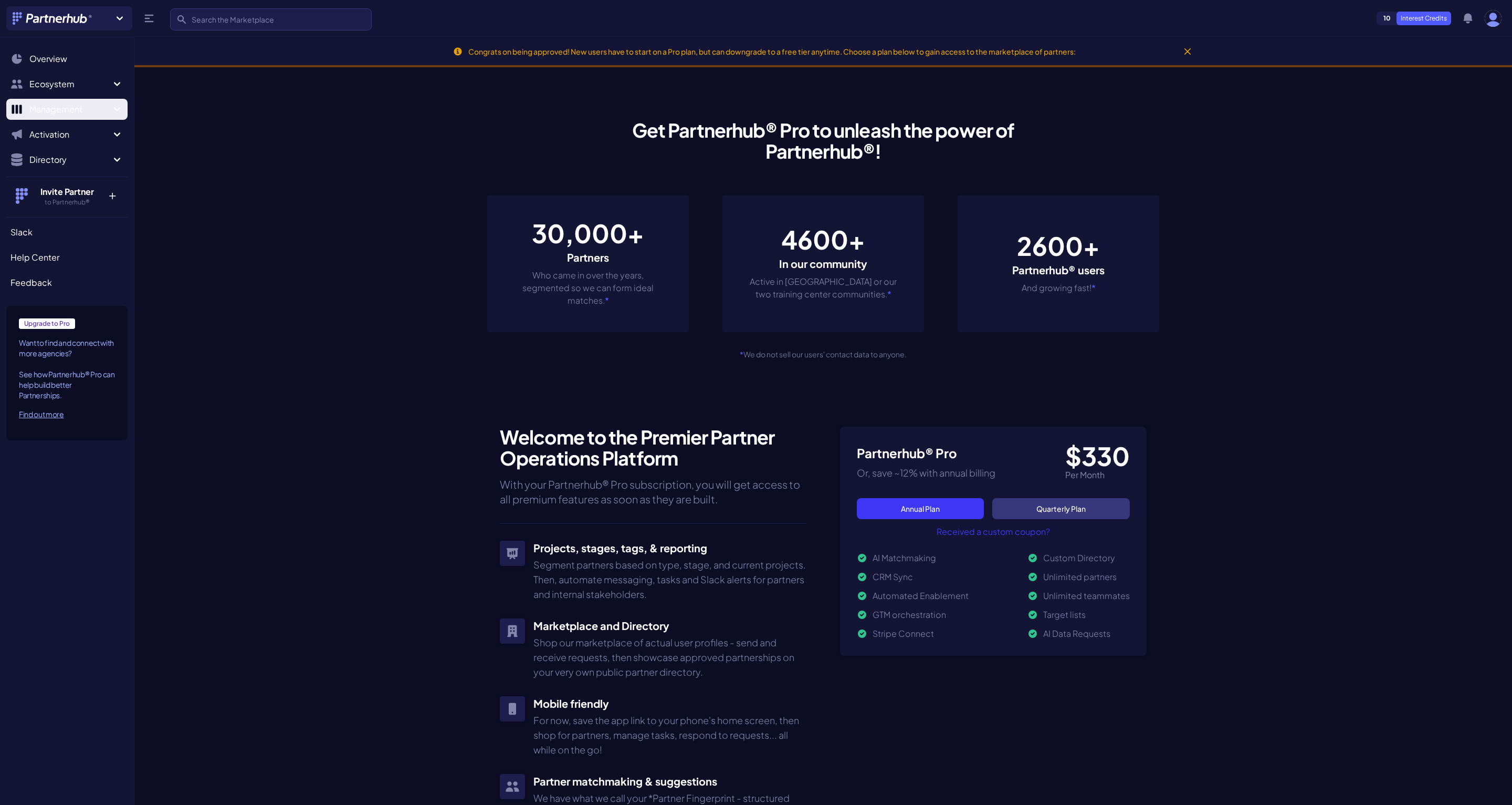
click at [57, 109] on span "Management" at bounding box center [70, 109] width 82 height 13
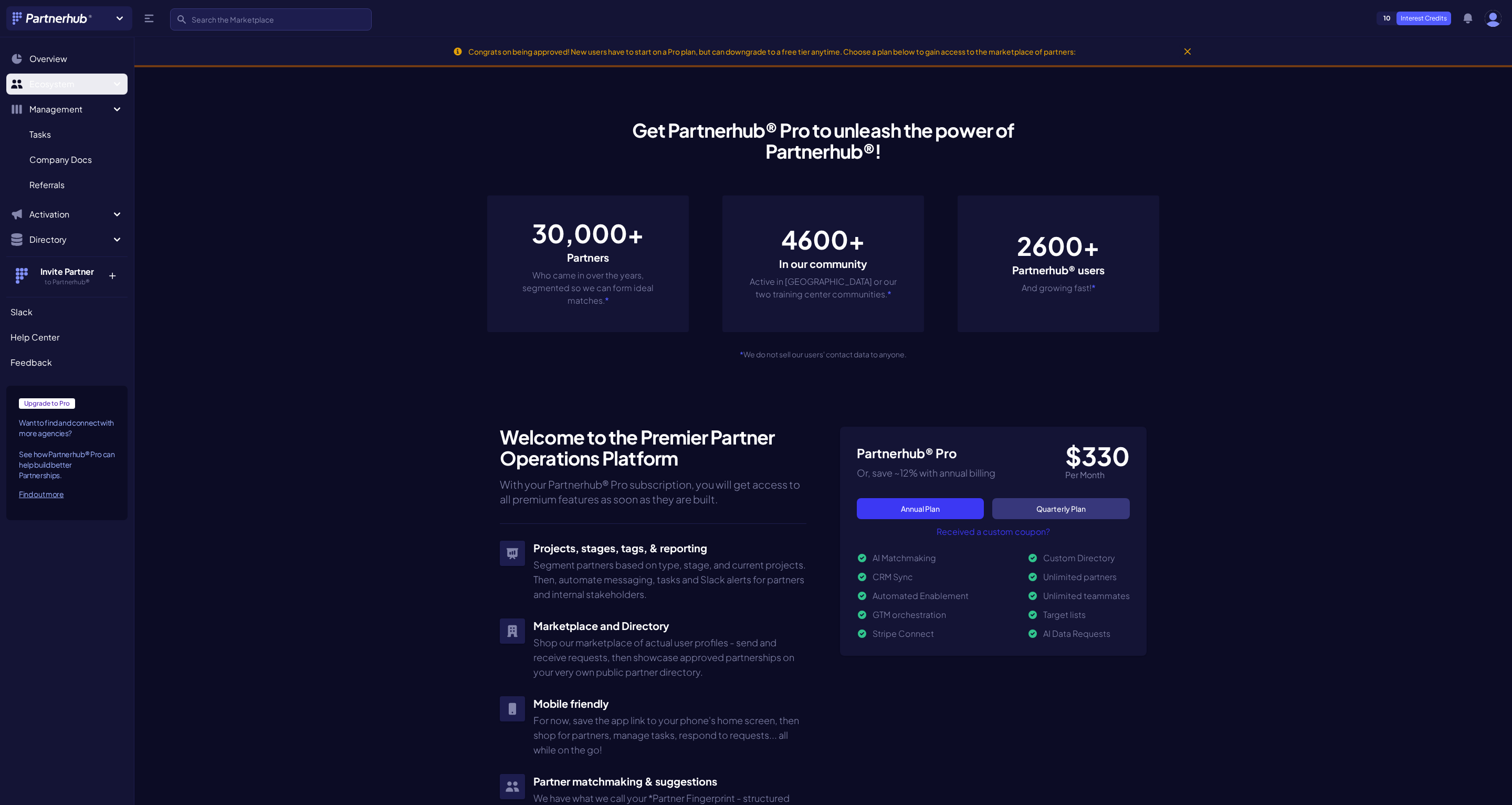
click at [60, 87] on span "Ecosystem" at bounding box center [70, 84] width 82 height 13
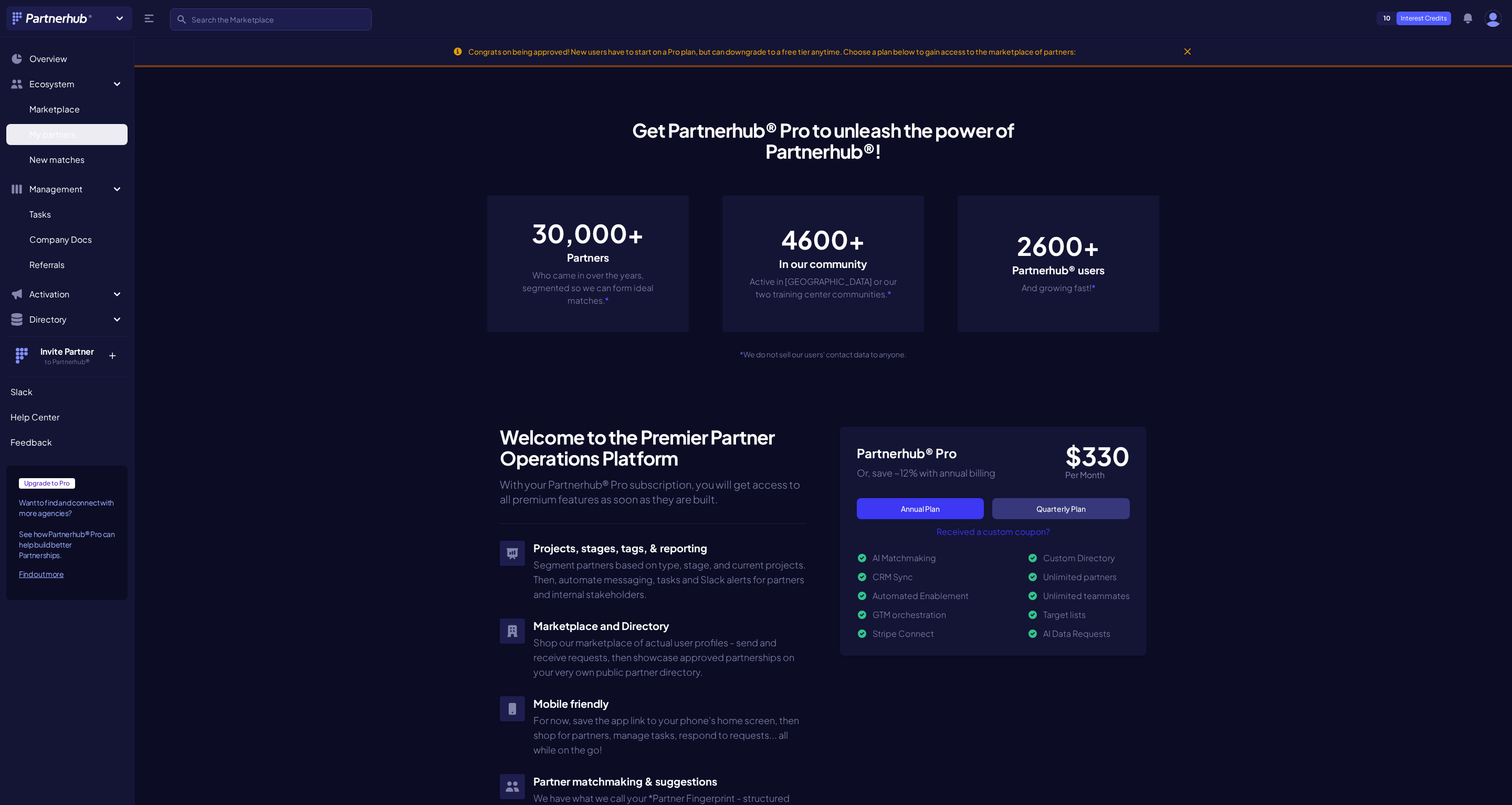
click at [58, 133] on span "My partners" at bounding box center [52, 134] width 47 height 13
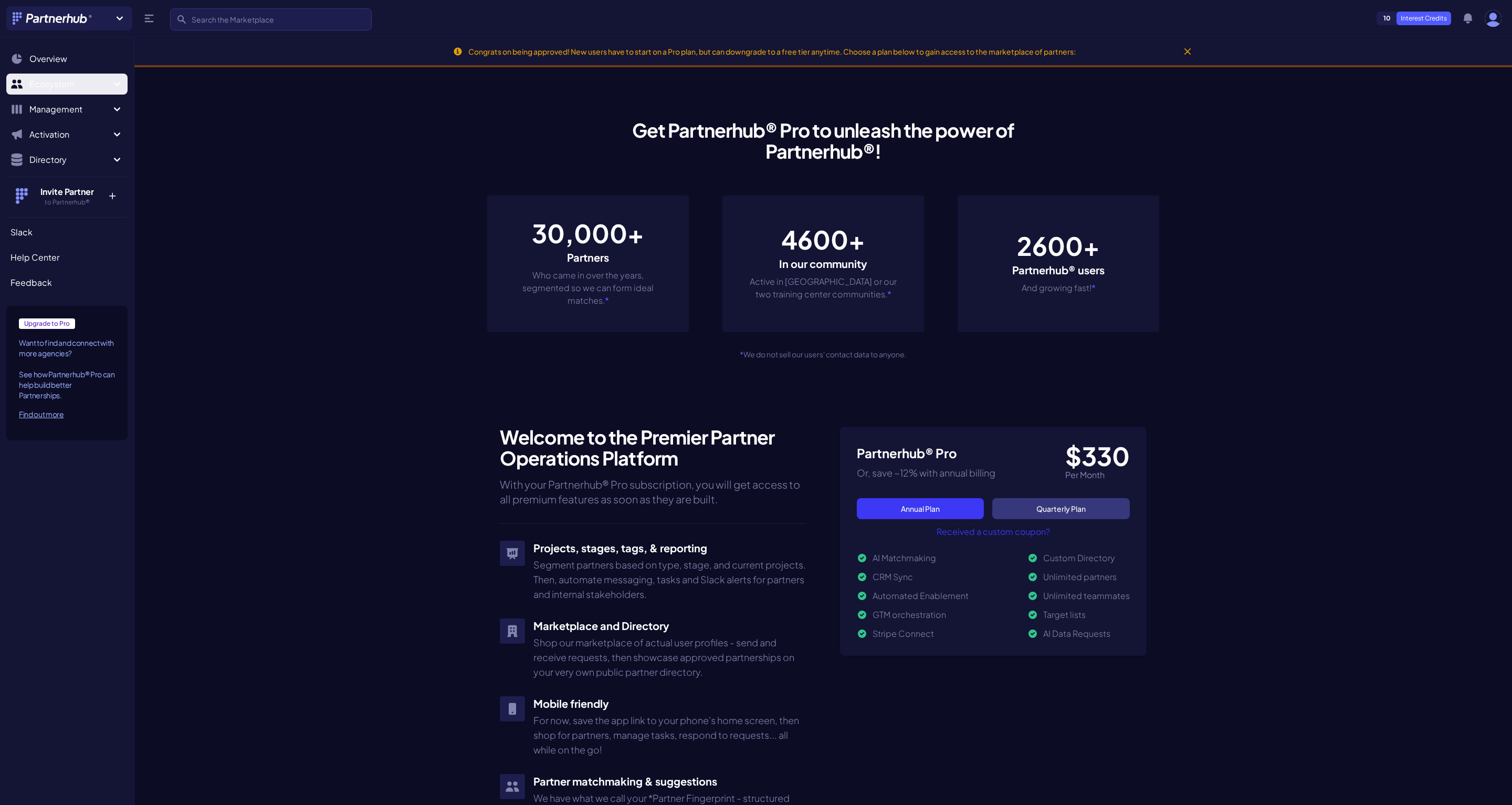
click at [59, 83] on span "Ecosystem" at bounding box center [70, 84] width 82 height 13
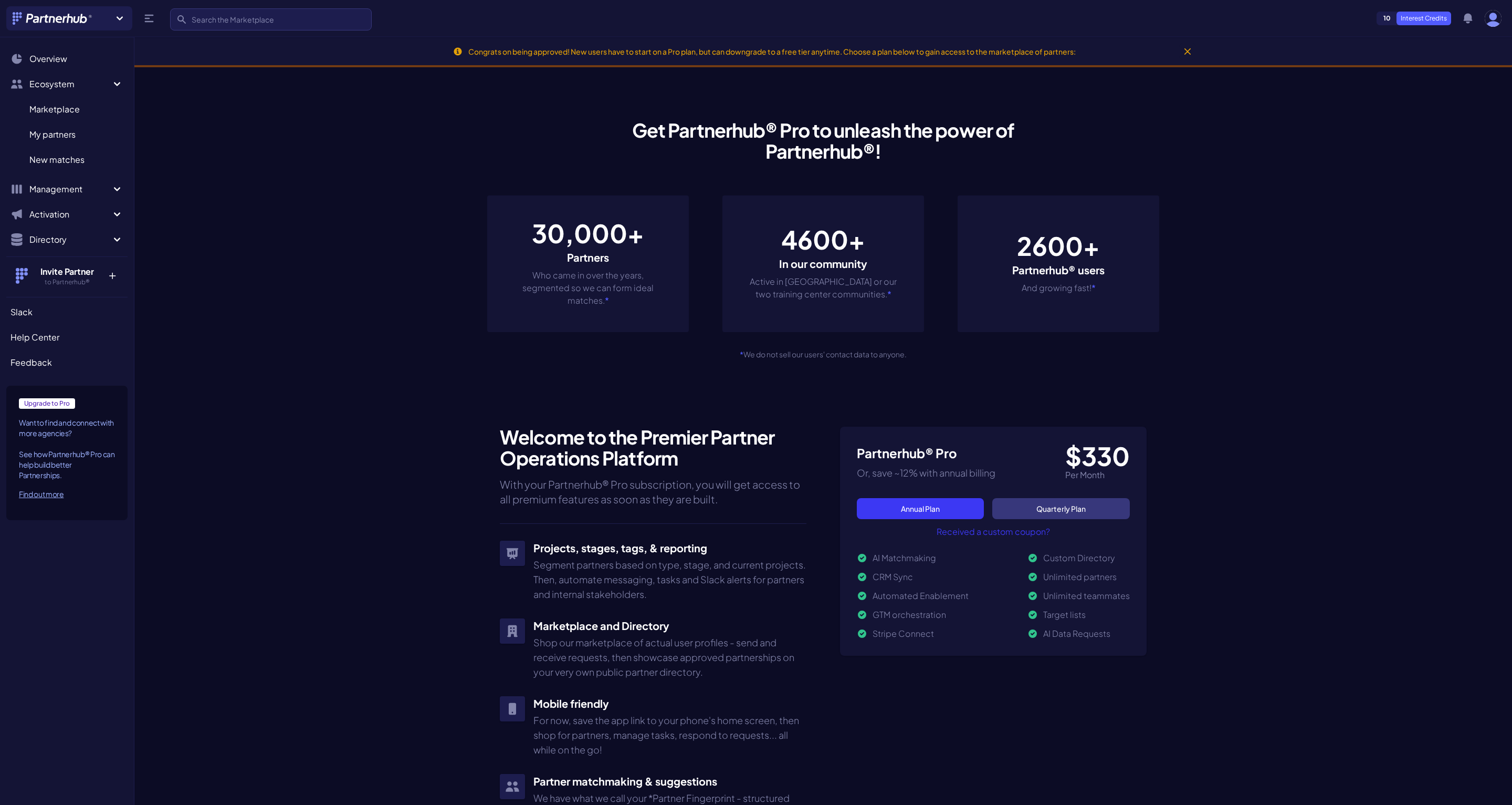
click at [206, 245] on section "Get Partnerhub® Pro to unleash the power of Partnerhub®! 30,000+ Partners Who c…" at bounding box center [824, 615] width 1378 height 1057
click at [67, 247] on button "Directory" at bounding box center [66, 240] width 121 height 21
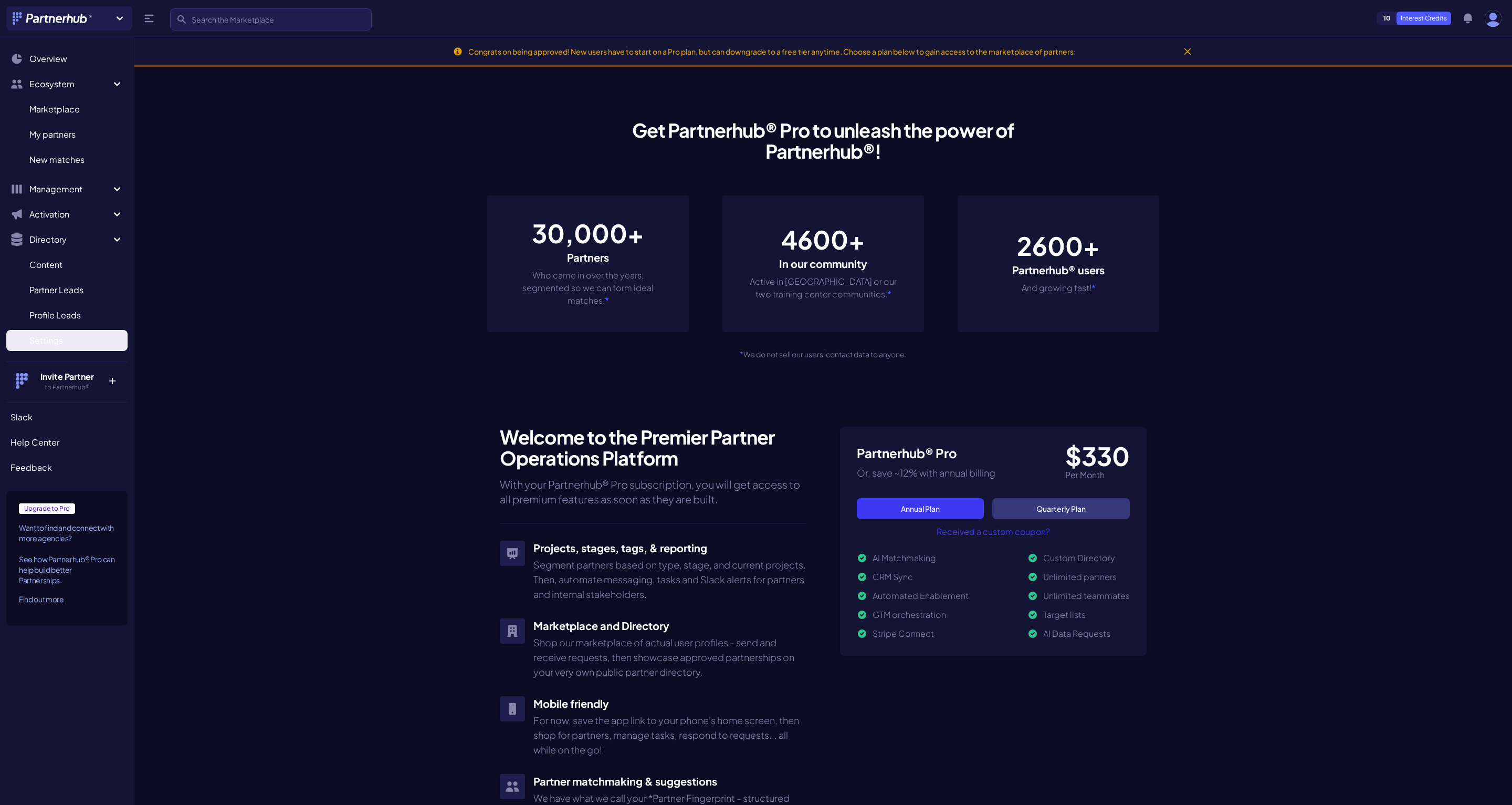
click at [58, 348] on link "Settings S" at bounding box center [66, 341] width 121 height 21
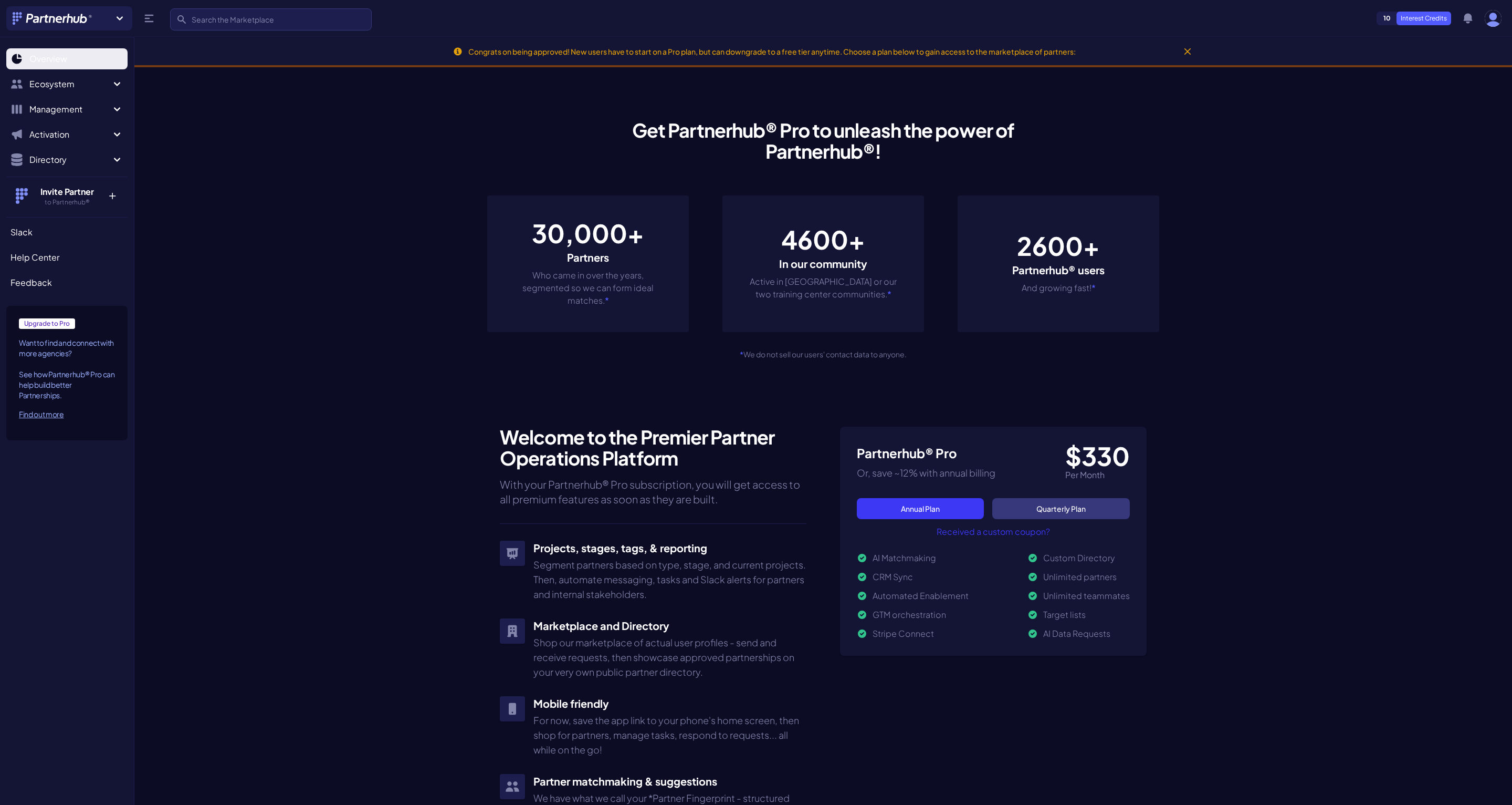
click at [62, 55] on span "Overview" at bounding box center [48, 58] width 38 height 13
click at [119, 19] on icon at bounding box center [119, 18] width 6 height 4
click at [156, 15] on button at bounding box center [149, 18] width 21 height 21
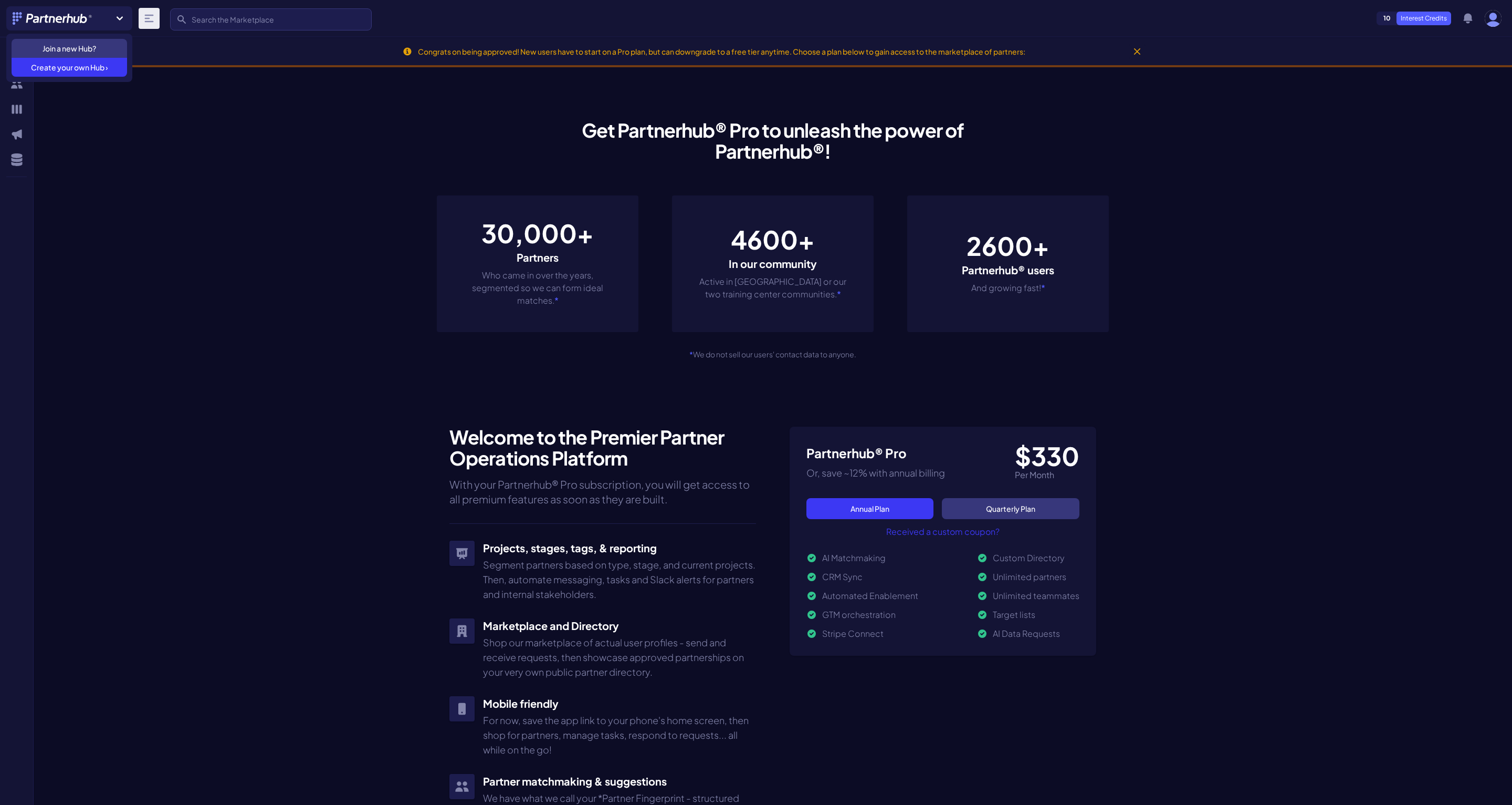
click at [151, 15] on icon at bounding box center [148, 18] width 9 height 8
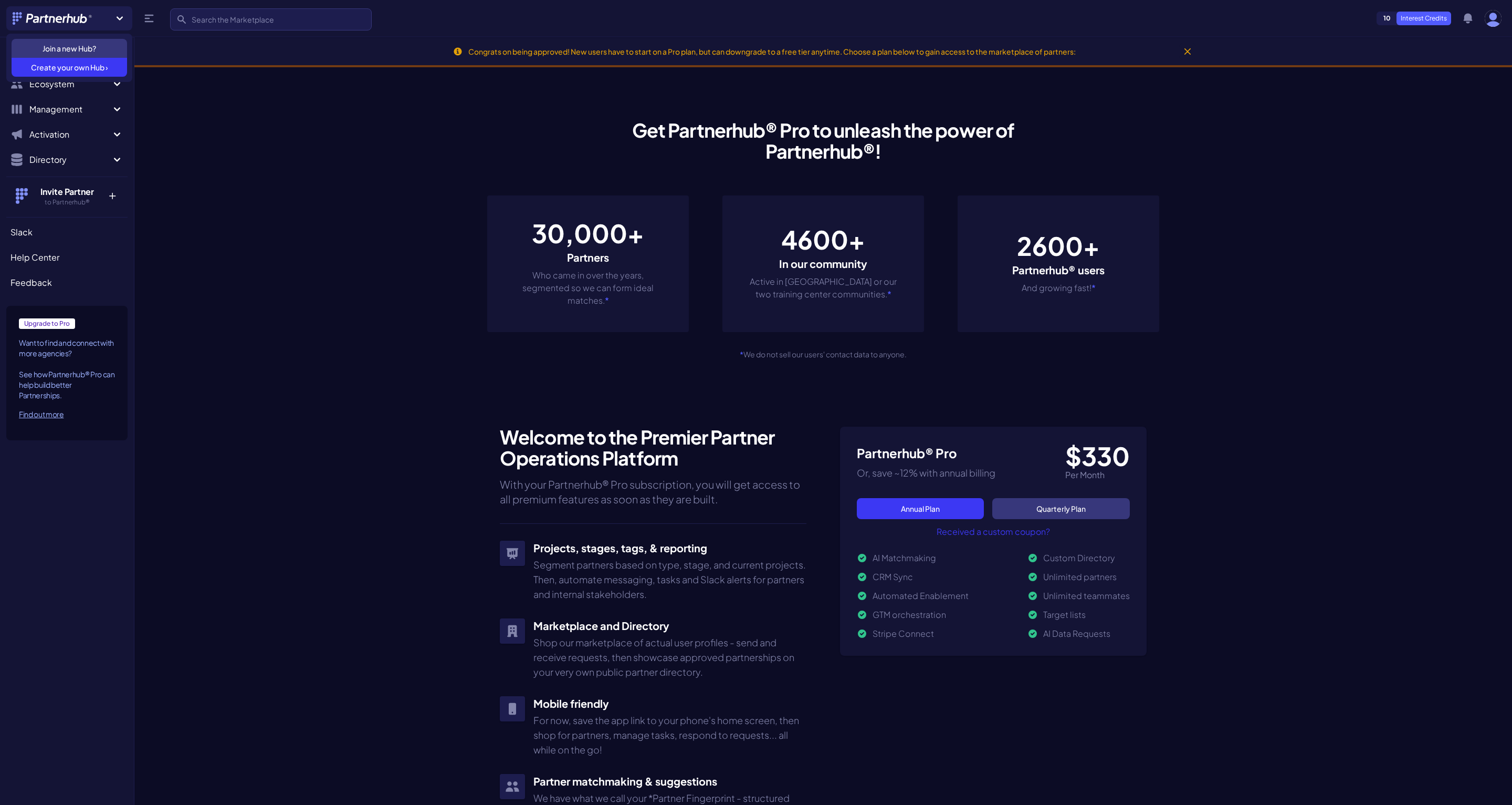
click at [167, 212] on section "Get Partnerhub® Pro to unleash the power of Partnerhub®! 30,000+ Partners Who c…" at bounding box center [824, 615] width 1378 height 1057
click at [211, 327] on section "Get Partnerhub® Pro to unleash the power of Partnerhub®! 30,000+ Partners Who c…" at bounding box center [824, 615] width 1378 height 1057
click at [122, 17] on icon at bounding box center [119, 17] width 13 height 13
